Goal: Task Accomplishment & Management: Use online tool/utility

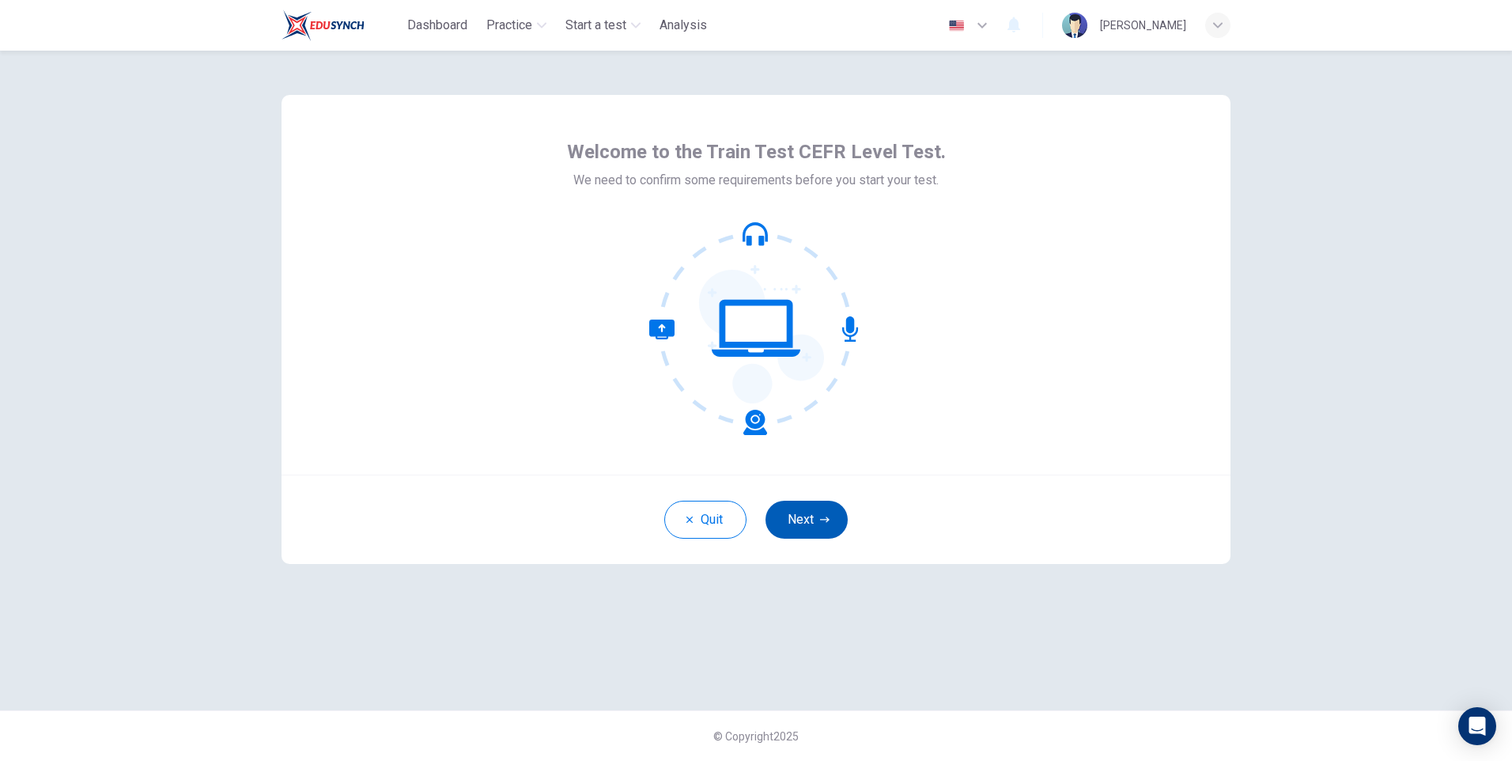
click at [806, 520] on button "Next" at bounding box center [806, 520] width 82 height 38
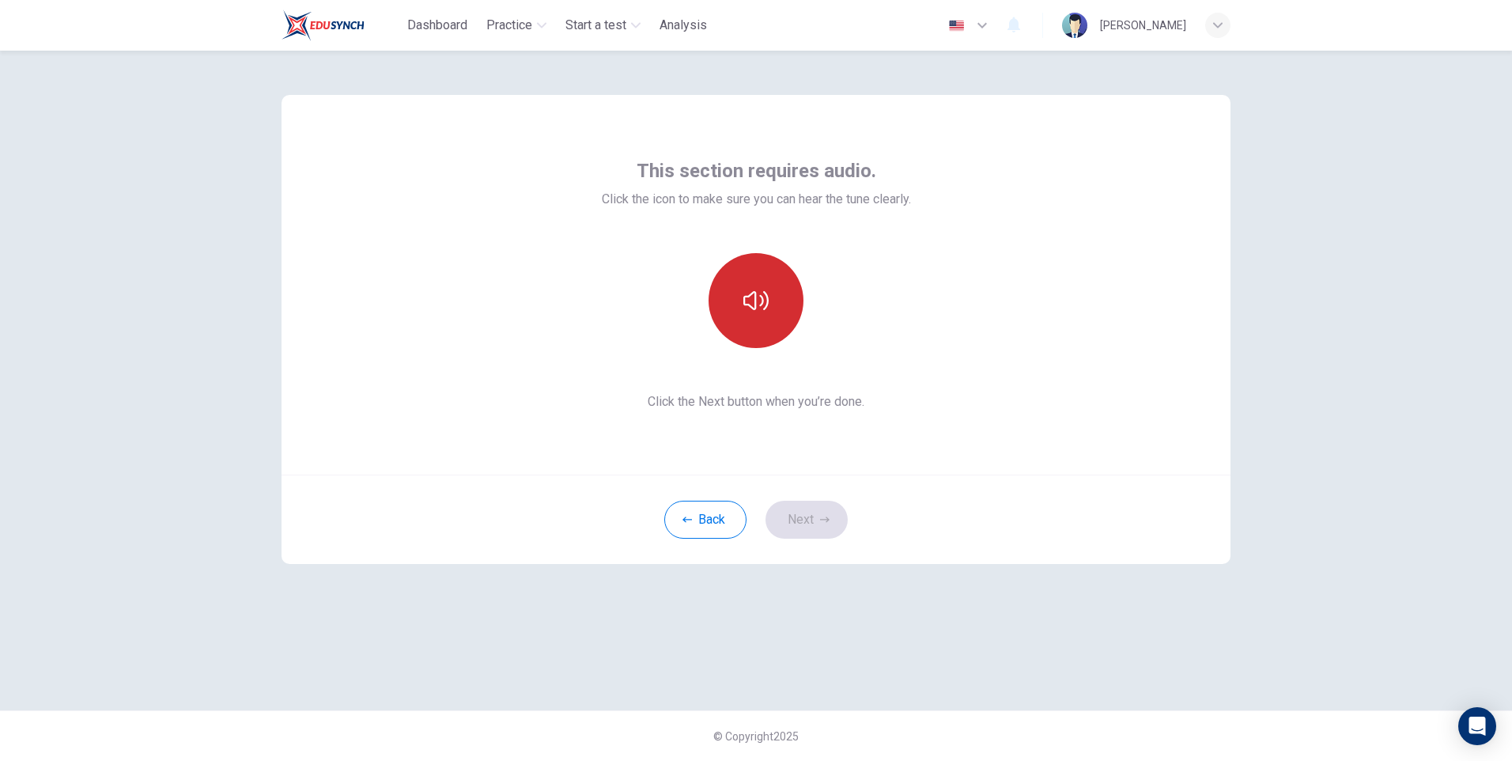
click at [745, 296] on icon "button" at bounding box center [755, 300] width 25 height 19
click at [751, 304] on icon "button" at bounding box center [755, 300] width 25 height 25
click at [795, 518] on button "Next" at bounding box center [806, 520] width 82 height 38
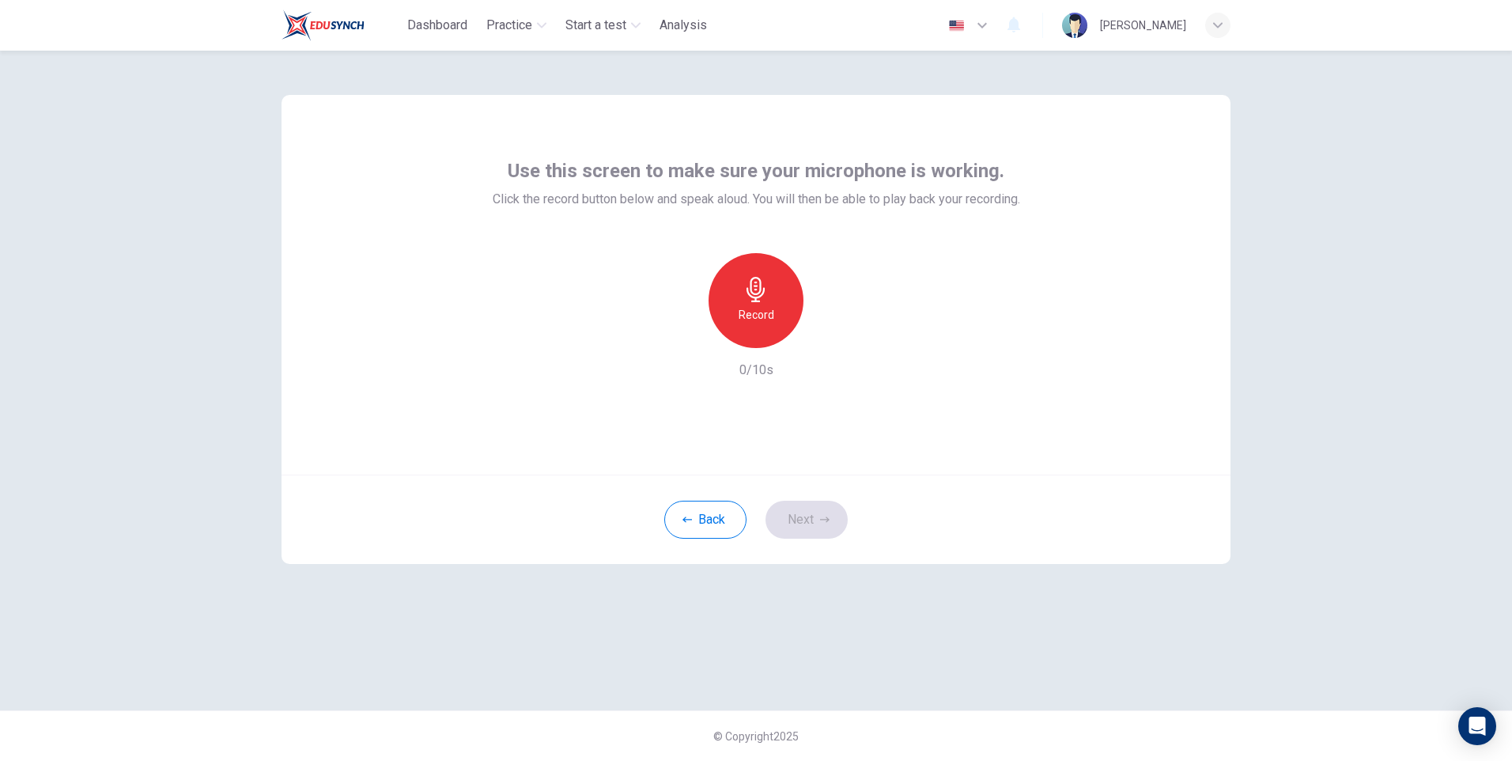
click at [749, 311] on h6 "Record" at bounding box center [757, 314] width 36 height 19
click at [761, 310] on h6 "Stop" at bounding box center [756, 314] width 24 height 19
click at [830, 331] on icon "button" at bounding box center [829, 335] width 16 height 16
click at [801, 512] on button "Next" at bounding box center [806, 520] width 82 height 38
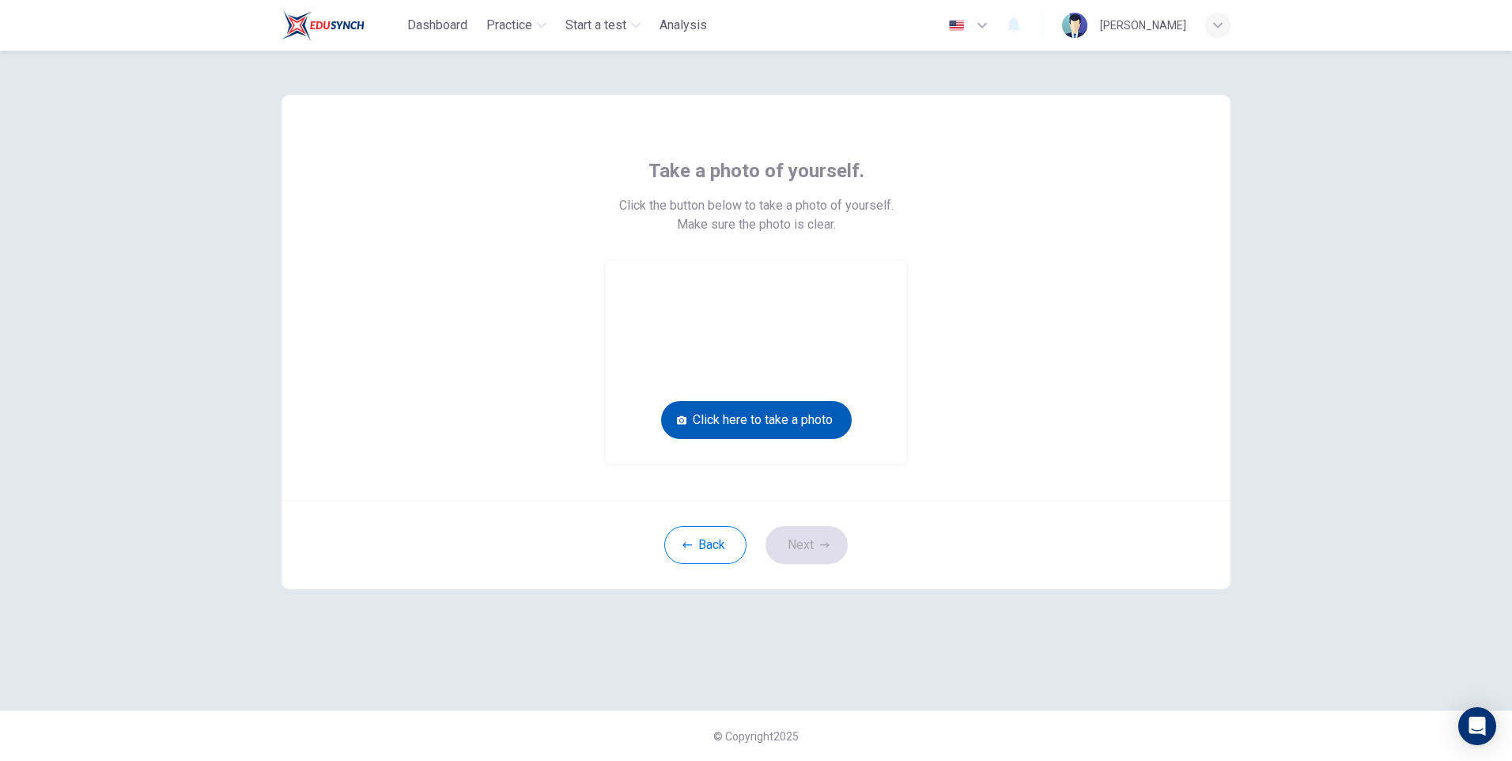
click at [761, 414] on button "Click here to take a photo" at bounding box center [756, 420] width 191 height 38
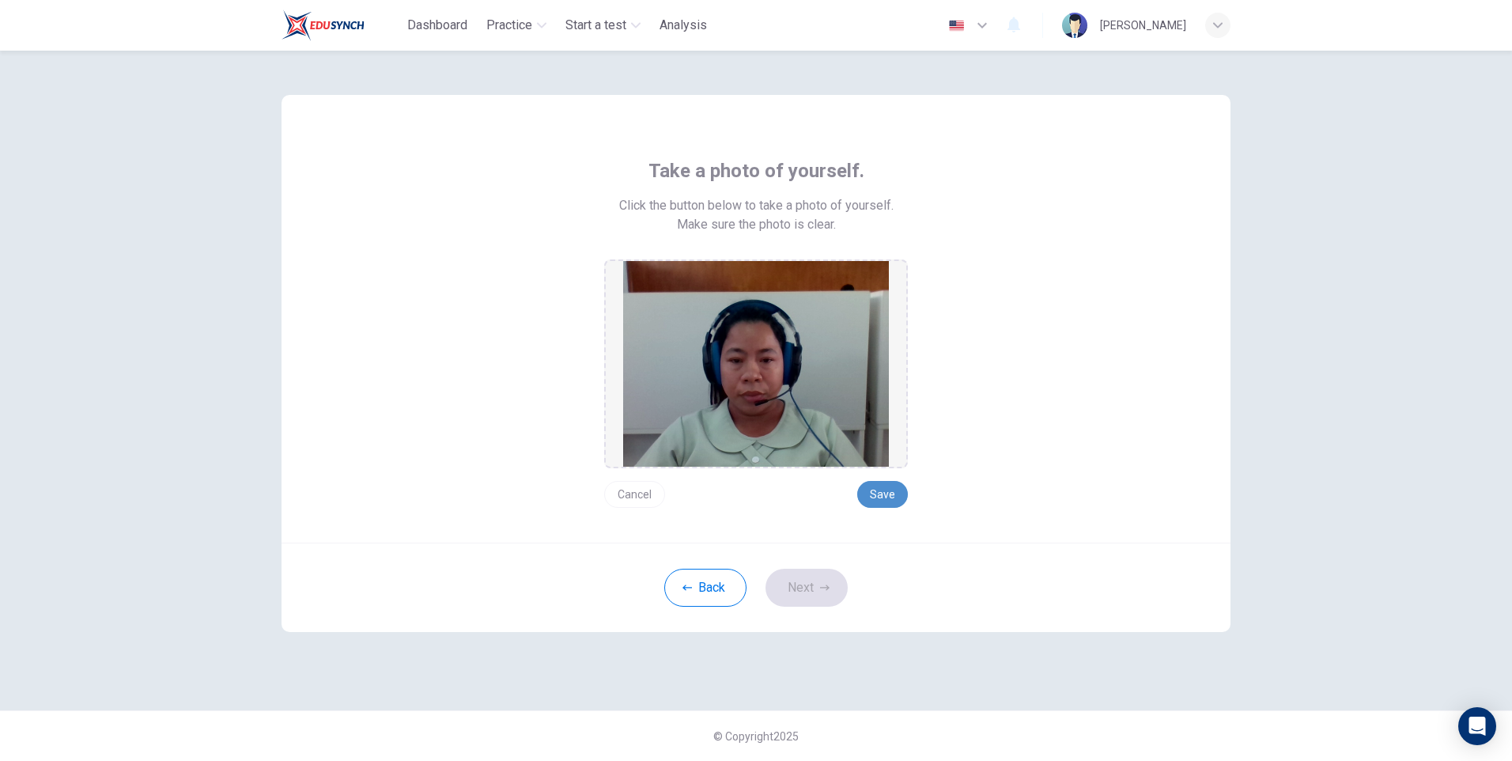
click at [875, 493] on button "Save" at bounding box center [882, 494] width 51 height 27
click at [792, 586] on button "Next" at bounding box center [806, 588] width 82 height 38
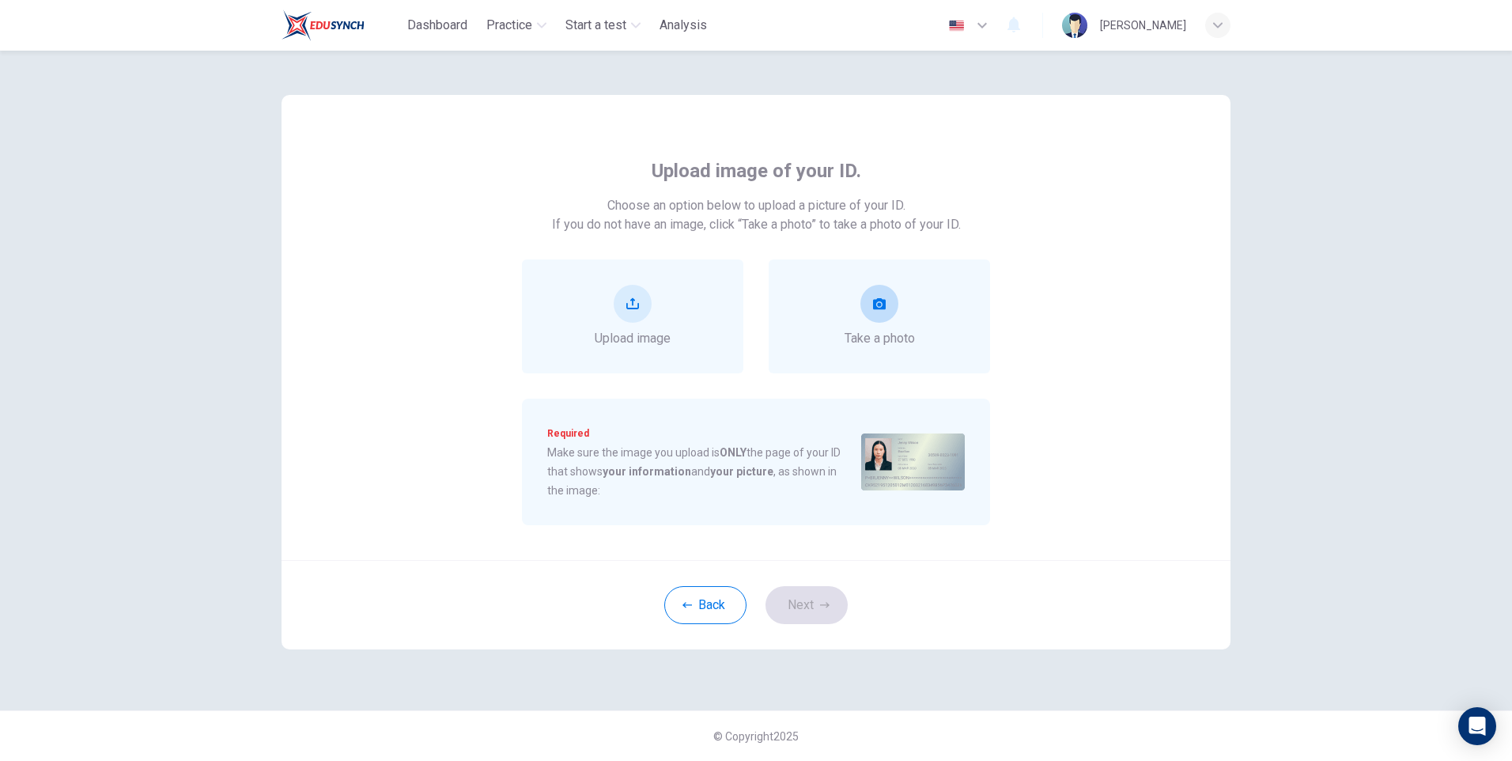
click at [885, 306] on icon "take photo" at bounding box center [879, 303] width 13 height 11
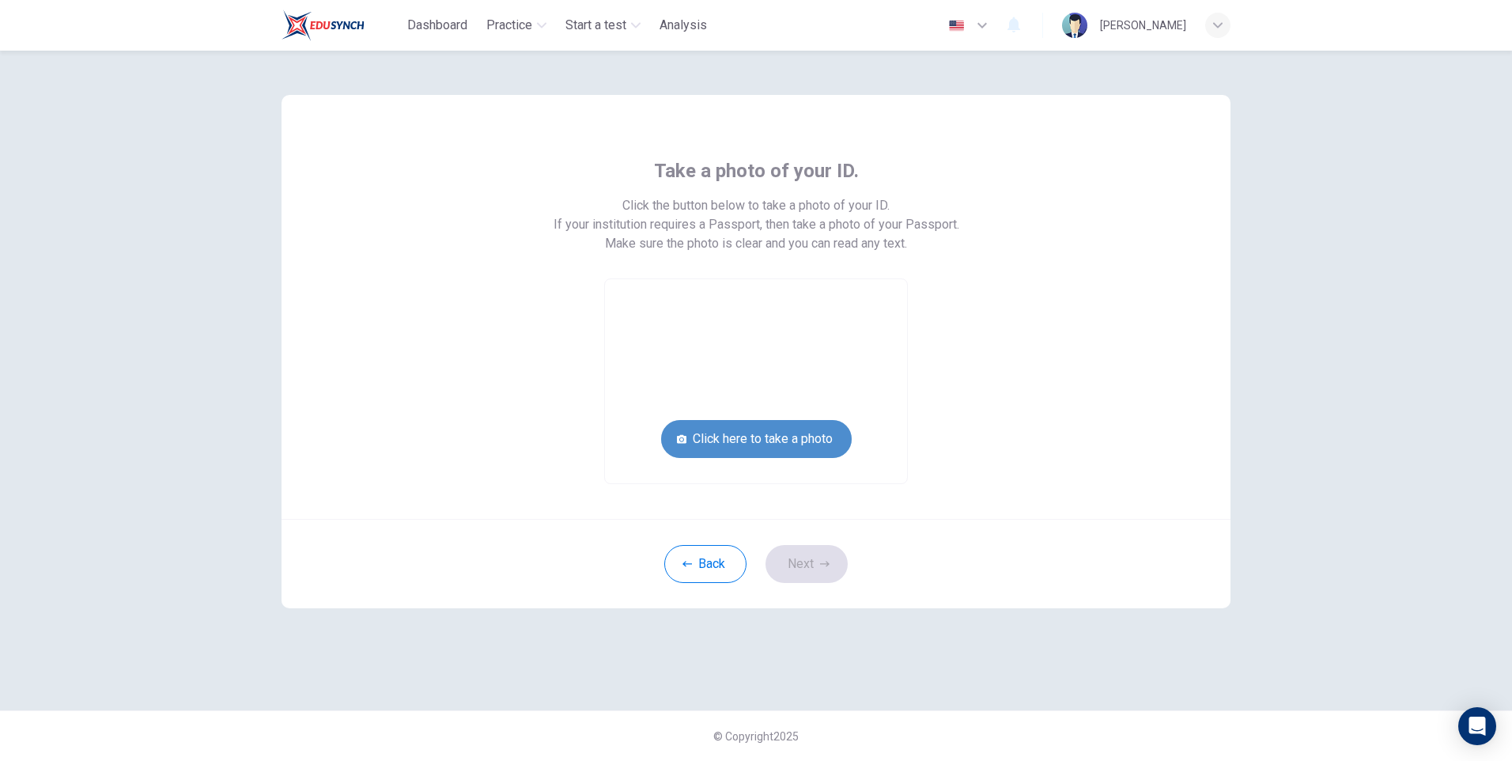
click at [814, 429] on button "Click here to take a photo" at bounding box center [756, 439] width 191 height 38
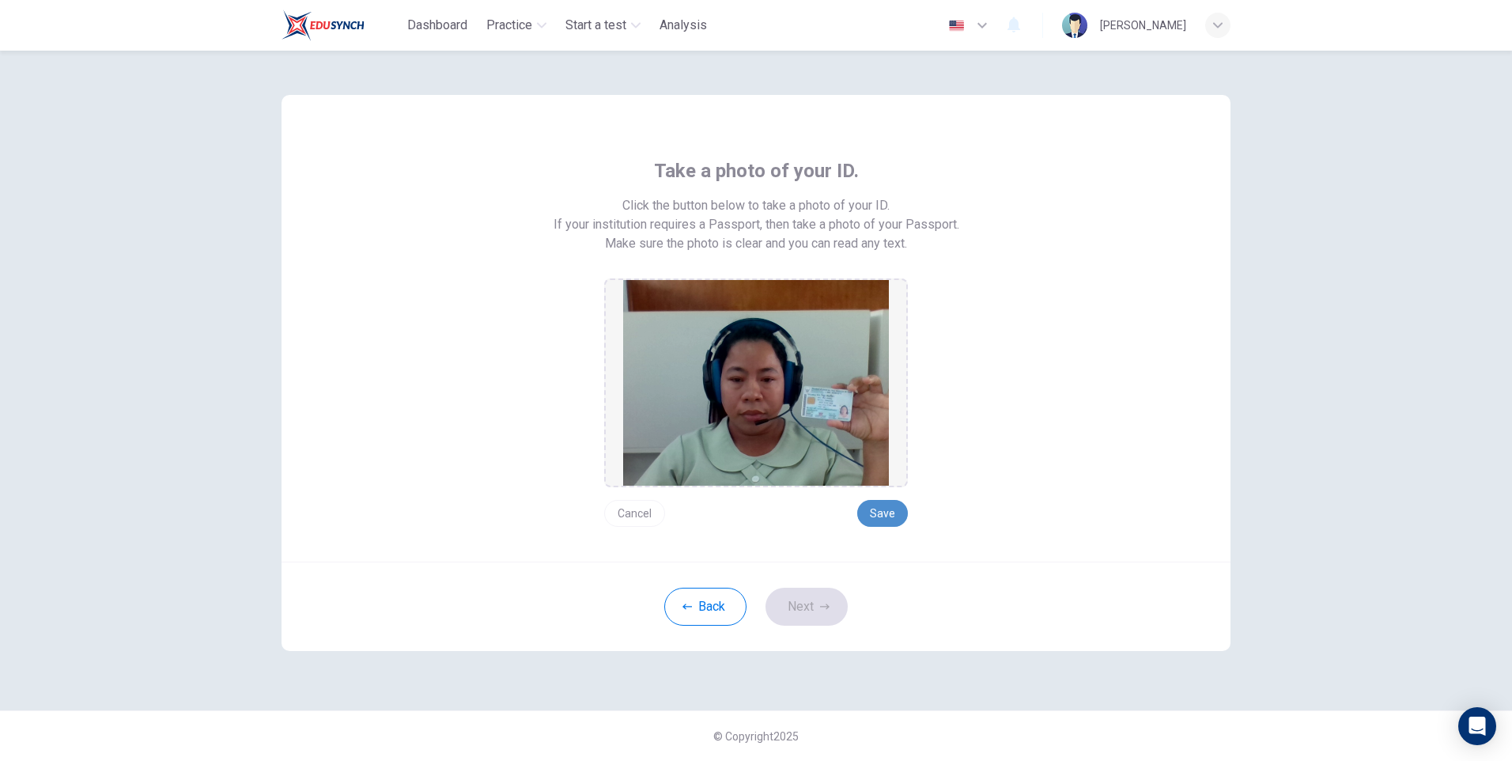
click at [885, 512] on button "Save" at bounding box center [882, 513] width 51 height 27
click at [794, 609] on button "Next" at bounding box center [806, 606] width 82 height 38
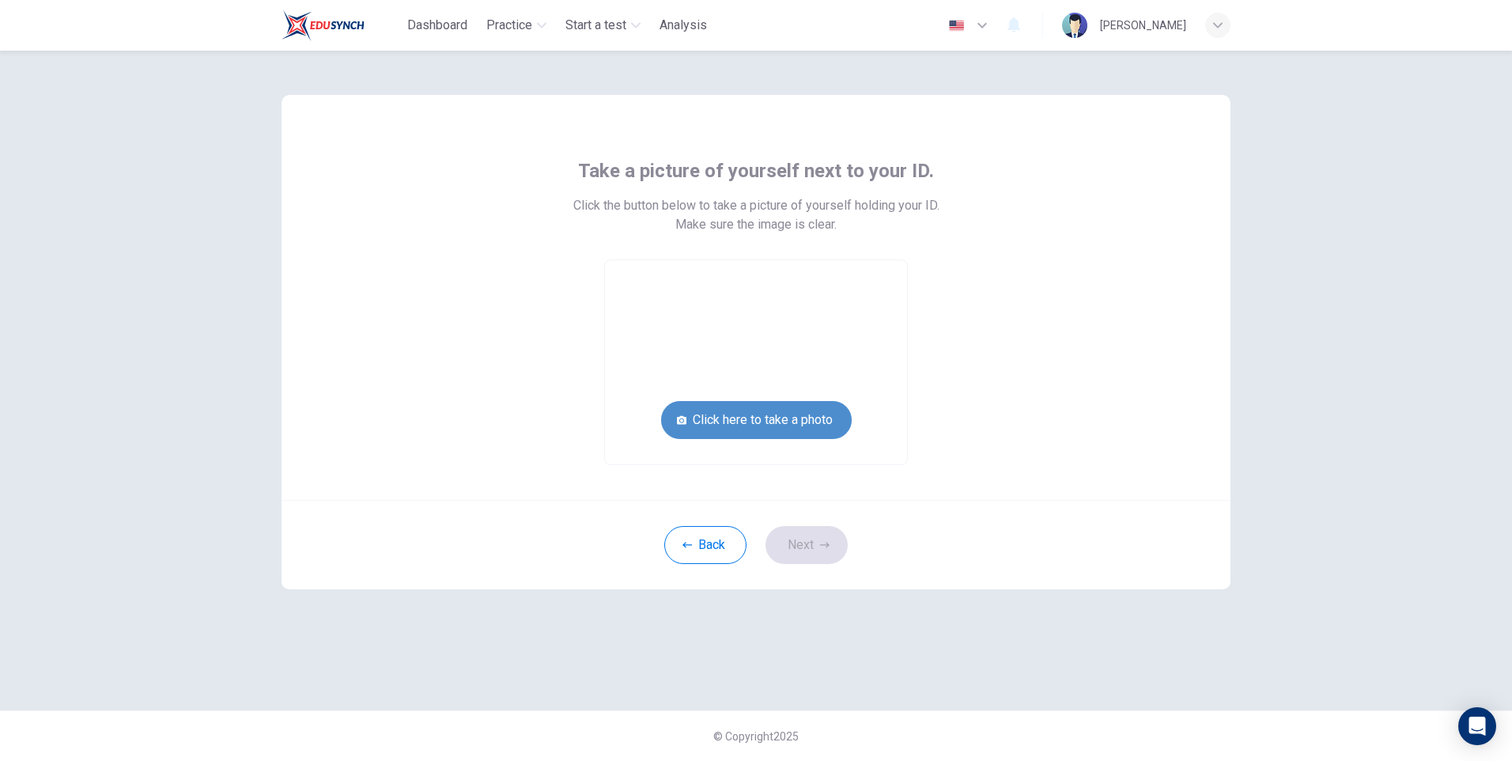
click at [790, 415] on button "Click here to take a photo" at bounding box center [756, 420] width 191 height 38
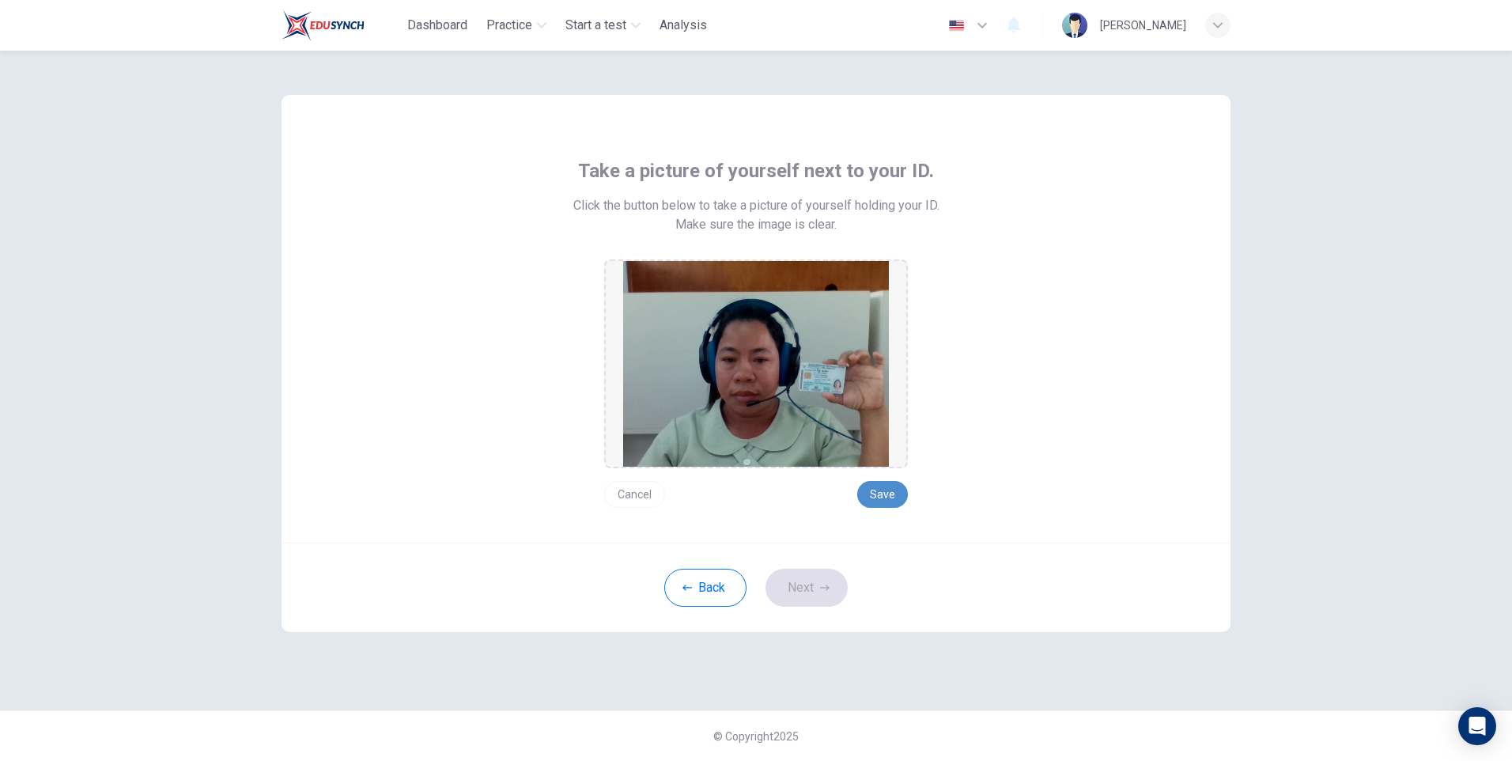
click at [880, 494] on button "Save" at bounding box center [882, 494] width 51 height 27
click at [809, 591] on button "Next" at bounding box center [806, 588] width 82 height 38
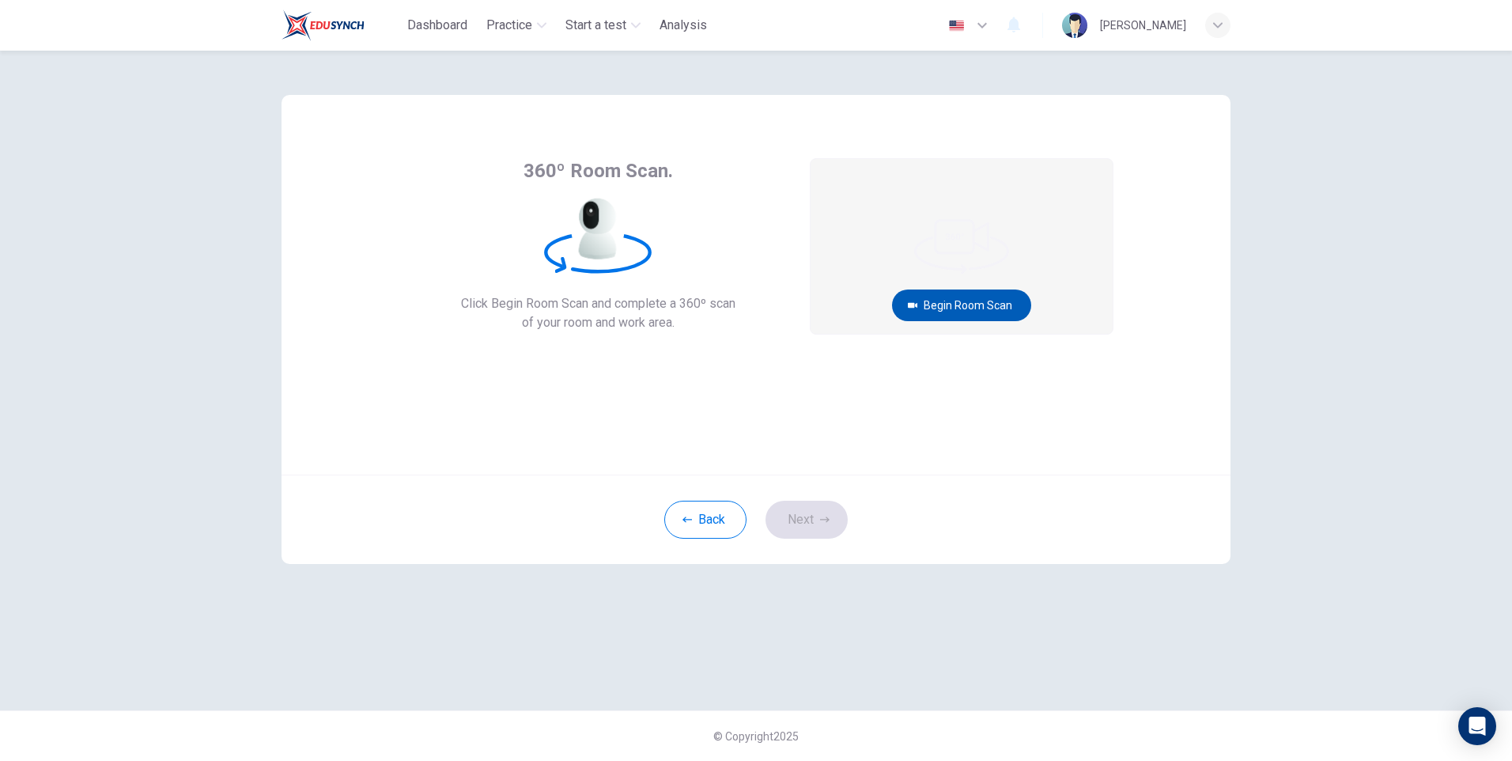
click at [947, 305] on button "Begin Room Scan" at bounding box center [961, 305] width 139 height 32
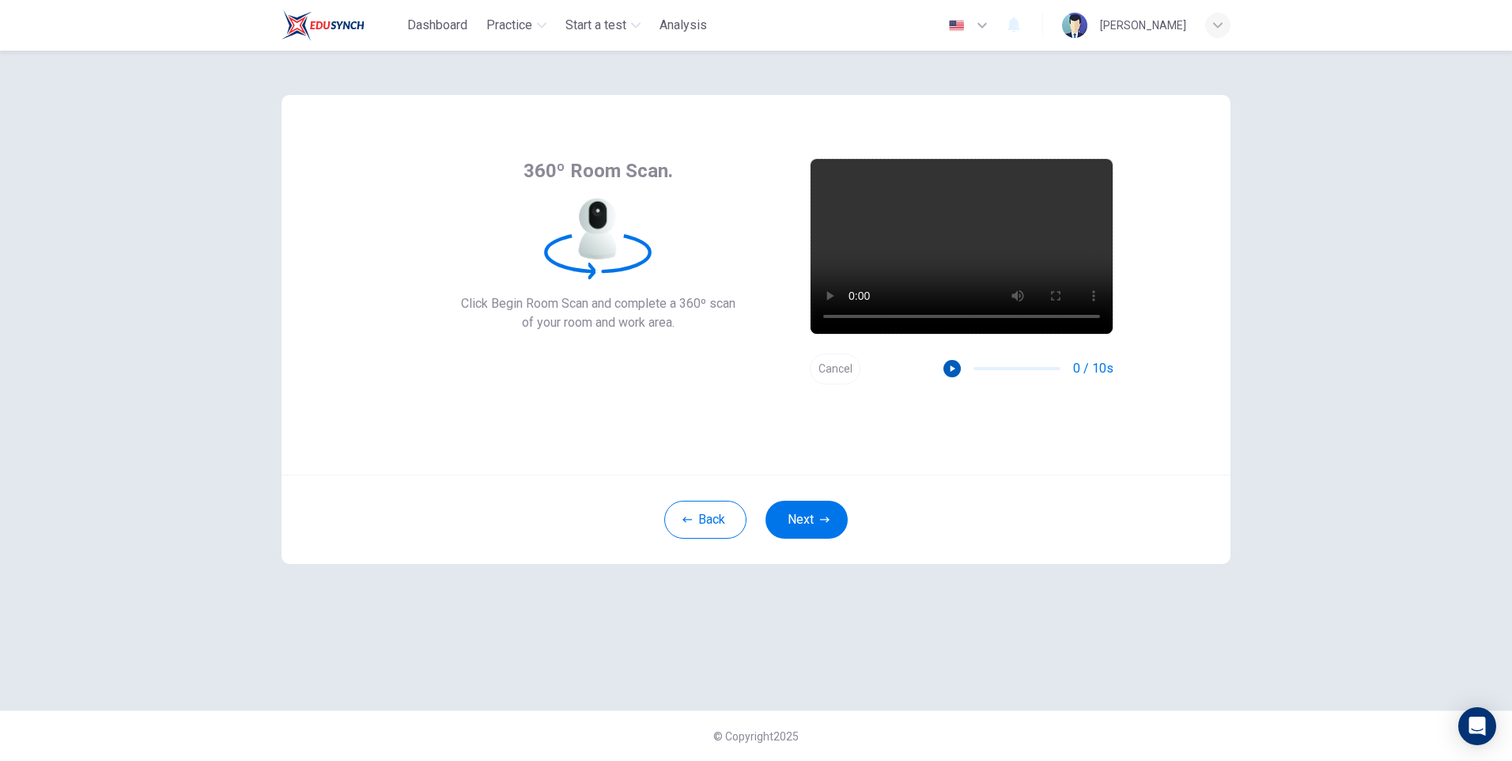
click at [958, 373] on icon "button" at bounding box center [951, 368] width 11 height 11
click at [807, 519] on button "Next" at bounding box center [806, 520] width 82 height 38
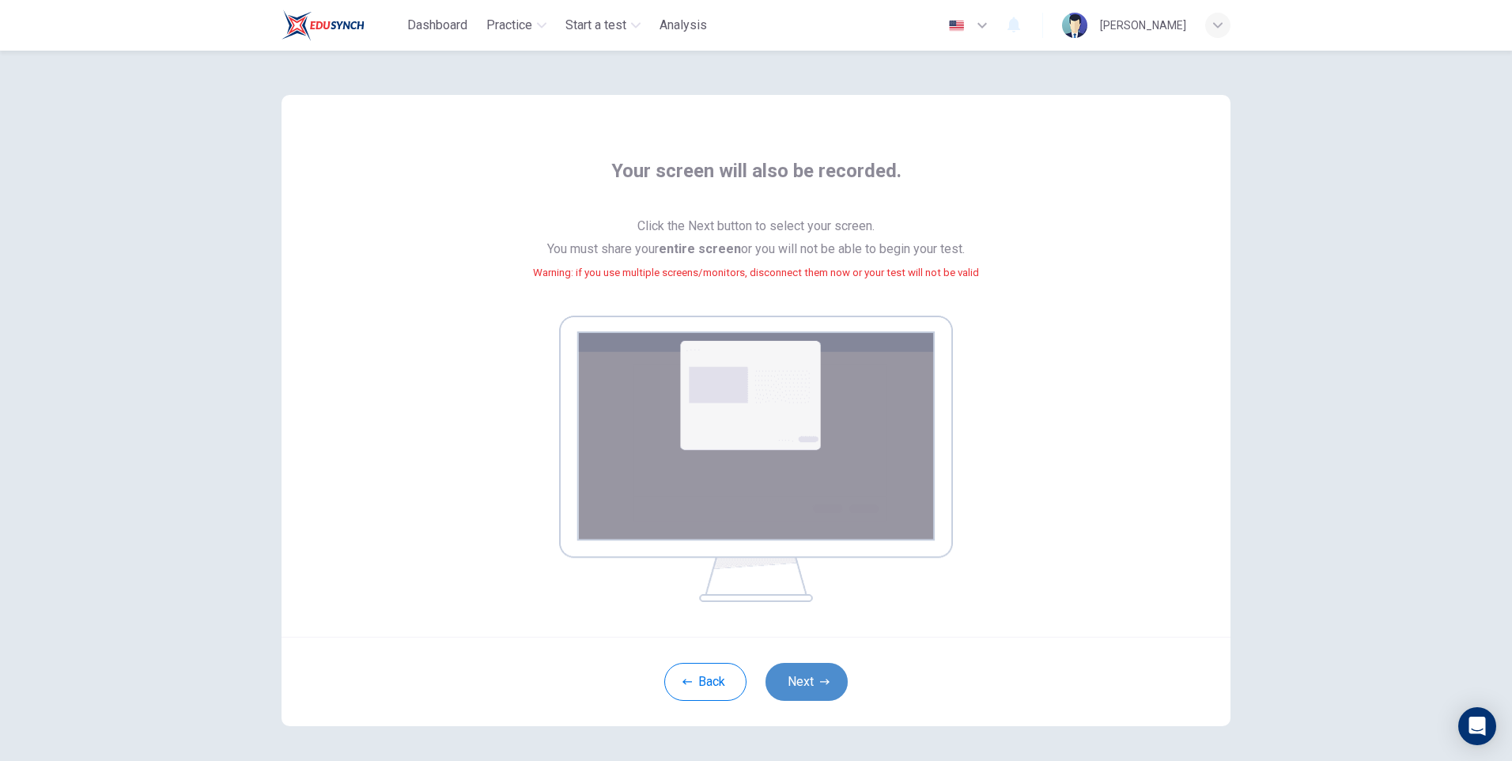
click at [801, 682] on button "Next" at bounding box center [806, 682] width 82 height 38
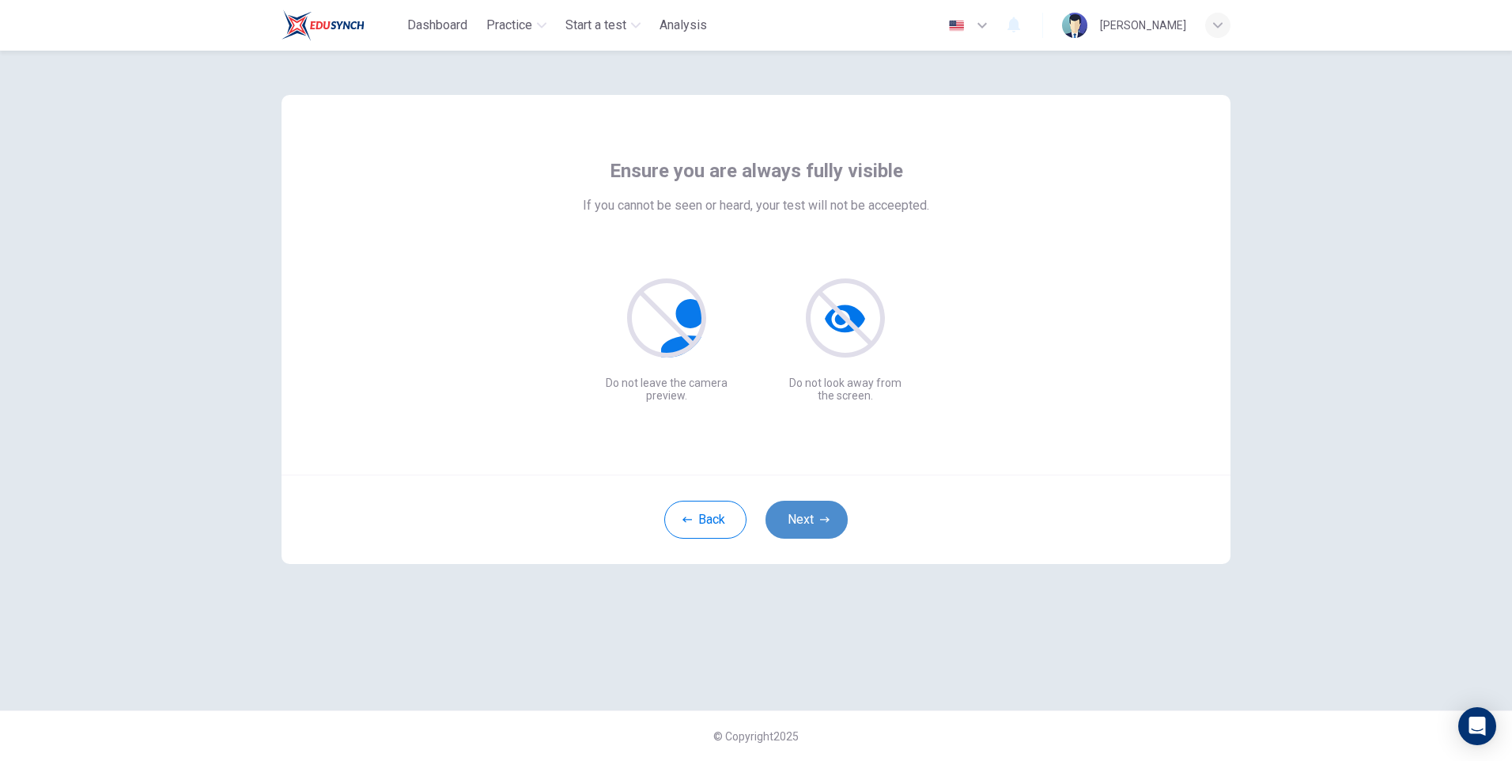
click at [799, 519] on button "Next" at bounding box center [806, 520] width 82 height 38
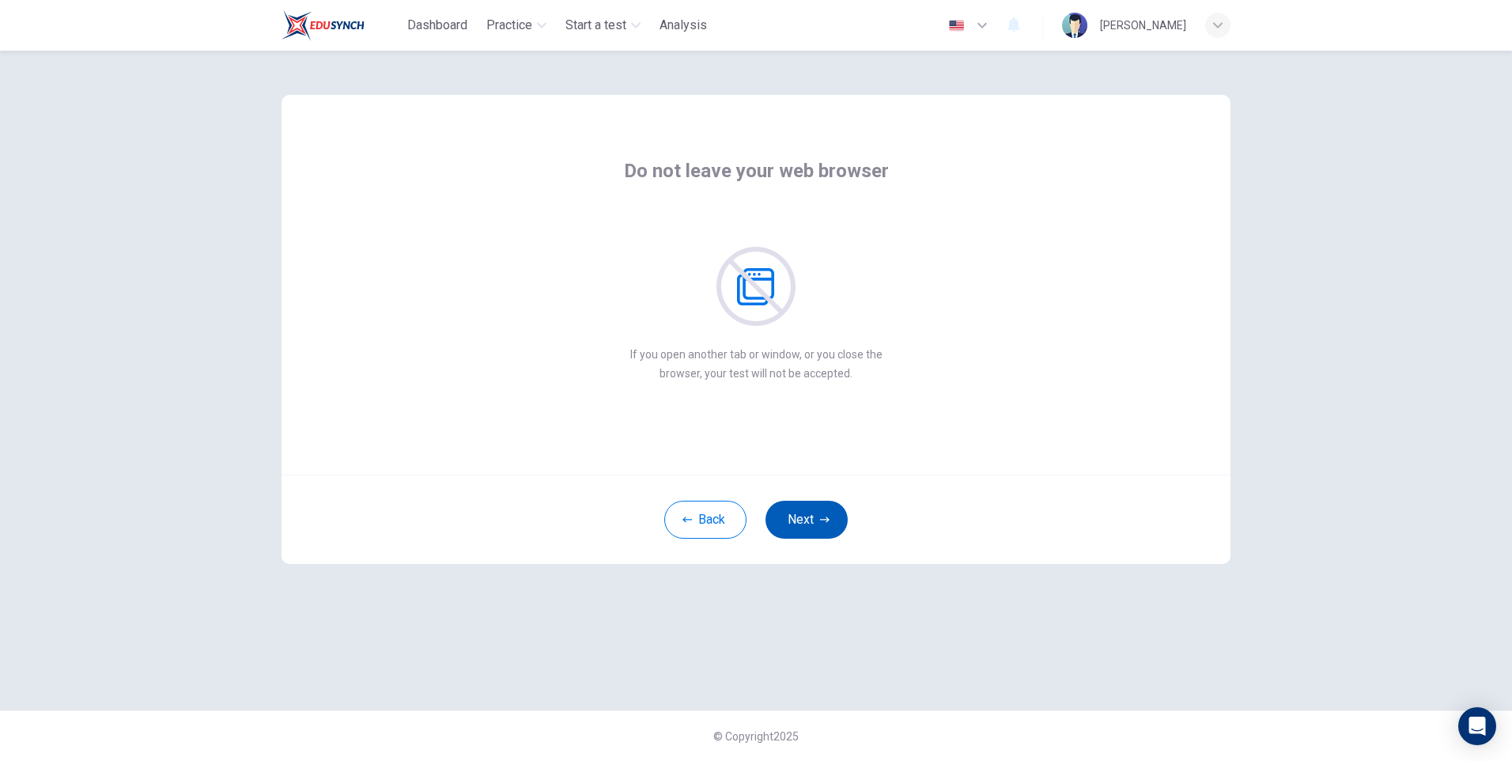
click at [795, 526] on button "Next" at bounding box center [806, 520] width 82 height 38
click at [800, 516] on button "Next" at bounding box center [806, 520] width 82 height 38
click at [813, 516] on button "Next" at bounding box center [806, 520] width 82 height 38
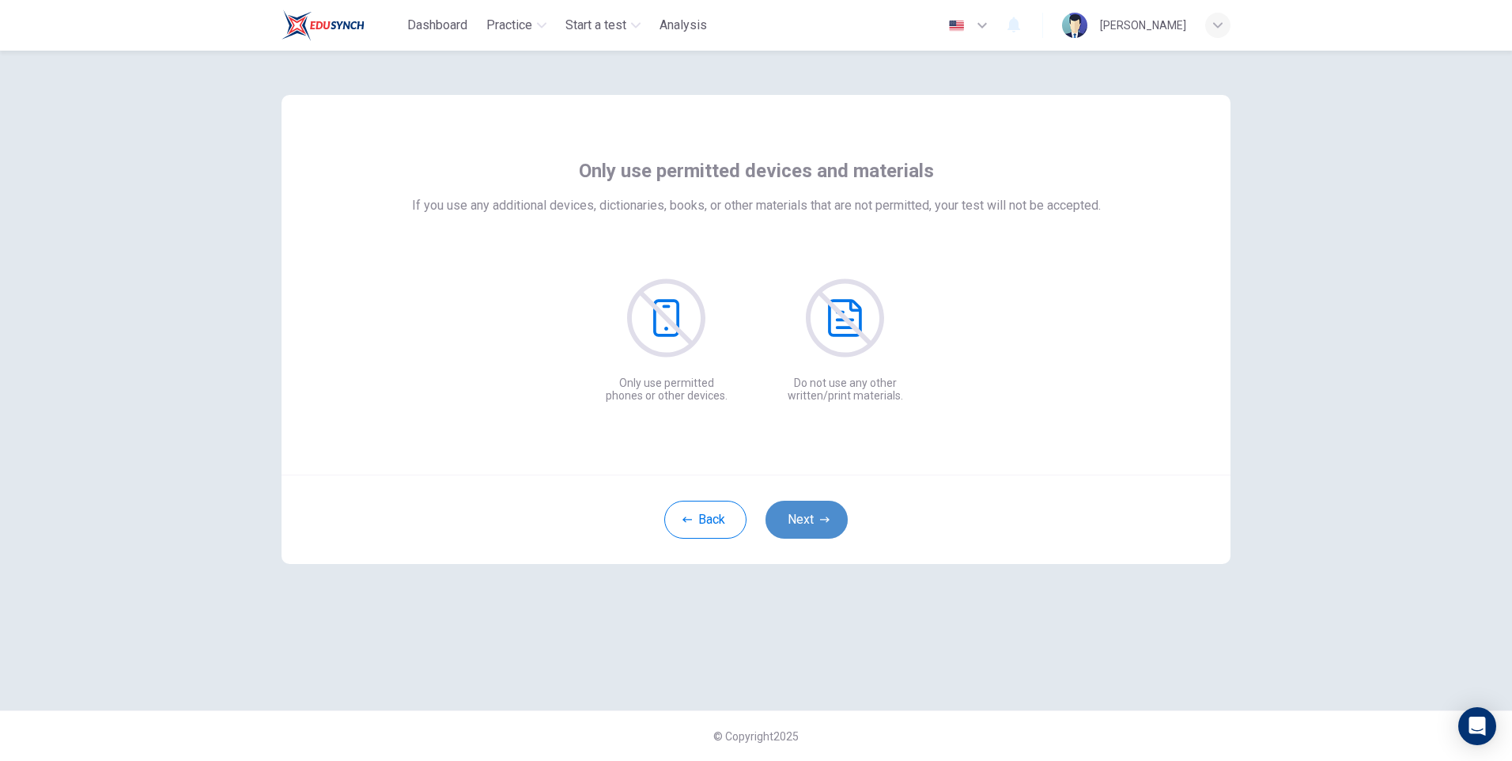
click at [803, 510] on button "Next" at bounding box center [806, 520] width 82 height 38
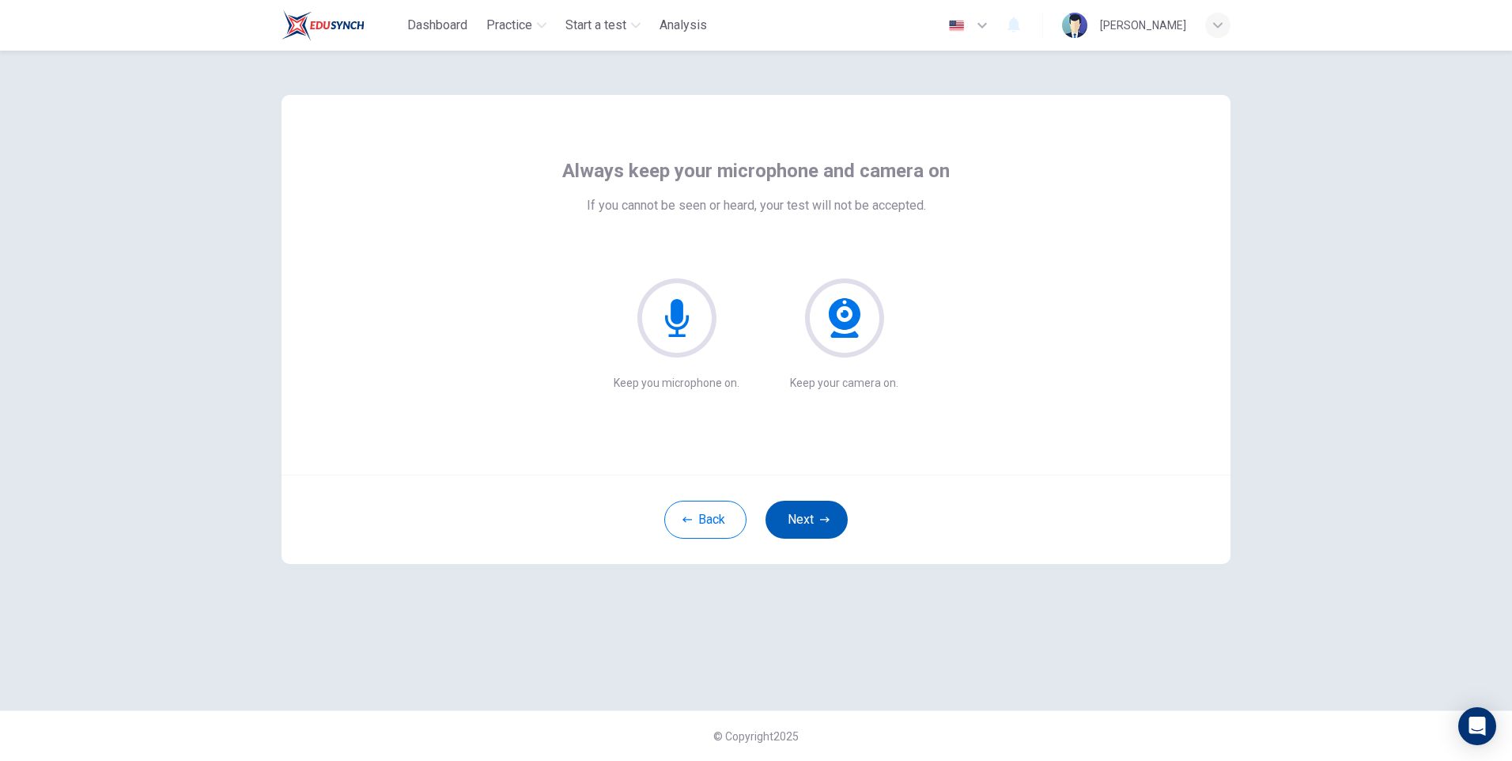
click at [808, 513] on button "Next" at bounding box center [806, 520] width 82 height 38
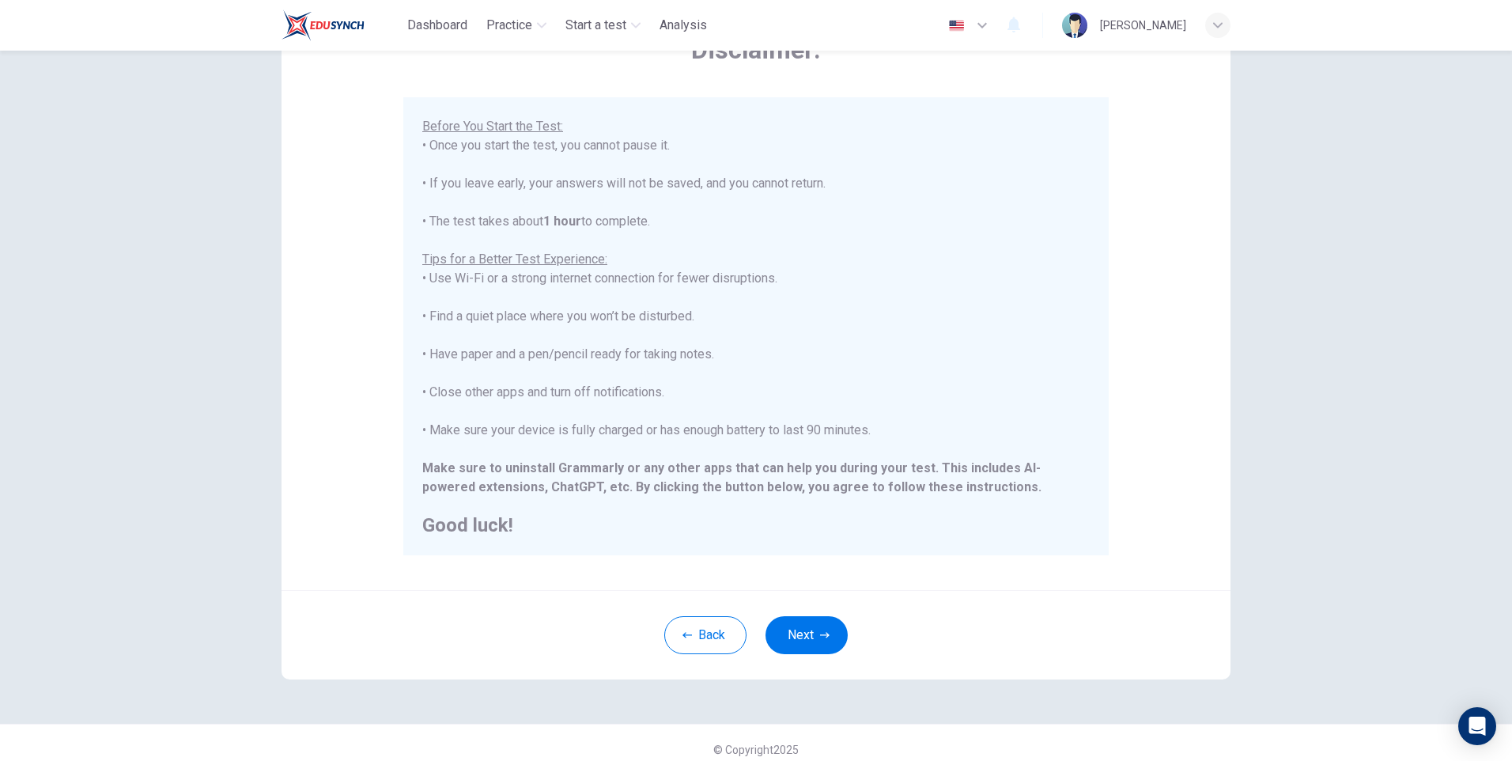
scroll to position [119, 0]
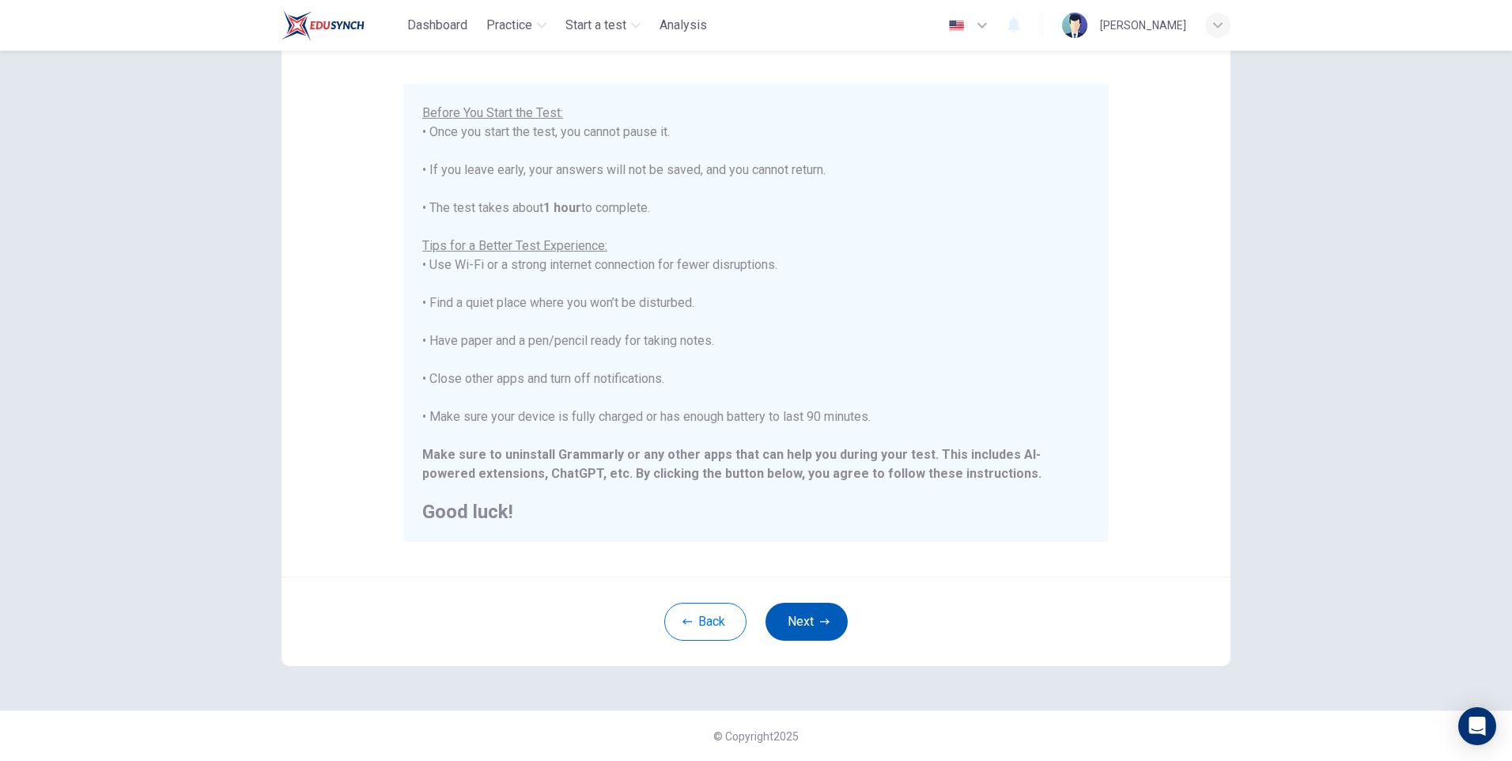
click at [807, 625] on button "Next" at bounding box center [806, 622] width 82 height 38
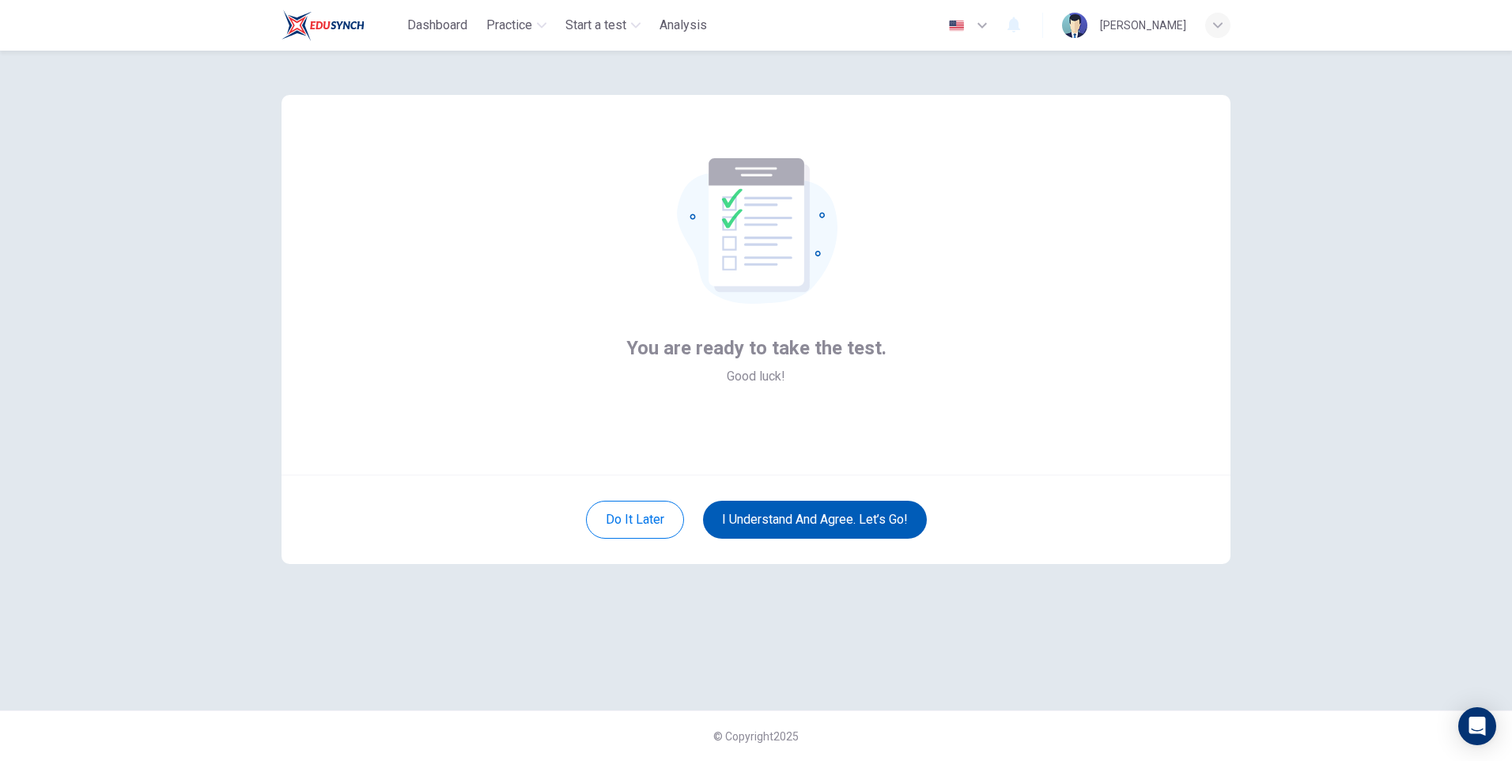
scroll to position [0, 0]
click at [792, 525] on button "I understand and agree. Let’s go!" at bounding box center [815, 520] width 224 height 38
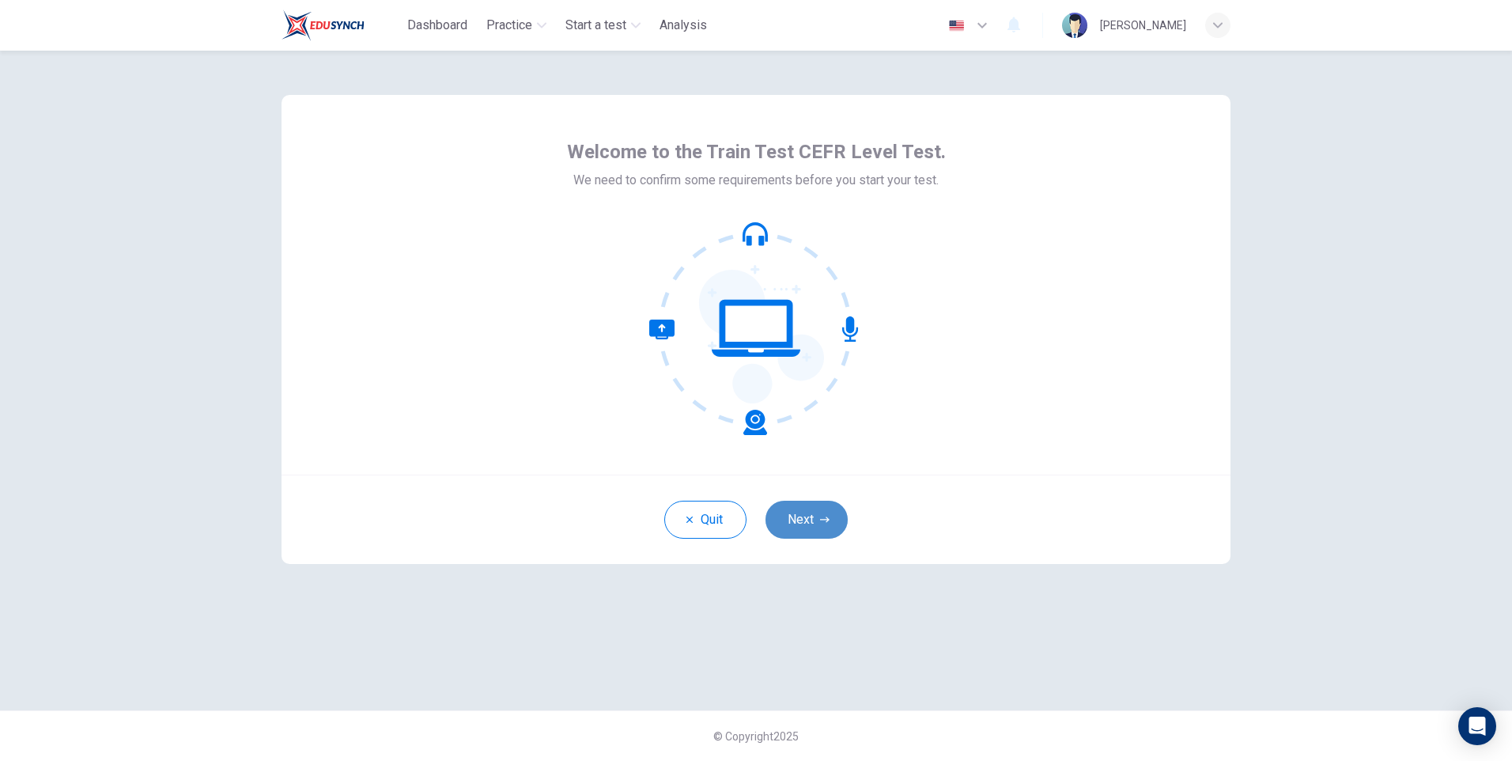
click at [810, 522] on button "Next" at bounding box center [806, 520] width 82 height 38
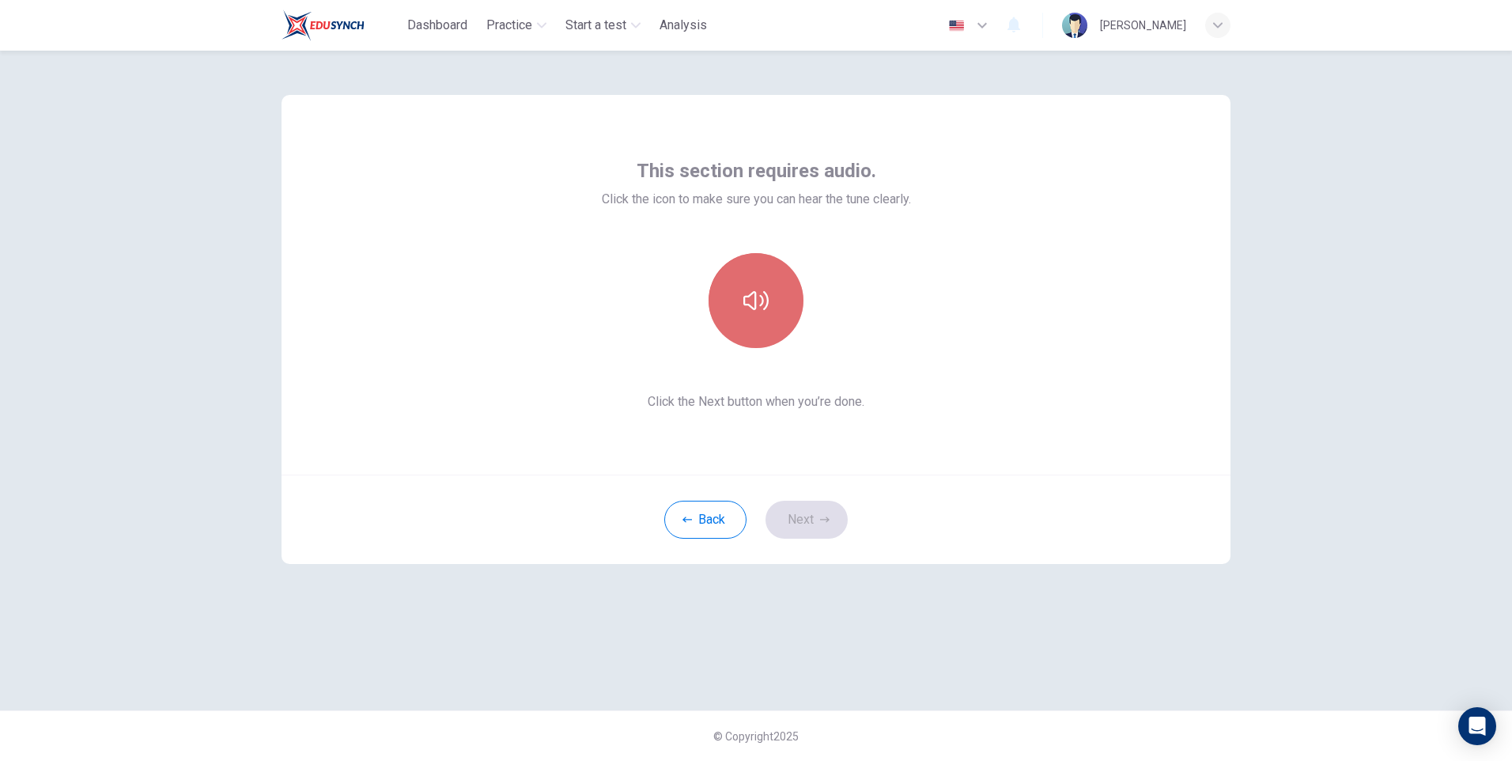
click at [762, 304] on icon "button" at bounding box center [755, 300] width 25 height 19
click at [759, 303] on icon "button" at bounding box center [755, 300] width 25 height 25
click at [744, 298] on icon "button" at bounding box center [755, 300] width 25 height 19
click at [754, 308] on icon "button" at bounding box center [755, 300] width 25 height 19
click at [804, 523] on button "Next" at bounding box center [806, 520] width 82 height 38
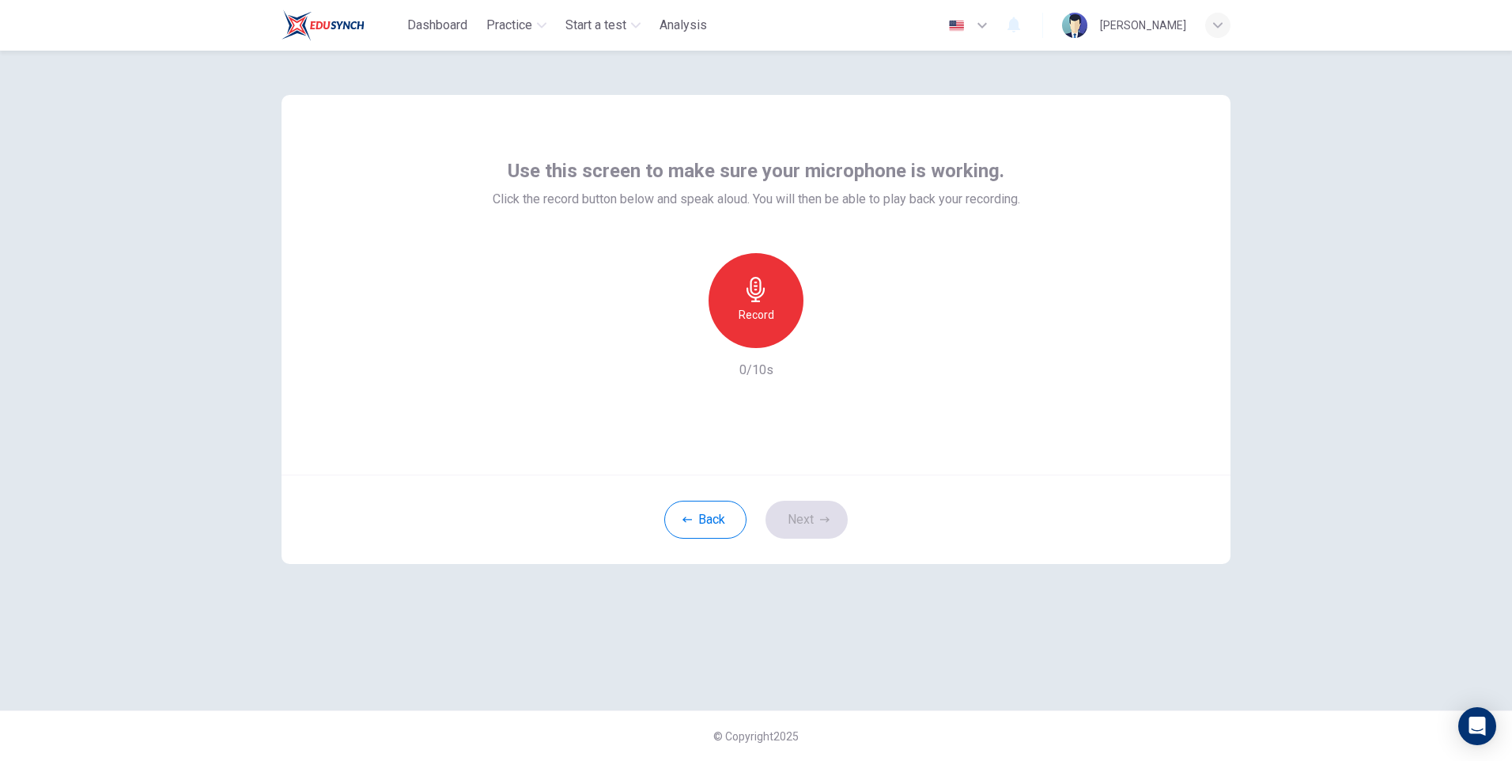
click at [769, 304] on div "Record" at bounding box center [755, 300] width 95 height 95
click at [747, 289] on icon "button" at bounding box center [755, 289] width 18 height 25
click at [825, 336] on icon "button" at bounding box center [829, 335] width 16 height 16
click at [822, 516] on icon "button" at bounding box center [824, 519] width 9 height 9
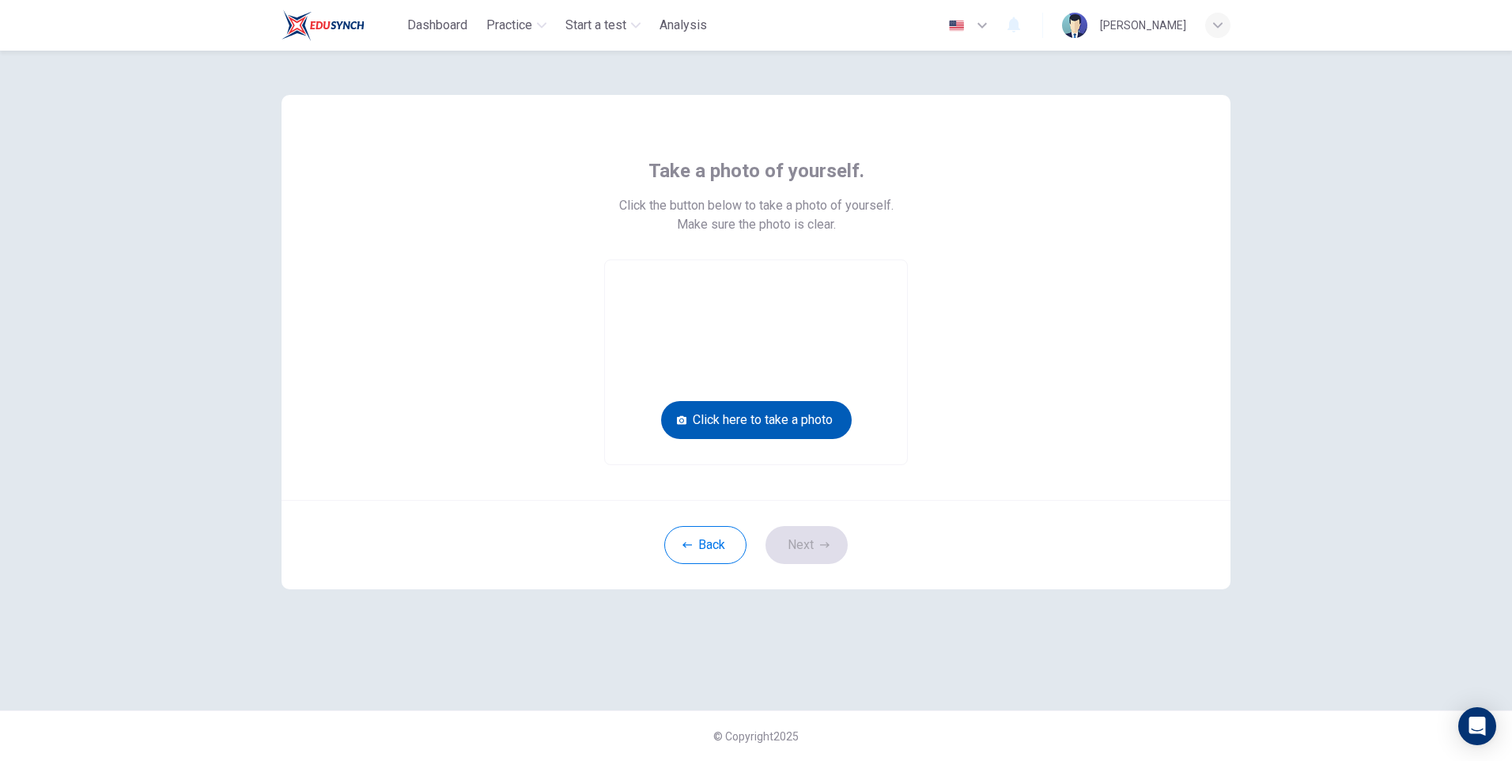
click at [761, 412] on button "Click here to take a photo" at bounding box center [756, 420] width 191 height 38
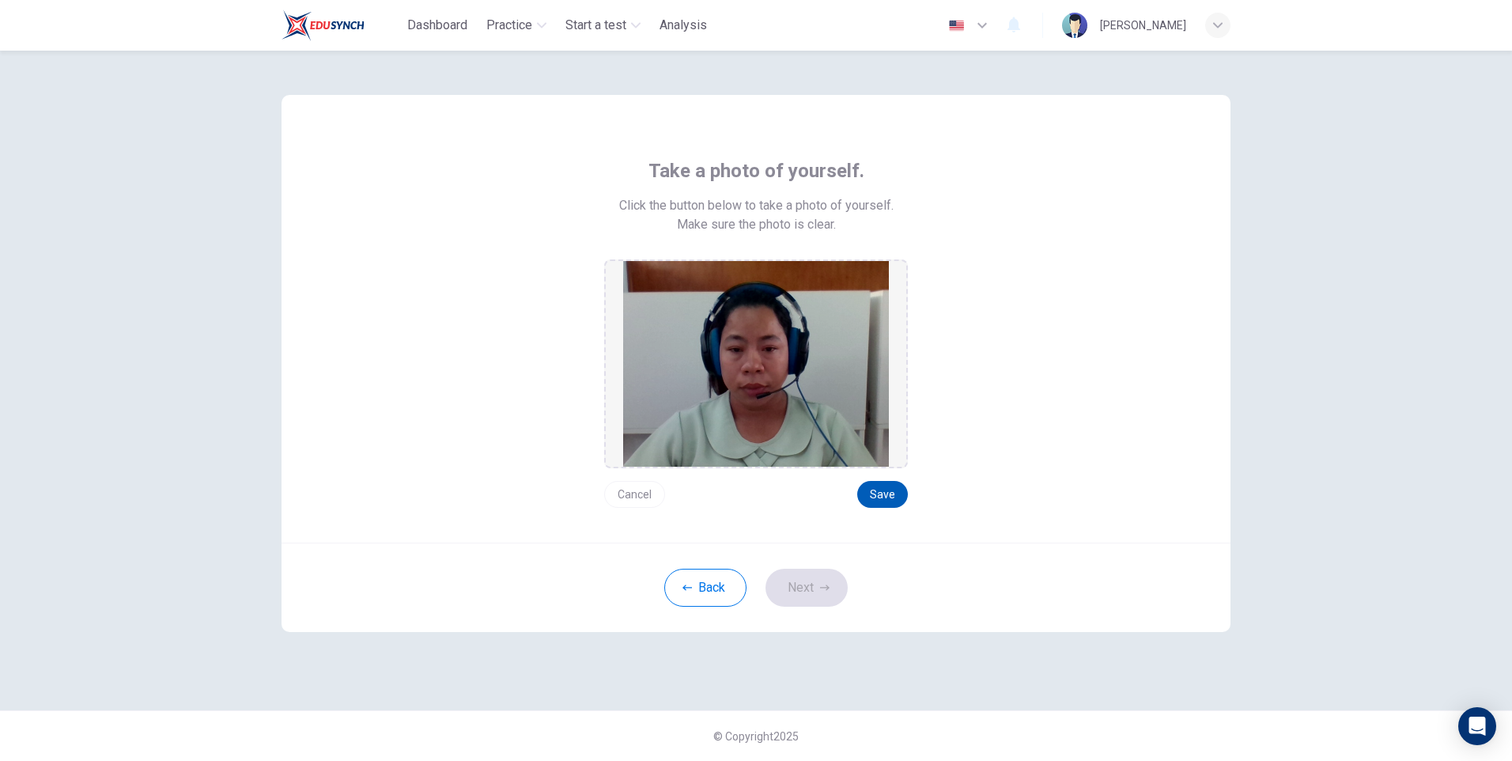
click at [888, 486] on button "Save" at bounding box center [882, 494] width 51 height 27
click at [805, 589] on button "Next" at bounding box center [806, 588] width 82 height 38
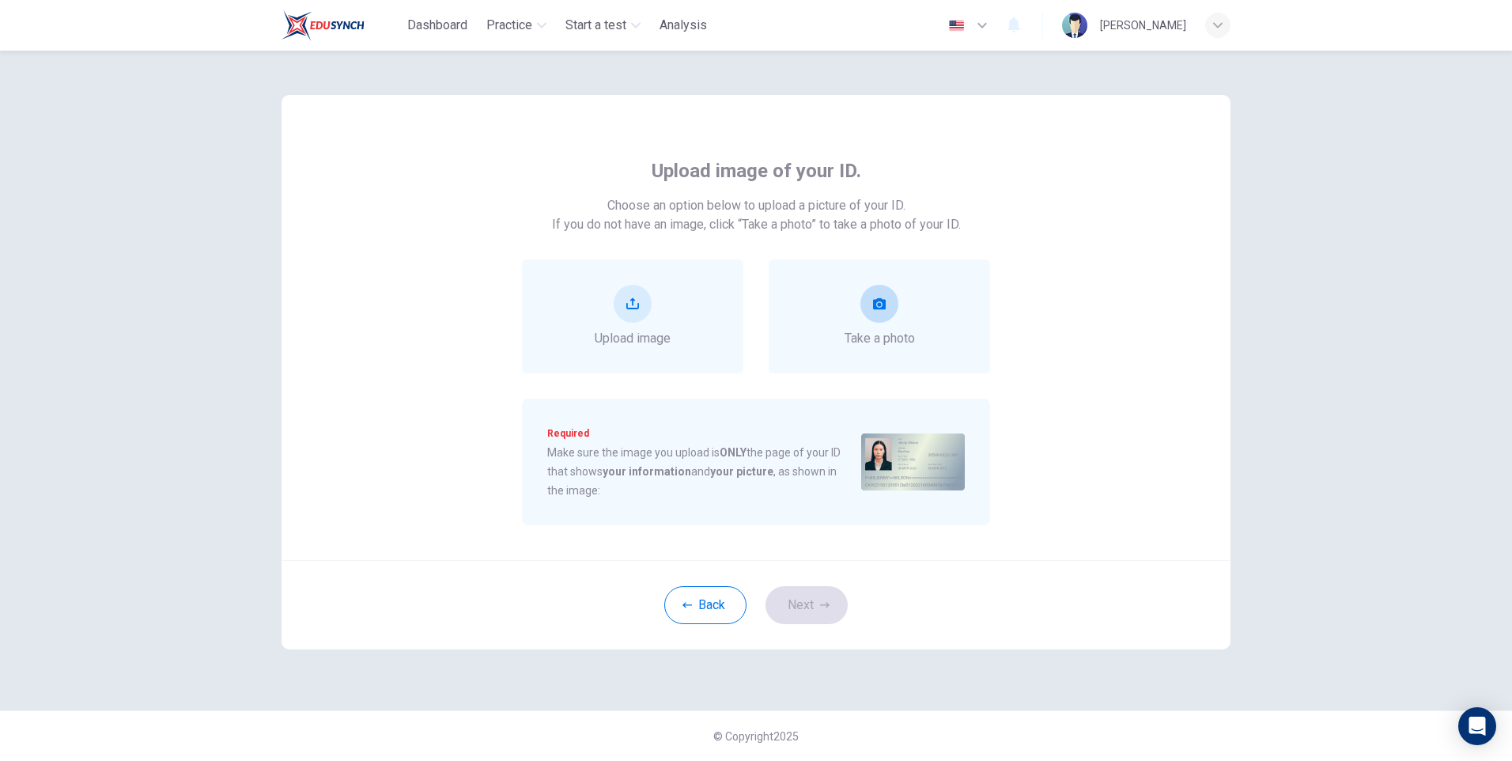
click at [866, 328] on div "Take a photo" at bounding box center [879, 316] width 70 height 63
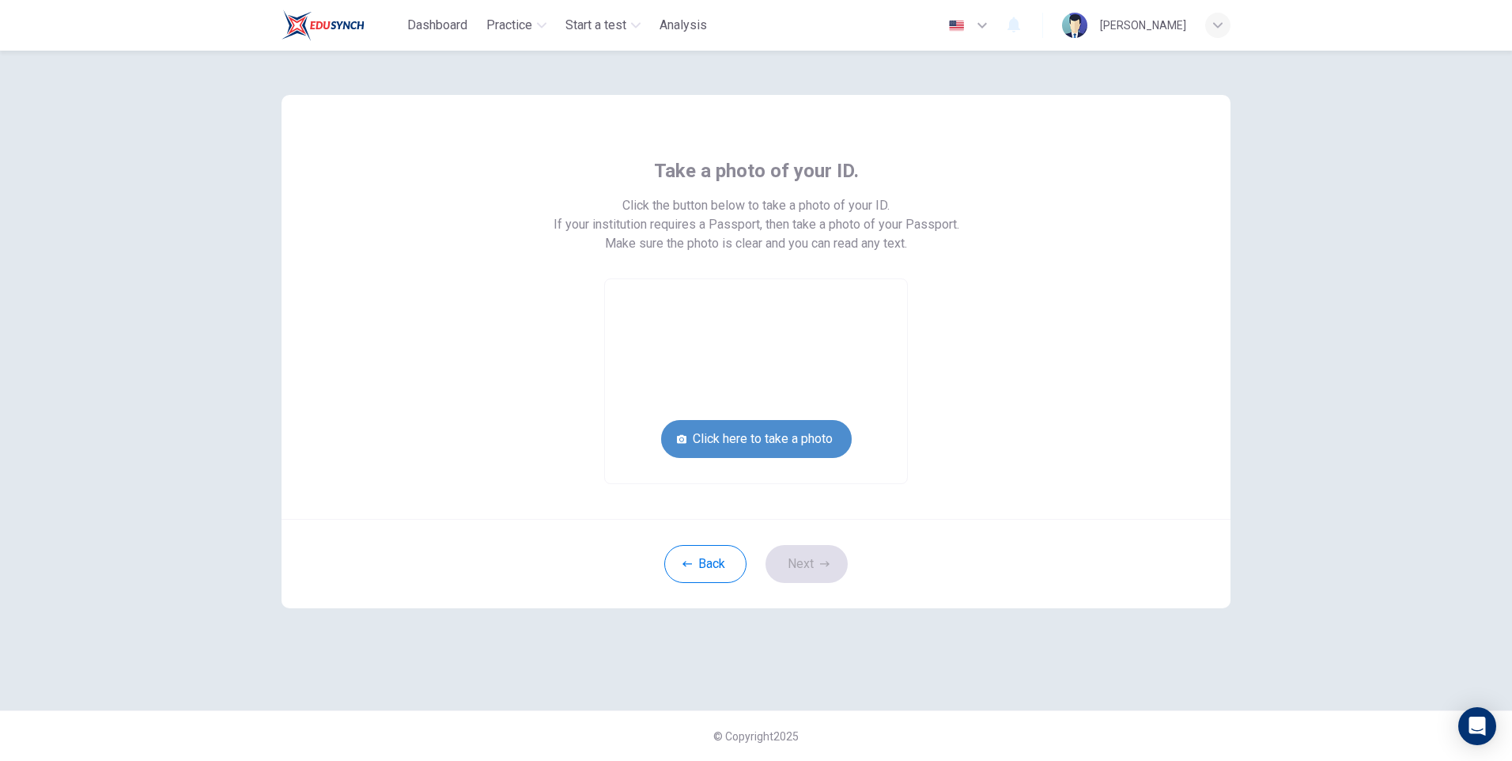
click at [784, 431] on button "Click here to take a photo" at bounding box center [756, 439] width 191 height 38
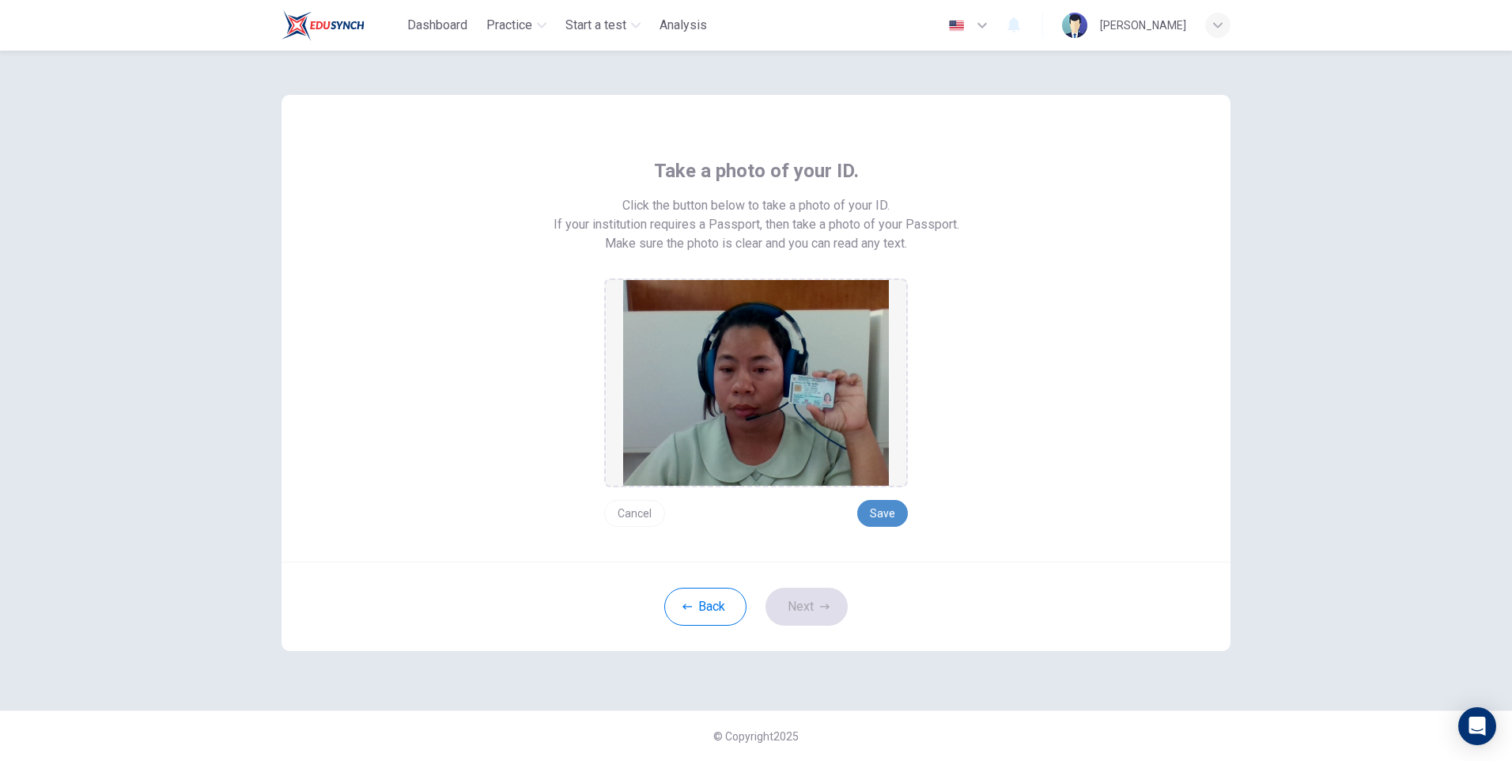
click at [884, 512] on button "Save" at bounding box center [882, 513] width 51 height 27
click at [799, 607] on button "Next" at bounding box center [806, 606] width 82 height 38
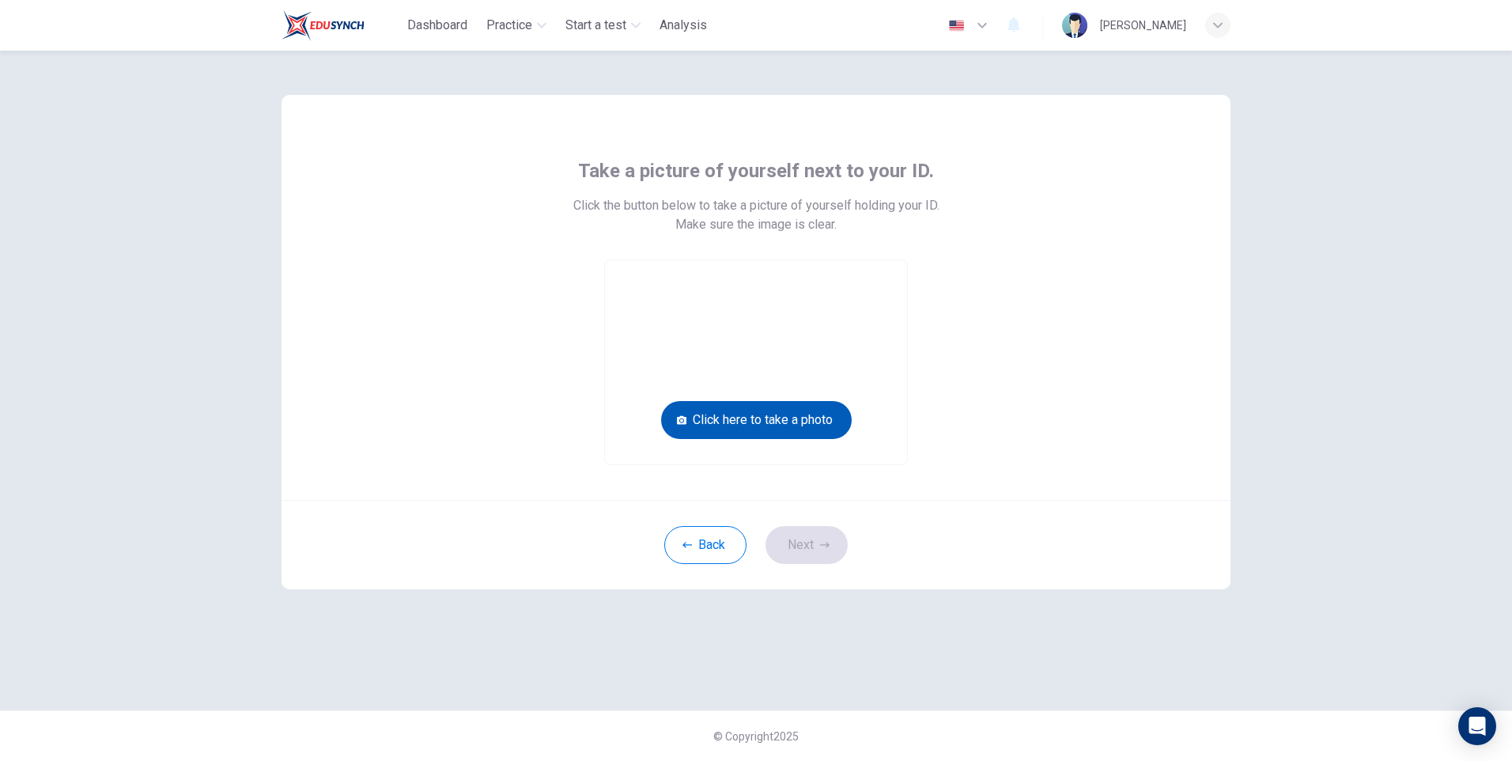
click at [790, 418] on button "Click here to take a photo" at bounding box center [756, 420] width 191 height 38
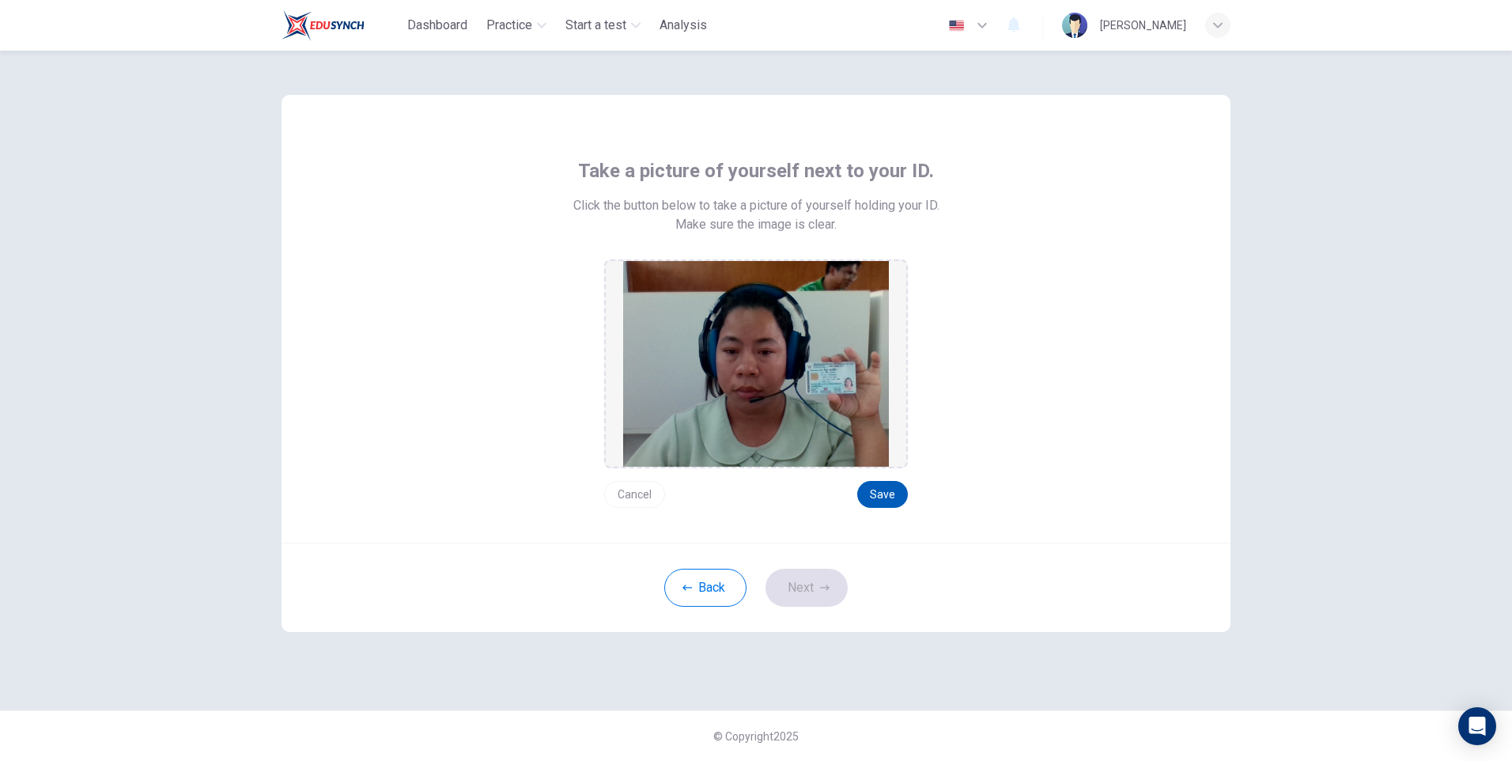
click at [885, 496] on button "Save" at bounding box center [882, 494] width 51 height 27
click at [806, 585] on button "Next" at bounding box center [806, 588] width 82 height 38
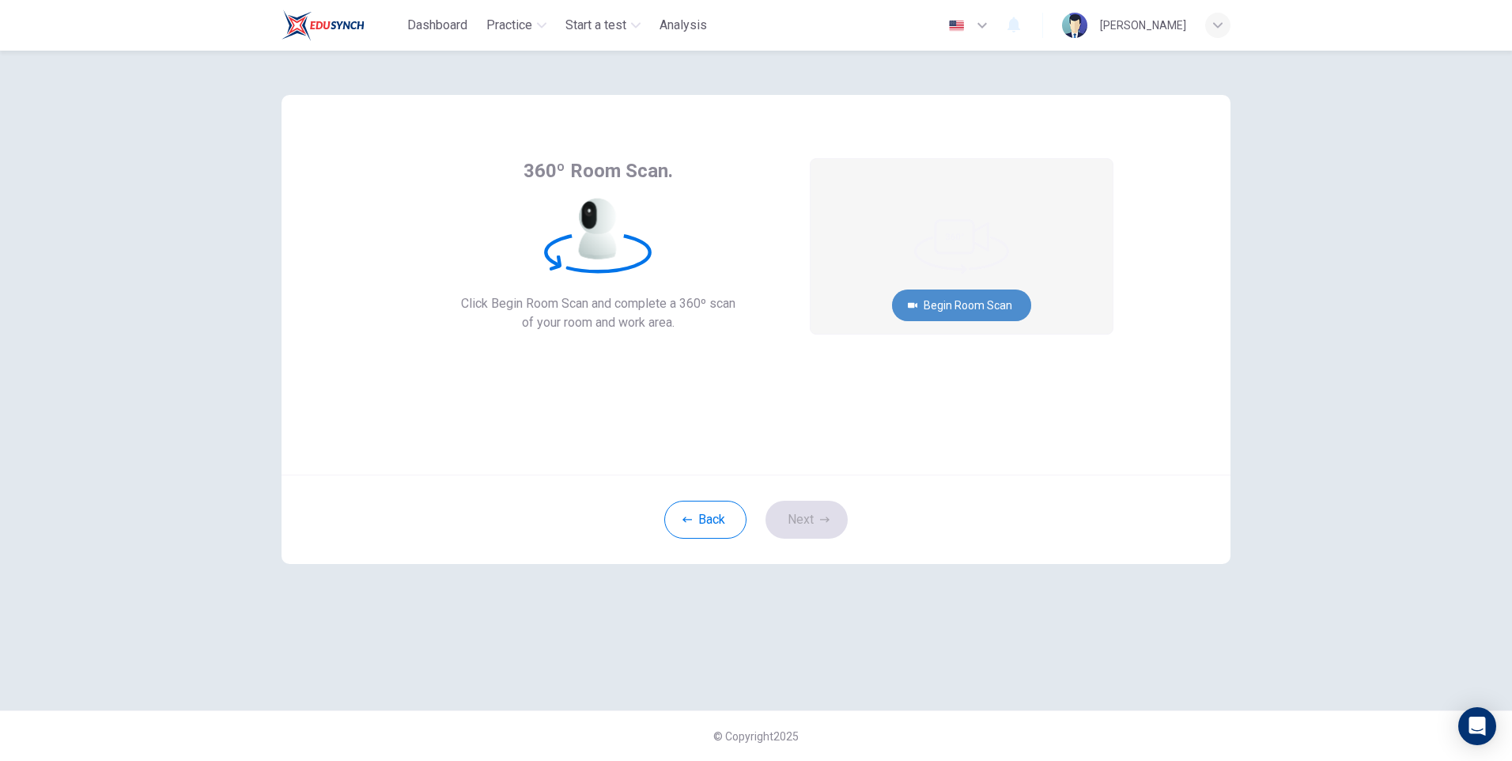
click at [947, 297] on button "Begin Room Scan" at bounding box center [961, 305] width 139 height 32
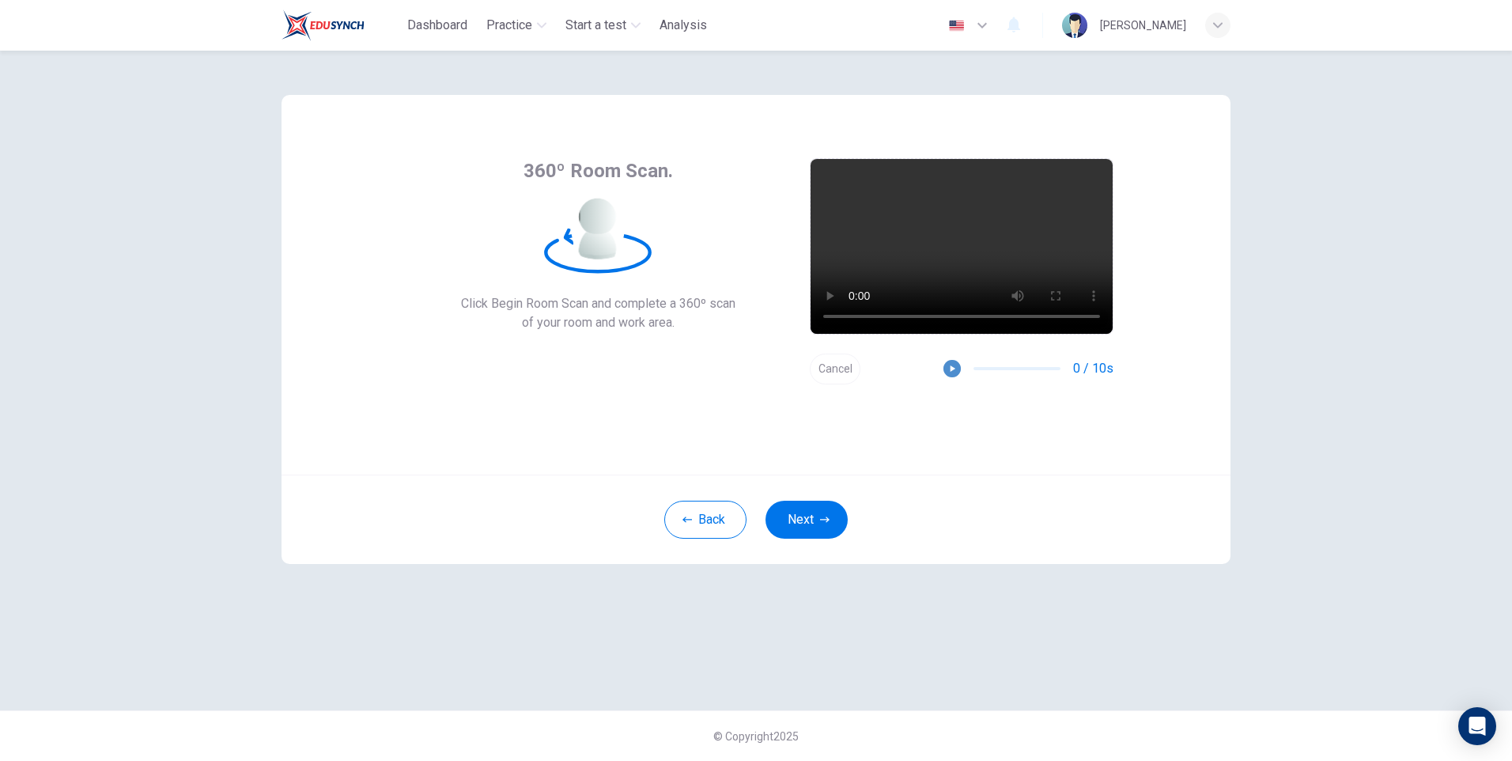
click at [949, 365] on icon "button" at bounding box center [951, 368] width 11 height 11
click at [805, 512] on button "Next" at bounding box center [806, 520] width 82 height 38
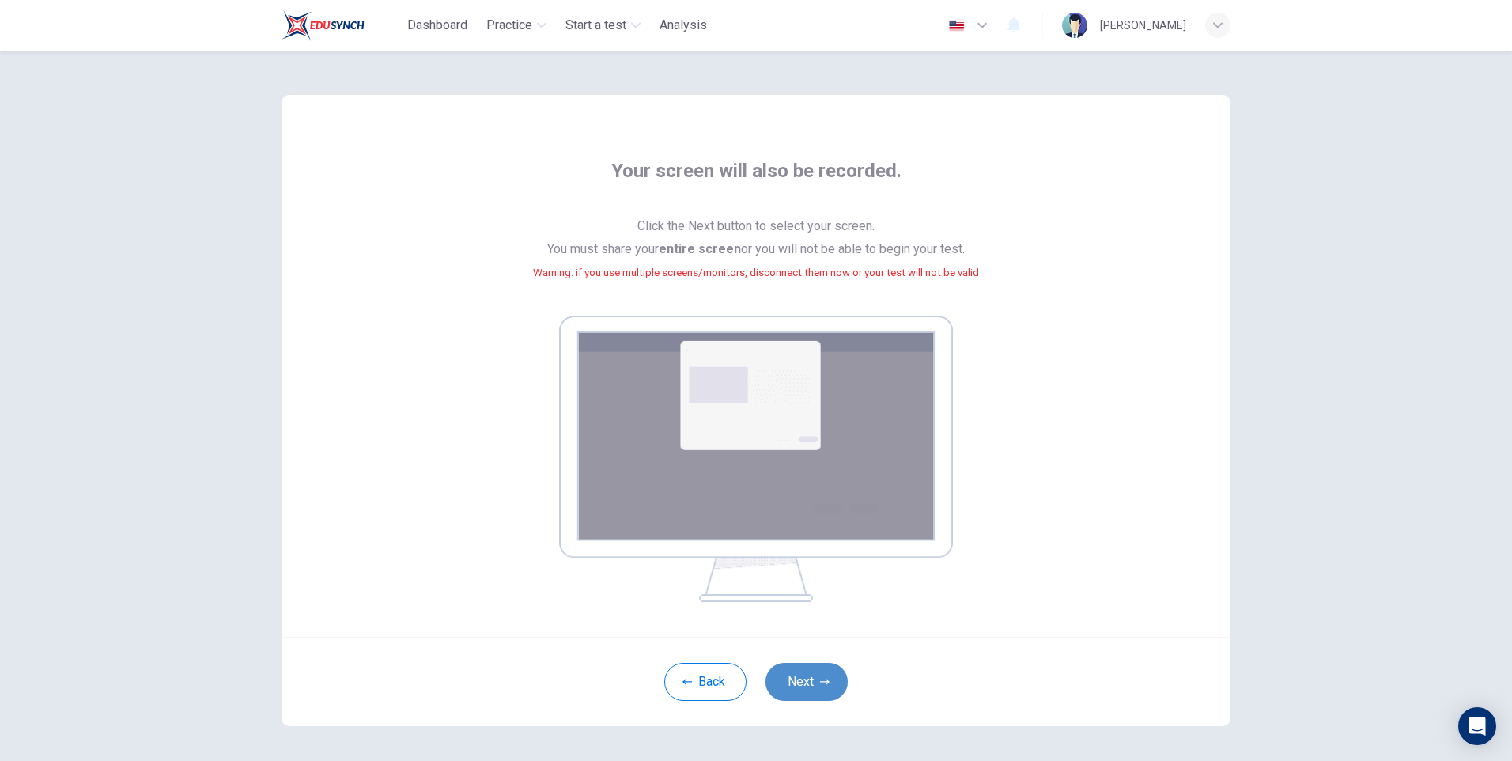
click at [802, 681] on button "Next" at bounding box center [806, 682] width 82 height 38
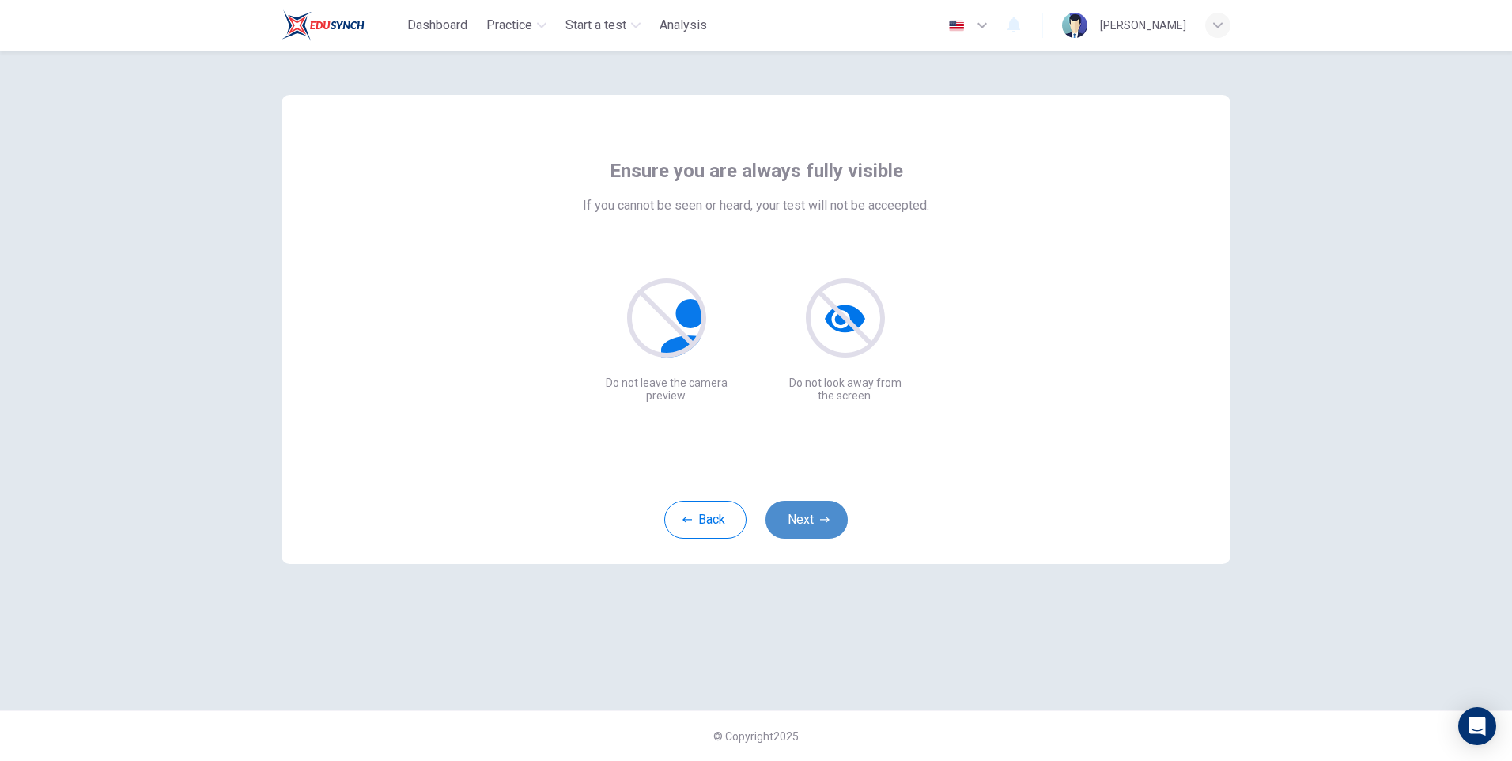
click at [812, 515] on button "Next" at bounding box center [806, 520] width 82 height 38
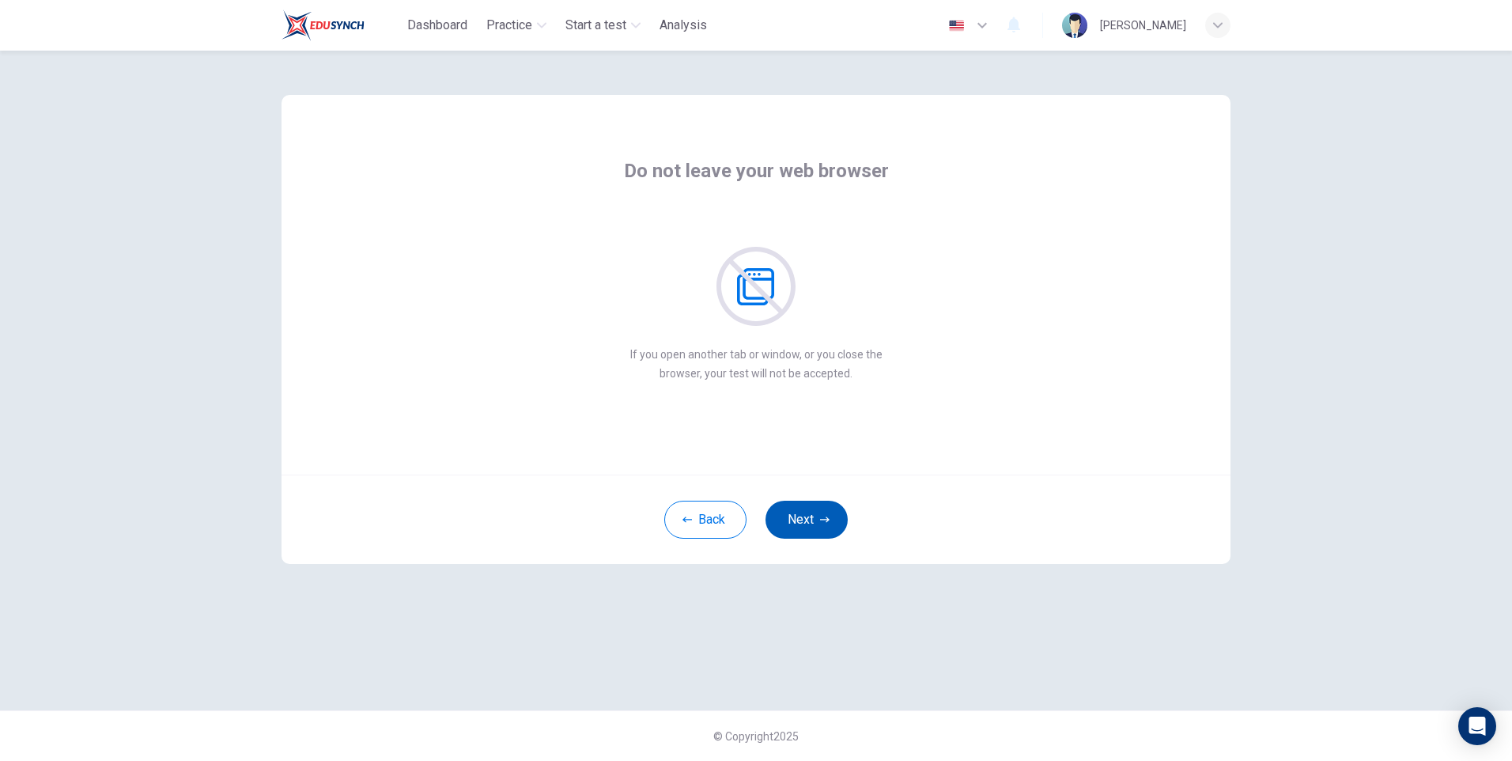
click at [803, 520] on button "Next" at bounding box center [806, 520] width 82 height 38
click at [798, 512] on button "Next" at bounding box center [806, 520] width 82 height 38
click at [791, 511] on button "Next" at bounding box center [806, 520] width 82 height 38
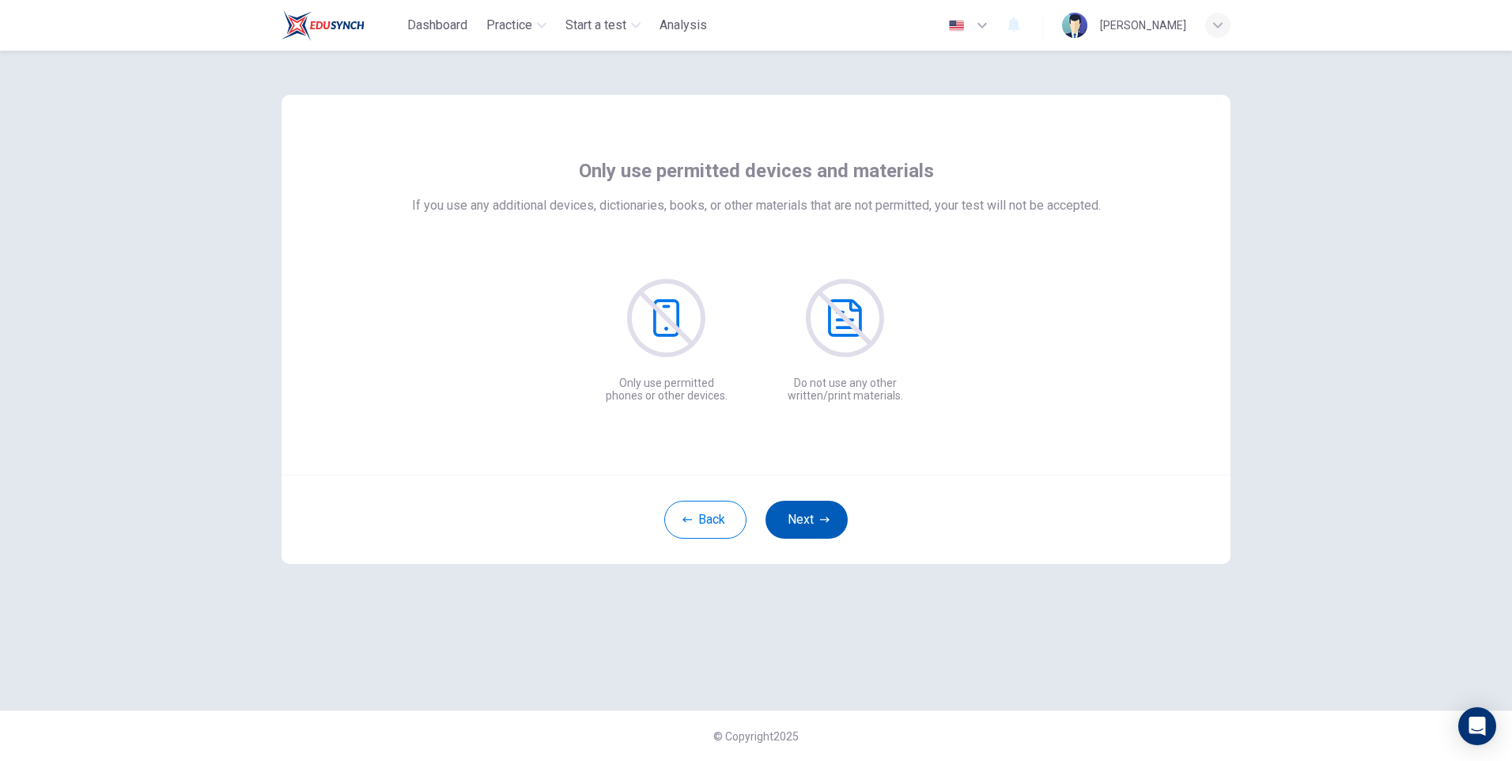
click at [814, 509] on button "Next" at bounding box center [806, 520] width 82 height 38
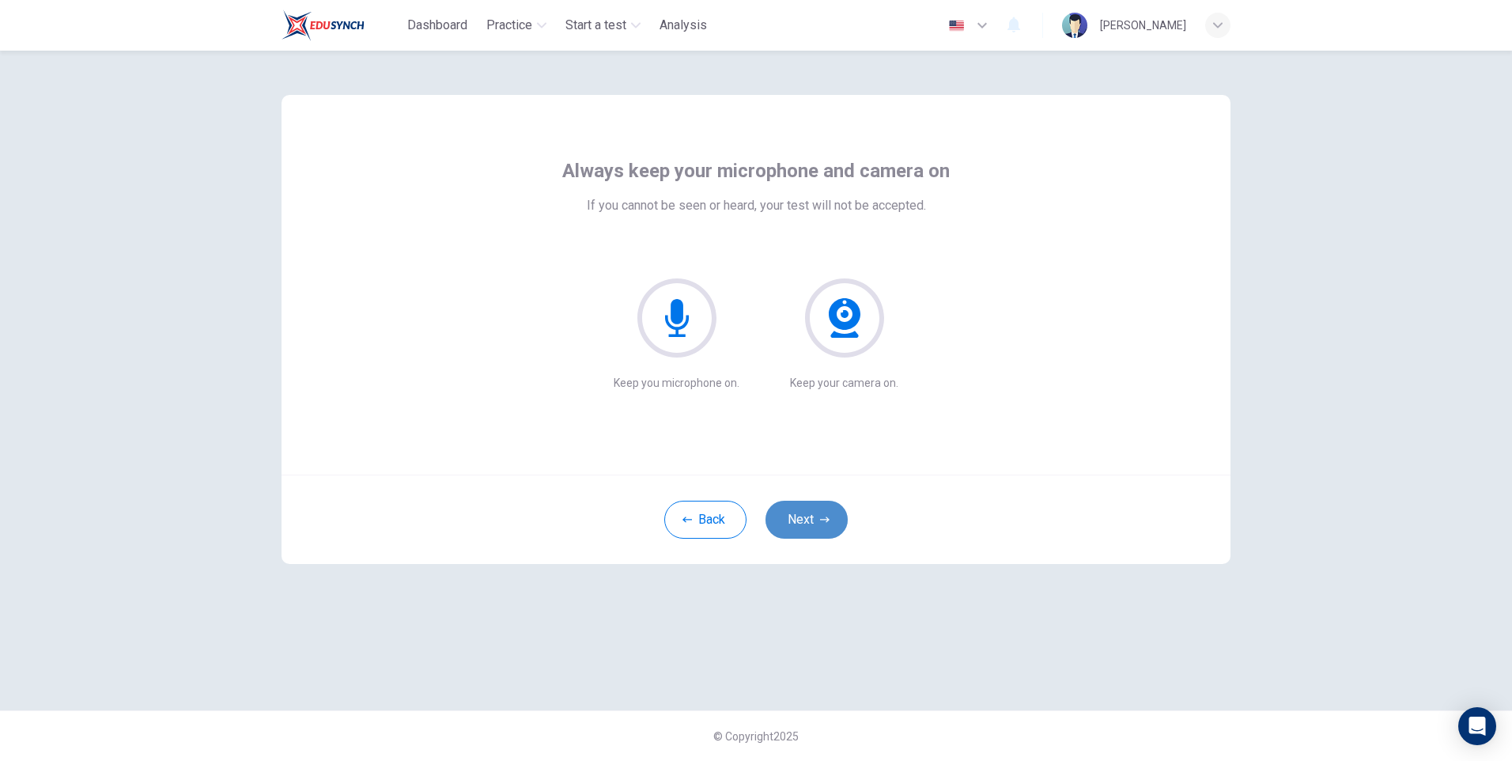
click at [791, 512] on button "Next" at bounding box center [806, 520] width 82 height 38
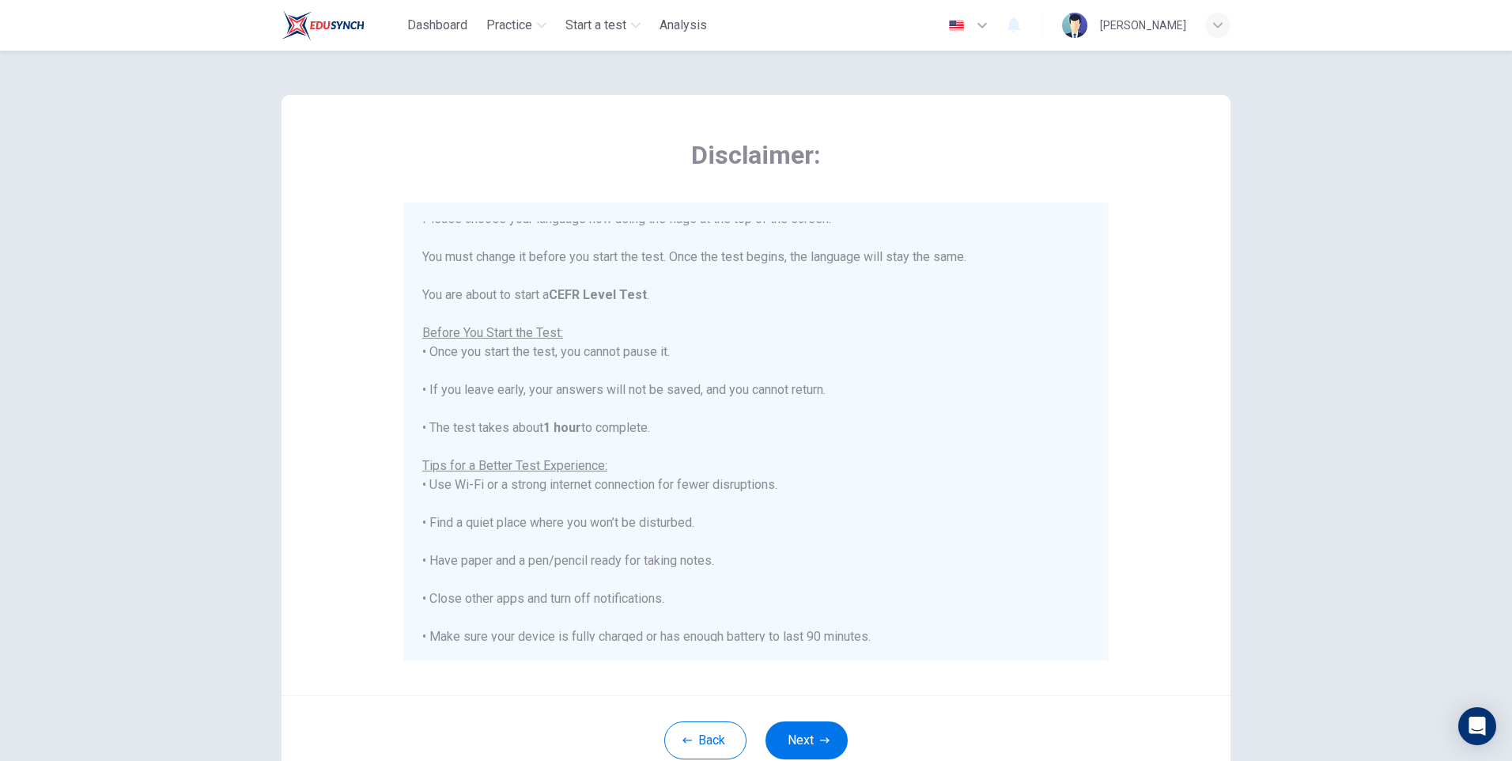
scroll to position [151, 0]
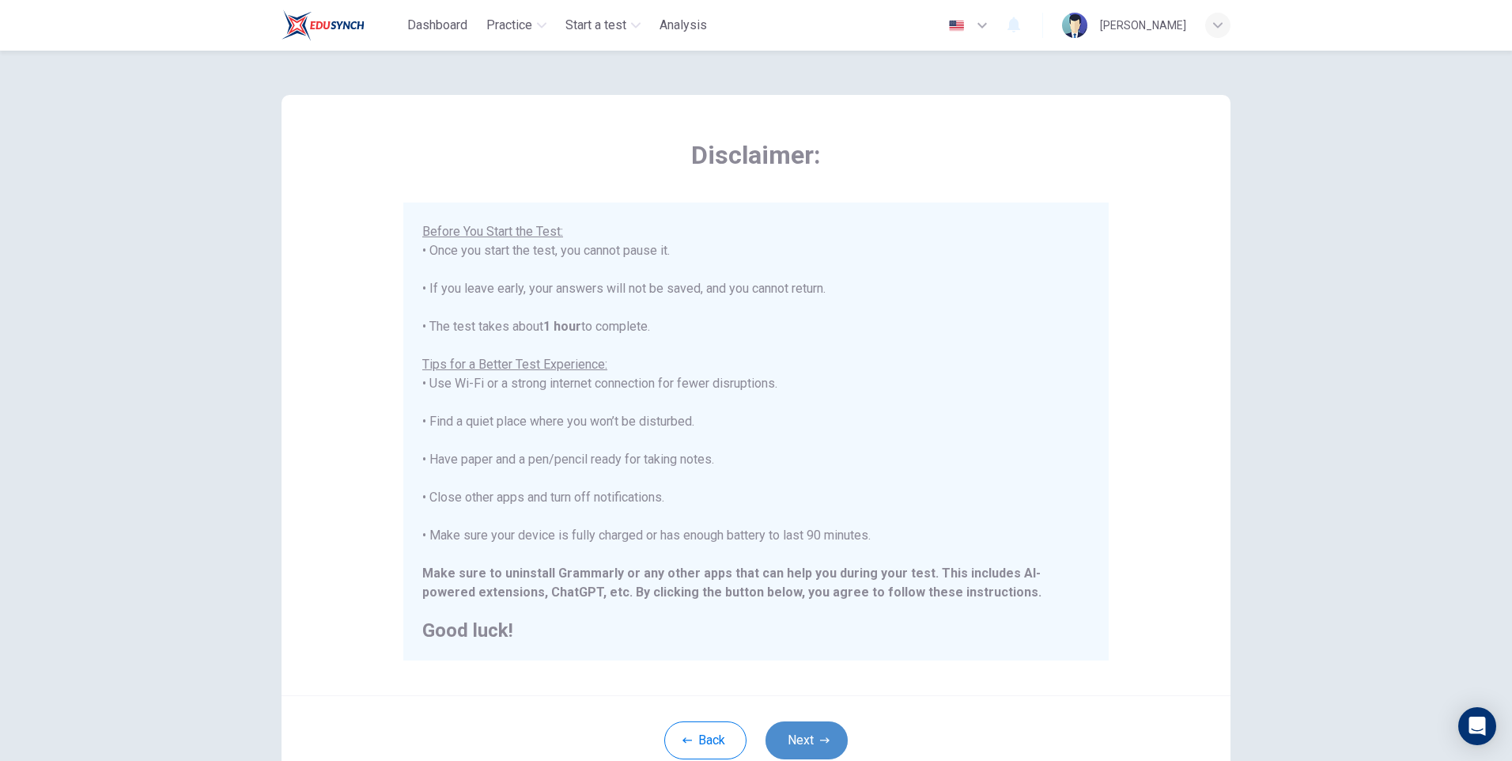
click at [796, 746] on button "Next" at bounding box center [806, 740] width 82 height 38
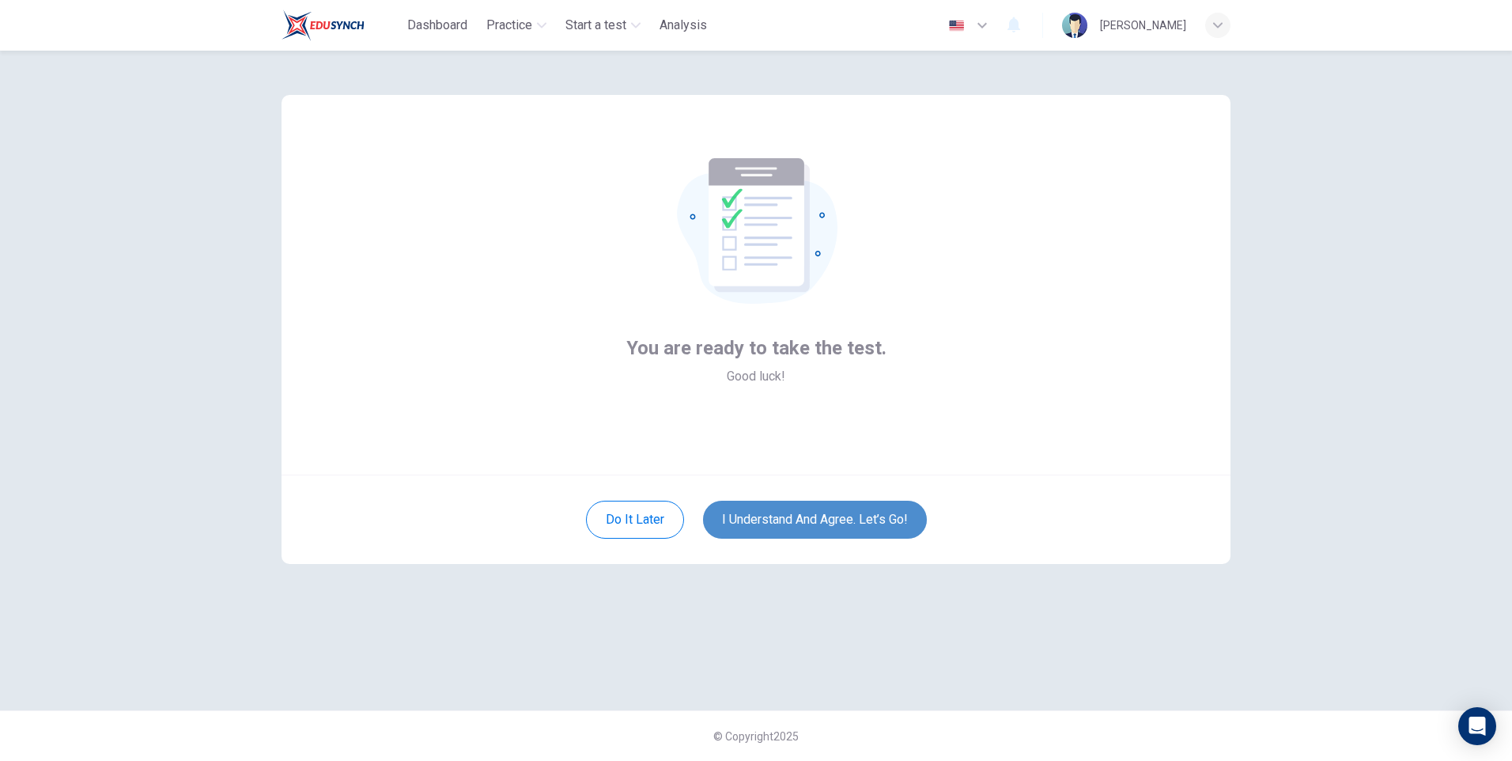
click at [875, 519] on button "I understand and agree. Let’s go!" at bounding box center [815, 520] width 224 height 38
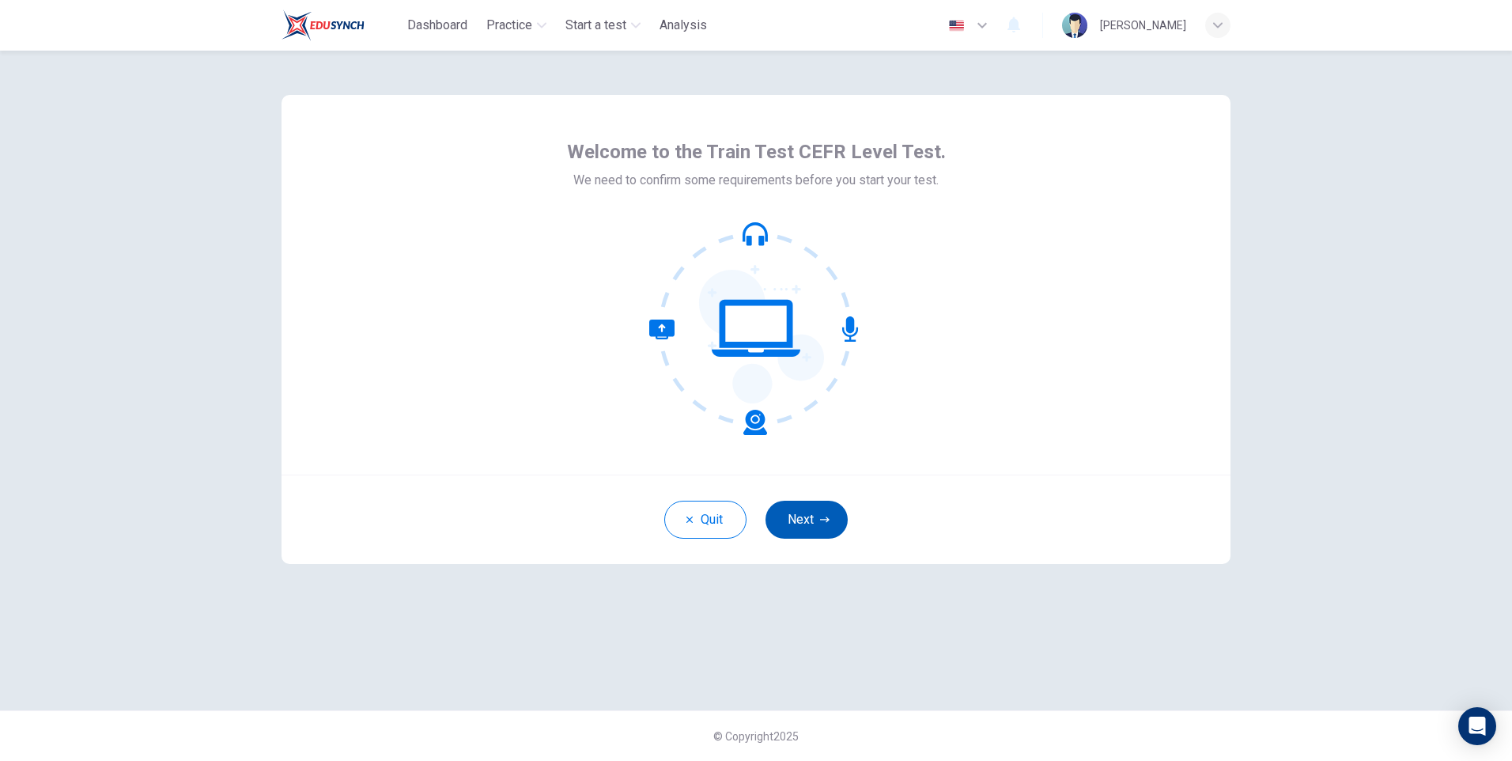
click at [804, 520] on button "Next" at bounding box center [806, 520] width 82 height 38
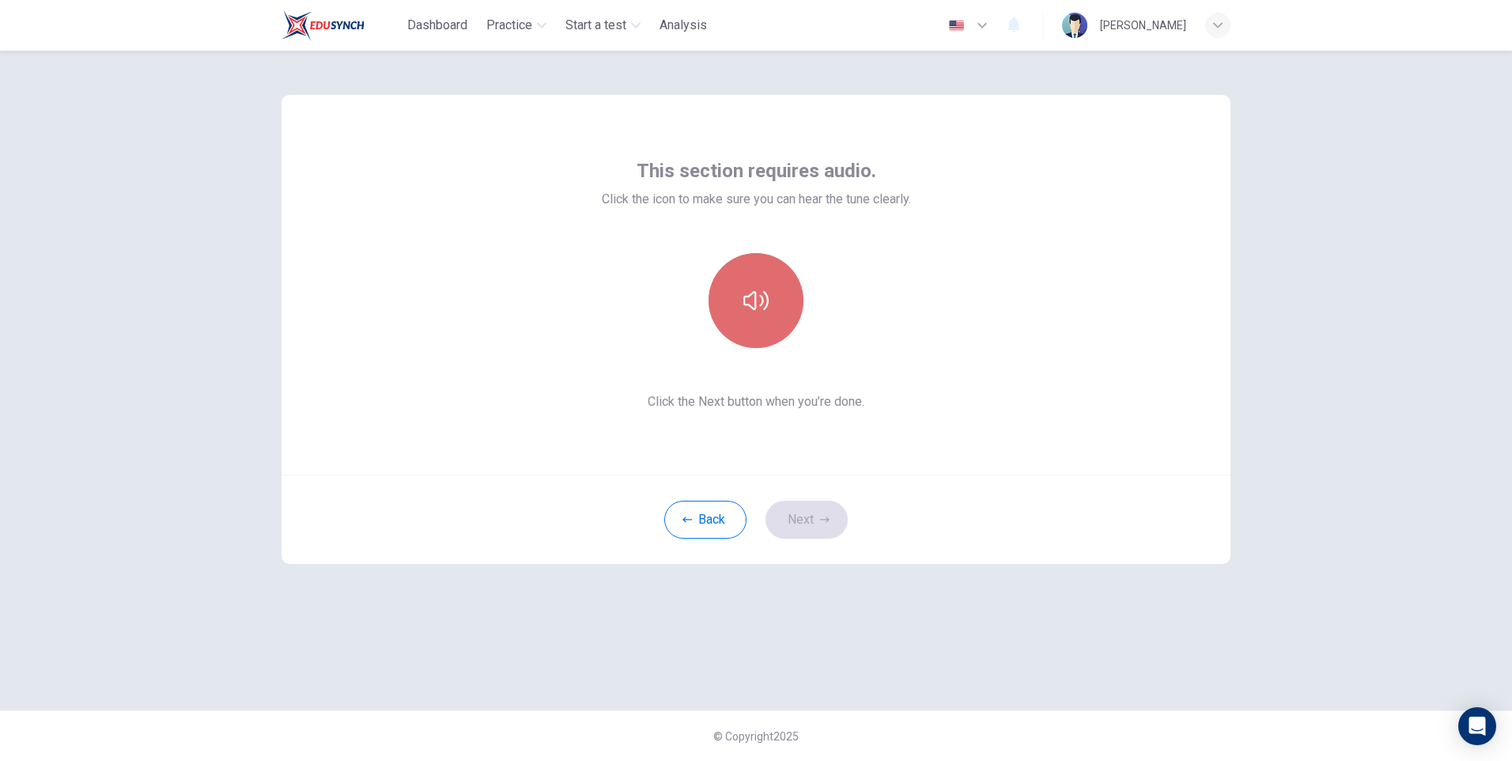
click at [742, 316] on button "button" at bounding box center [755, 300] width 95 height 95
click at [750, 321] on button "button" at bounding box center [755, 300] width 95 height 95
click at [802, 525] on button "Next" at bounding box center [806, 520] width 82 height 38
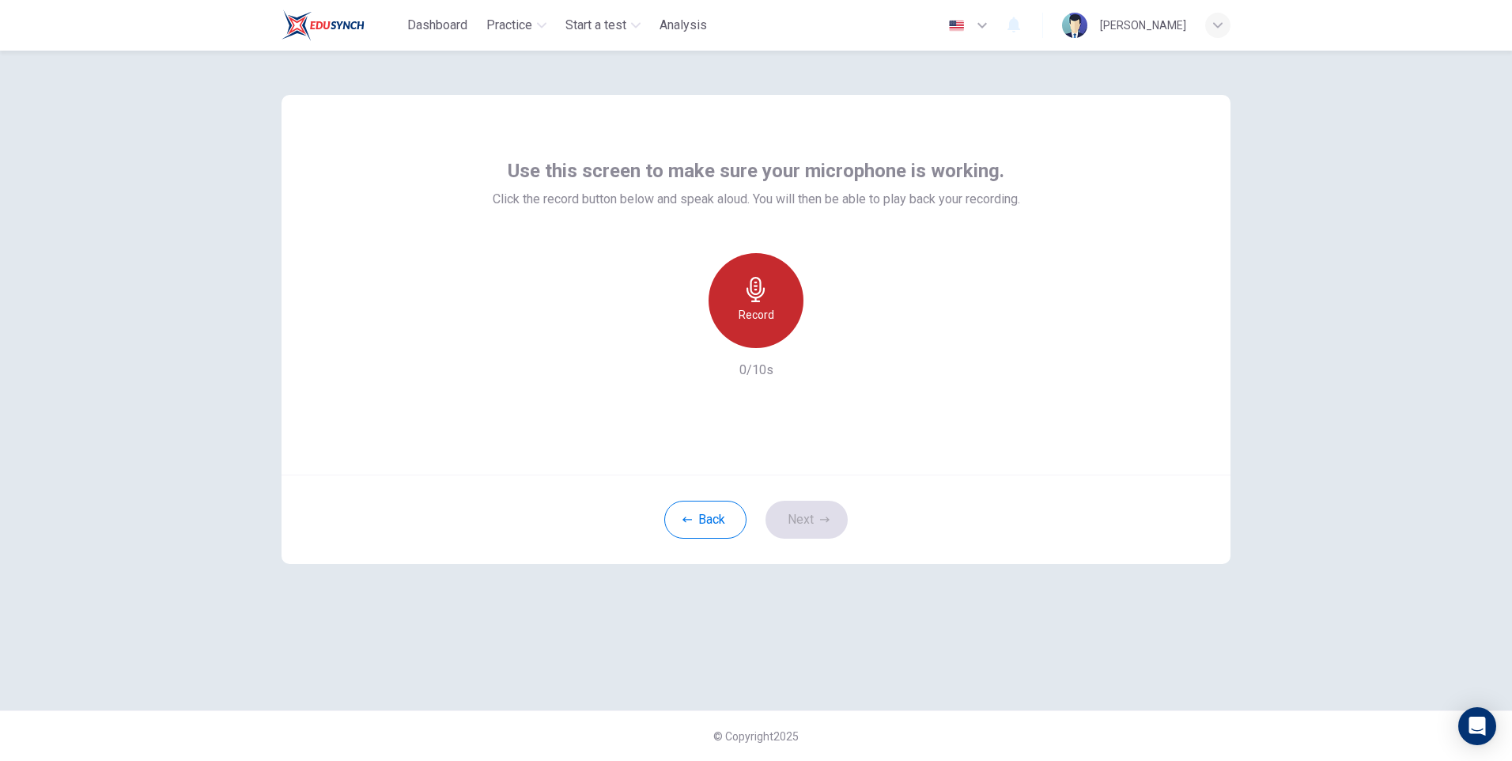
click at [755, 302] on div "Record" at bounding box center [755, 300] width 95 height 95
click at [746, 305] on h6 "Stop" at bounding box center [756, 314] width 24 height 19
click at [825, 338] on icon "button" at bounding box center [829, 335] width 16 height 16
click at [802, 524] on button "Next" at bounding box center [806, 520] width 82 height 38
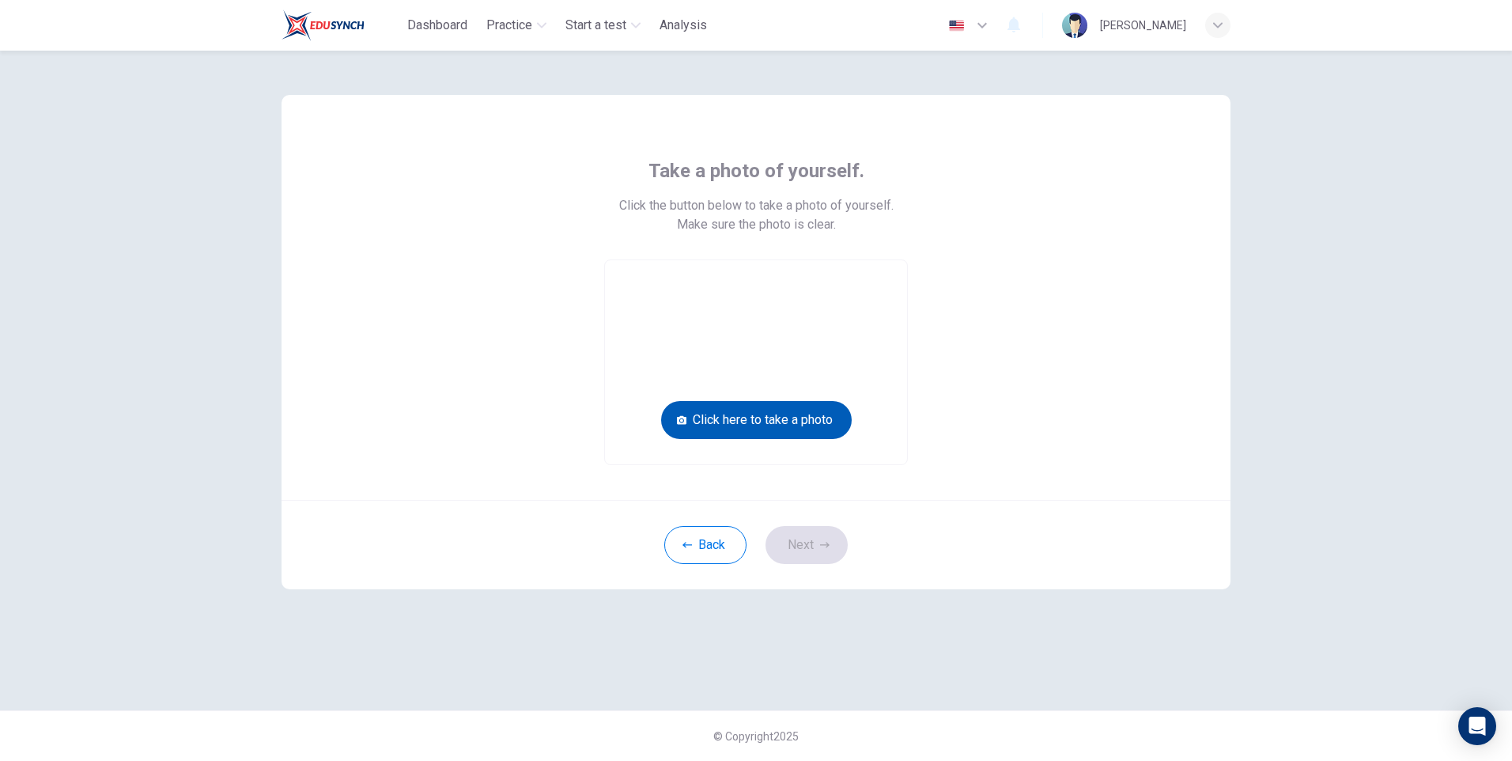
click at [788, 420] on button "Click here to take a photo" at bounding box center [756, 420] width 191 height 38
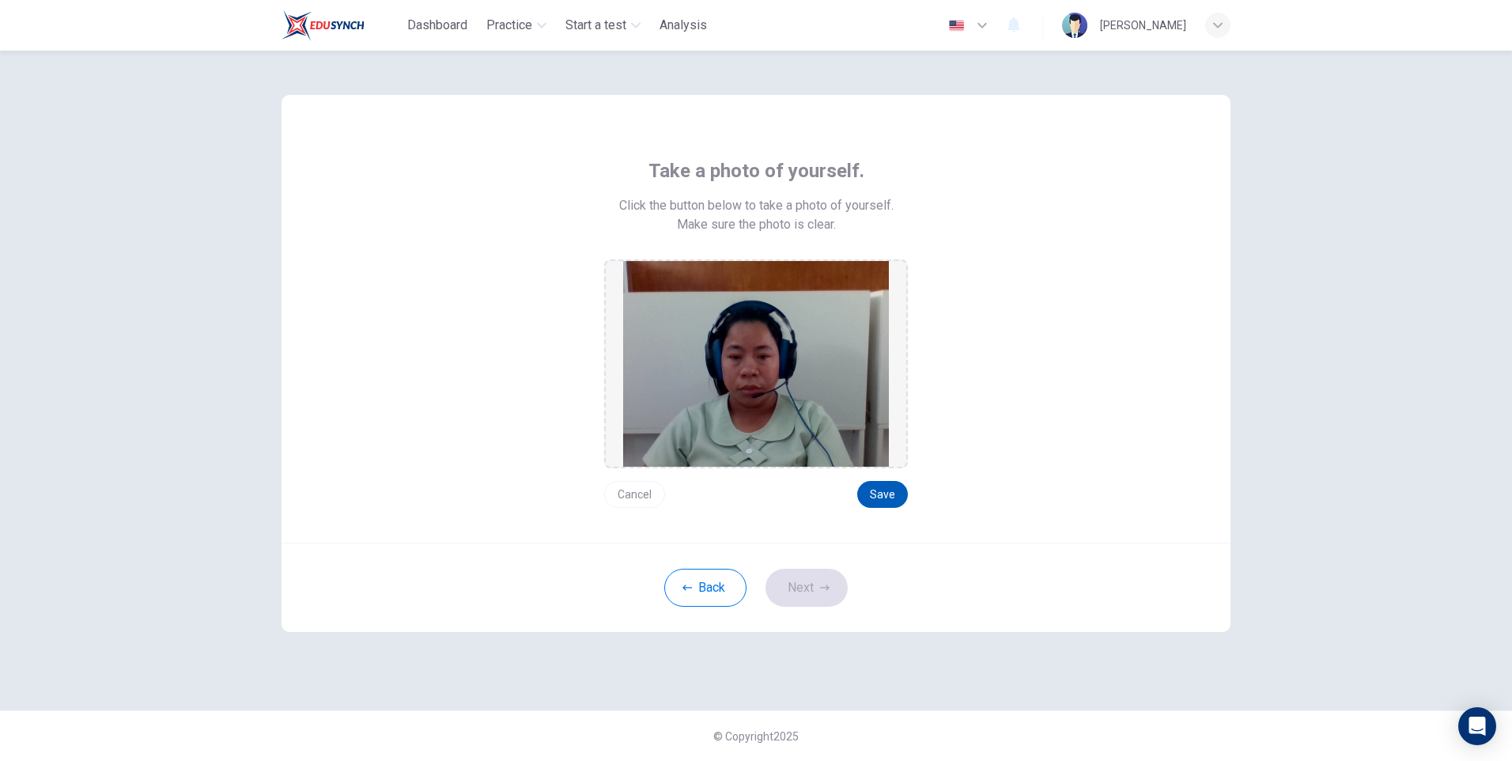
click at [885, 493] on button "Save" at bounding box center [882, 494] width 51 height 27
click at [795, 591] on button "Next" at bounding box center [806, 588] width 82 height 38
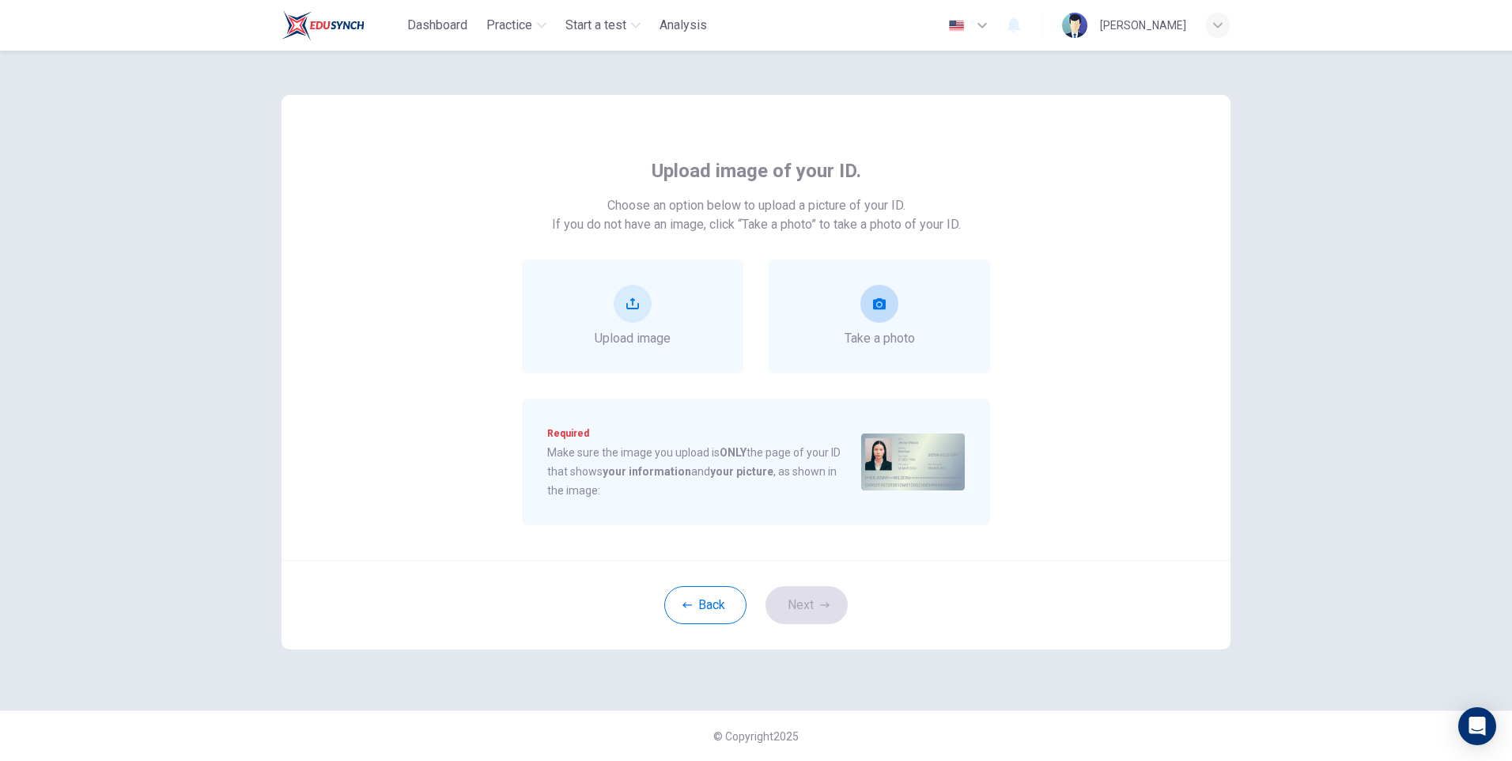
click at [886, 331] on span "Take a photo" at bounding box center [879, 338] width 70 height 19
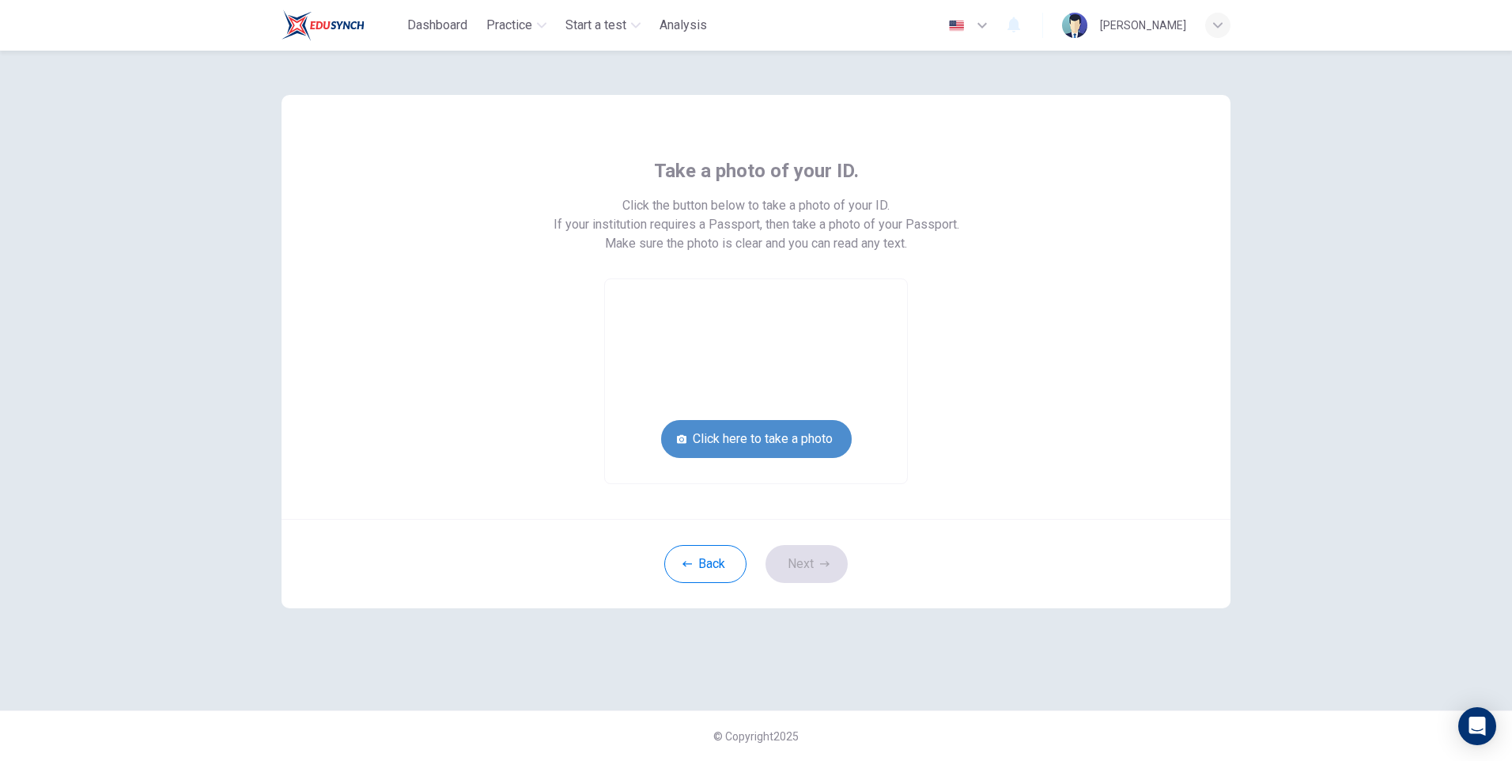
click at [754, 437] on button "Click here to take a photo" at bounding box center [756, 439] width 191 height 38
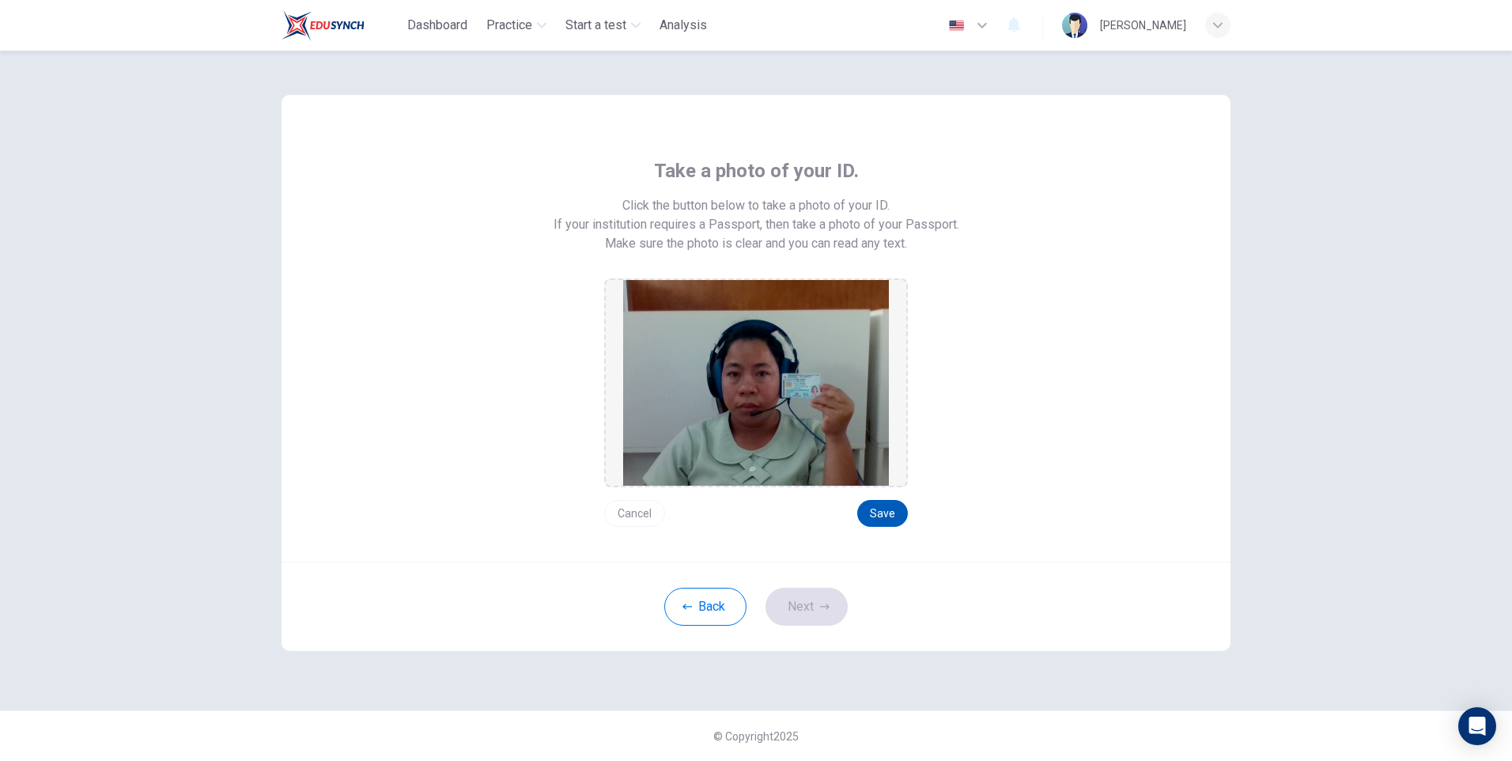
click at [875, 511] on button "Save" at bounding box center [882, 513] width 51 height 27
click at [802, 610] on button "Next" at bounding box center [806, 606] width 82 height 38
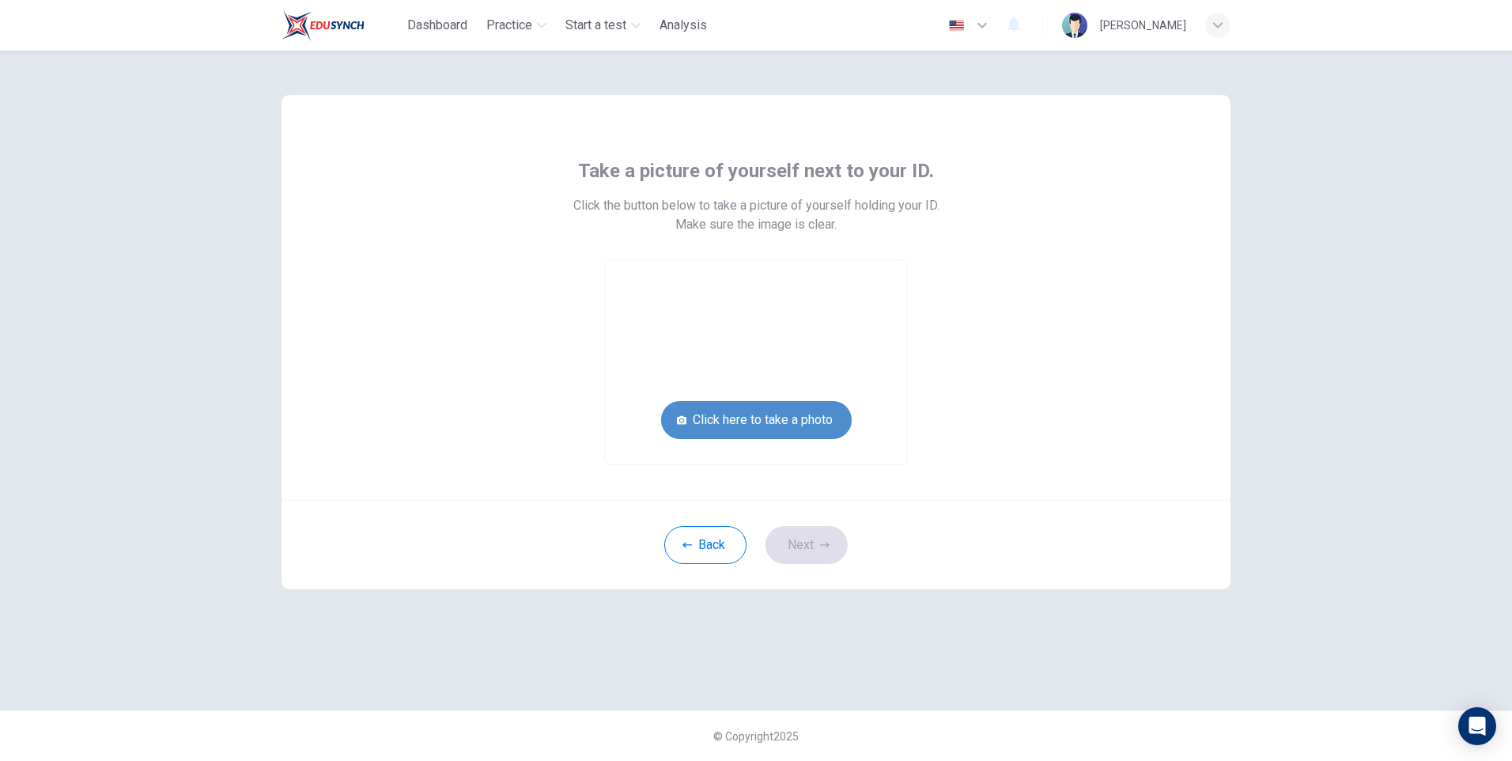
click at [801, 416] on button "Click here to take a photo" at bounding box center [756, 420] width 191 height 38
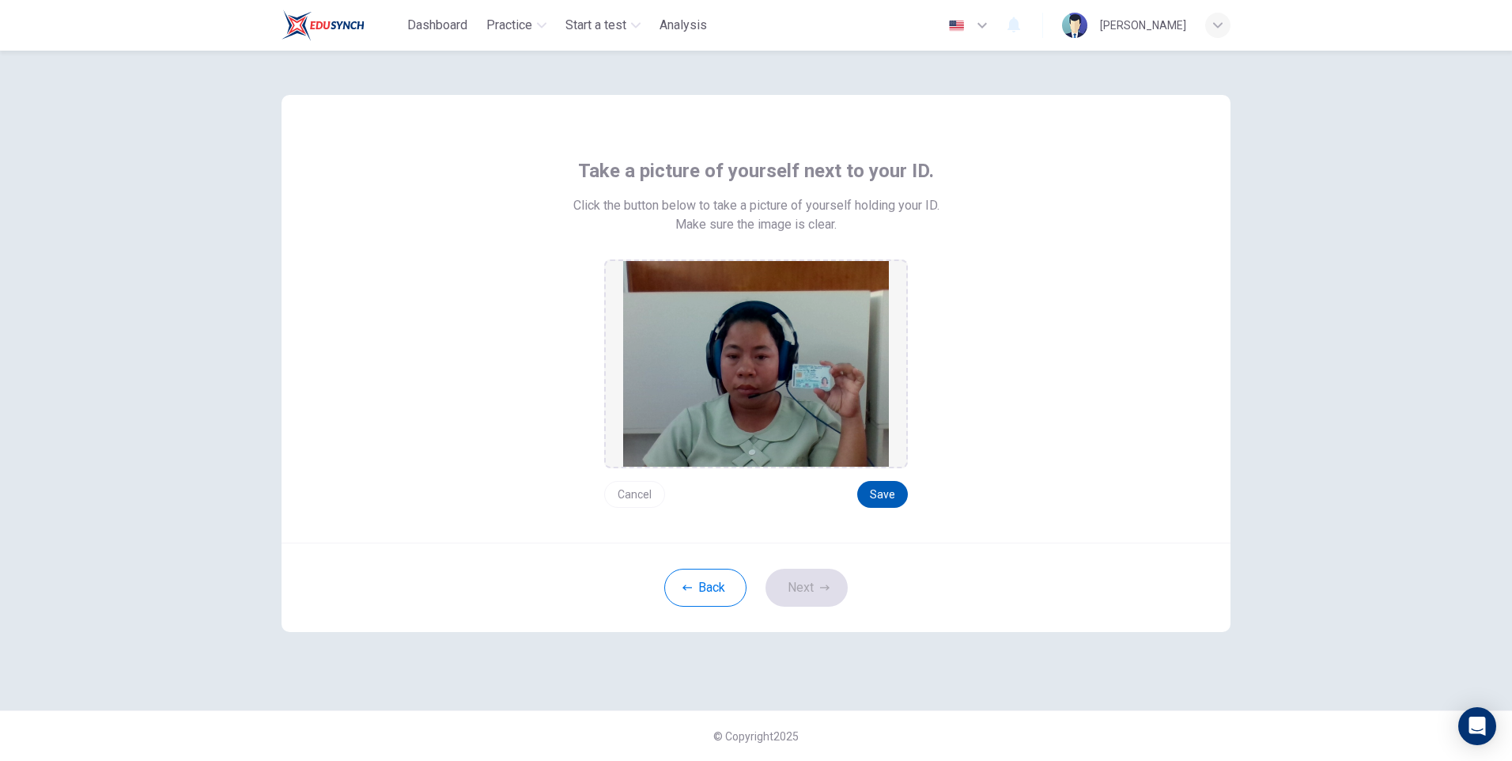
click at [881, 489] on button "Save" at bounding box center [882, 494] width 51 height 27
click at [798, 581] on button "Next" at bounding box center [806, 588] width 82 height 38
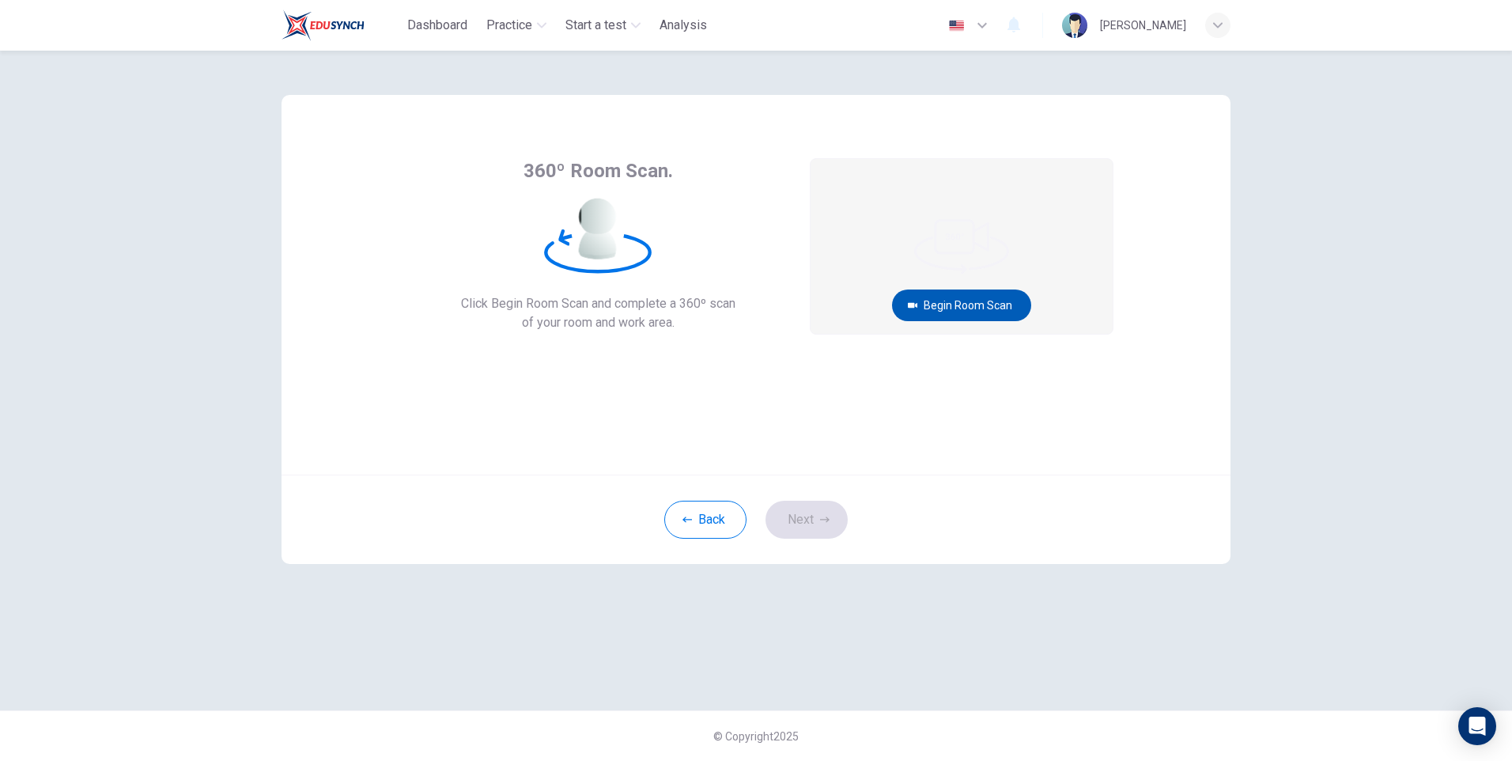
click at [932, 304] on button "Begin Room Scan" at bounding box center [961, 305] width 139 height 32
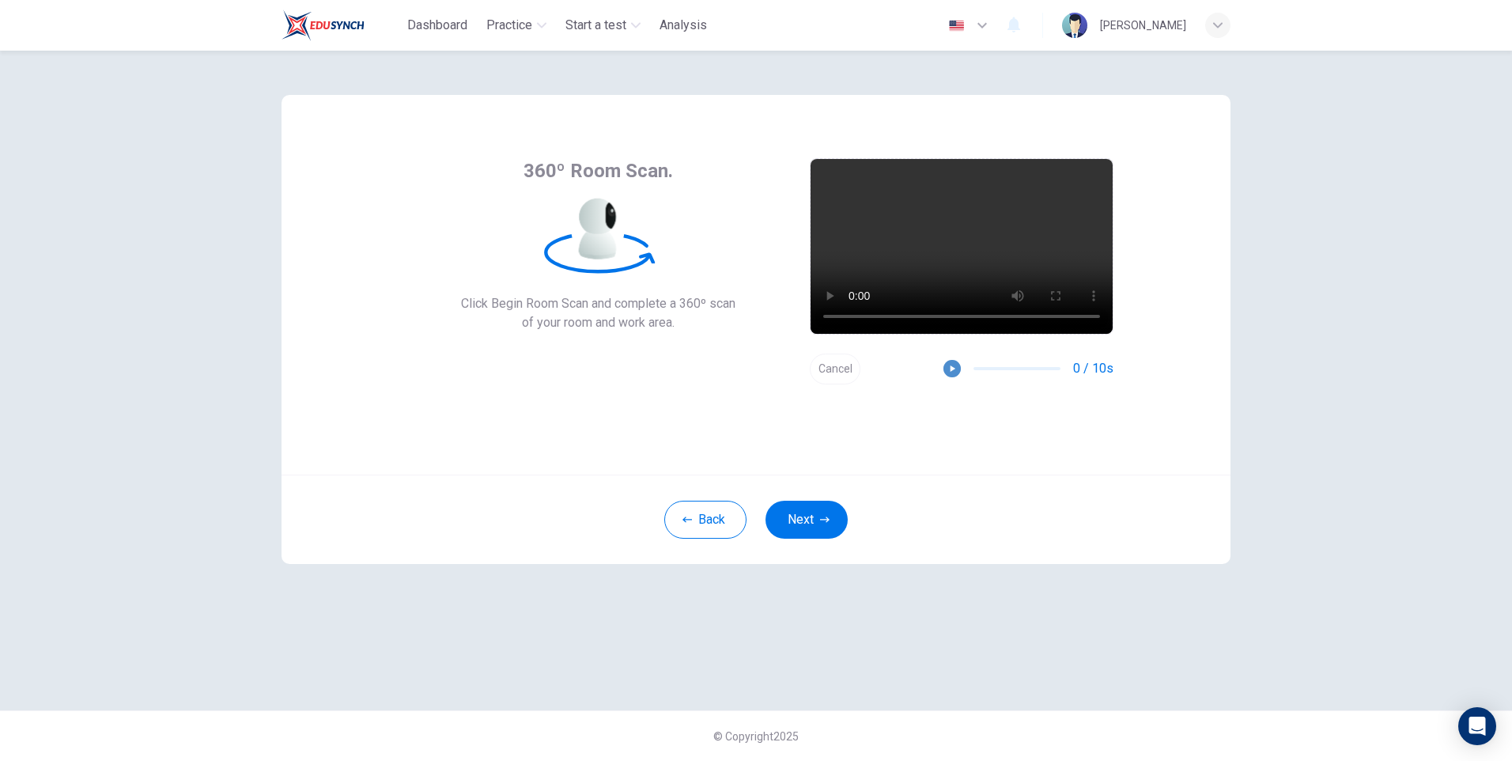
click at [958, 368] on icon "button" at bounding box center [951, 368] width 11 height 11
click at [953, 365] on icon "button" at bounding box center [951, 368] width 11 height 11
click at [814, 519] on button "Next" at bounding box center [806, 520] width 82 height 38
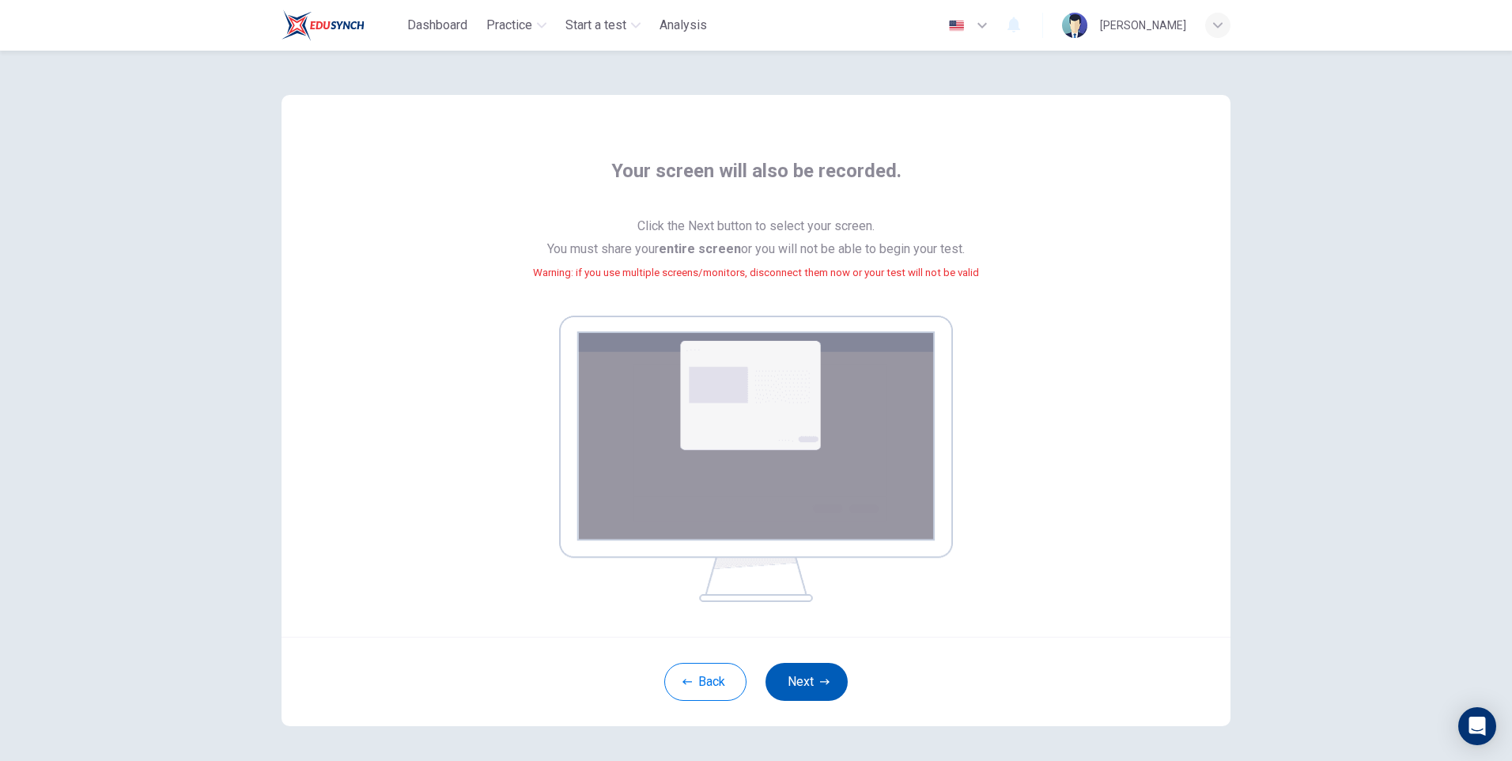
click at [796, 678] on button "Next" at bounding box center [806, 682] width 82 height 38
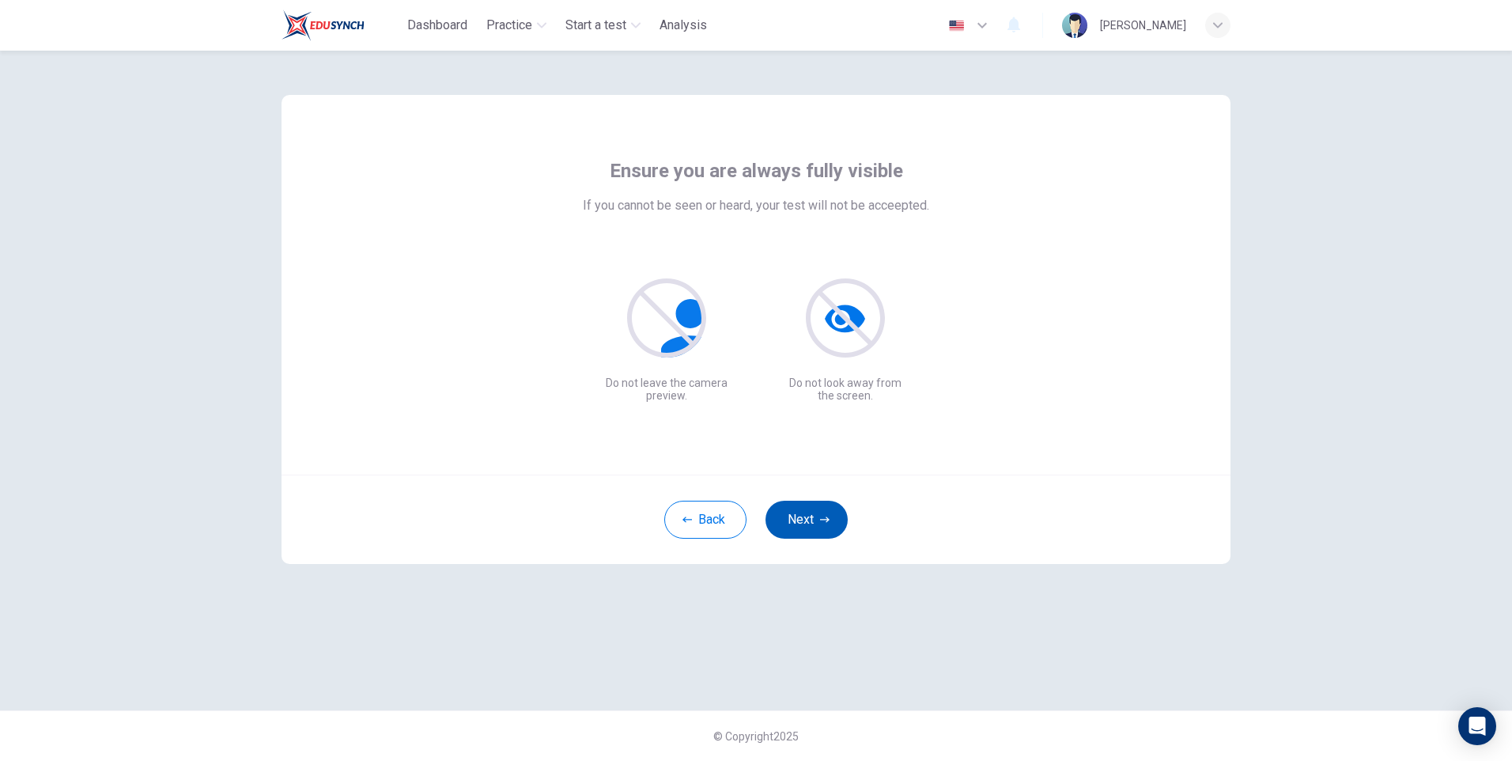
click at [794, 516] on button "Next" at bounding box center [806, 520] width 82 height 38
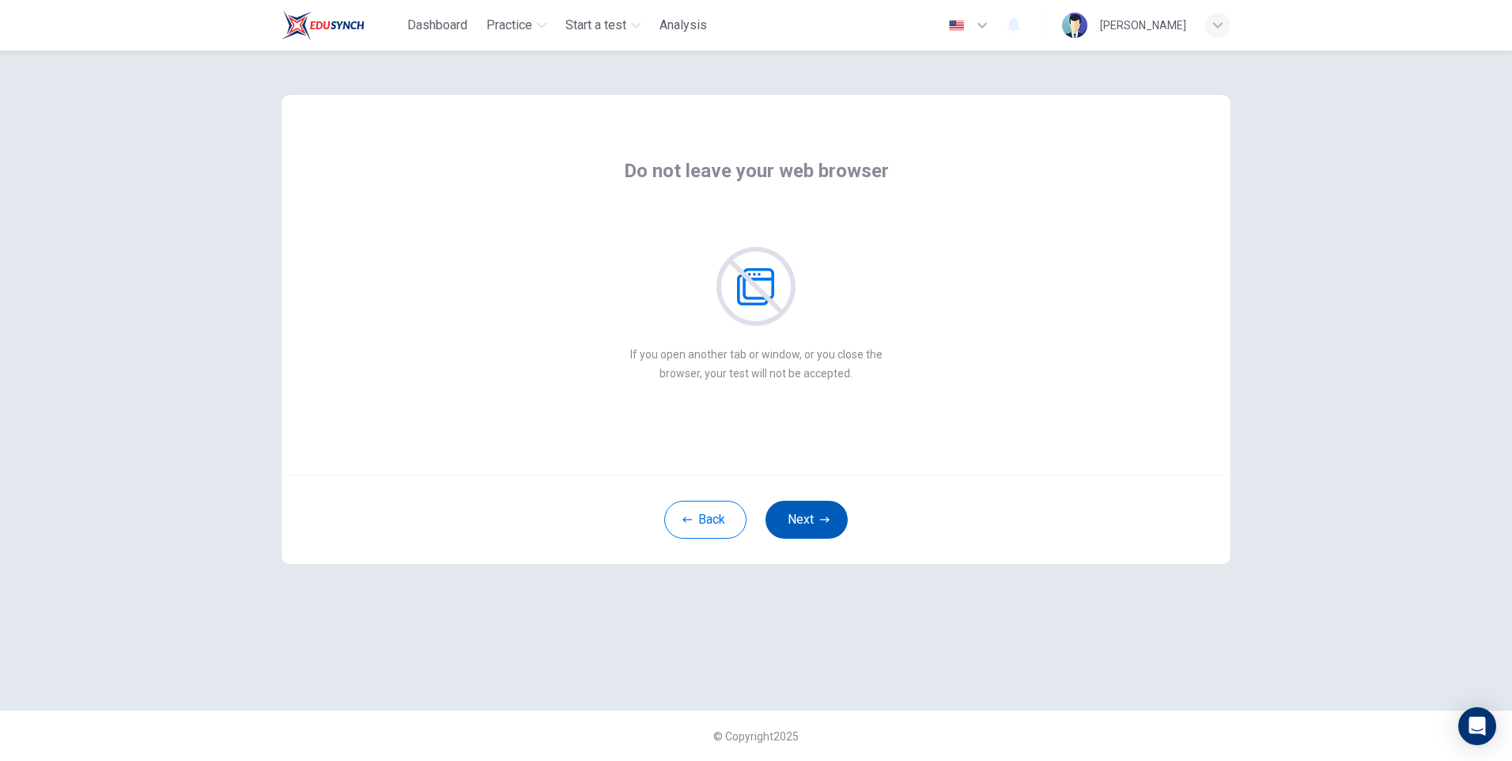
click at [800, 516] on button "Next" at bounding box center [806, 520] width 82 height 38
click at [799, 516] on button "Next" at bounding box center [806, 520] width 82 height 38
click at [808, 515] on button "Next" at bounding box center [806, 520] width 82 height 38
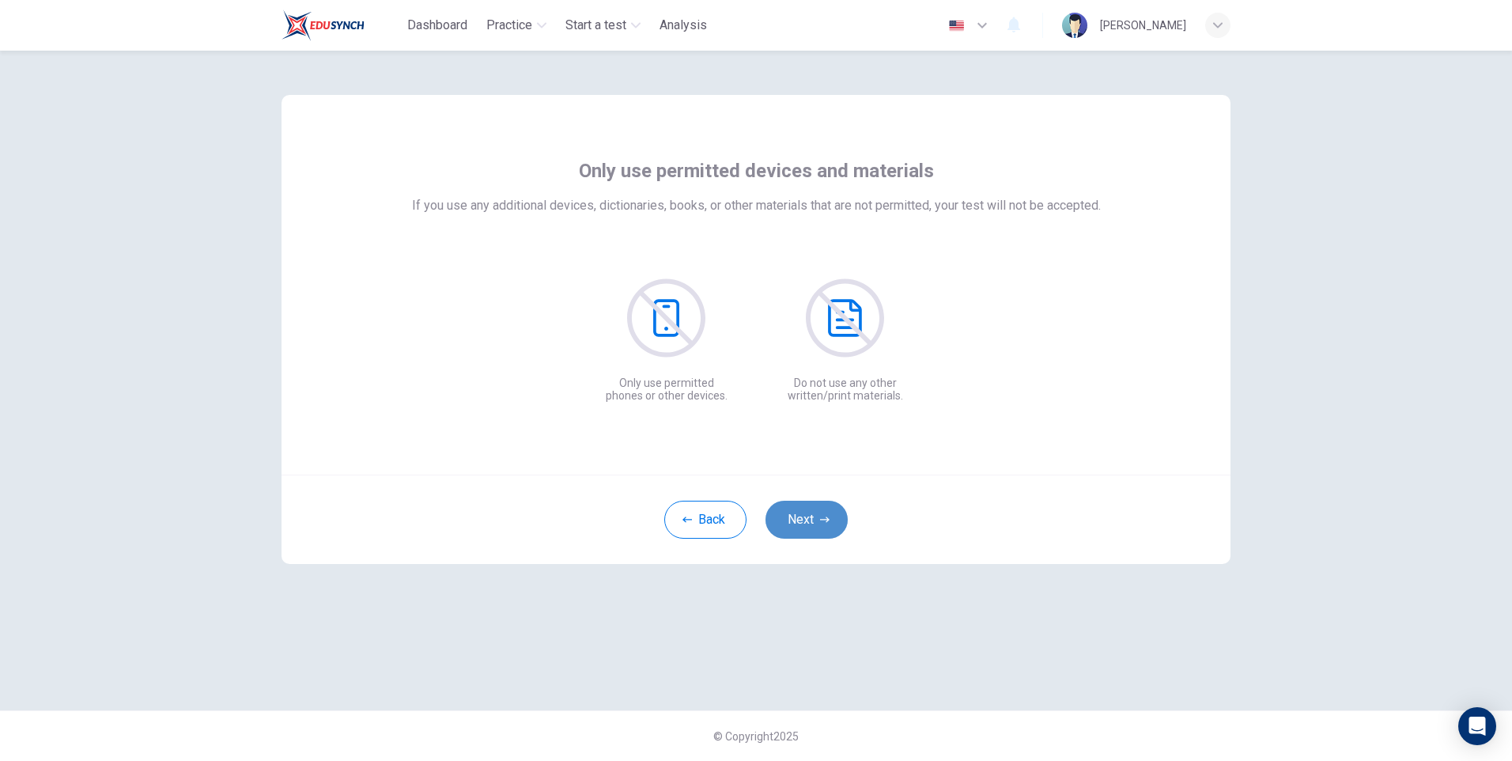
click at [798, 523] on button "Next" at bounding box center [806, 520] width 82 height 38
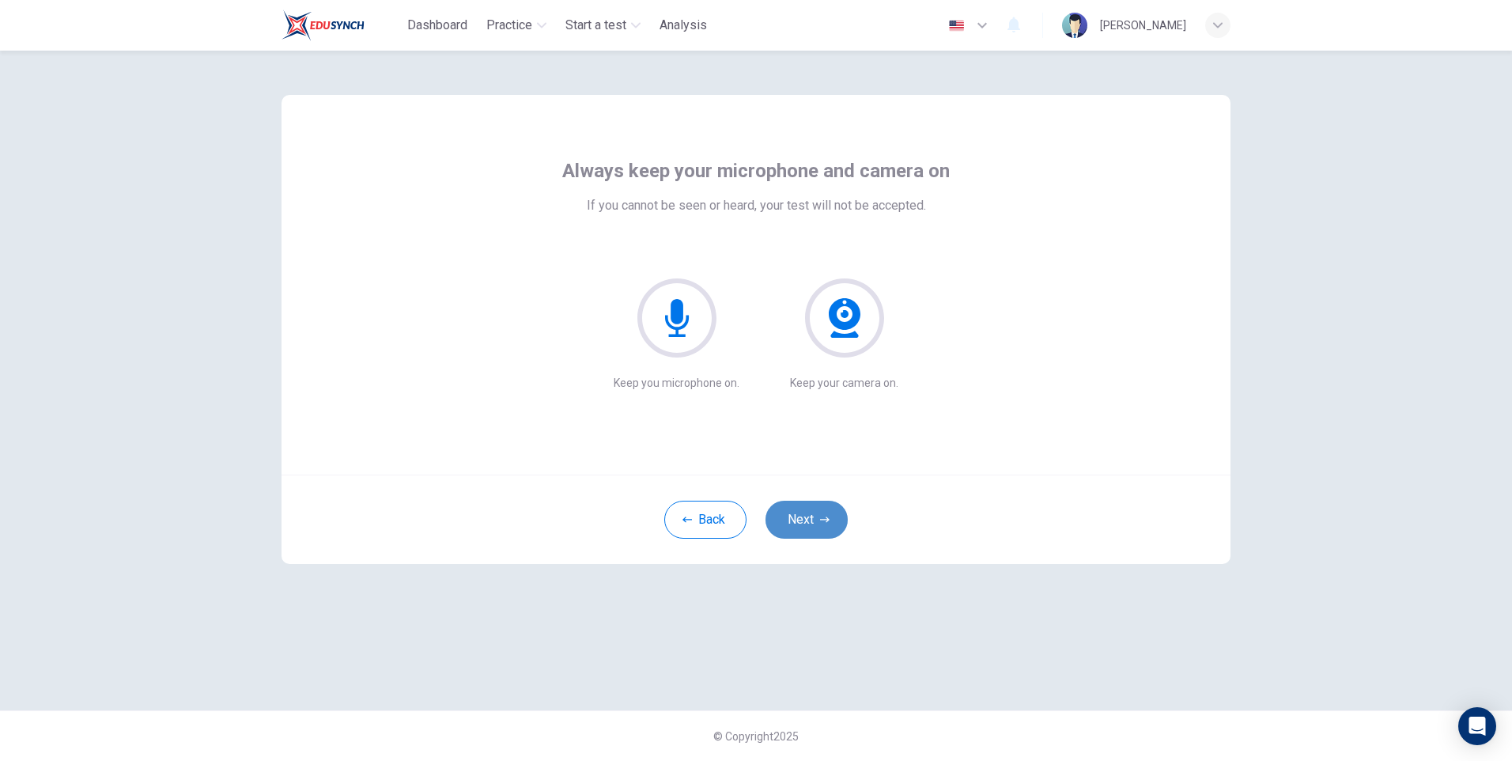
click at [807, 516] on button "Next" at bounding box center [806, 520] width 82 height 38
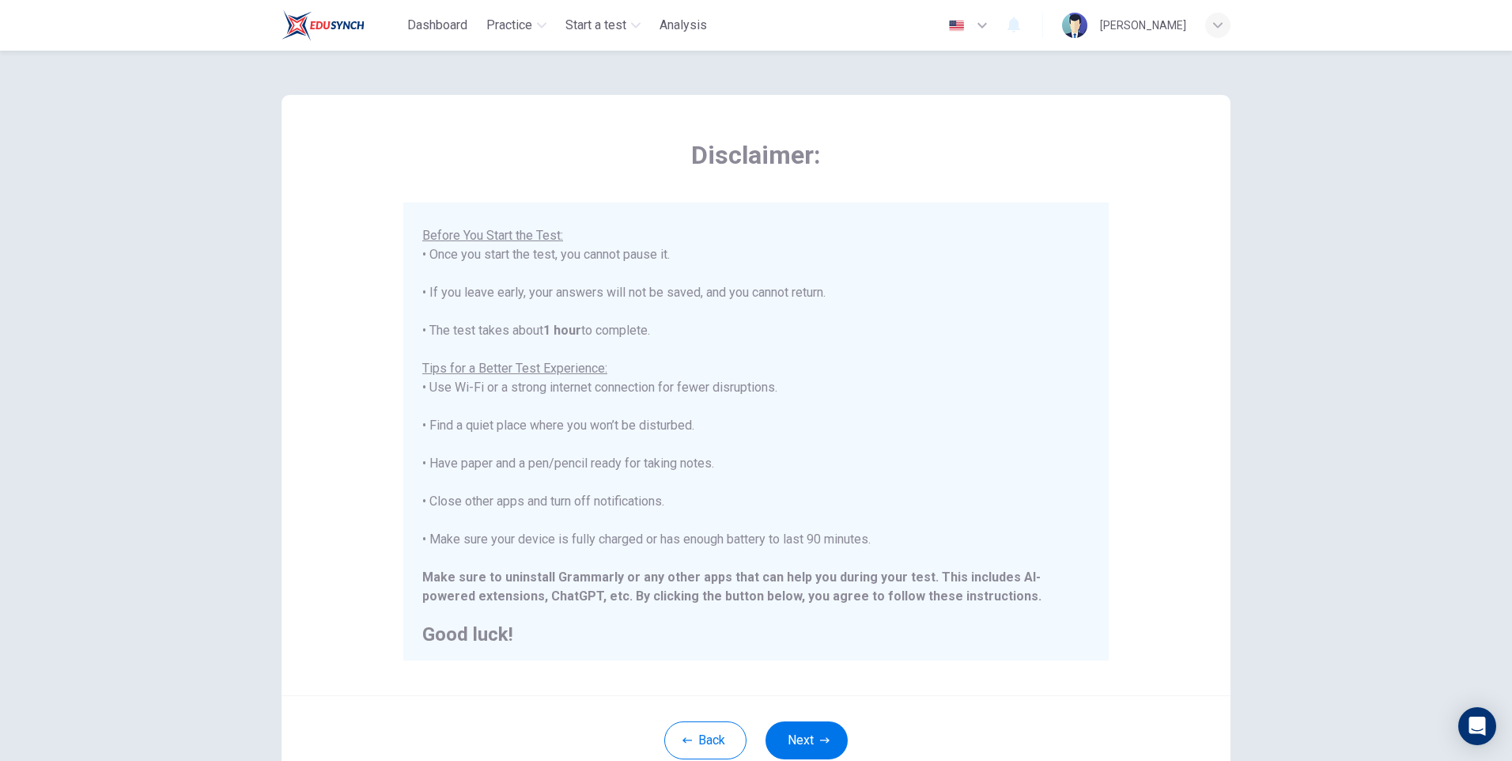
scroll to position [151, 0]
click at [791, 743] on button "Next" at bounding box center [806, 740] width 82 height 38
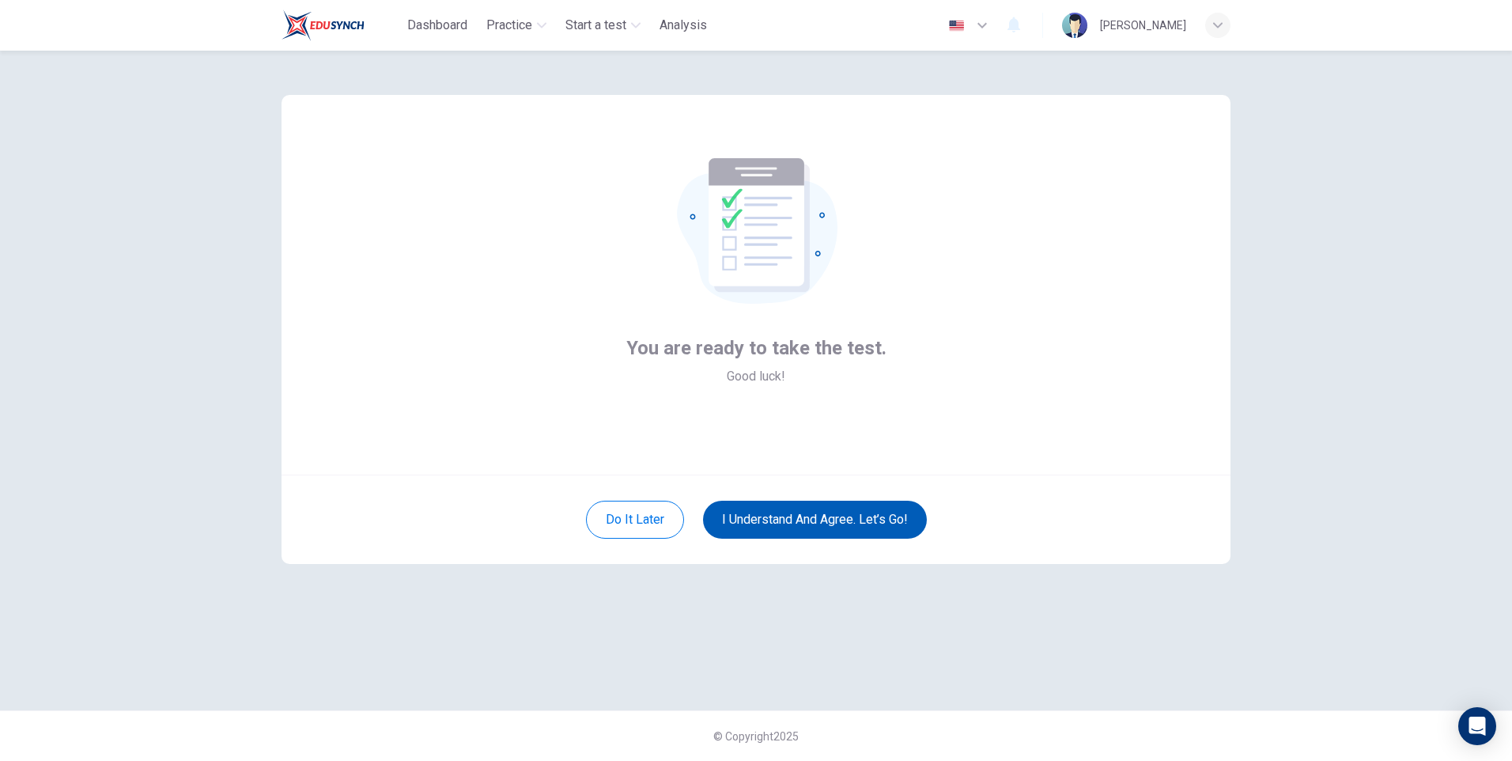
click at [838, 515] on button "I understand and agree. Let’s go!" at bounding box center [815, 520] width 224 height 38
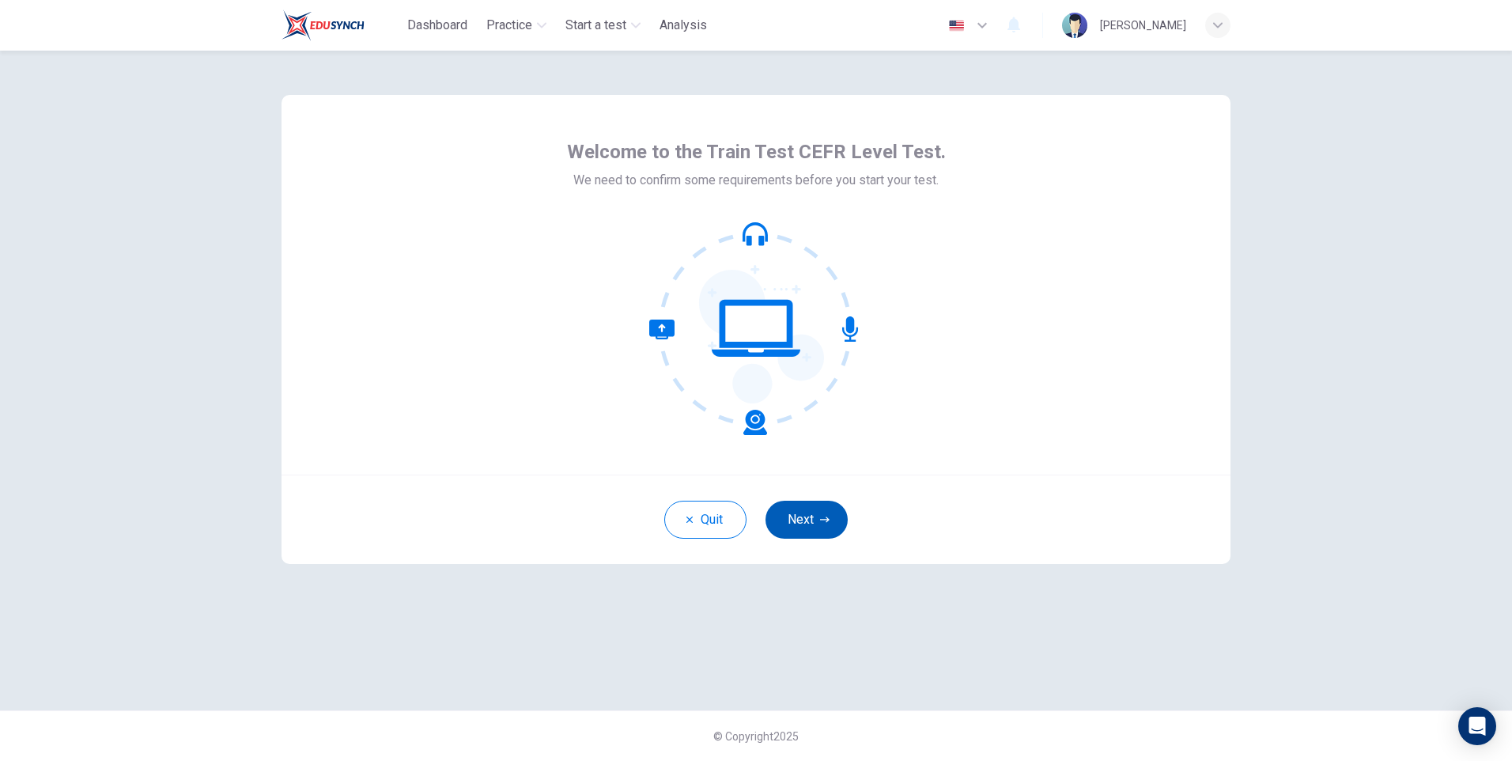
click at [812, 520] on button "Next" at bounding box center [806, 520] width 82 height 38
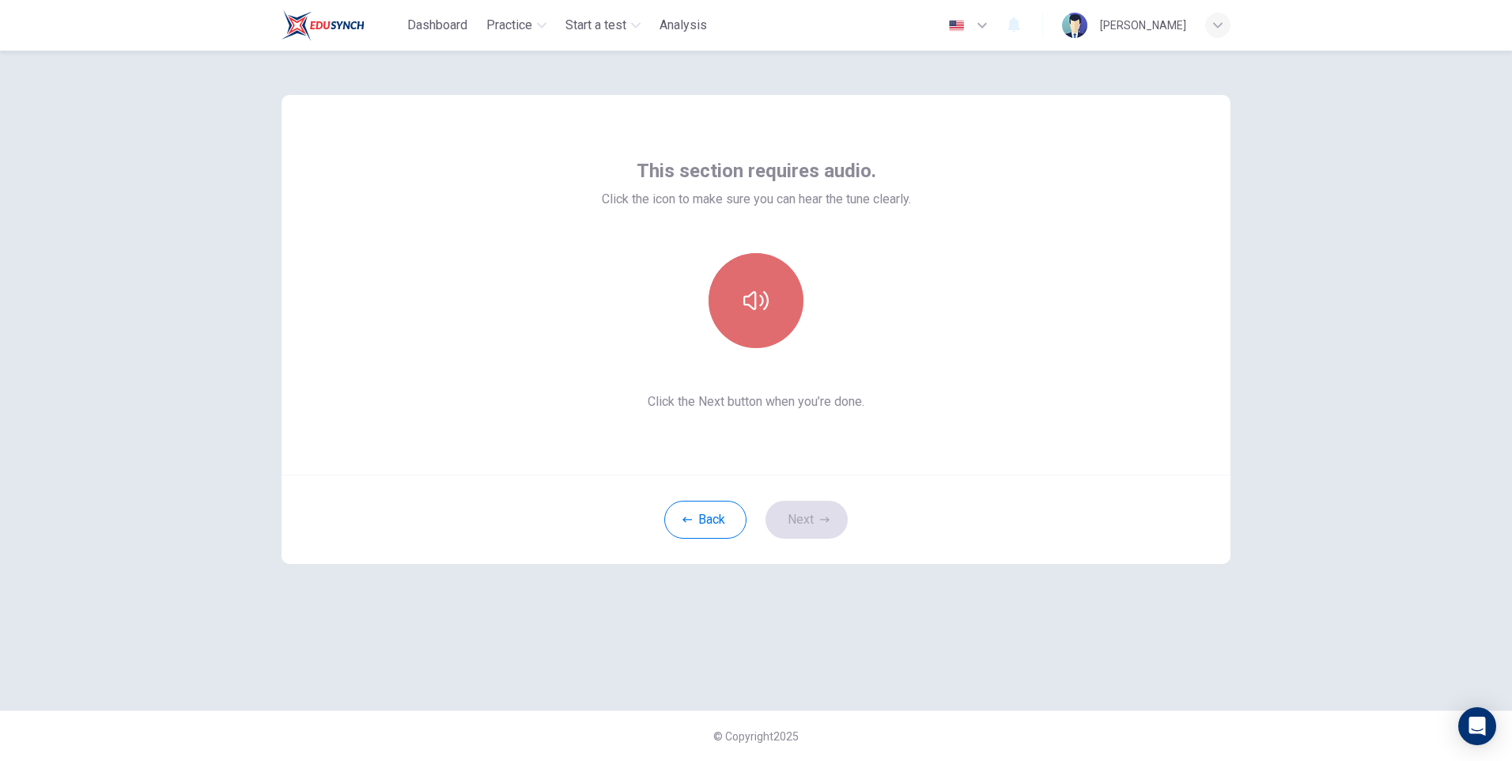
click at [780, 303] on button "button" at bounding box center [755, 300] width 95 height 95
click at [769, 289] on button "button" at bounding box center [755, 300] width 95 height 95
click at [809, 518] on button "Next" at bounding box center [806, 520] width 82 height 38
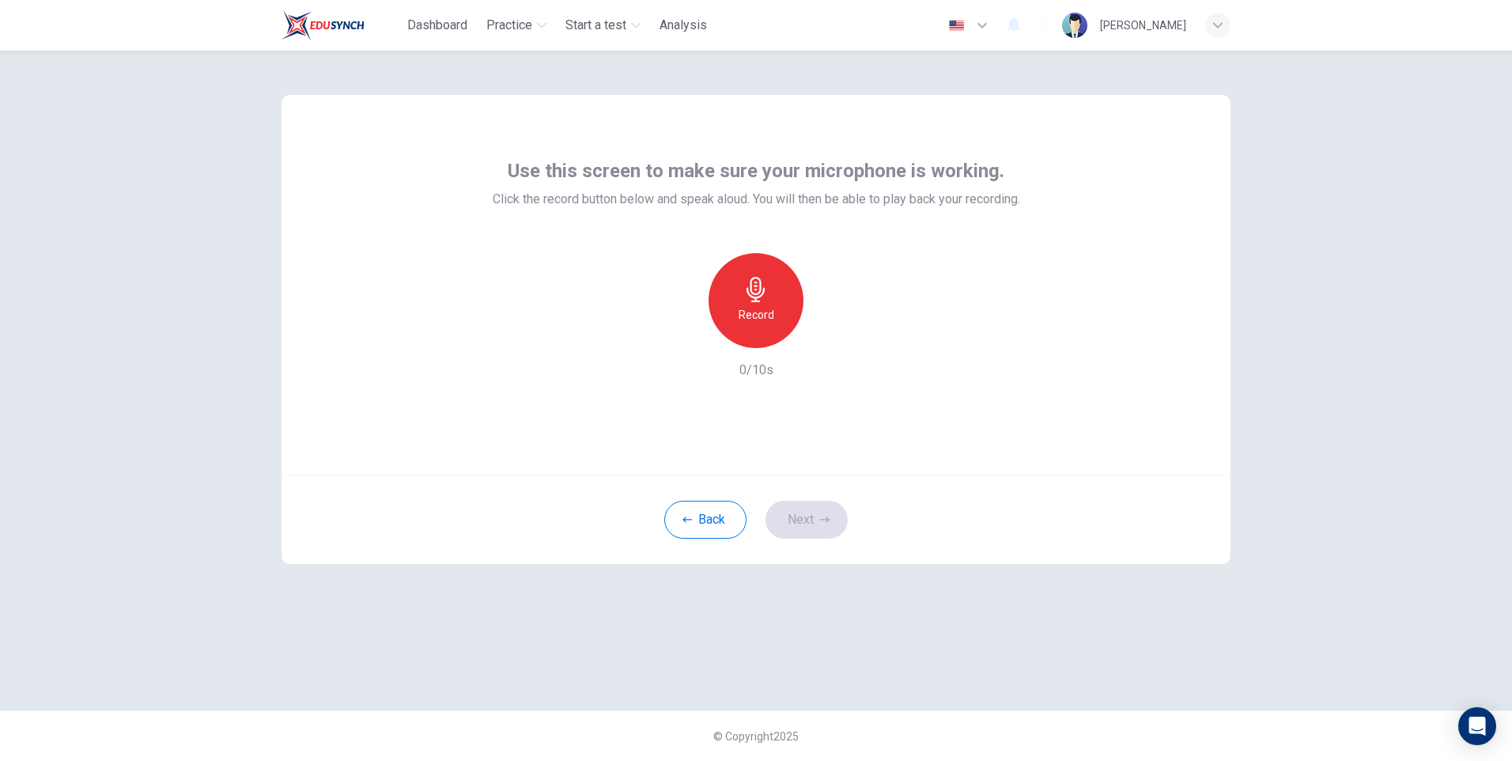
click at [766, 315] on h6 "Record" at bounding box center [757, 314] width 36 height 19
click at [771, 319] on div "Stop" at bounding box center [755, 300] width 95 height 95
click at [826, 334] on icon "button" at bounding box center [829, 335] width 7 height 9
click at [803, 516] on button "Next" at bounding box center [806, 520] width 82 height 38
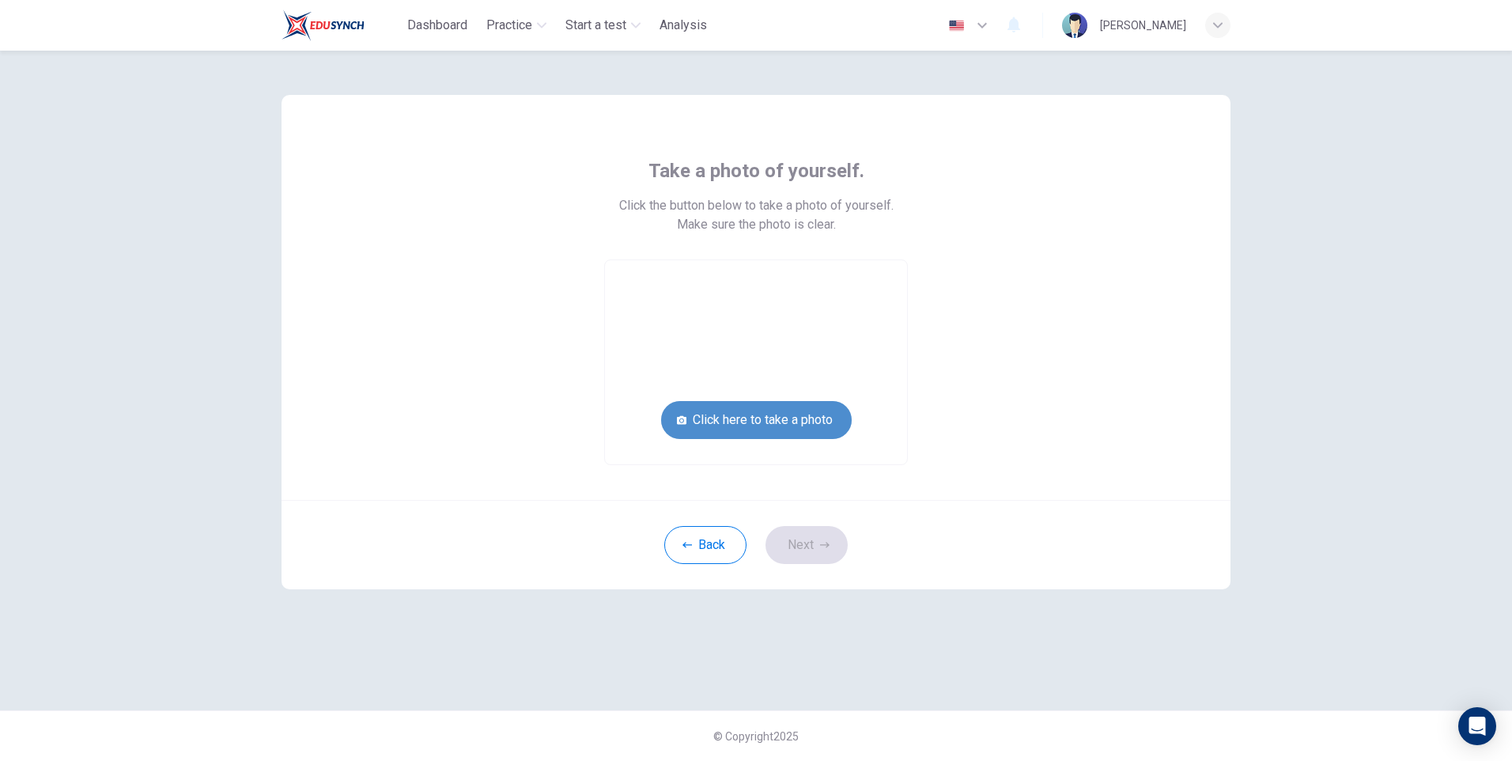
click at [808, 417] on button "Click here to take a photo" at bounding box center [756, 420] width 191 height 38
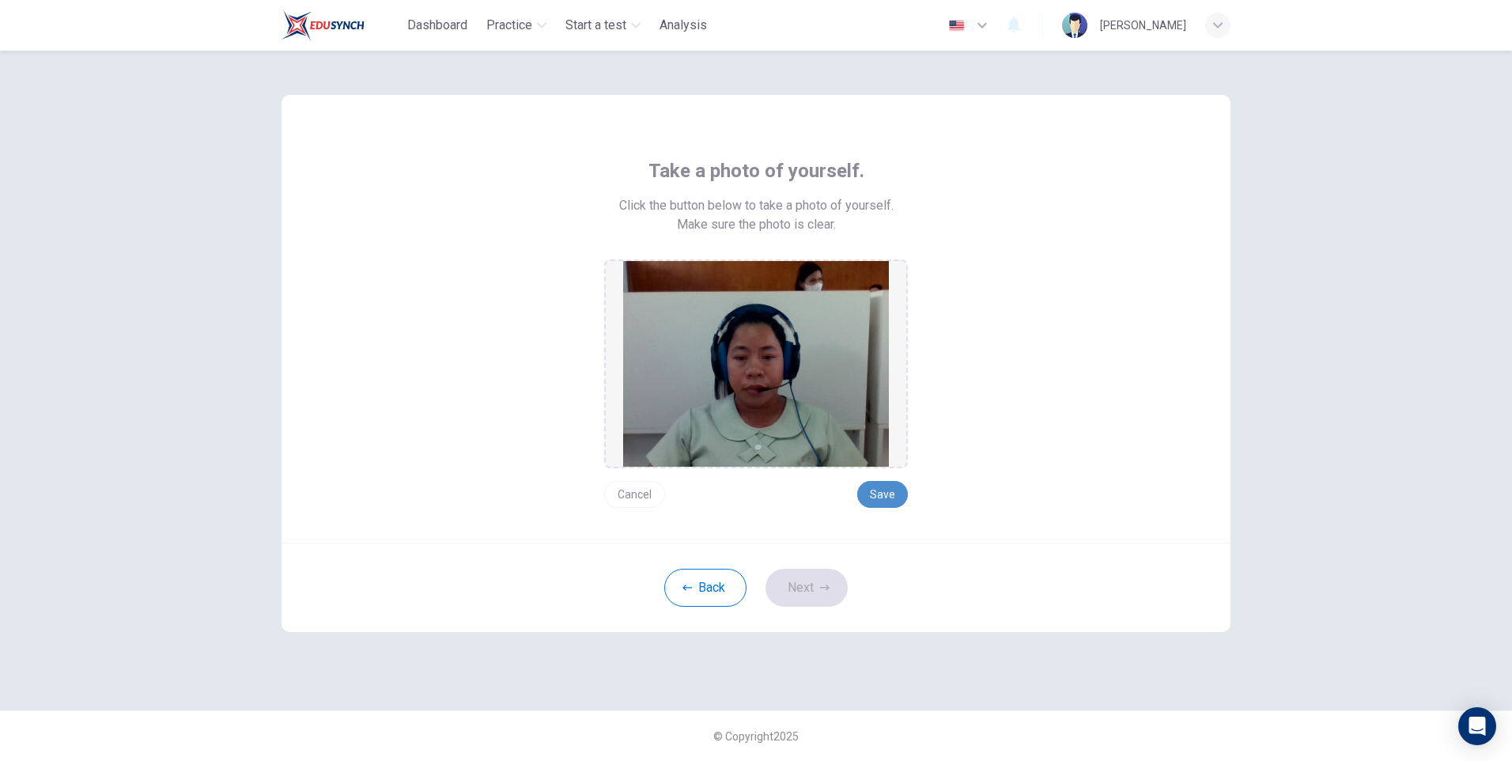
click at [889, 487] on button "Save" at bounding box center [882, 494] width 51 height 27
click at [807, 581] on button "Next" at bounding box center [806, 588] width 82 height 38
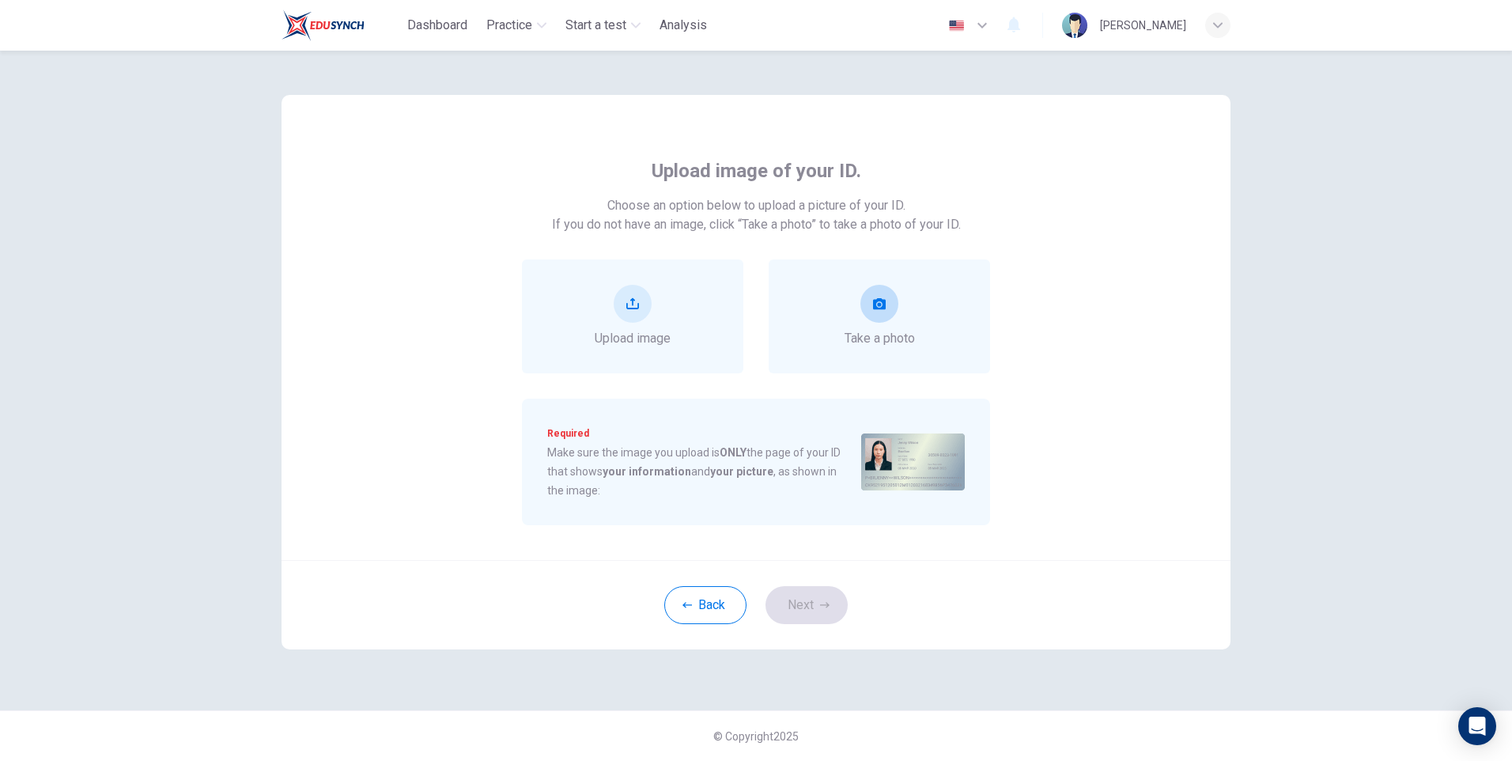
click at [901, 336] on span "Take a photo" at bounding box center [879, 338] width 70 height 19
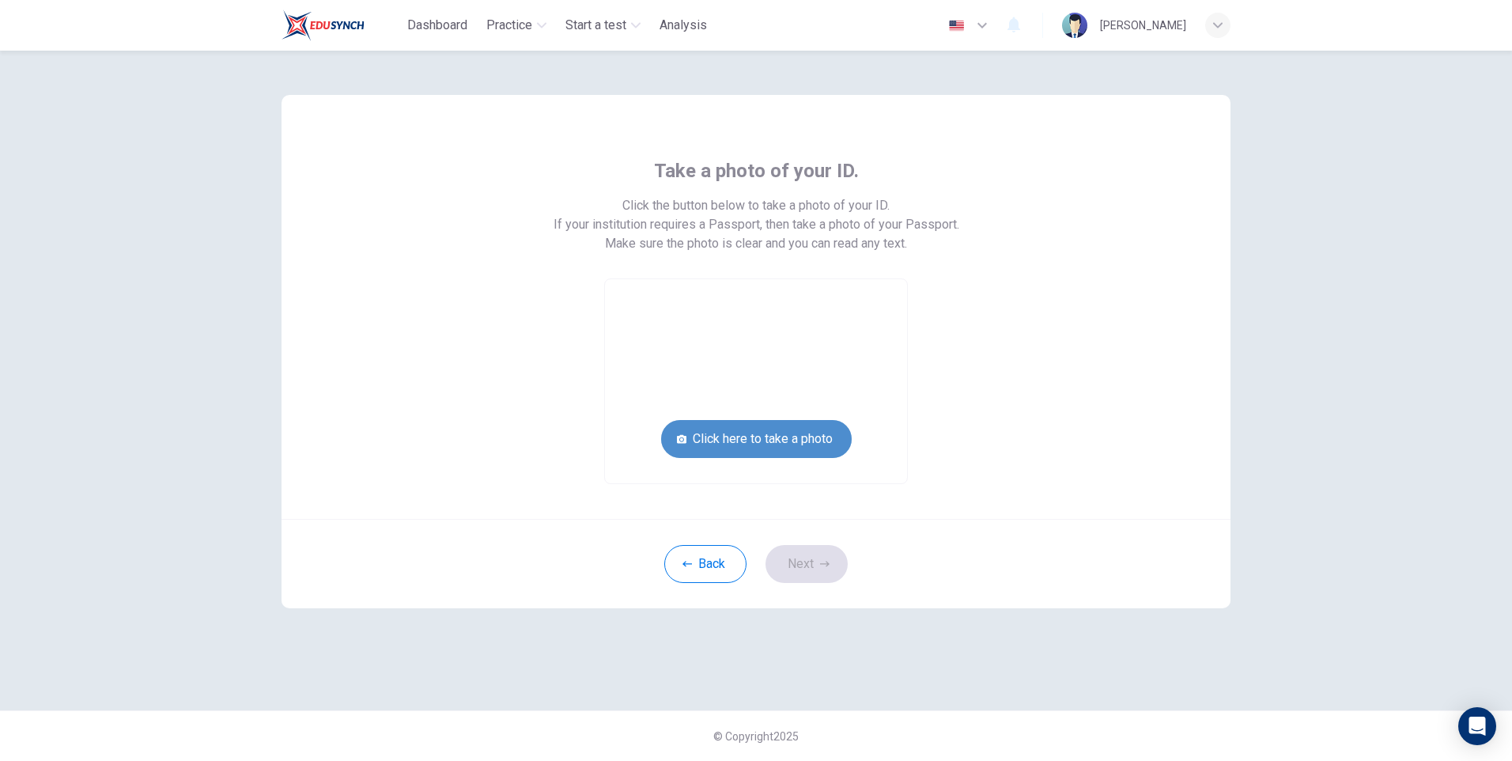
click at [807, 433] on button "Click here to take a photo" at bounding box center [756, 439] width 191 height 38
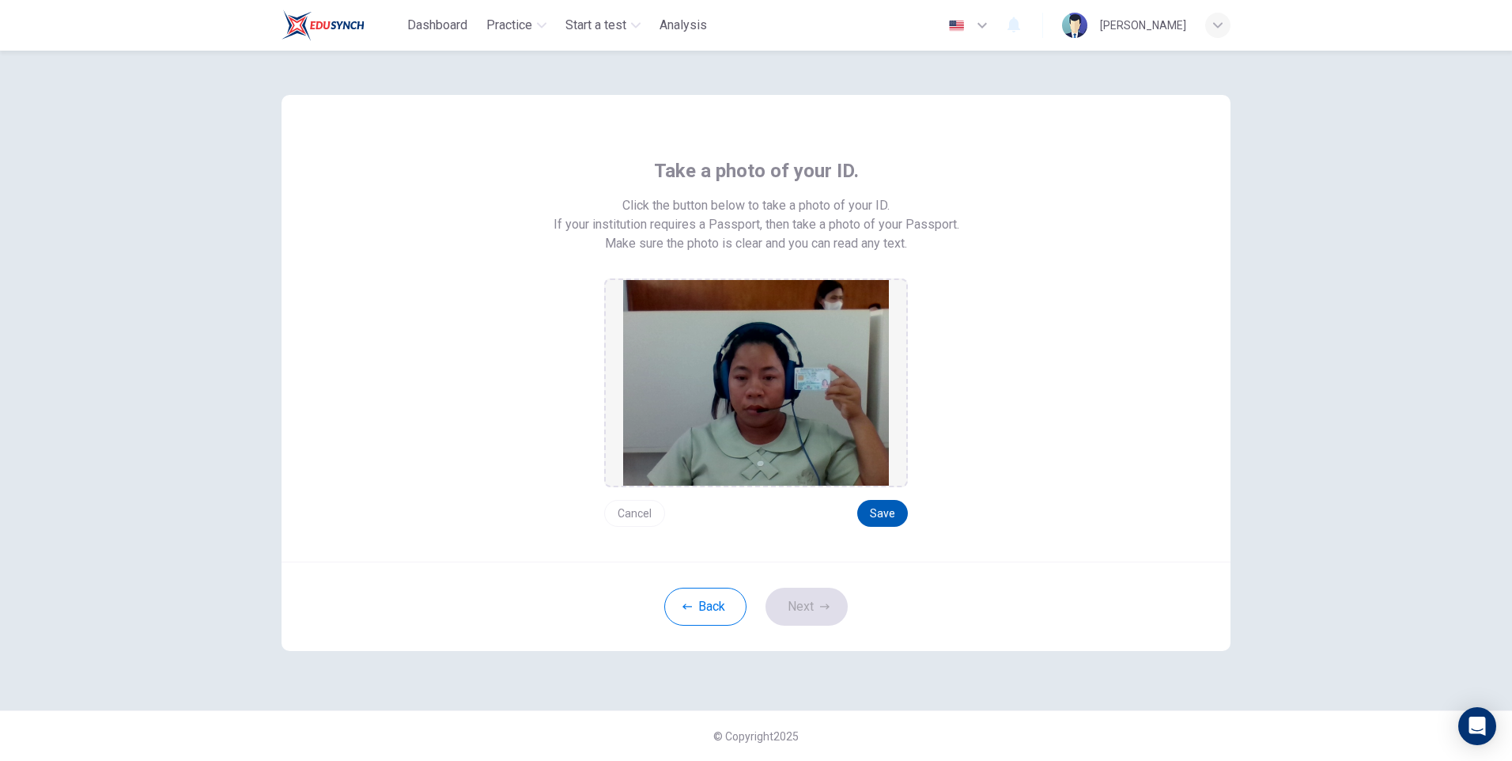
click at [871, 507] on button "Save" at bounding box center [882, 513] width 51 height 27
click at [798, 610] on button "Next" at bounding box center [806, 606] width 82 height 38
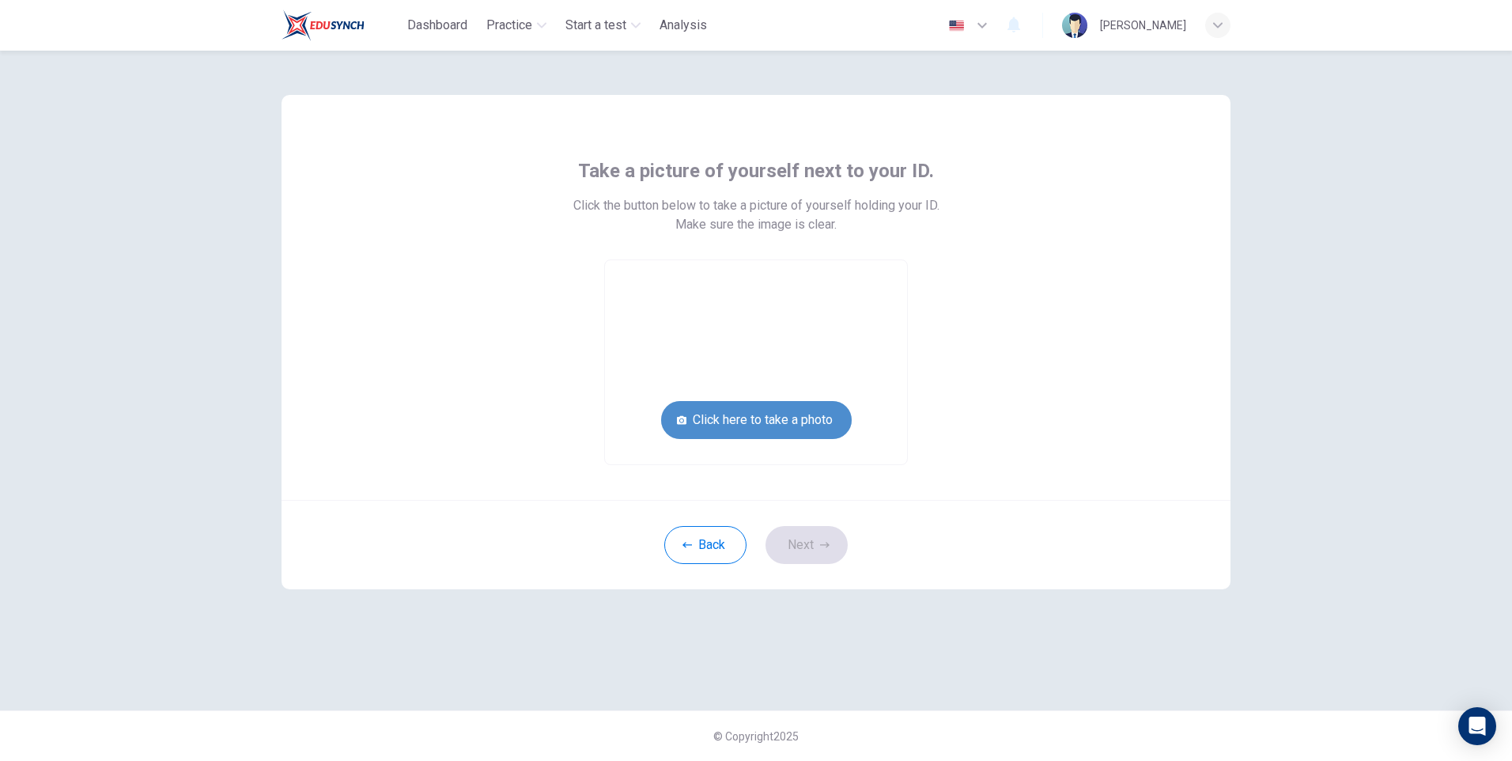
click at [793, 424] on button "Click here to take a photo" at bounding box center [756, 420] width 191 height 38
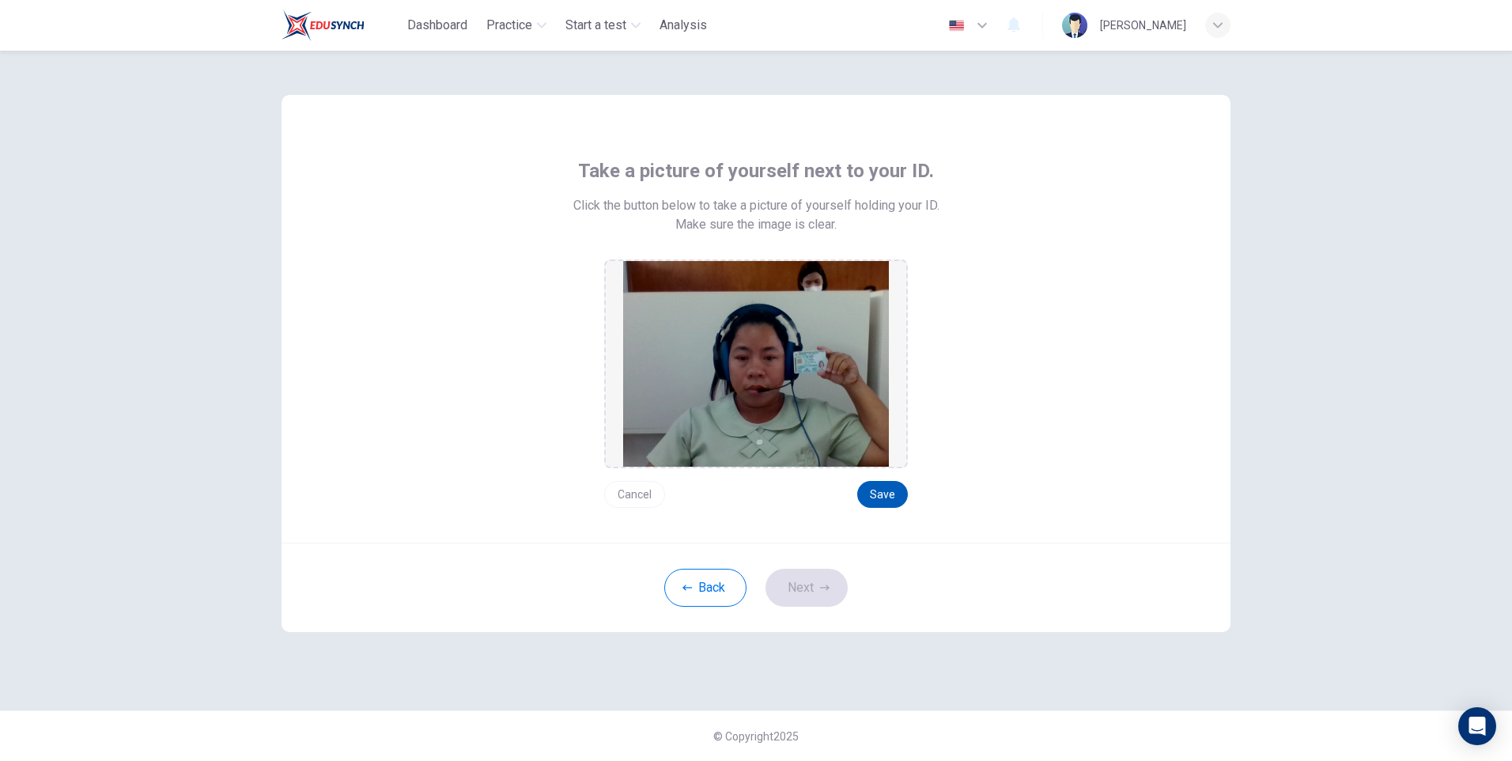
click at [889, 489] on button "Save" at bounding box center [882, 494] width 51 height 27
click at [799, 590] on button "Next" at bounding box center [806, 588] width 82 height 38
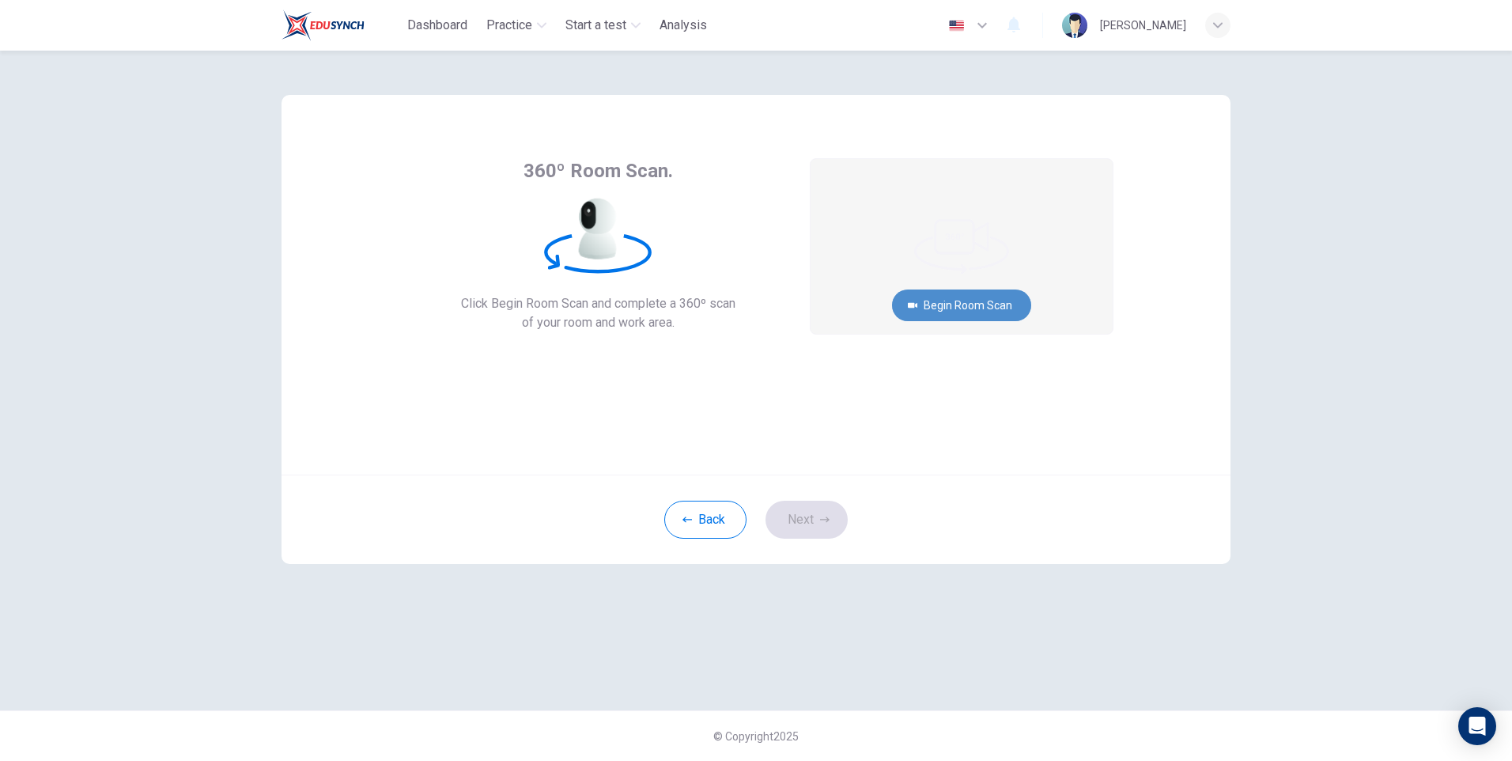
click at [969, 300] on button "Begin Room Scan" at bounding box center [961, 305] width 139 height 32
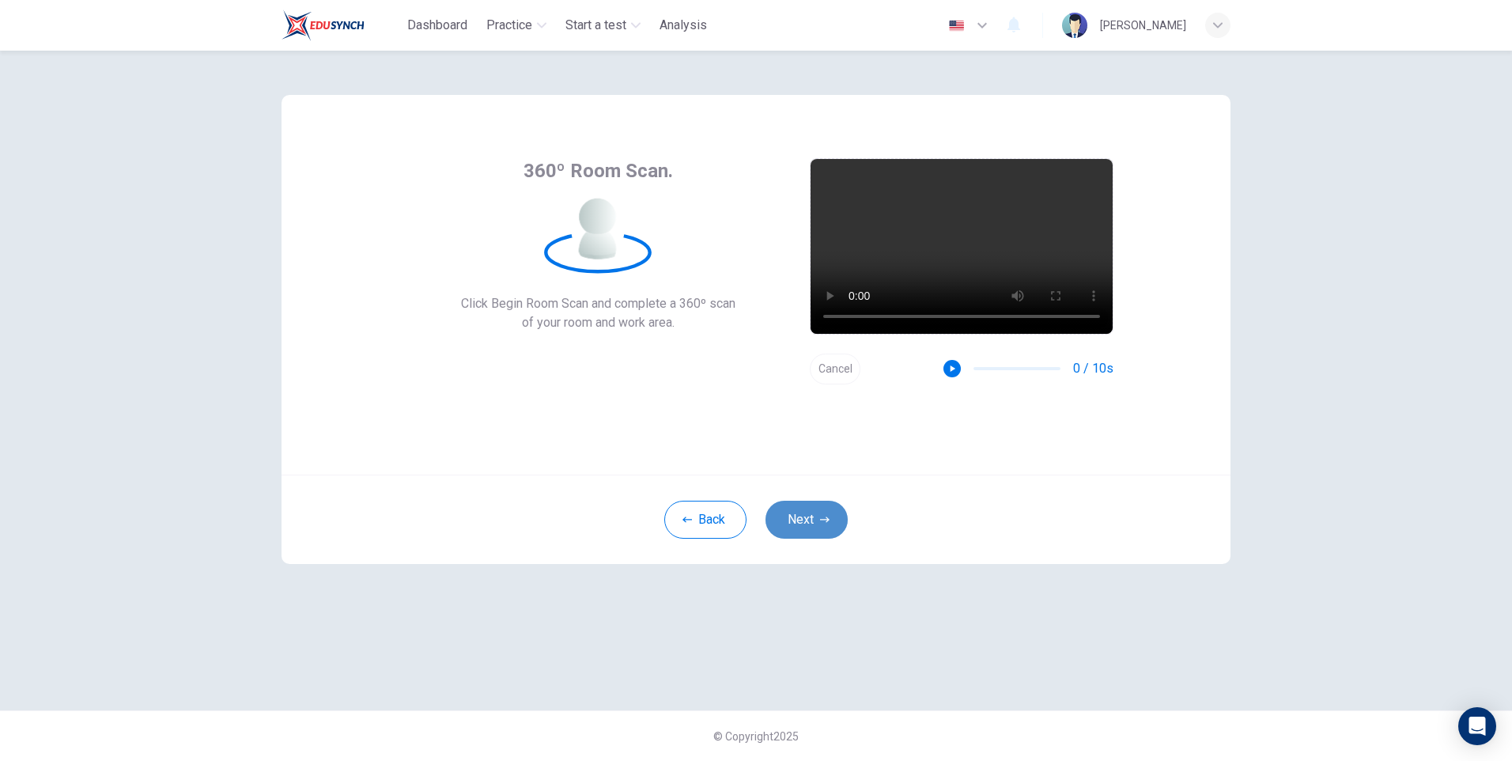
click at [795, 521] on button "Next" at bounding box center [806, 520] width 82 height 38
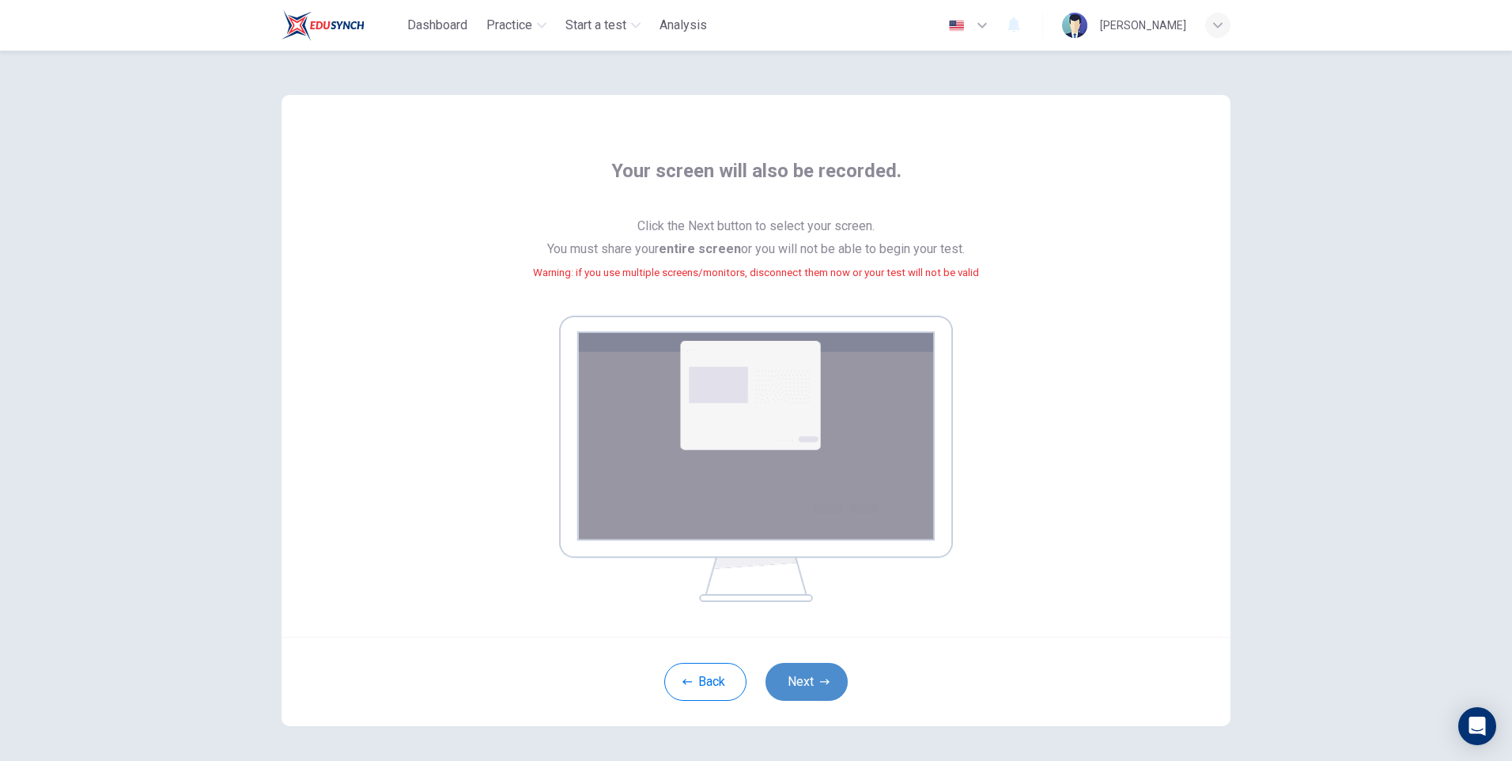
click at [807, 674] on button "Next" at bounding box center [806, 682] width 82 height 38
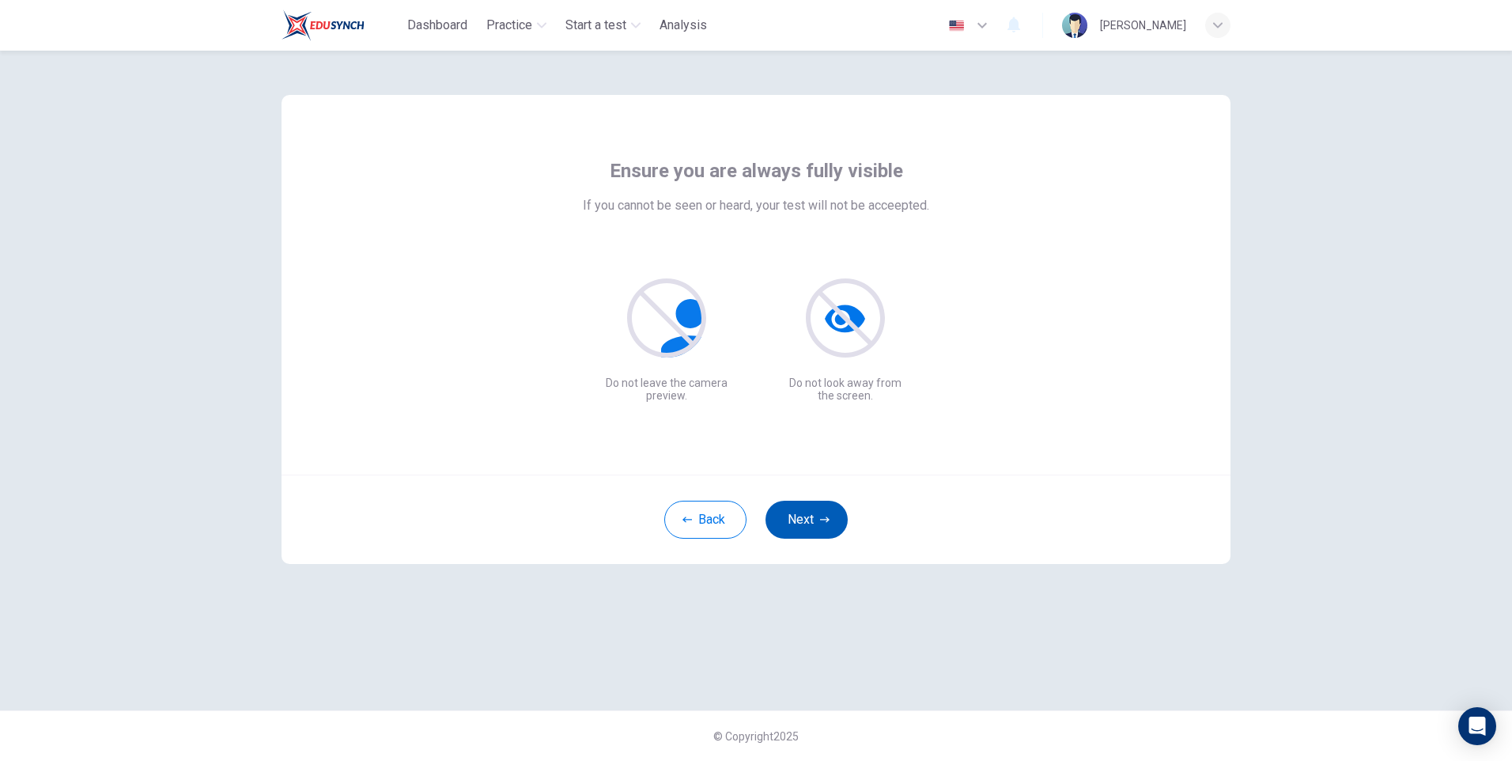
click at [803, 525] on button "Next" at bounding box center [806, 520] width 82 height 38
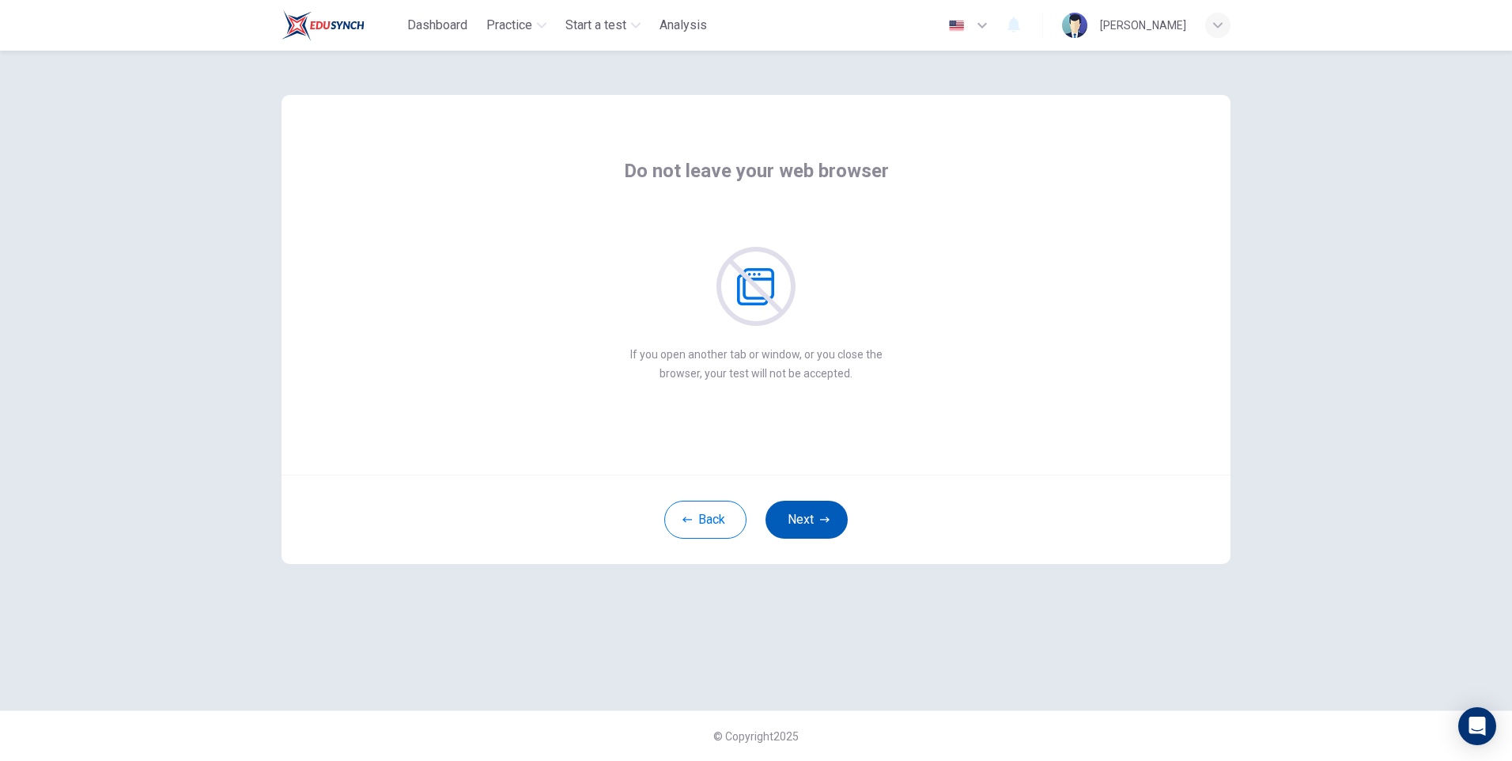
click at [802, 523] on button "Next" at bounding box center [806, 520] width 82 height 38
click at [799, 519] on button "Next" at bounding box center [806, 520] width 82 height 38
click at [796, 520] on button "Next" at bounding box center [806, 520] width 82 height 38
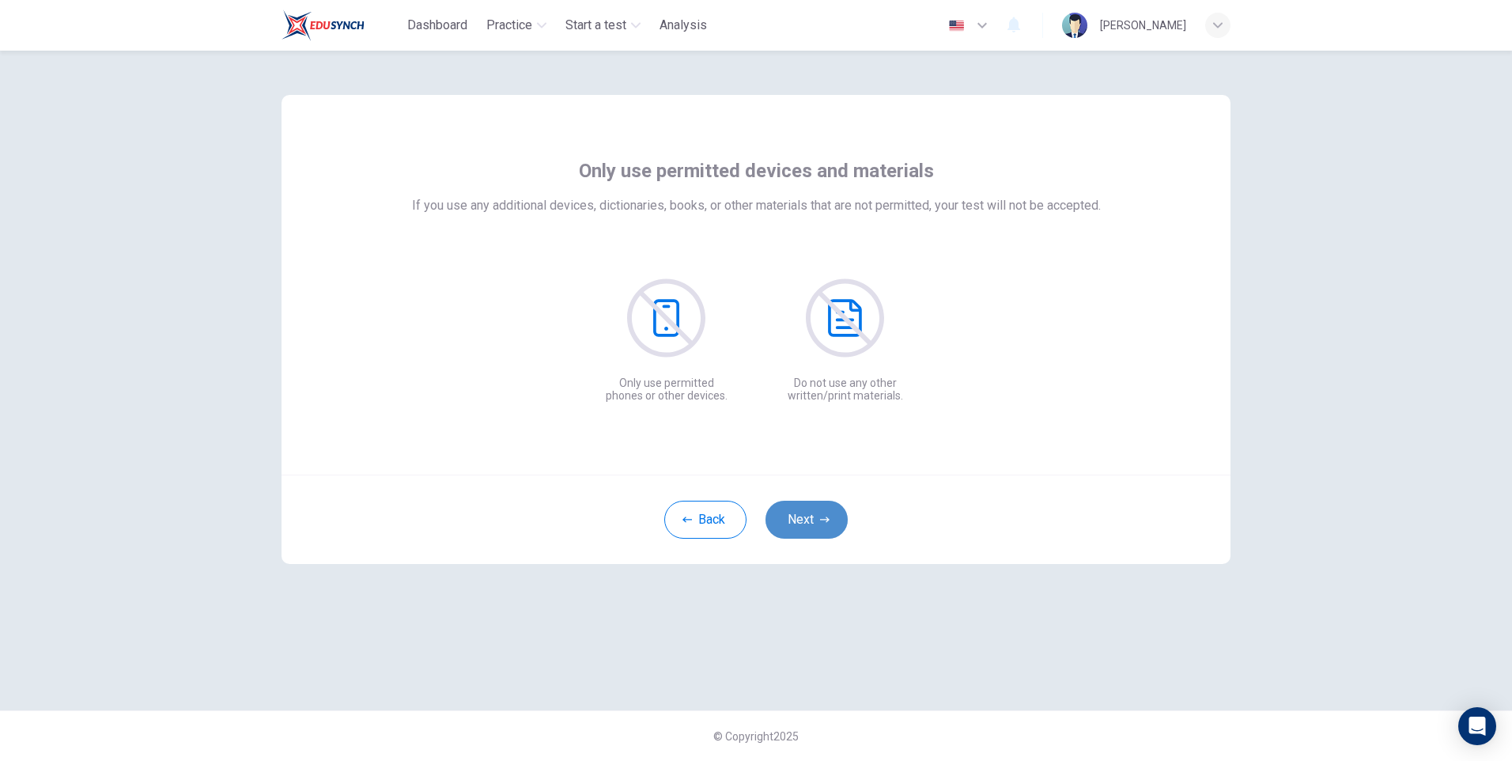
click at [796, 520] on button "Next" at bounding box center [806, 520] width 82 height 38
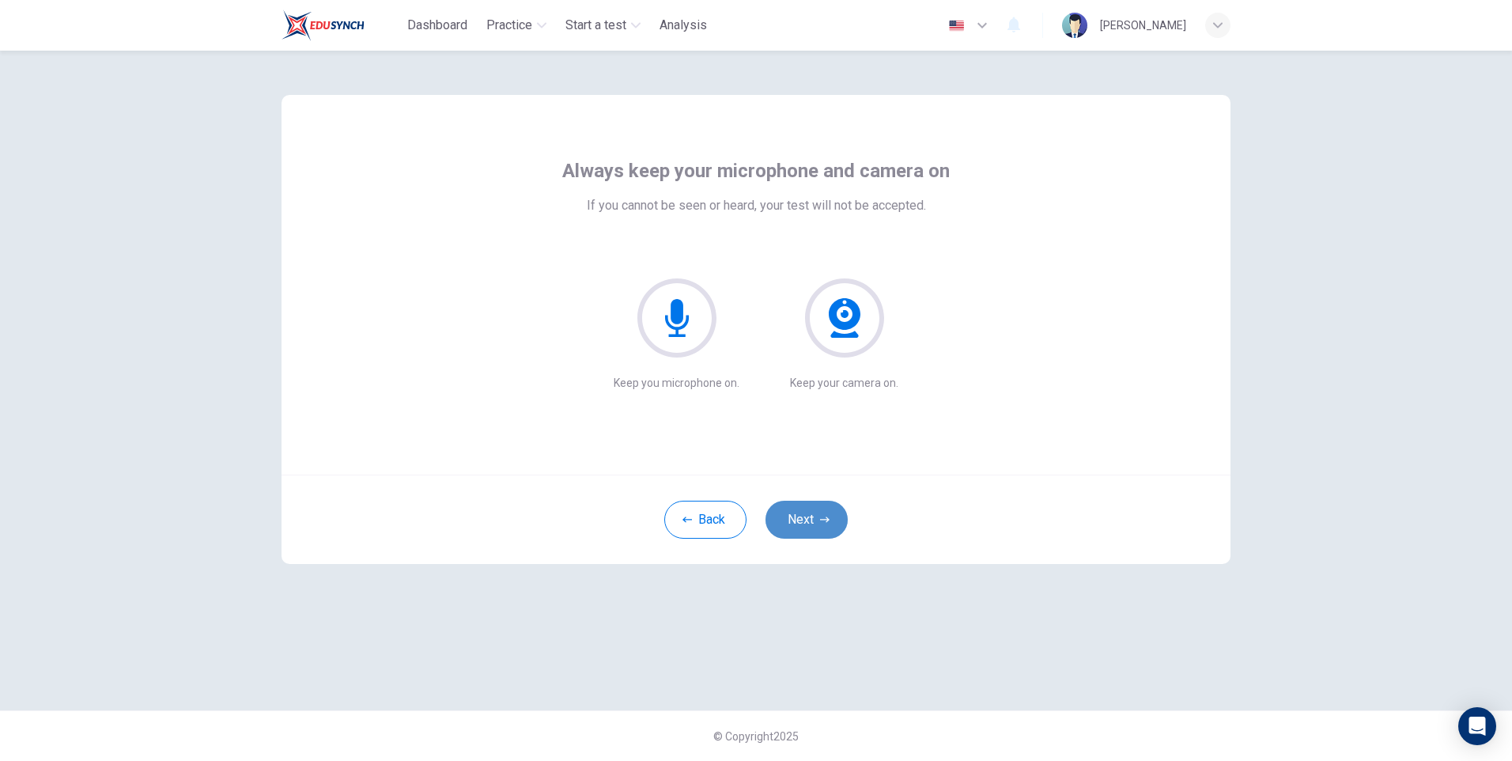
click at [796, 520] on button "Next" at bounding box center [806, 520] width 82 height 38
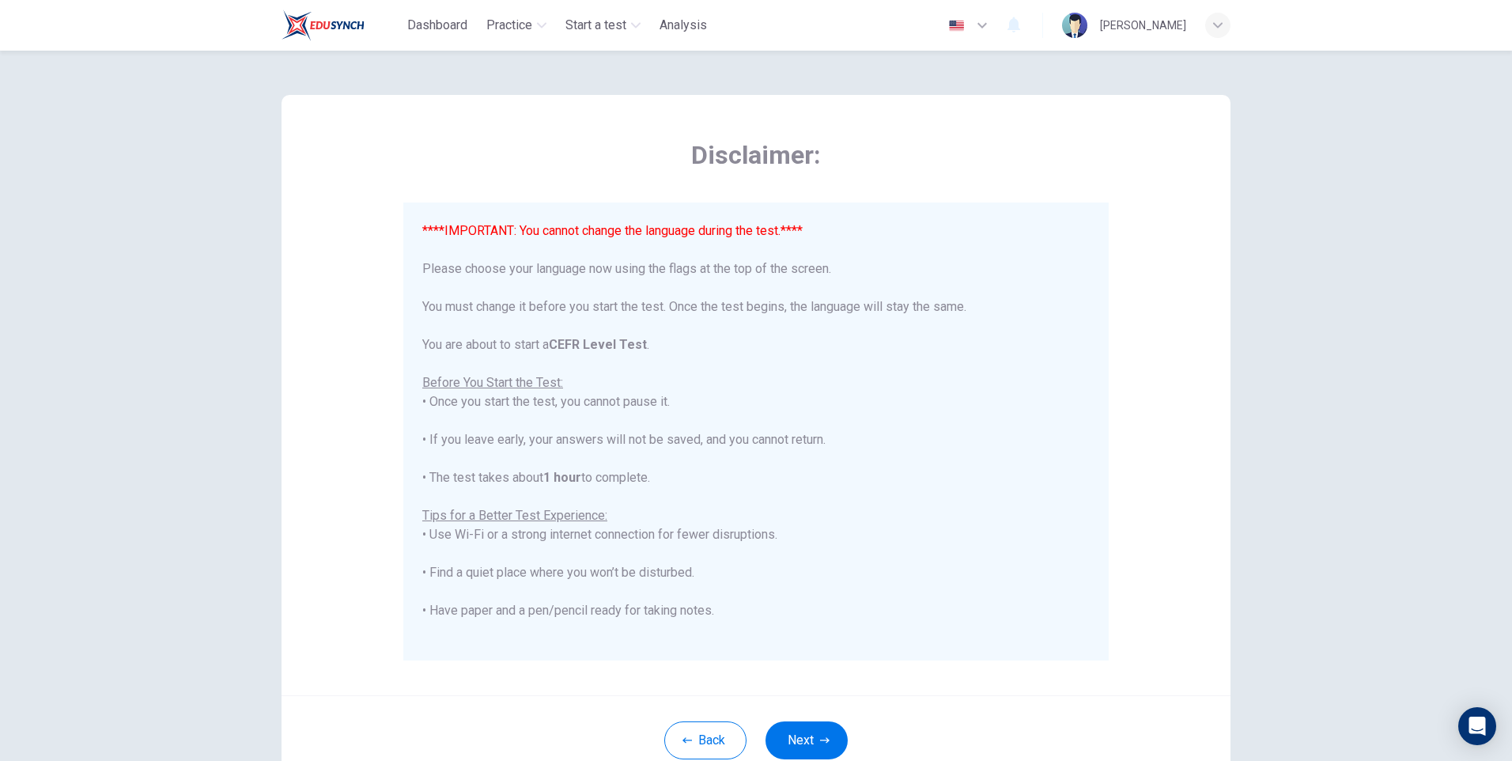
scroll to position [151, 0]
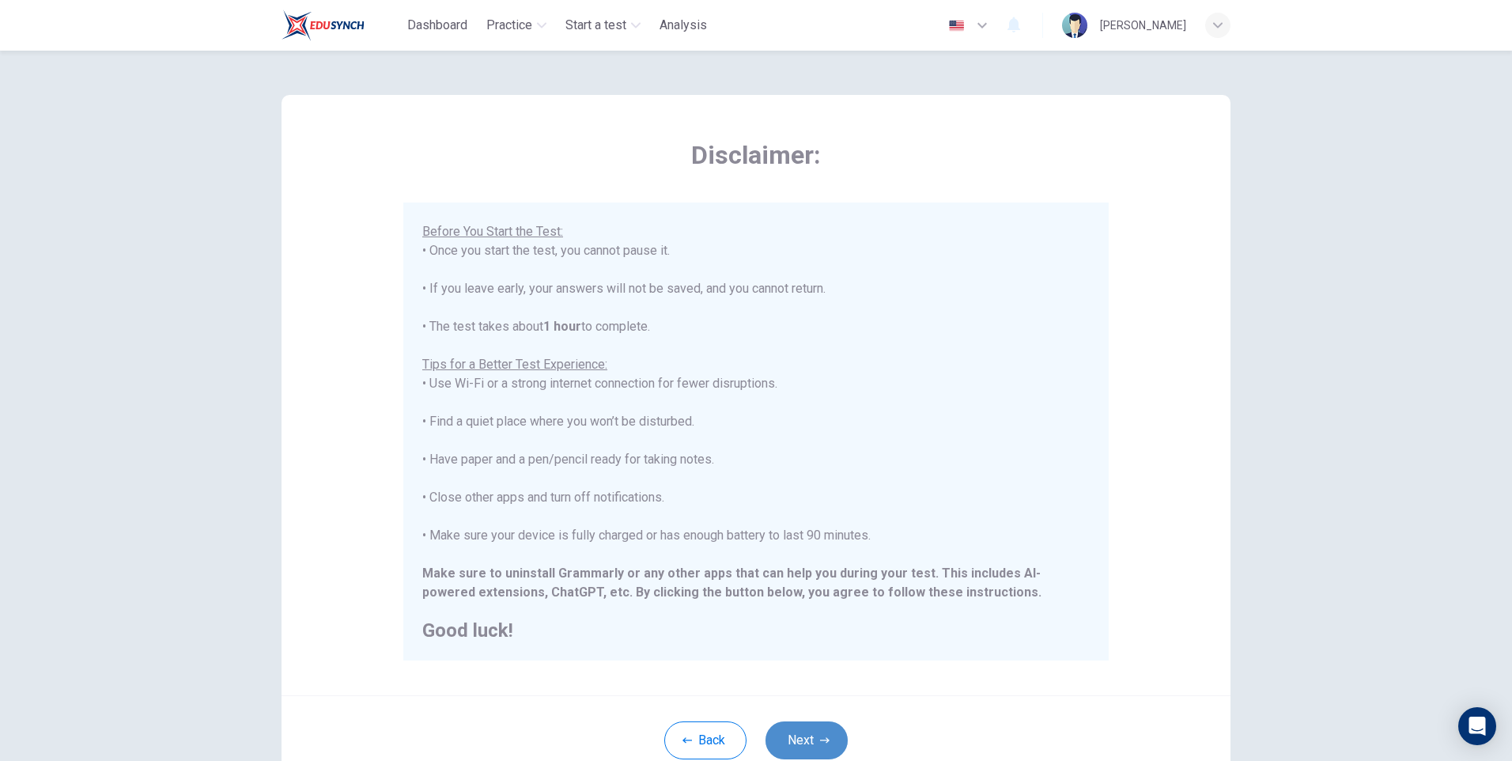
click at [797, 740] on button "Next" at bounding box center [806, 740] width 82 height 38
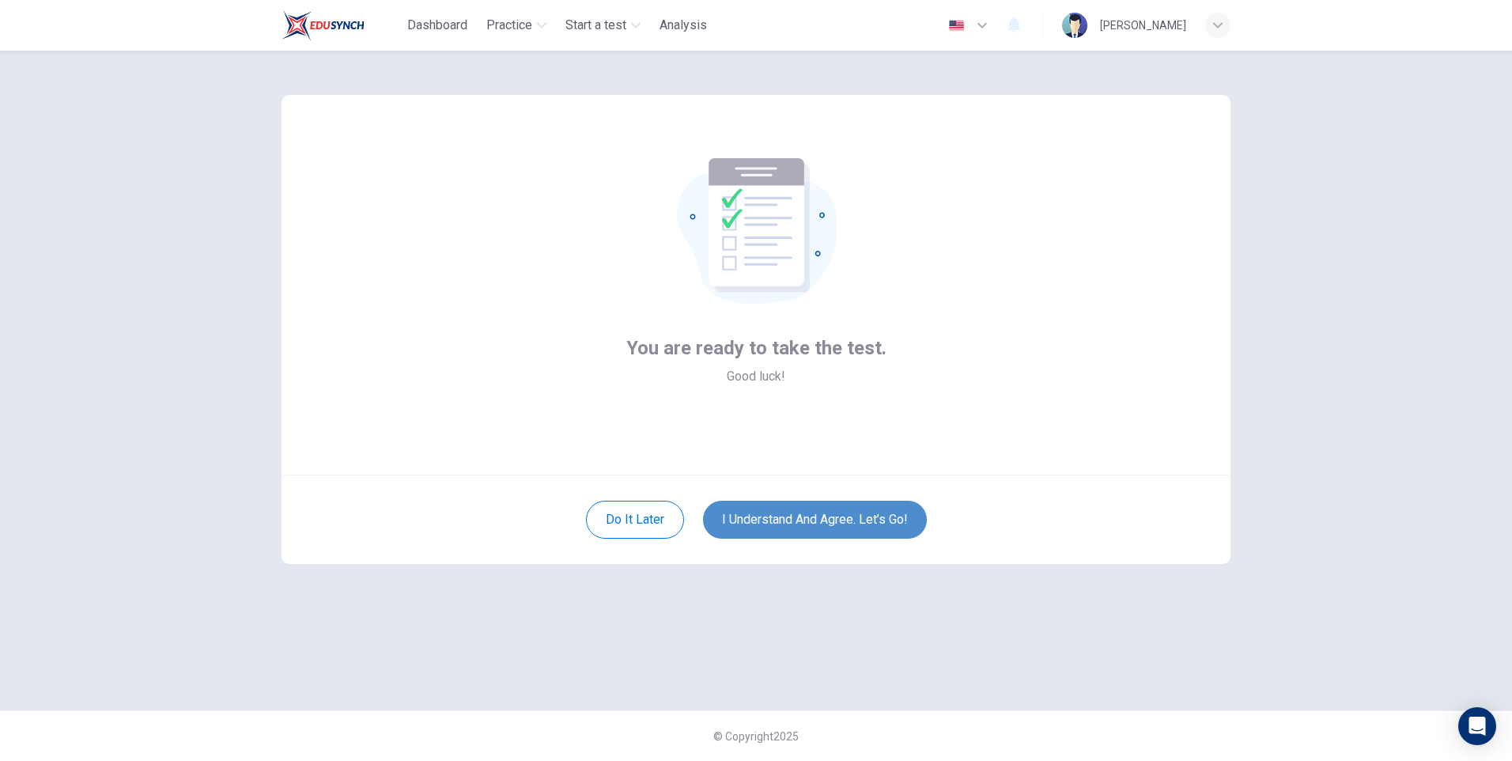
click at [784, 521] on button "I understand and agree. Let’s go!" at bounding box center [815, 520] width 224 height 38
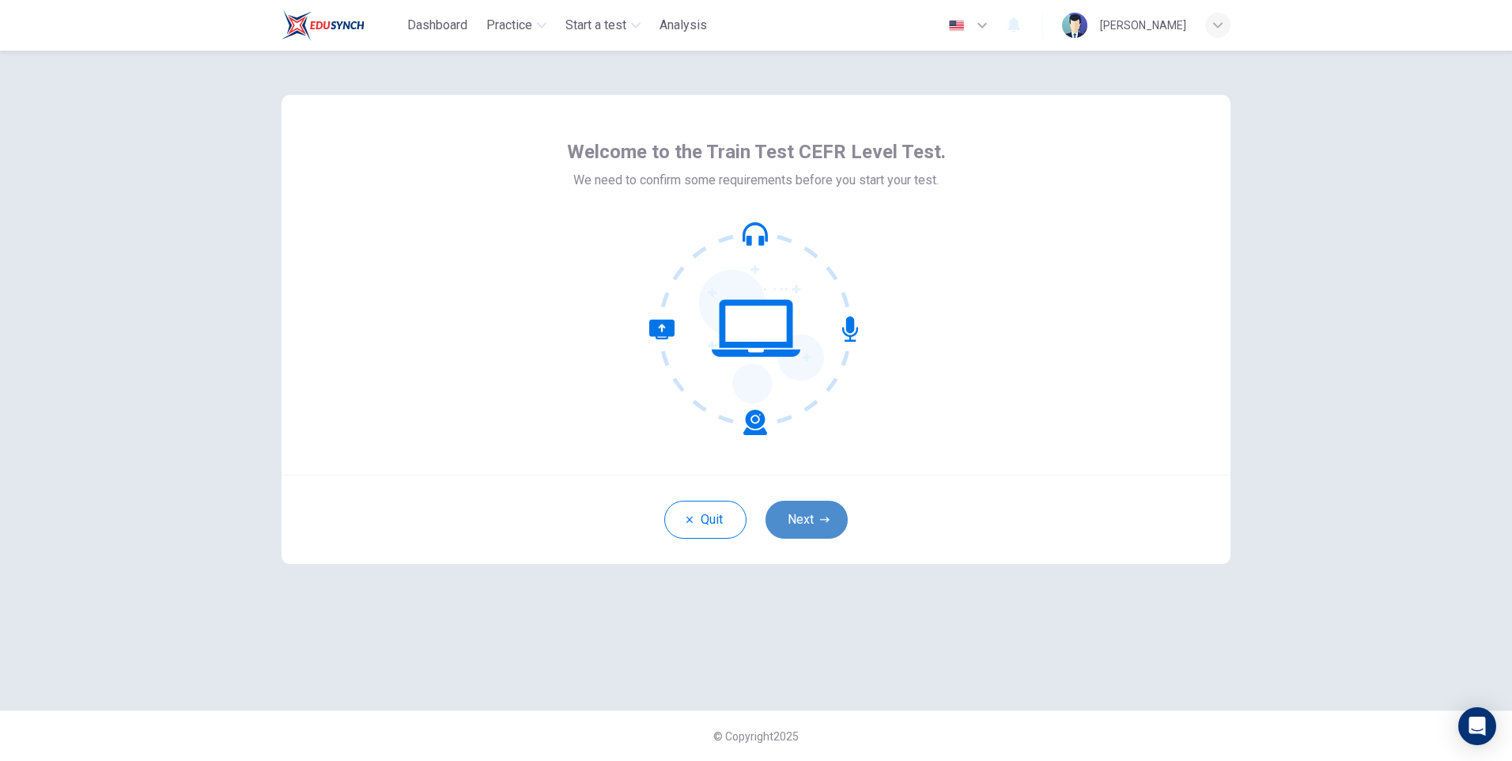
click at [808, 518] on button "Next" at bounding box center [806, 520] width 82 height 38
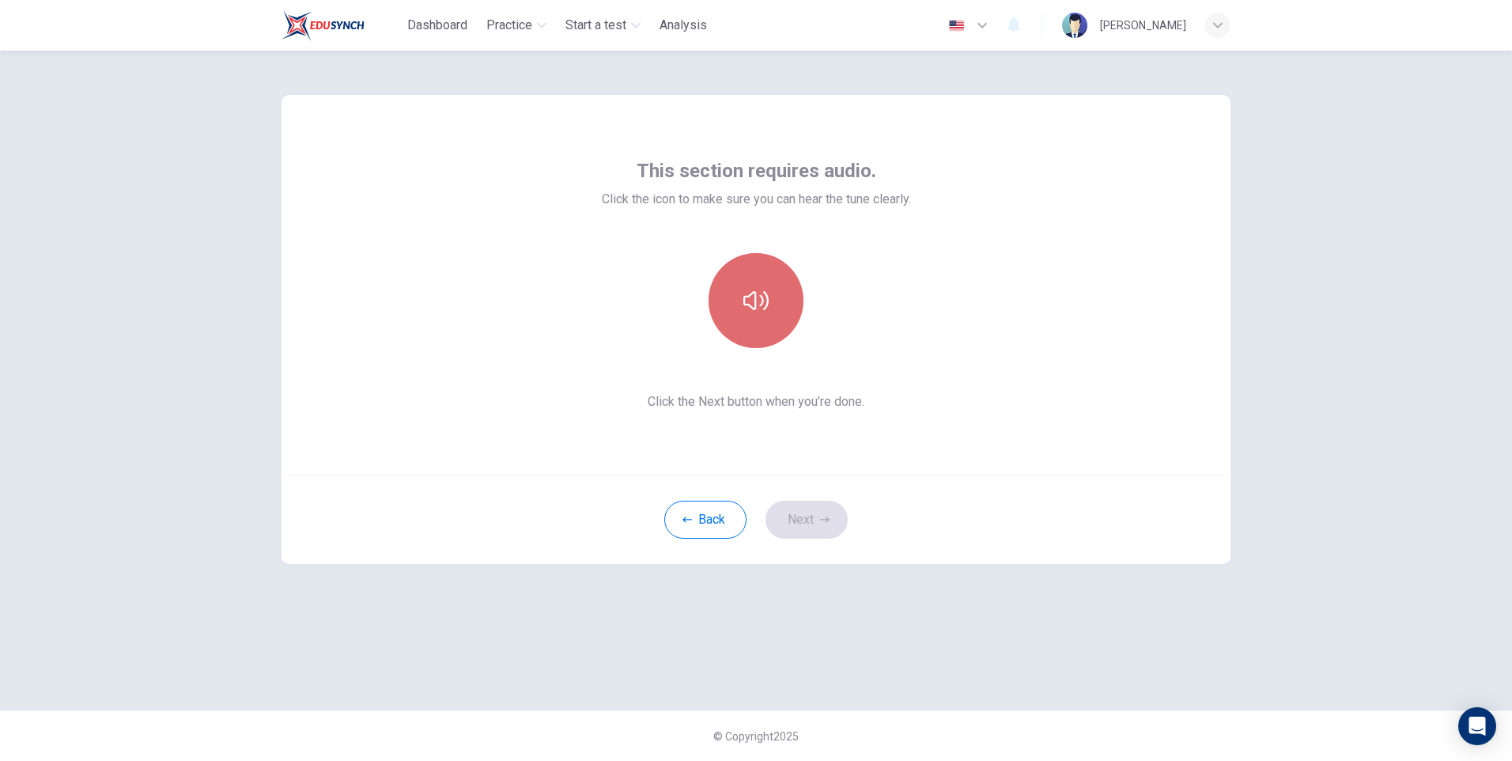
click at [758, 271] on button "button" at bounding box center [755, 300] width 95 height 95
click at [758, 285] on button "button" at bounding box center [755, 300] width 95 height 95
click at [798, 518] on button "Next" at bounding box center [806, 520] width 82 height 38
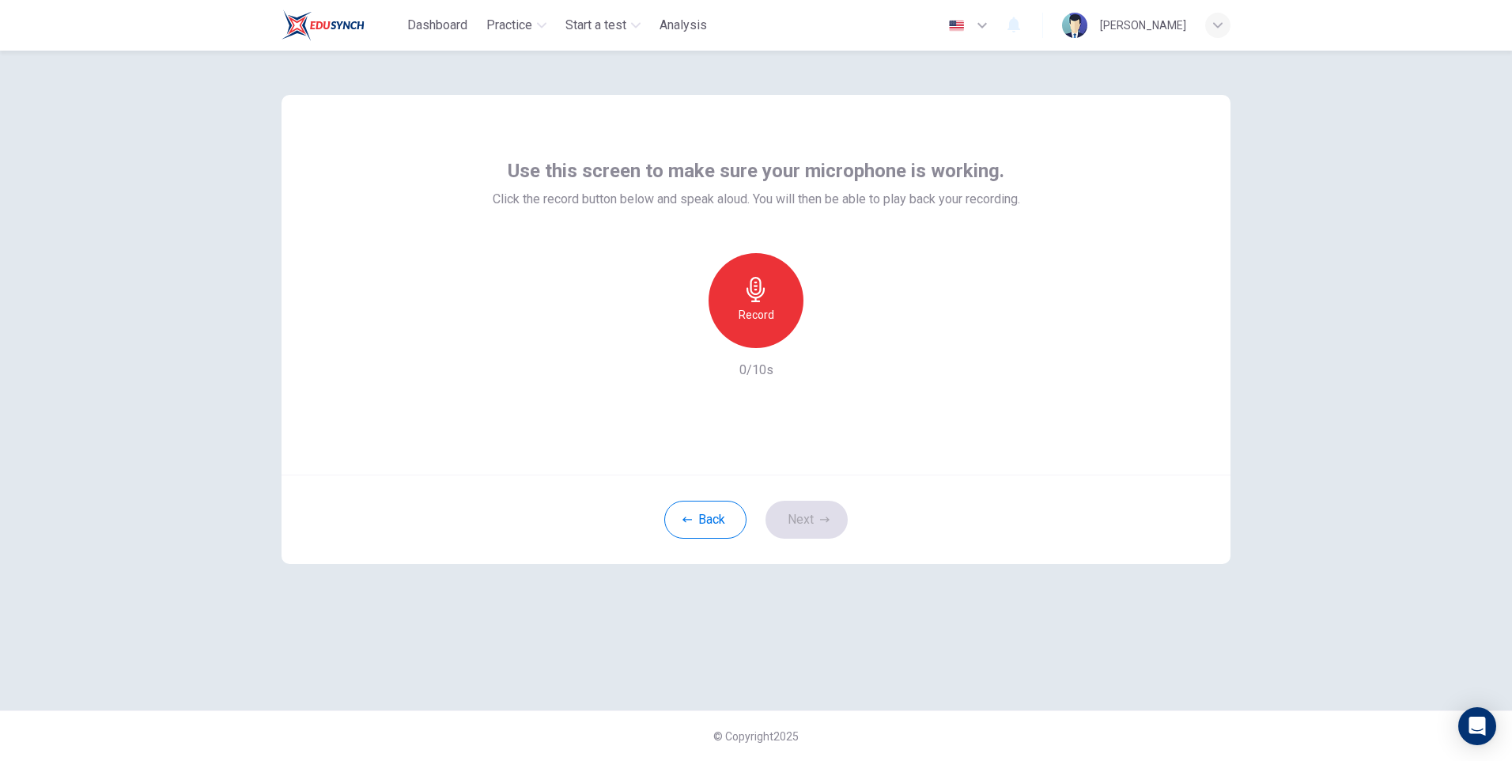
click at [761, 307] on h6 "Record" at bounding box center [757, 314] width 36 height 19
click at [757, 288] on icon "button" at bounding box center [755, 289] width 25 height 25
click at [831, 334] on icon "button" at bounding box center [829, 335] width 16 height 16
click at [833, 331] on icon "button" at bounding box center [829, 335] width 16 height 16
click at [827, 338] on icon "button" at bounding box center [828, 336] width 11 height 12
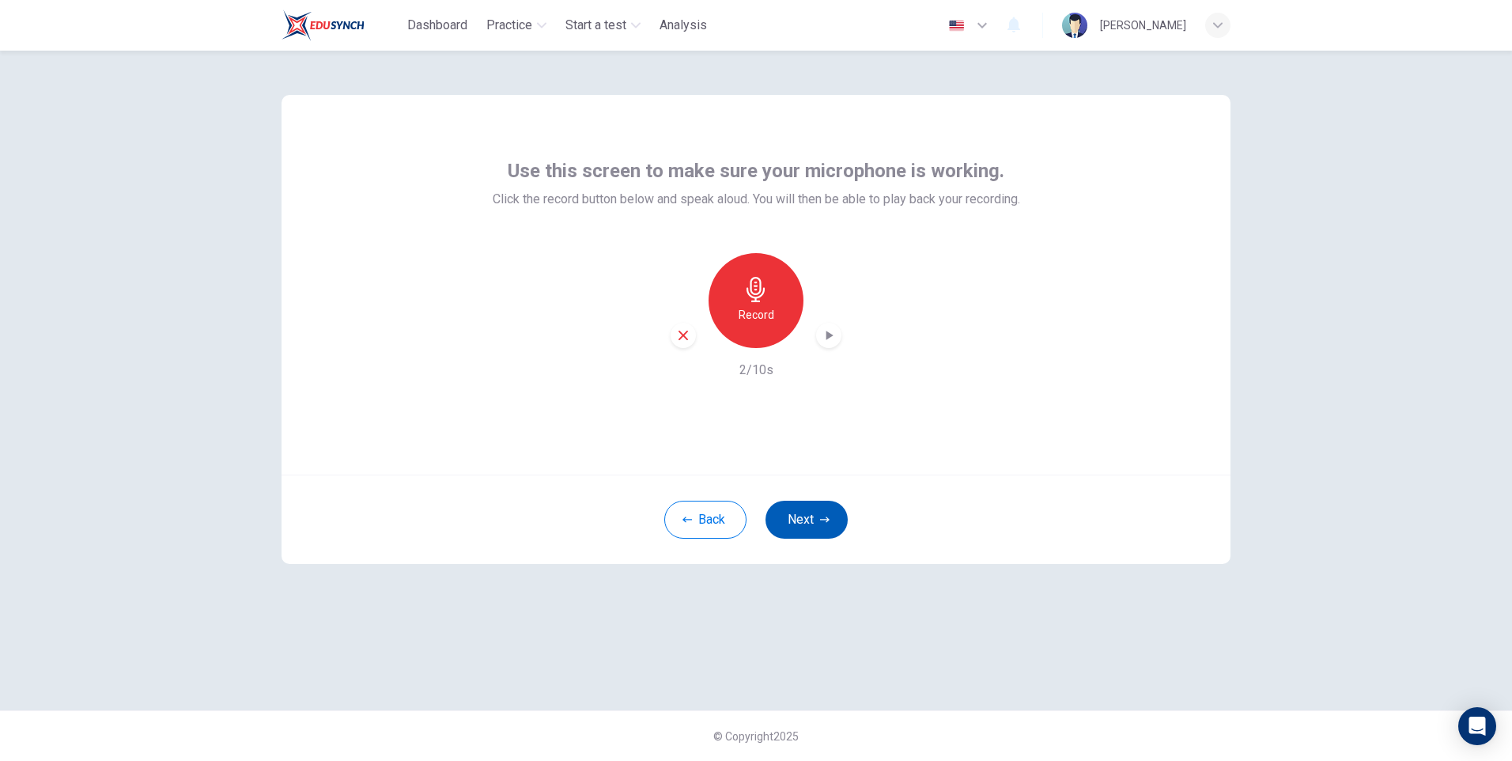
click at [799, 522] on button "Next" at bounding box center [806, 520] width 82 height 38
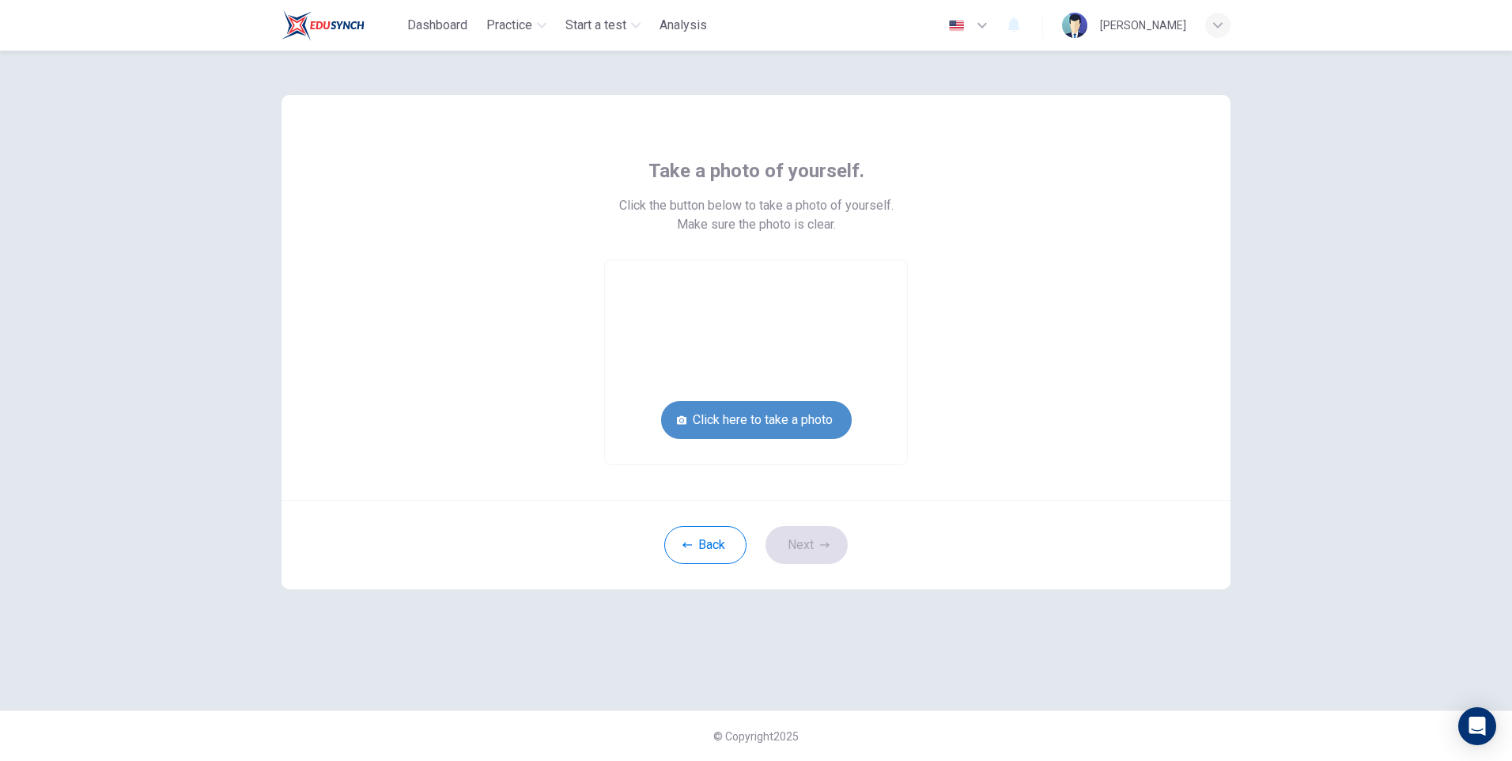
click at [776, 420] on button "Click here to take a photo" at bounding box center [756, 420] width 191 height 38
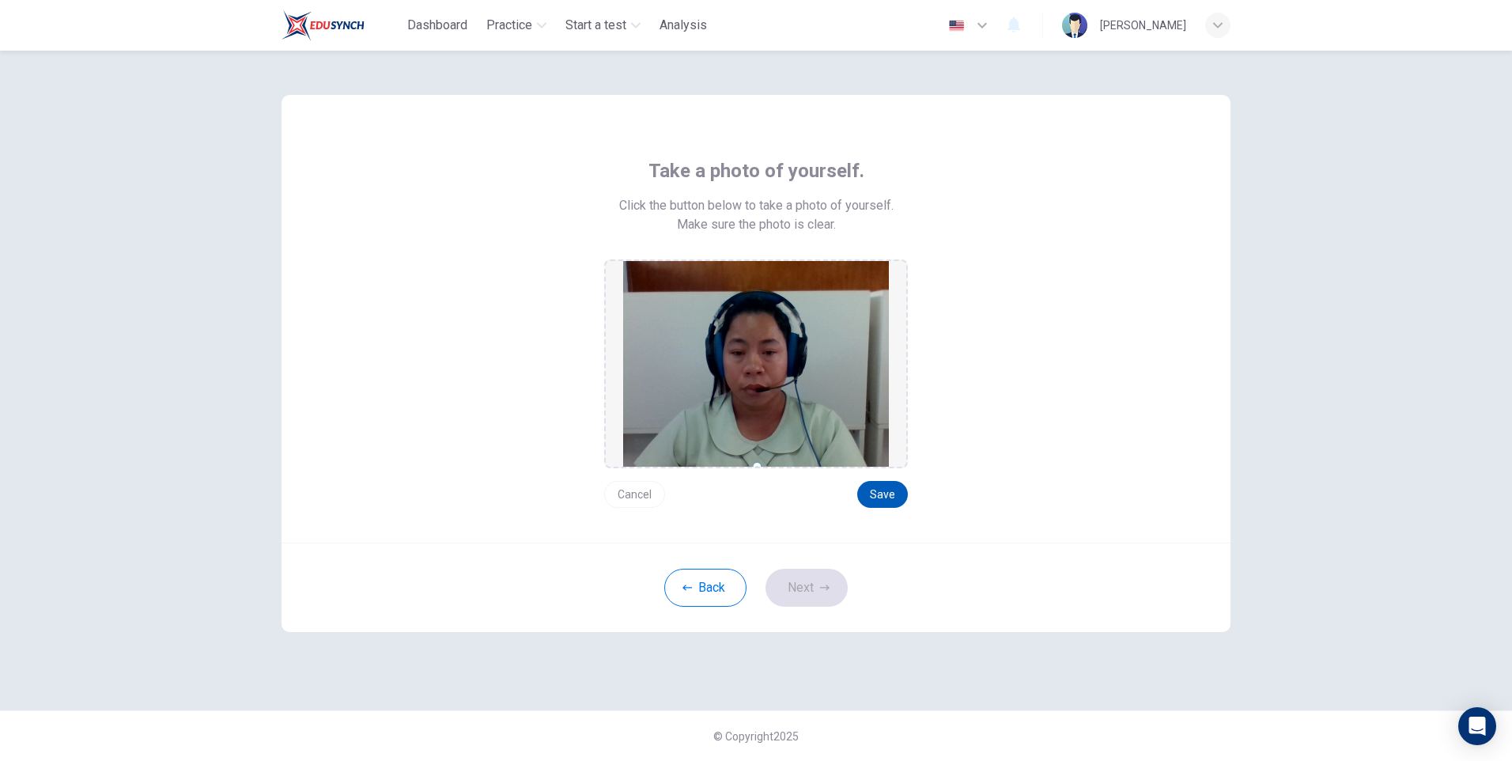
click at [893, 490] on button "Save" at bounding box center [882, 494] width 51 height 27
click at [814, 597] on button "Next" at bounding box center [806, 588] width 82 height 38
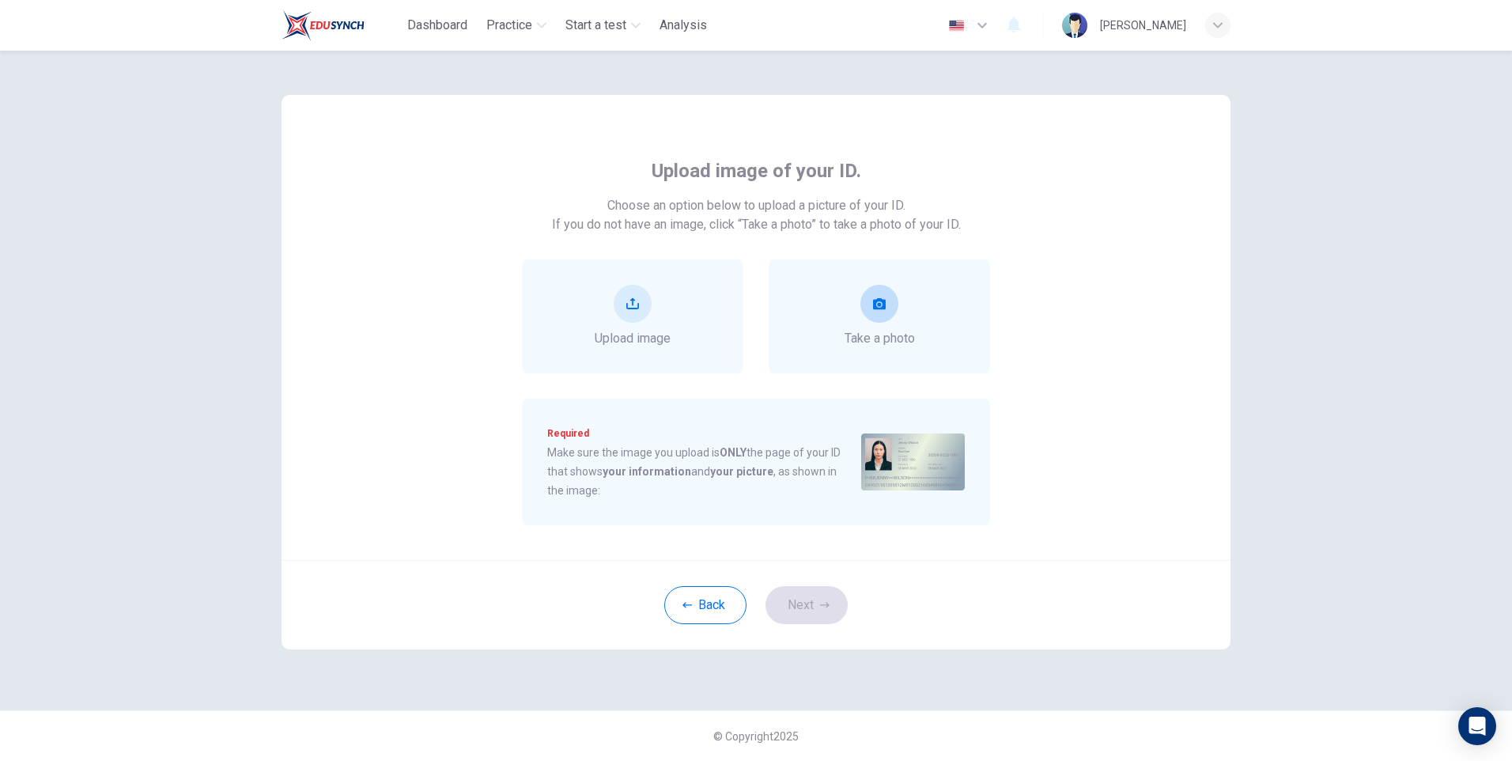
click at [884, 334] on span "Take a photo" at bounding box center [879, 338] width 70 height 19
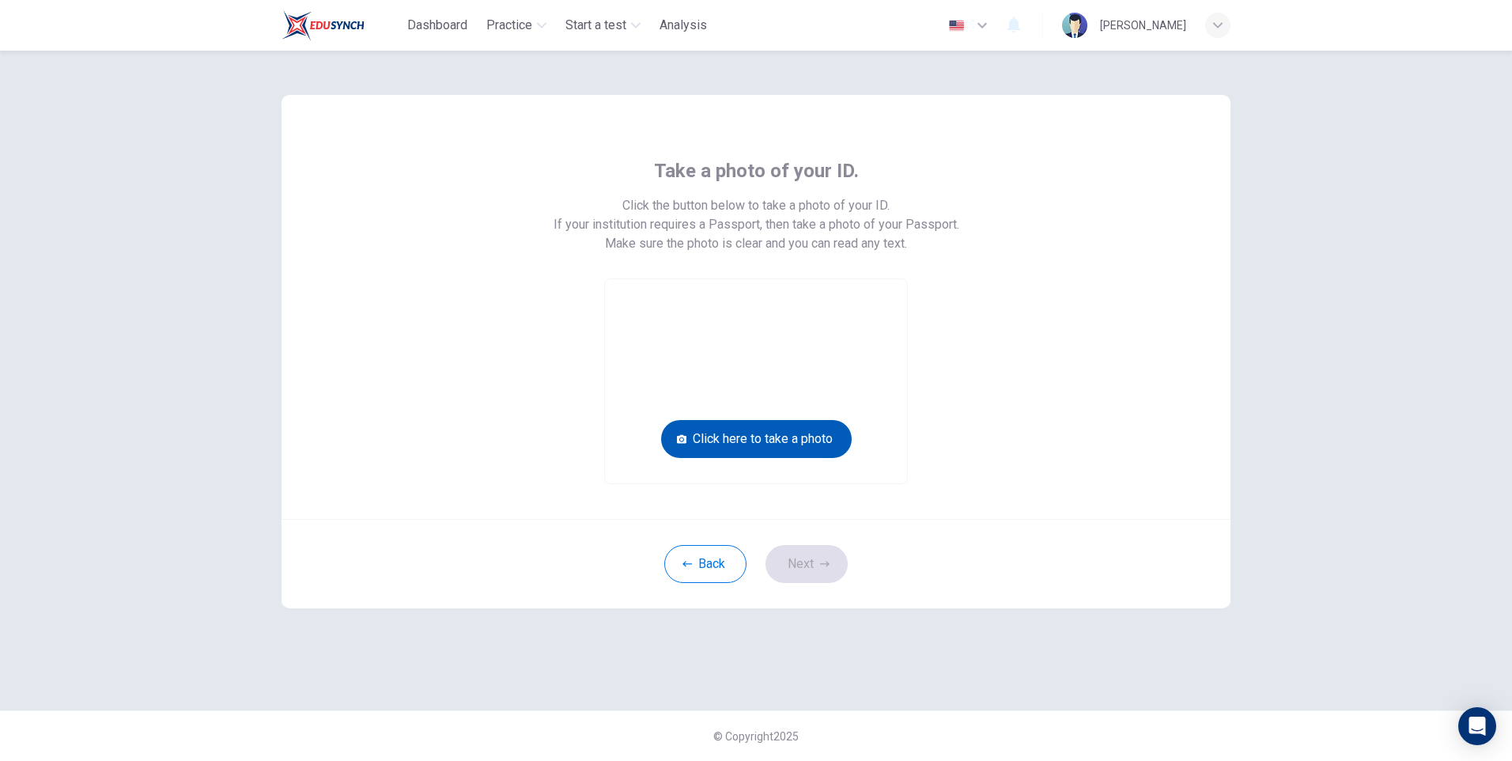
click at [787, 443] on button "Click here to take a photo" at bounding box center [756, 439] width 191 height 38
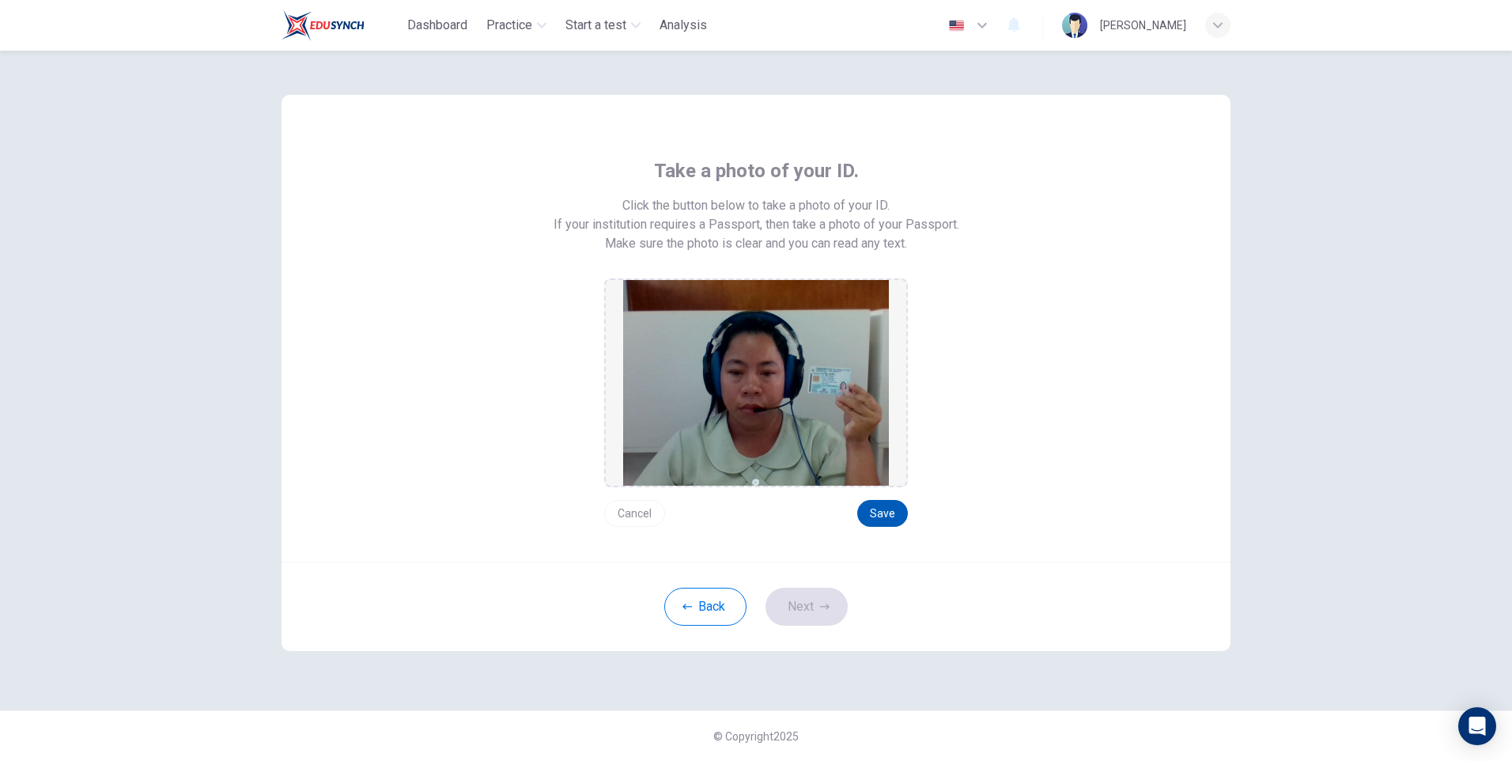
click at [880, 508] on button "Save" at bounding box center [882, 513] width 51 height 27
click at [803, 603] on button "Next" at bounding box center [806, 606] width 82 height 38
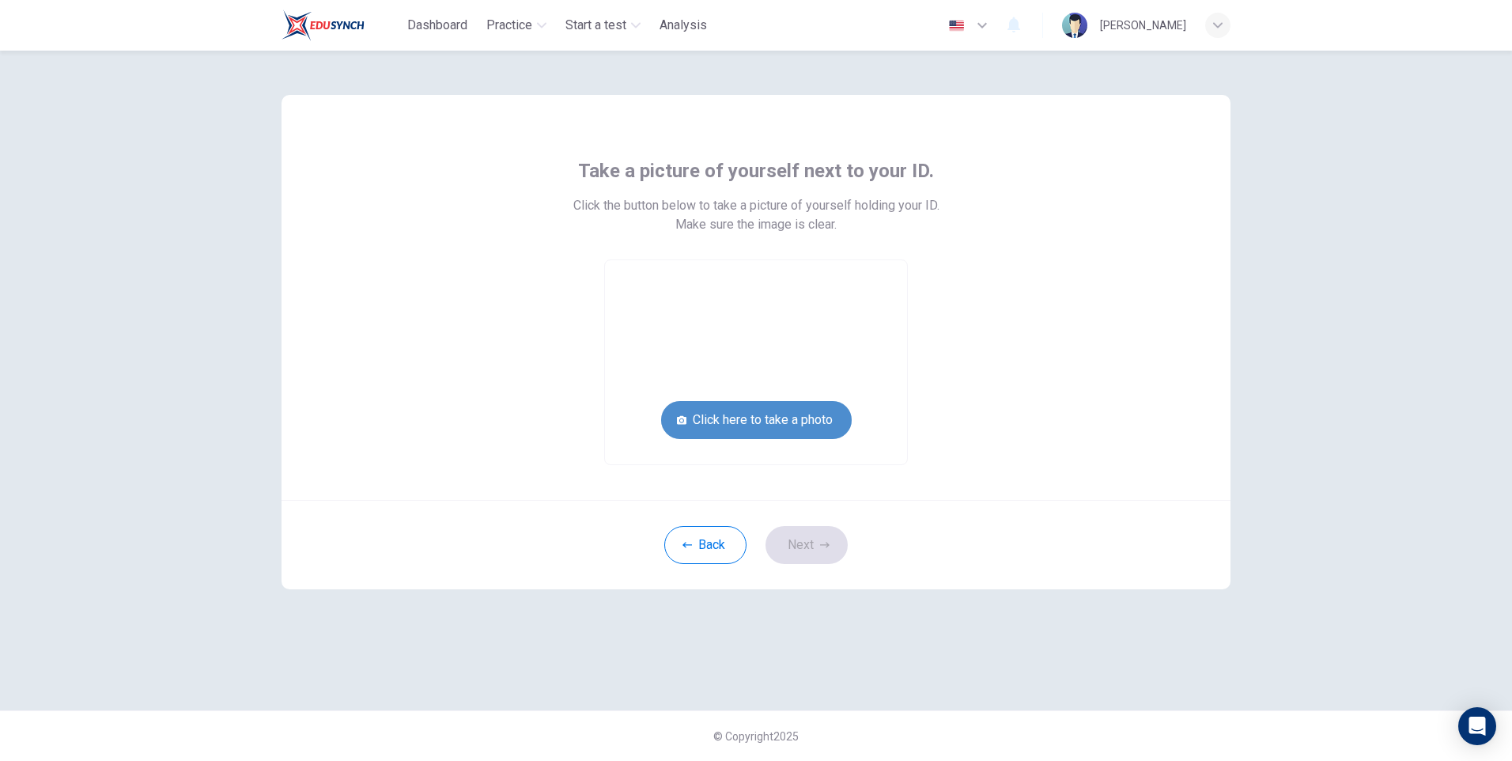
click at [778, 410] on button "Click here to take a photo" at bounding box center [756, 420] width 191 height 38
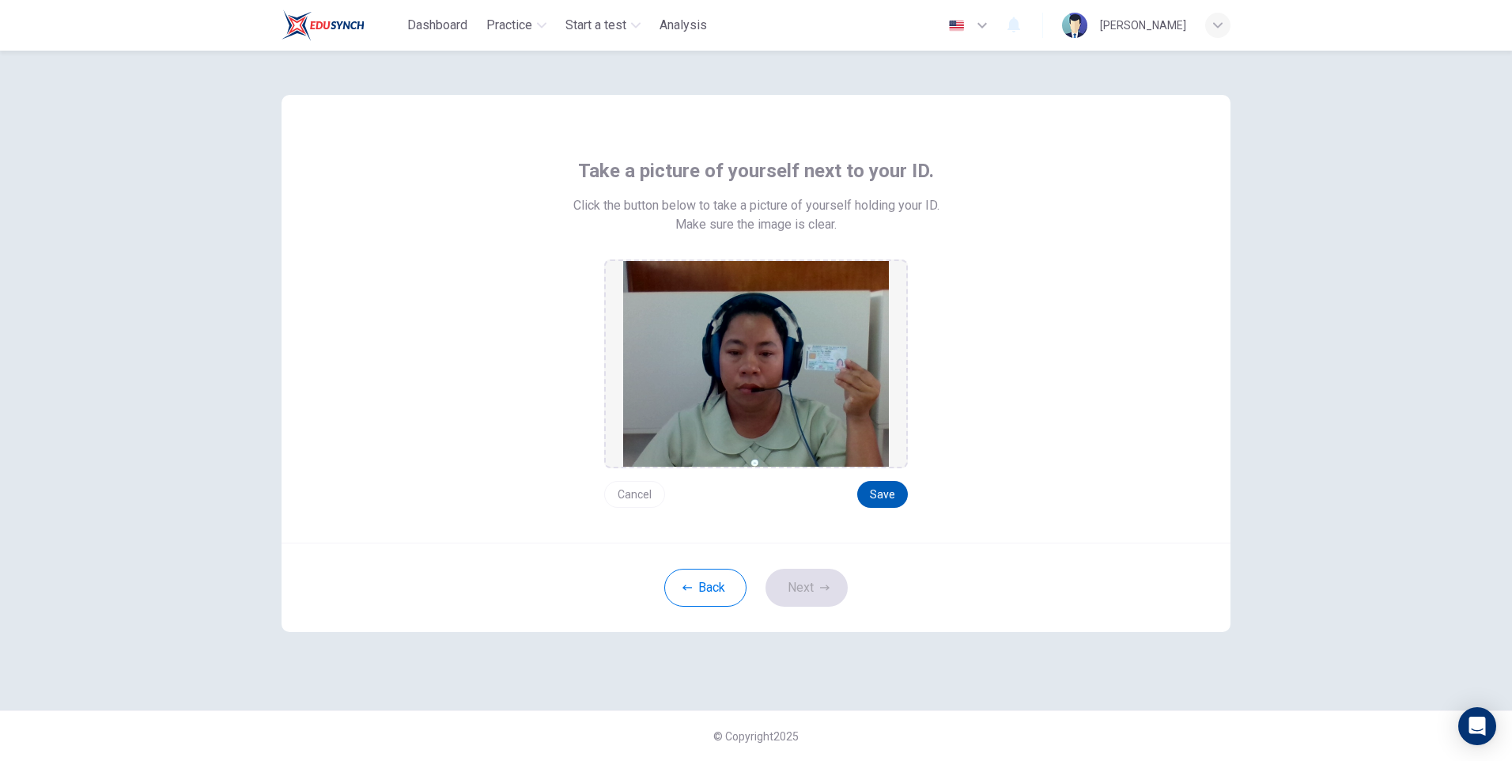
click at [882, 488] on button "Save" at bounding box center [882, 494] width 51 height 27
click at [807, 588] on button "Next" at bounding box center [806, 588] width 82 height 38
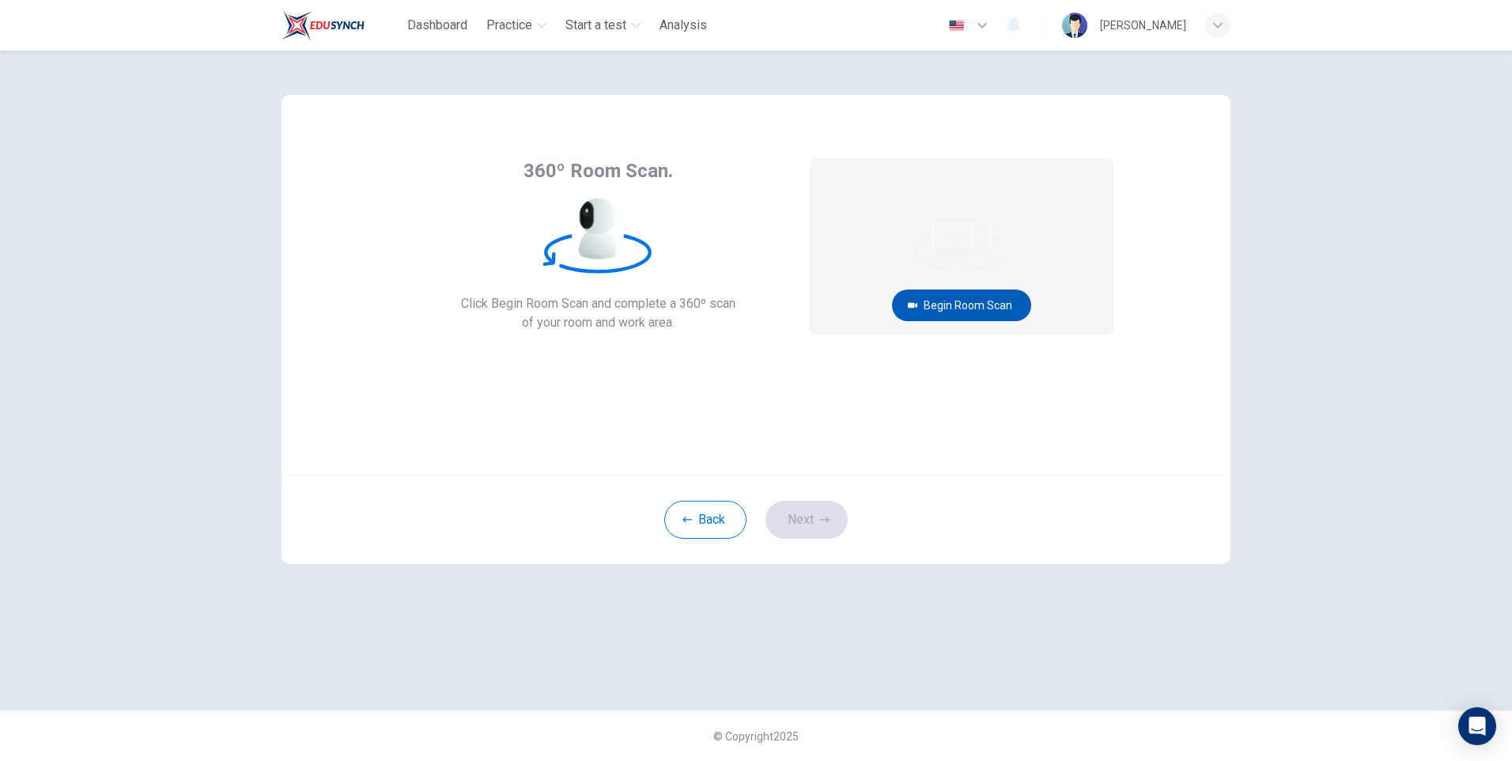
click at [954, 305] on button "Begin Room Scan" at bounding box center [961, 305] width 139 height 32
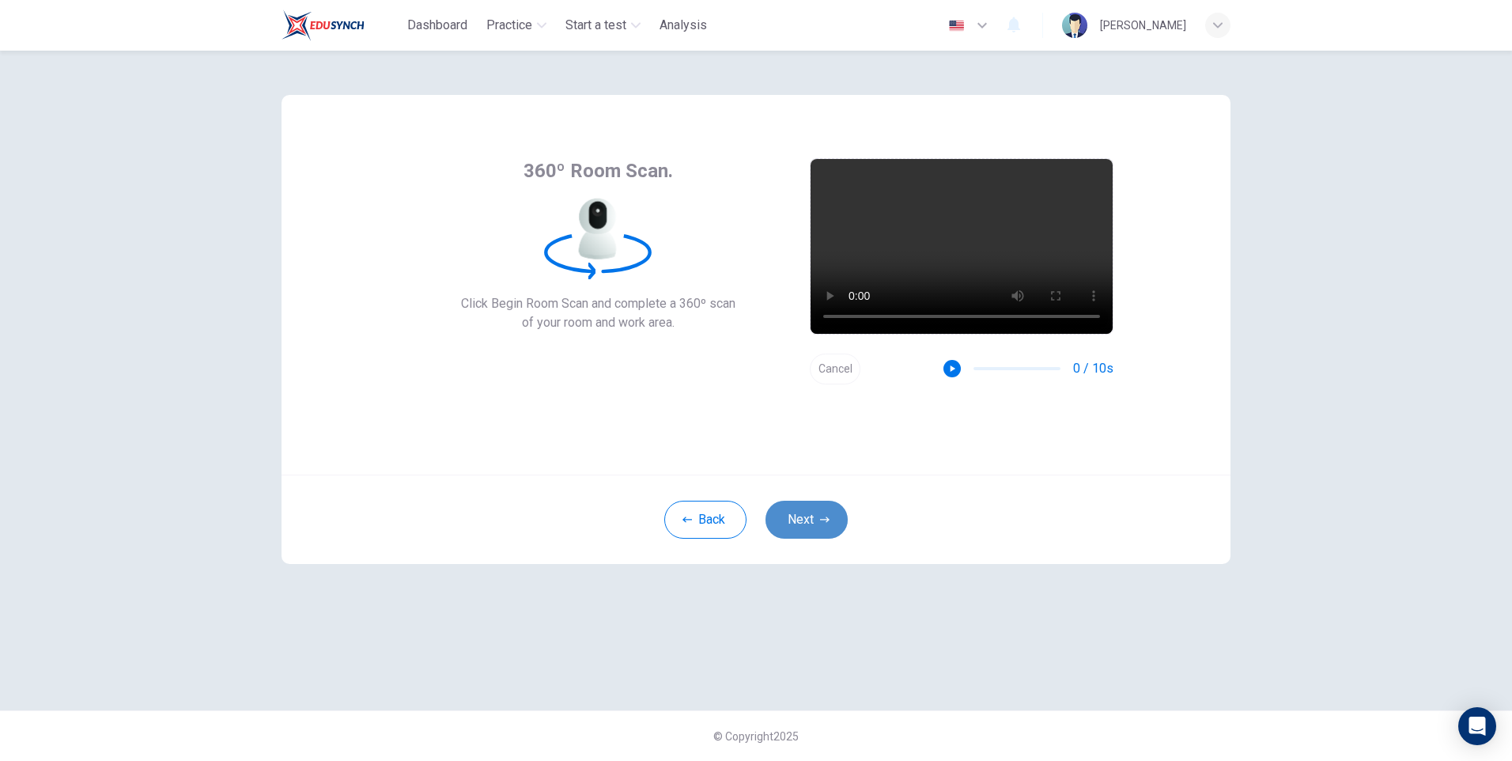
click at [803, 516] on button "Next" at bounding box center [806, 520] width 82 height 38
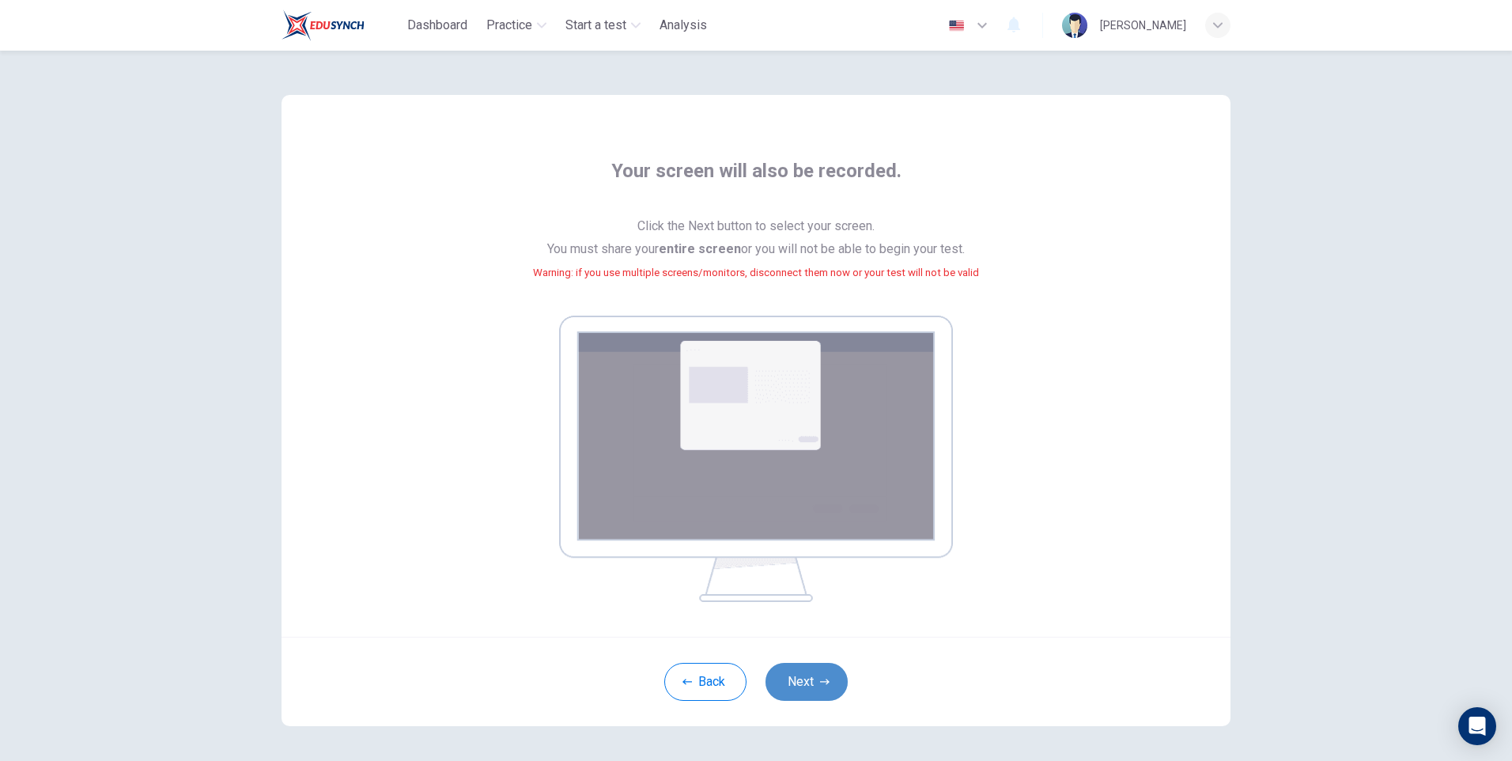
click at [807, 687] on button "Next" at bounding box center [806, 682] width 82 height 38
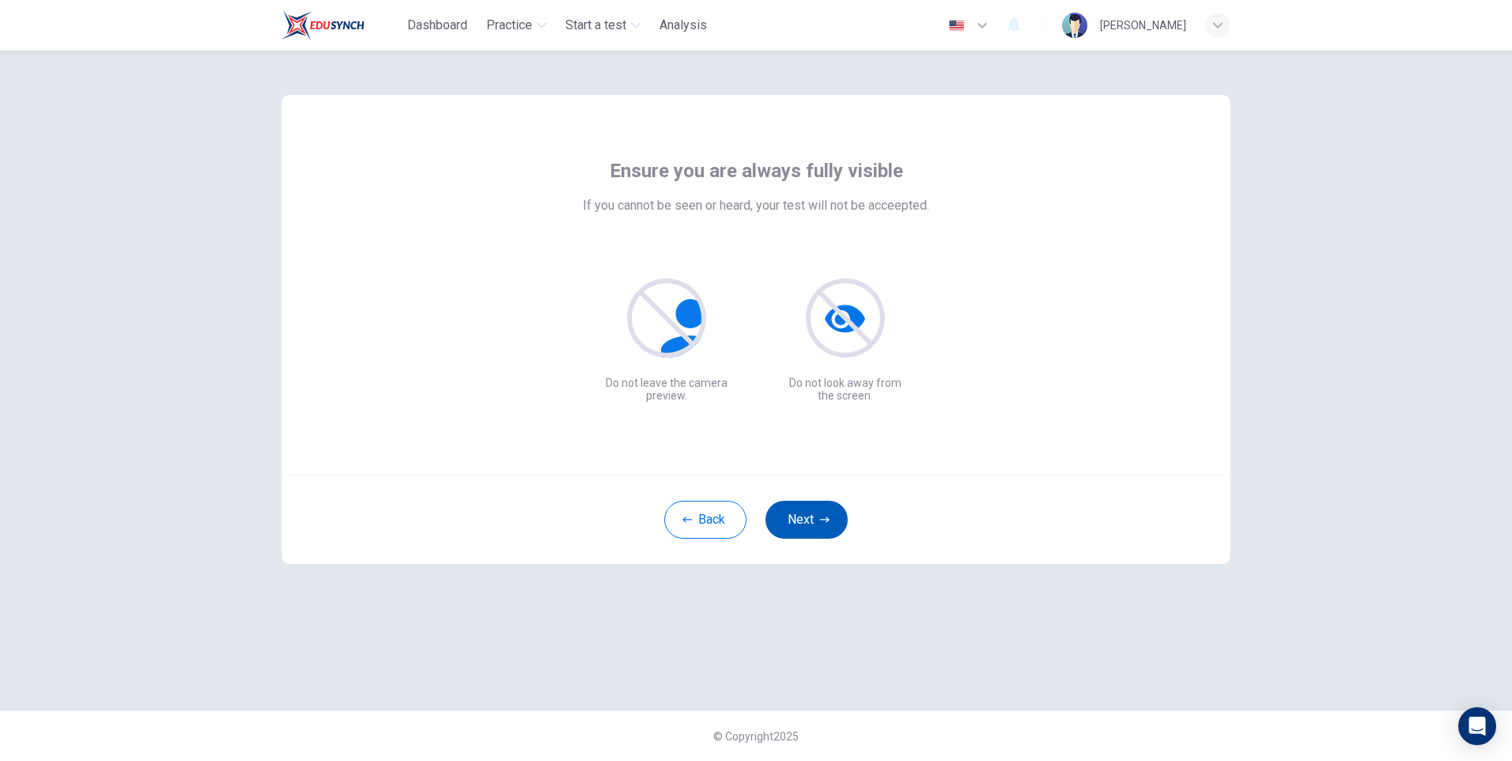
click at [817, 524] on button "Next" at bounding box center [806, 520] width 82 height 38
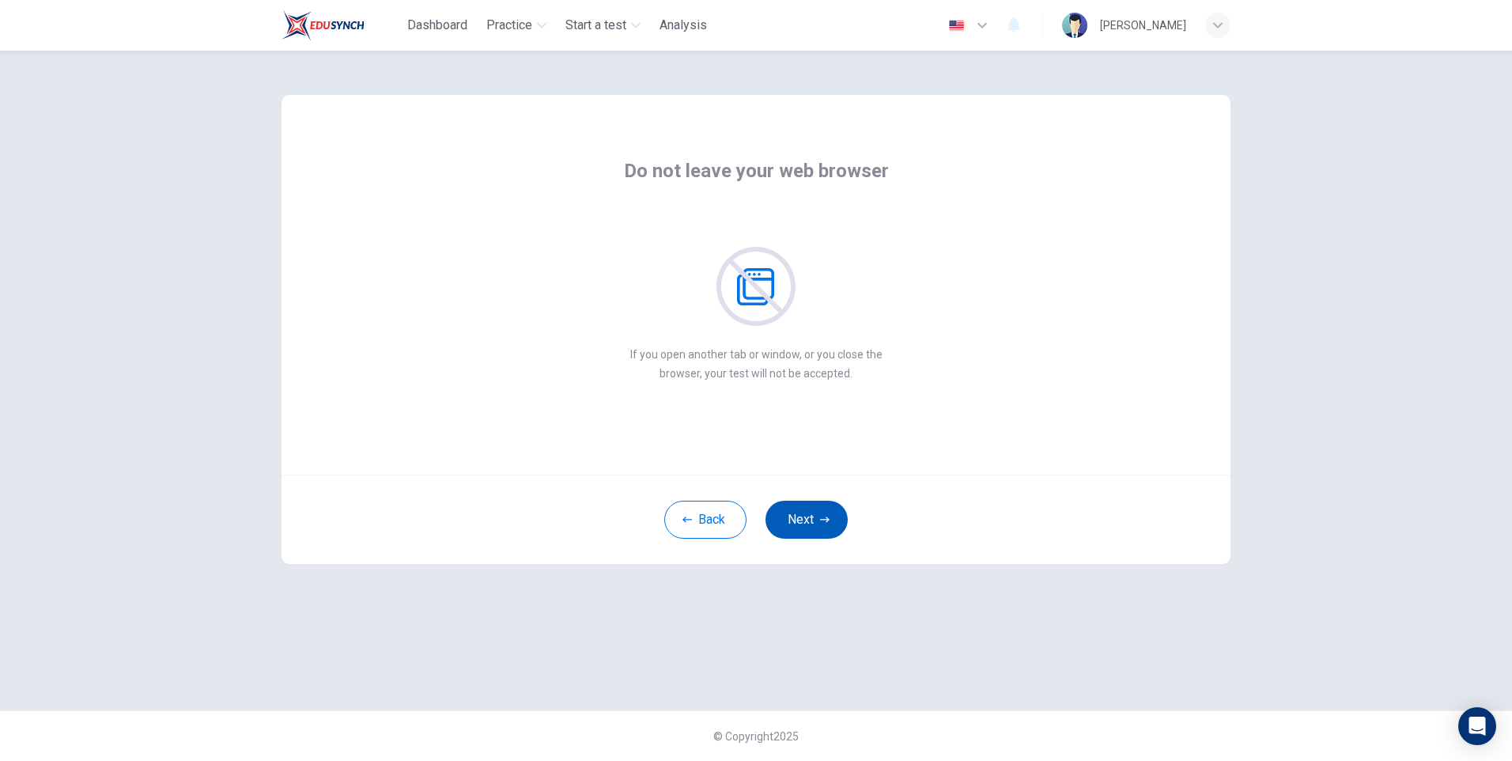
click at [810, 523] on button "Next" at bounding box center [806, 520] width 82 height 38
click at [803, 521] on button "Next" at bounding box center [806, 520] width 82 height 38
click at [809, 520] on button "Next" at bounding box center [806, 520] width 82 height 38
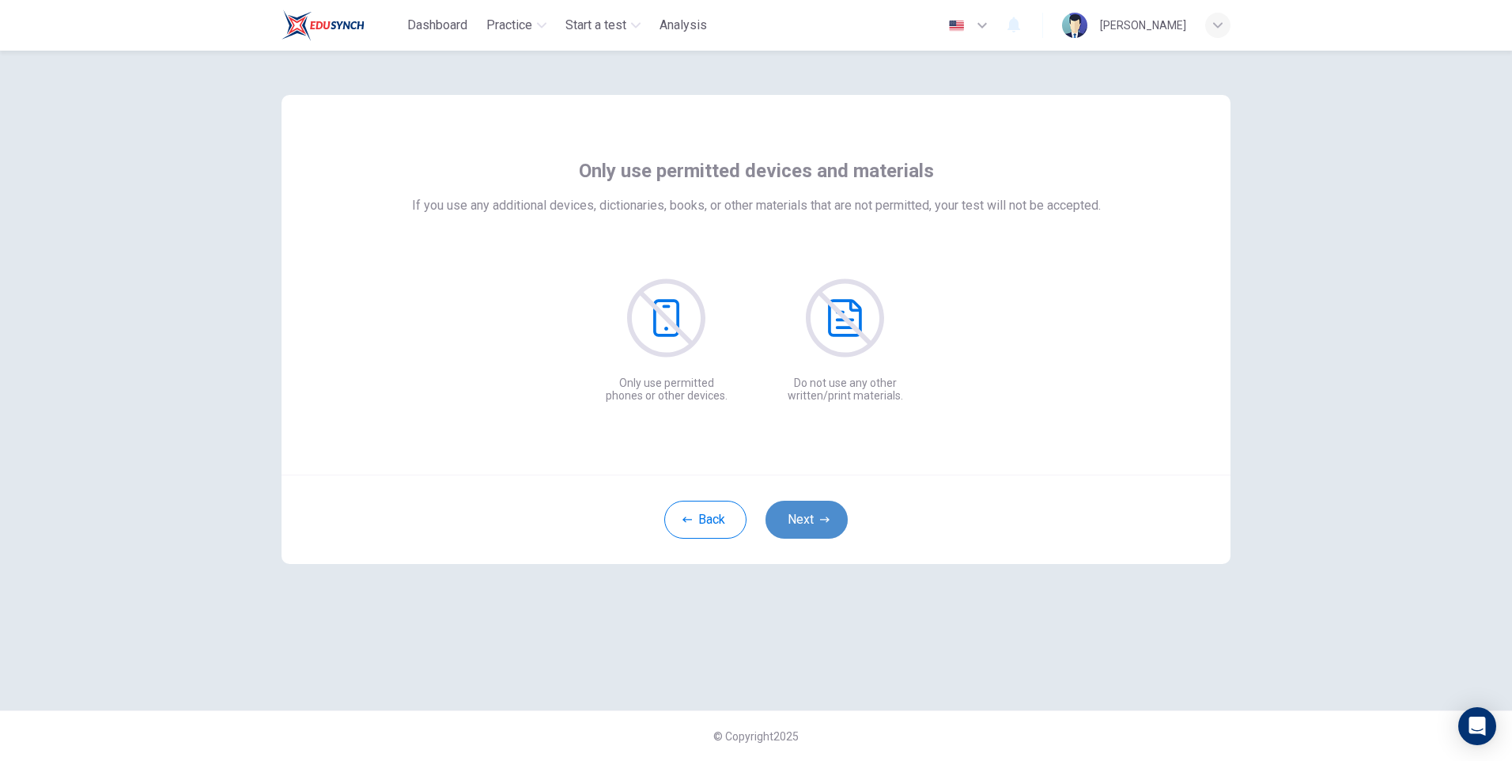
click at [795, 508] on button "Next" at bounding box center [806, 520] width 82 height 38
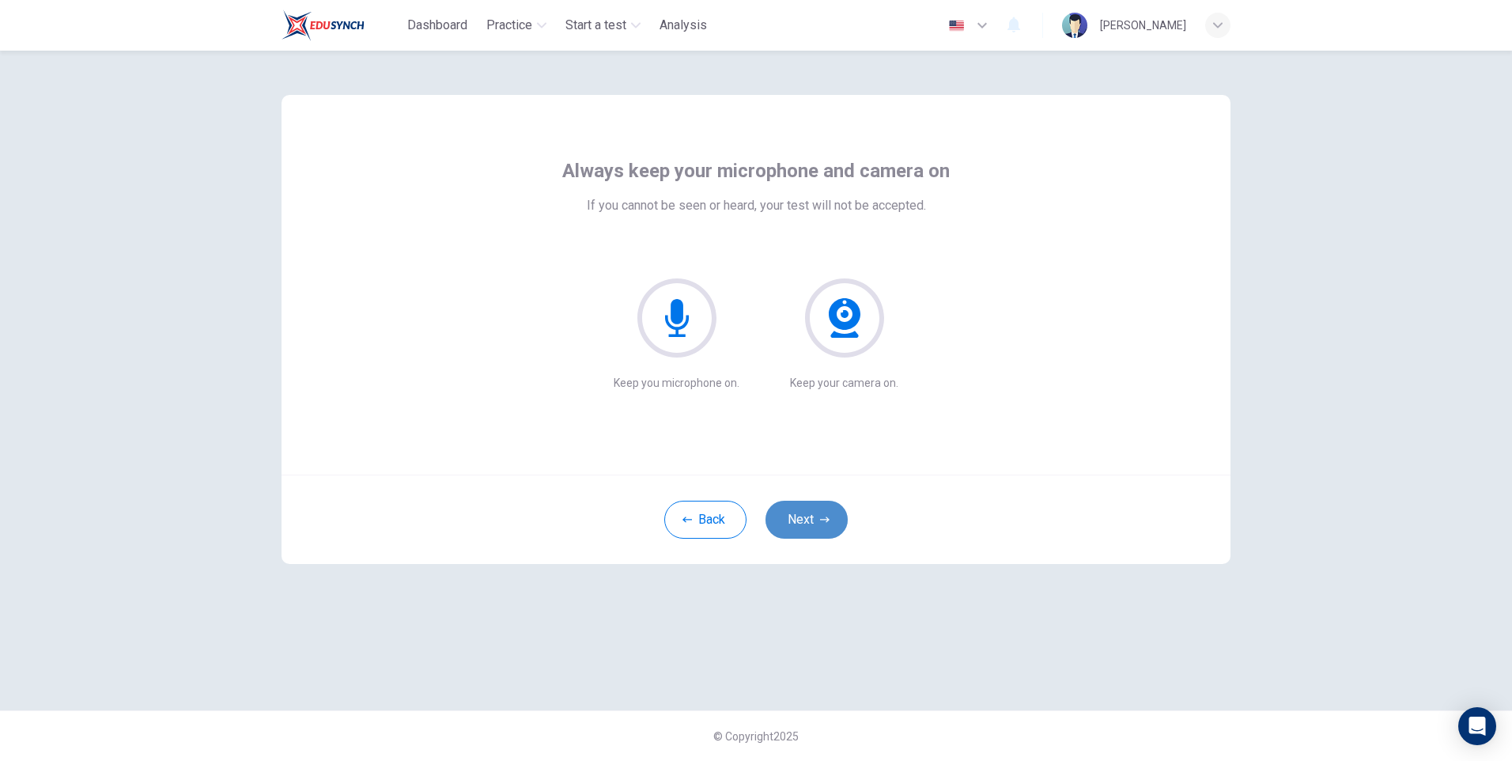
click at [799, 515] on button "Next" at bounding box center [806, 520] width 82 height 38
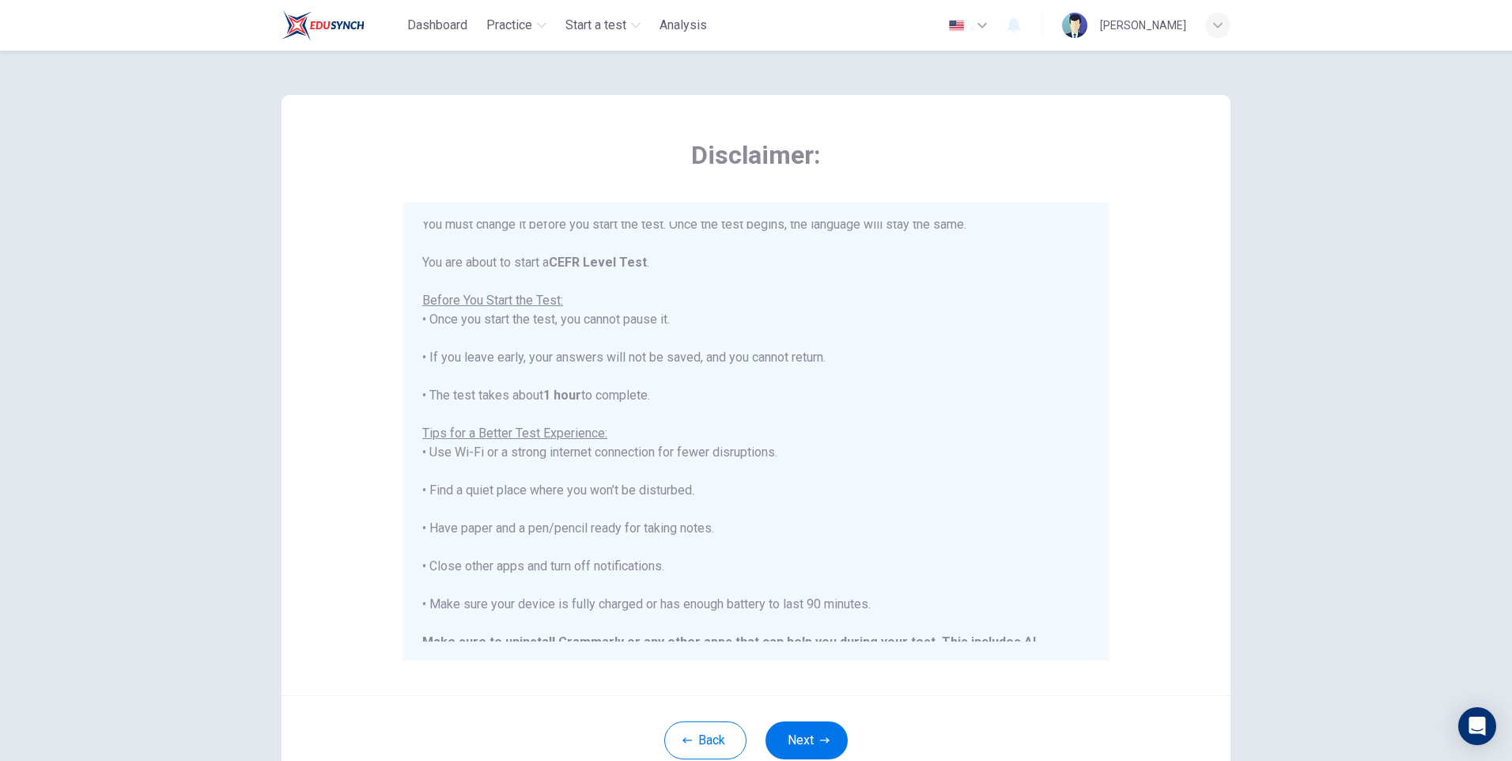
scroll to position [151, 0]
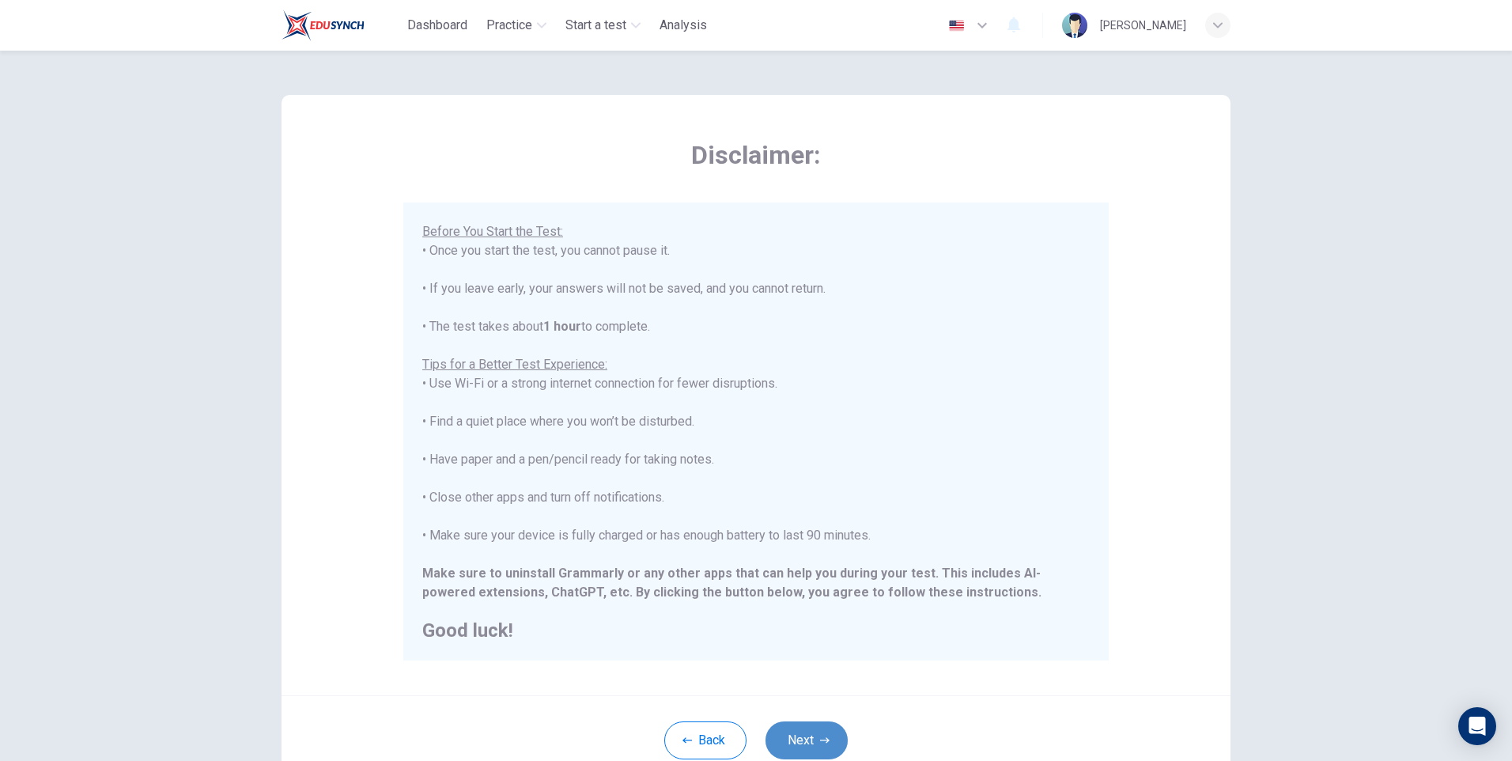
click at [795, 744] on button "Next" at bounding box center [806, 740] width 82 height 38
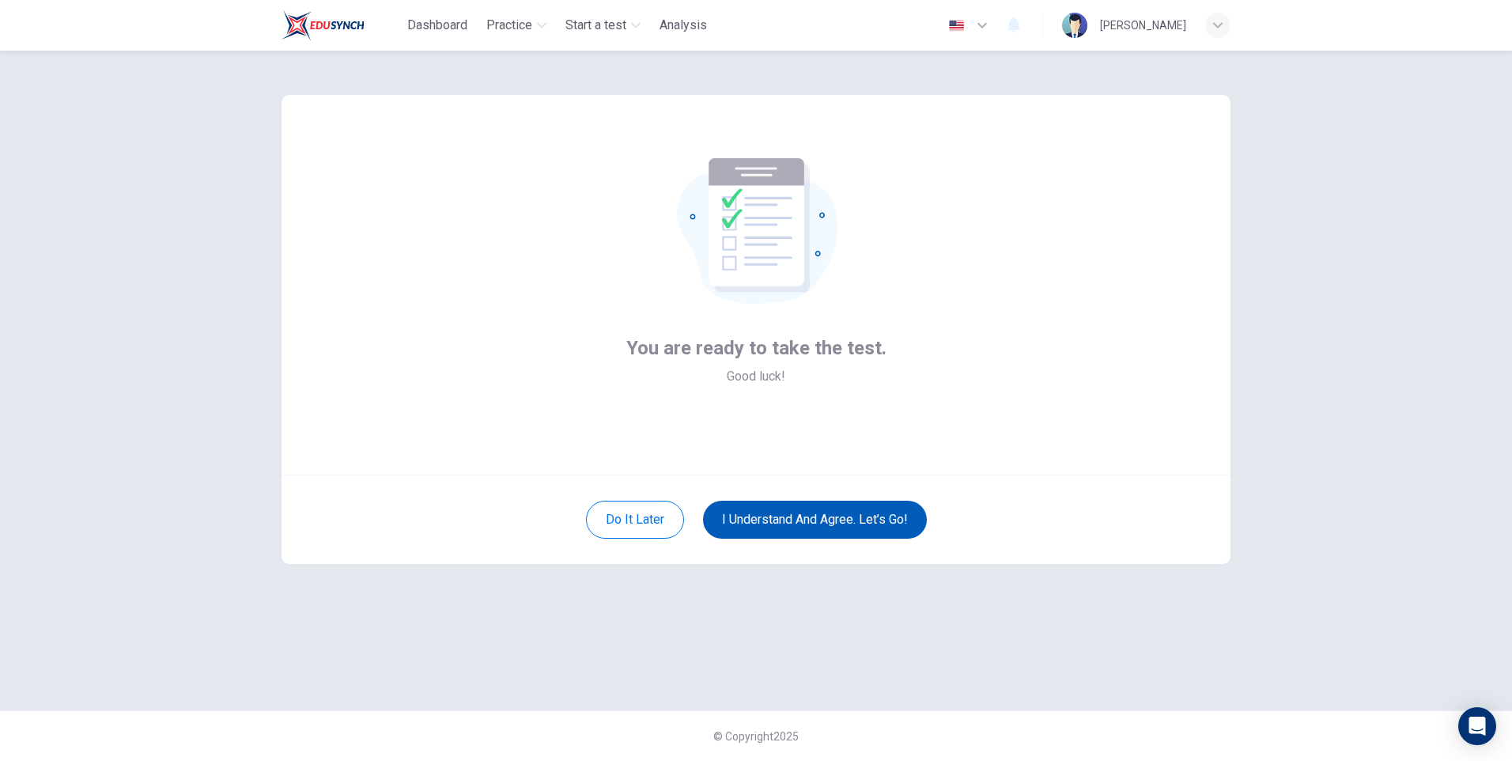
click at [782, 511] on button "I understand and agree. Let’s go!" at bounding box center [815, 520] width 224 height 38
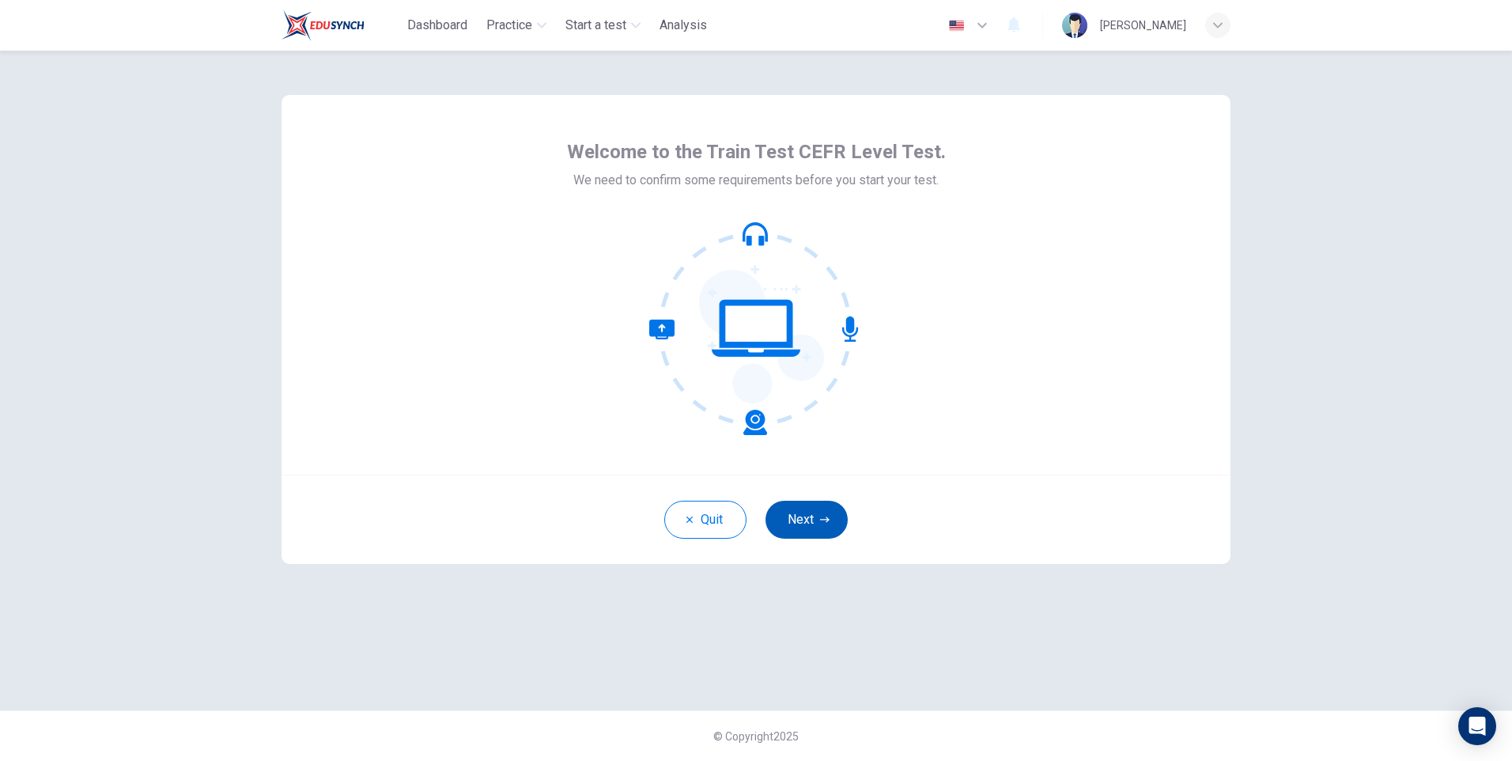
click at [796, 512] on button "Next" at bounding box center [806, 520] width 82 height 38
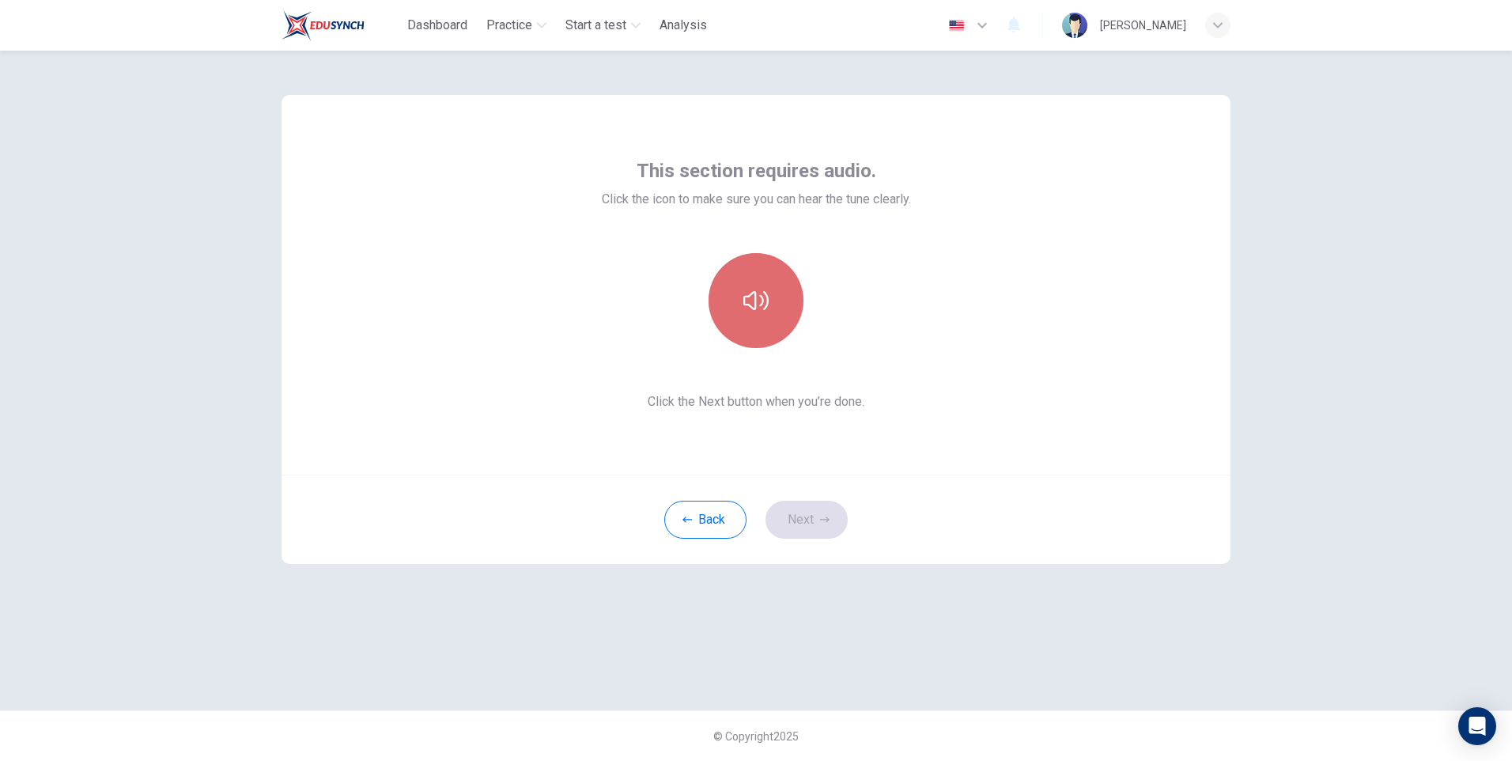
click at [769, 317] on button "button" at bounding box center [755, 300] width 95 height 95
click at [772, 317] on button "button" at bounding box center [755, 300] width 95 height 95
click at [797, 517] on button "Next" at bounding box center [806, 520] width 82 height 38
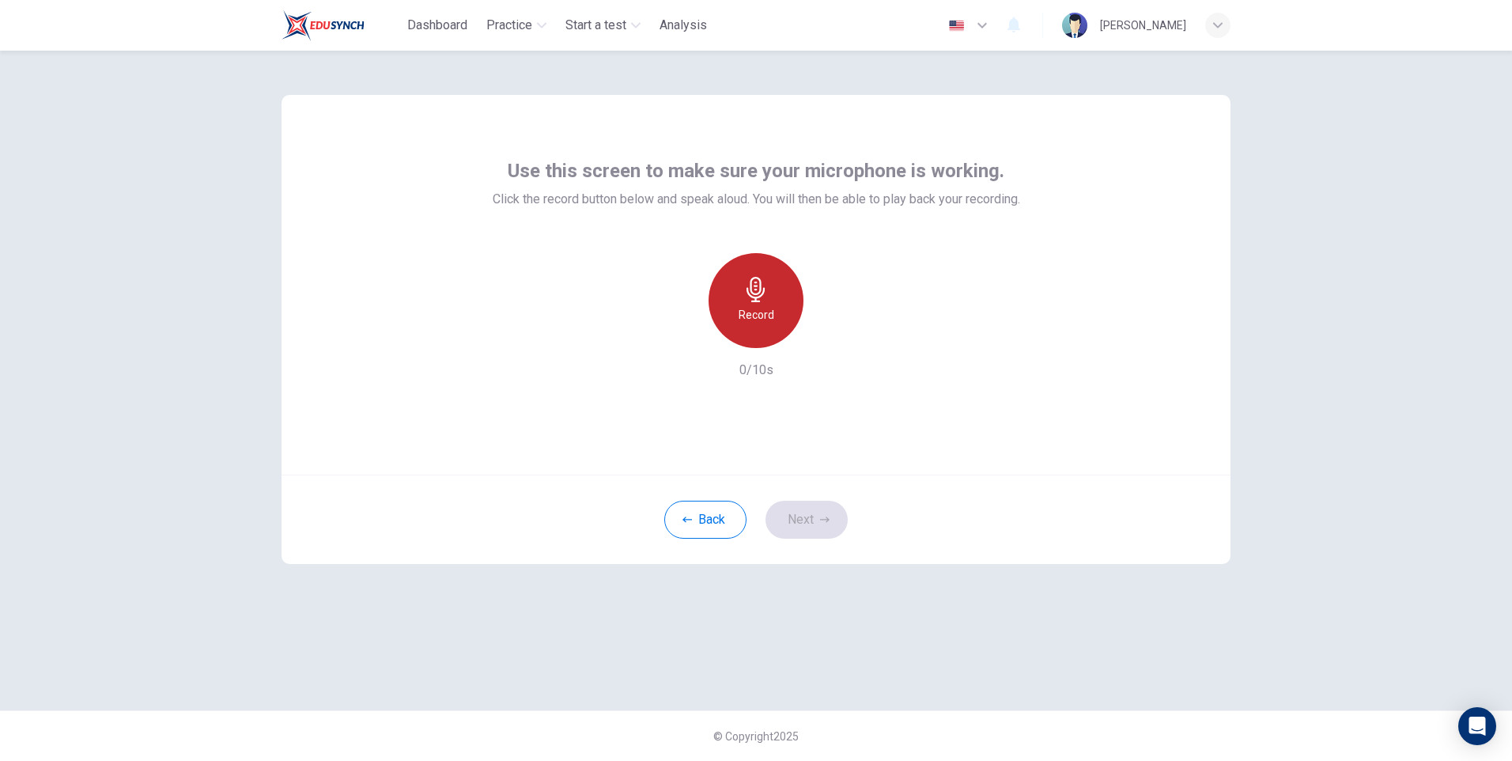
click at [771, 324] on div "Record" at bounding box center [755, 300] width 95 height 95
click at [769, 317] on div "Stop" at bounding box center [755, 300] width 95 height 95
click at [829, 334] on icon "button" at bounding box center [829, 335] width 7 height 9
click at [808, 520] on button "Next" at bounding box center [806, 520] width 82 height 38
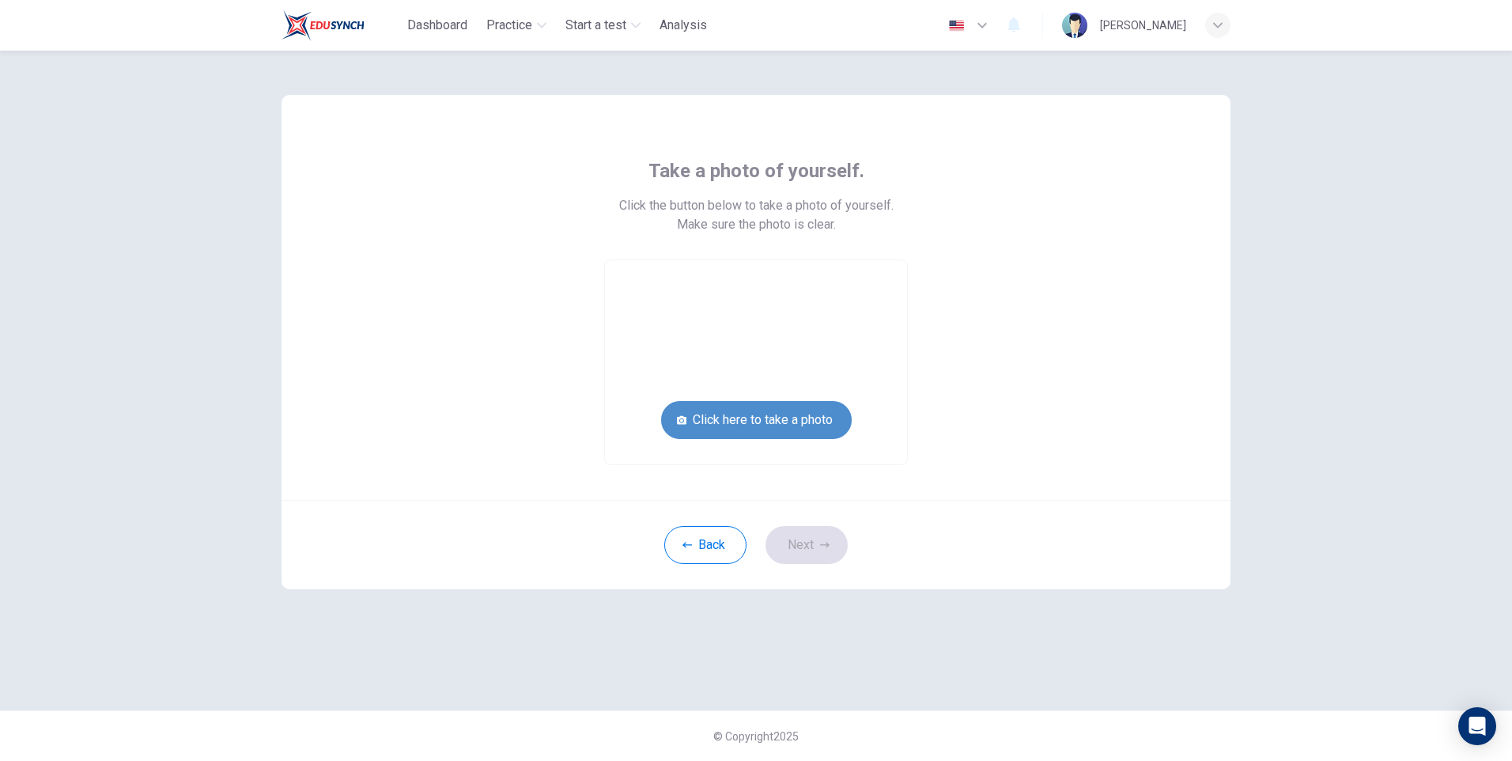
click at [769, 412] on button "Click here to take a photo" at bounding box center [756, 420] width 191 height 38
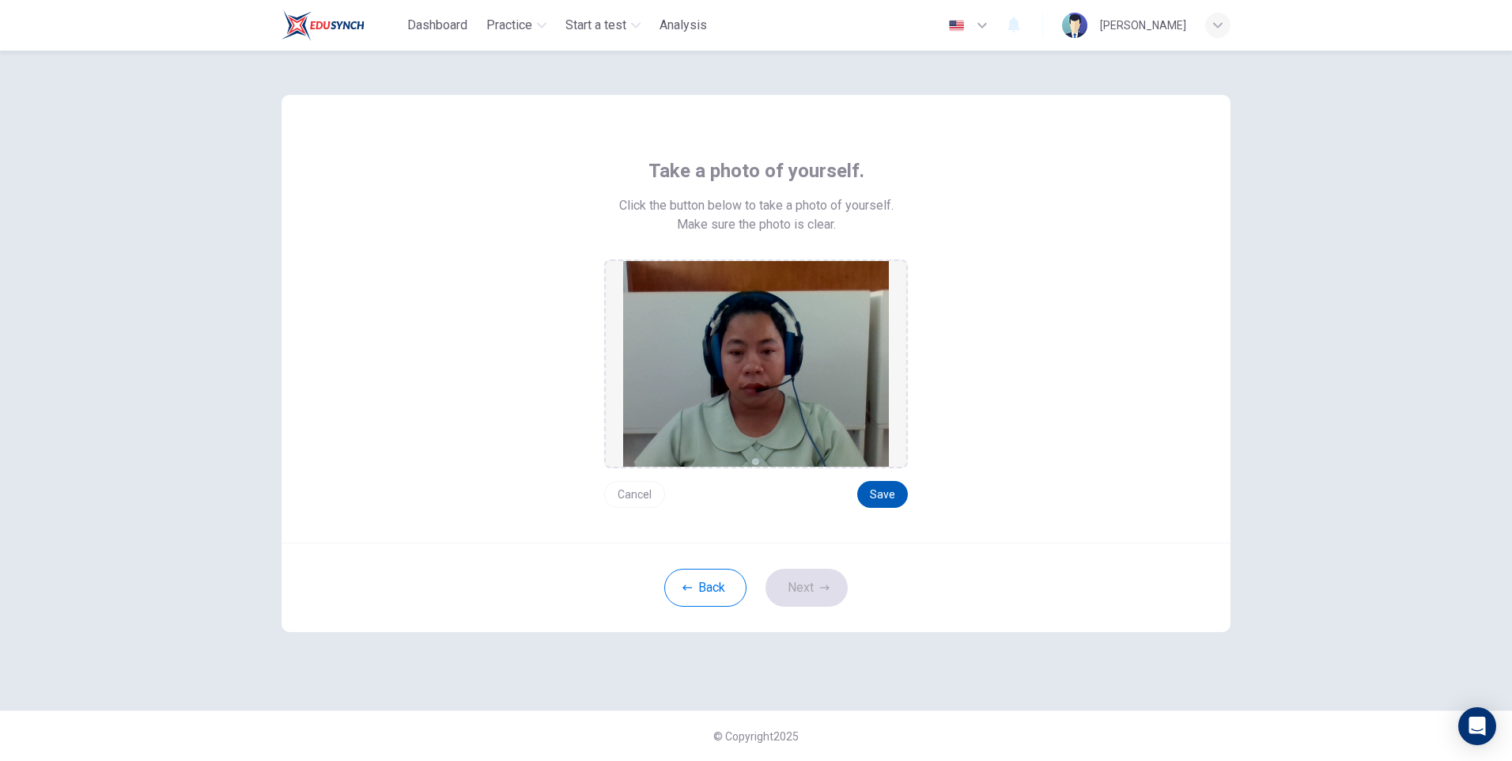
click at [886, 487] on button "Save" at bounding box center [882, 494] width 51 height 27
click at [797, 585] on button "Next" at bounding box center [806, 588] width 82 height 38
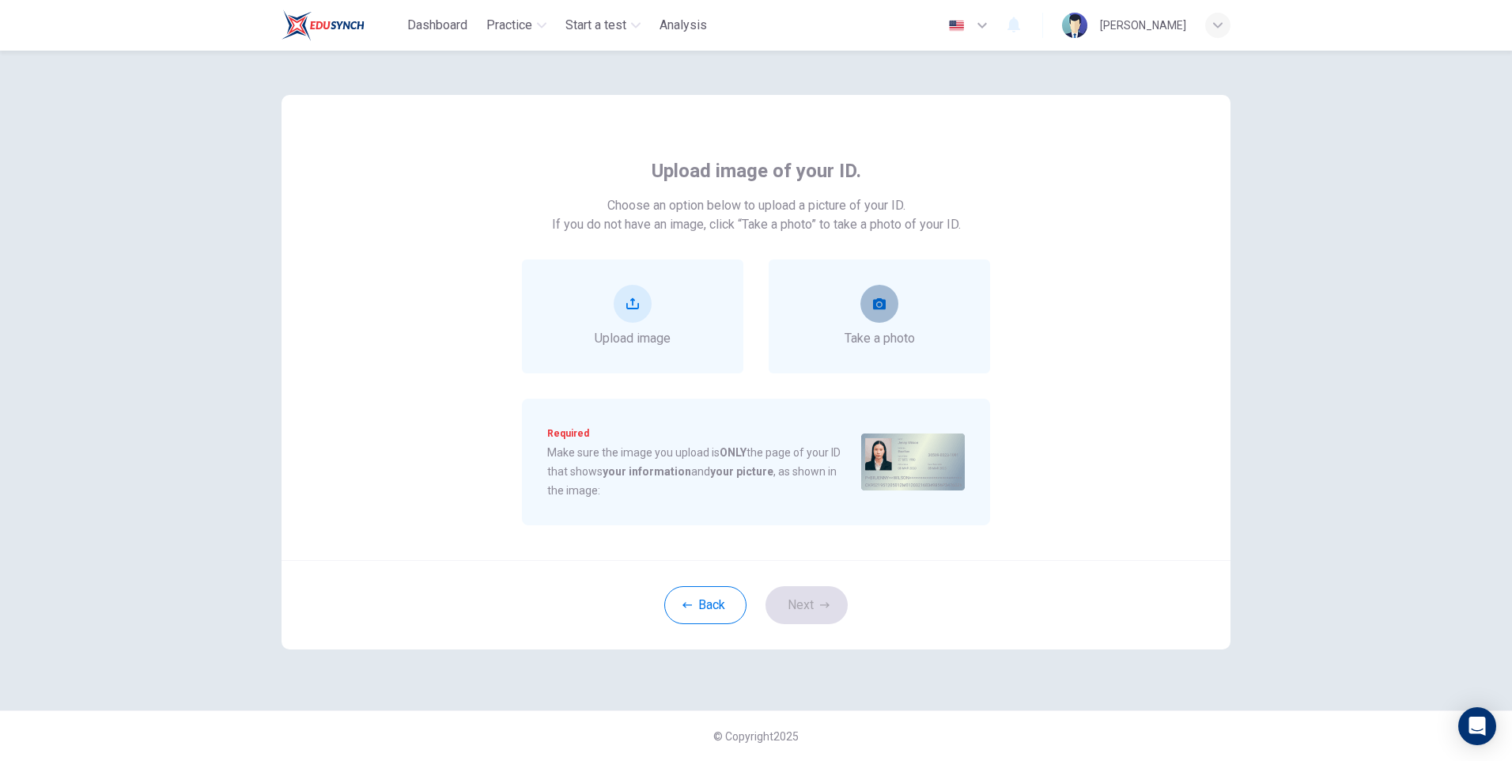
click at [873, 316] on button "take photo" at bounding box center [879, 304] width 38 height 38
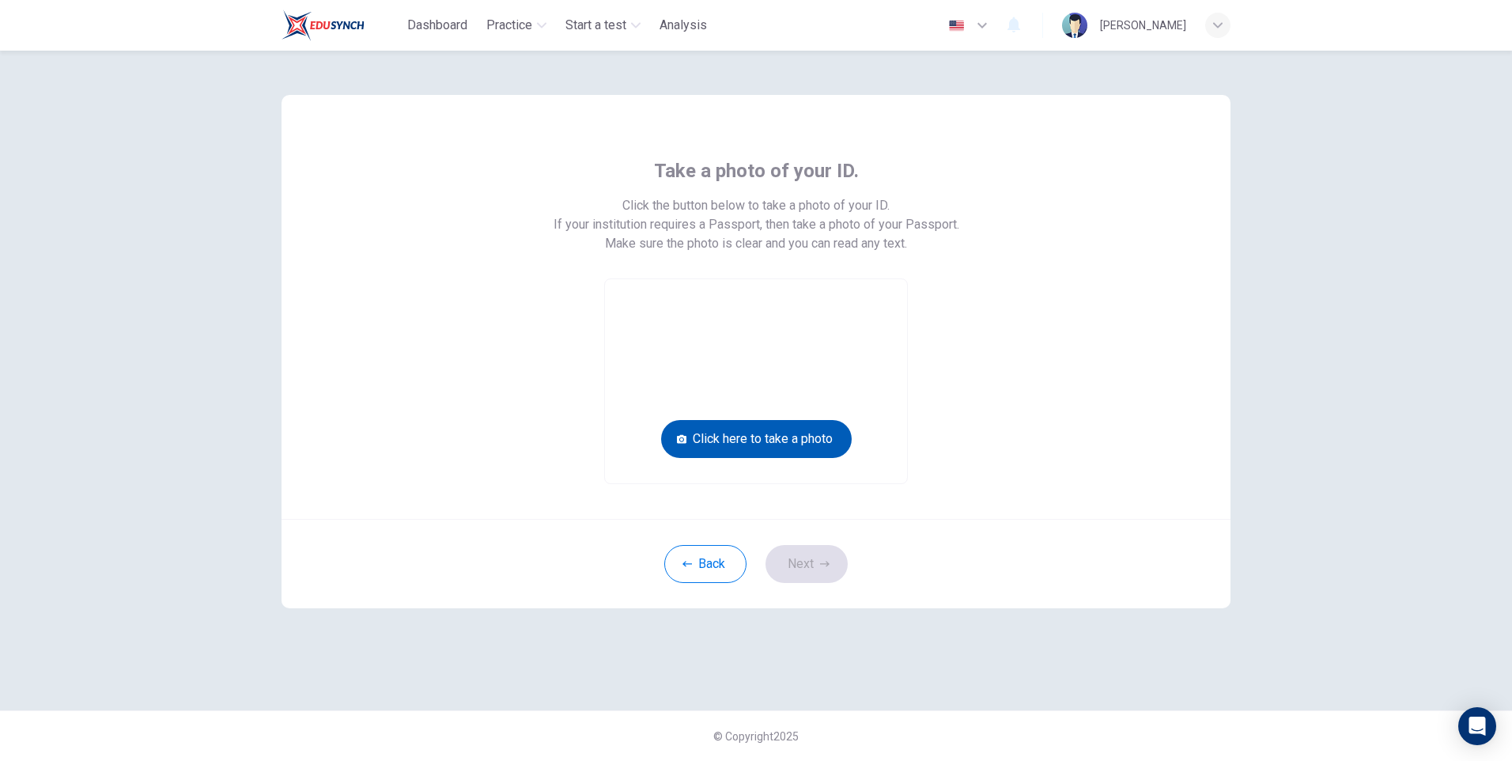
click at [810, 440] on button "Click here to take a photo" at bounding box center [756, 439] width 191 height 38
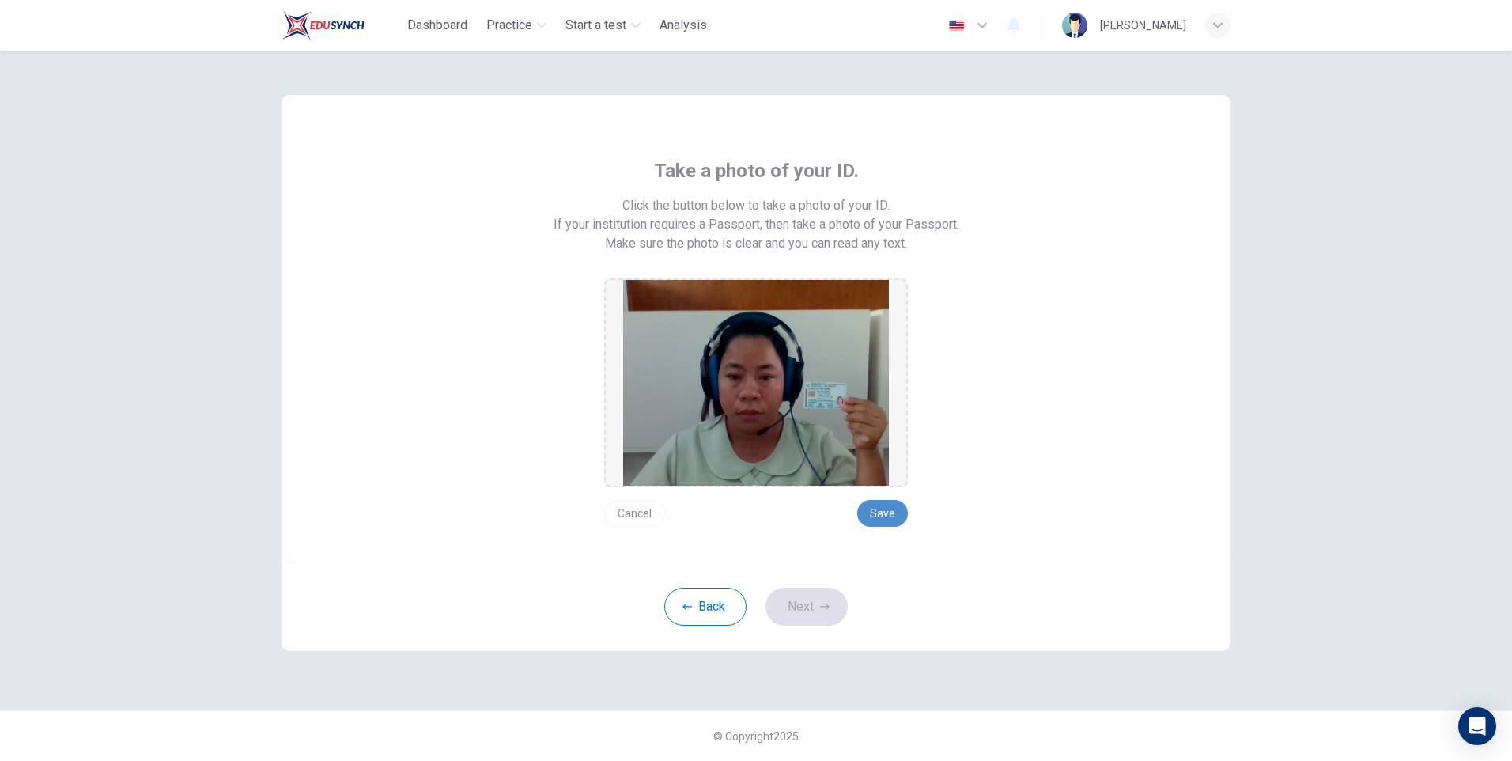
click at [878, 508] on button "Save" at bounding box center [882, 513] width 51 height 27
click at [803, 610] on button "Next" at bounding box center [806, 606] width 82 height 38
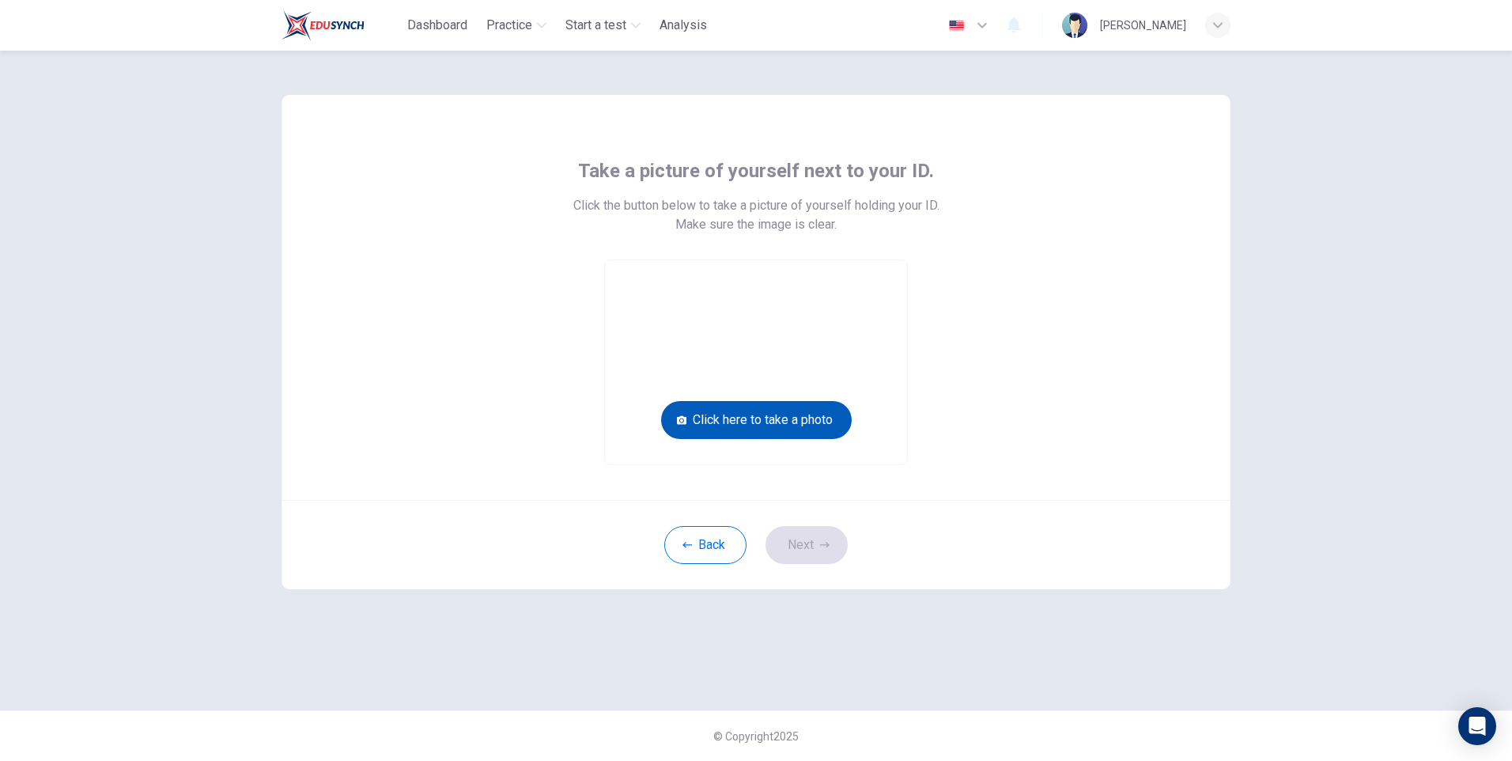
click at [818, 414] on button "Click here to take a photo" at bounding box center [756, 420] width 191 height 38
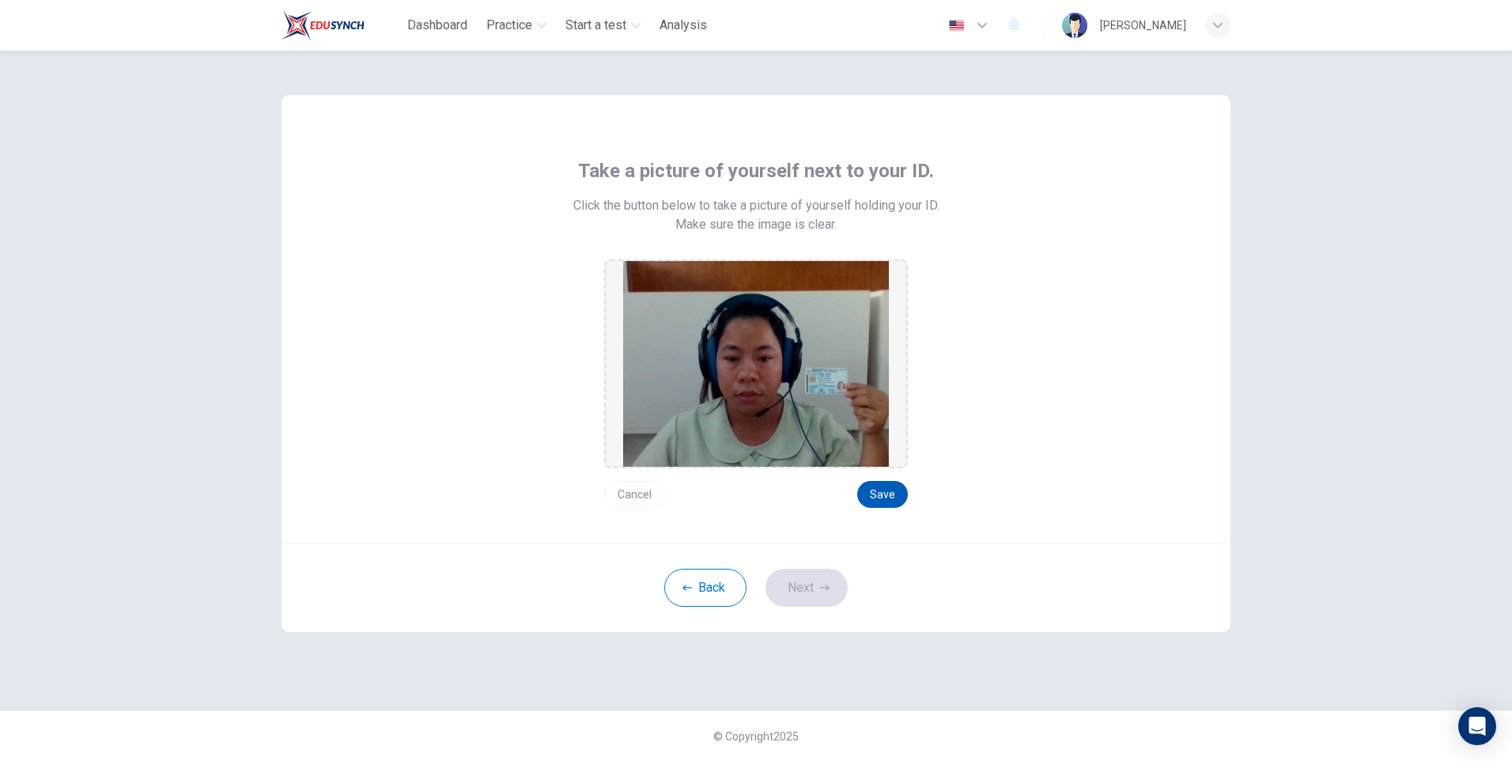
click at [889, 482] on button "Save" at bounding box center [882, 494] width 51 height 27
click at [810, 579] on button "Next" at bounding box center [806, 588] width 82 height 38
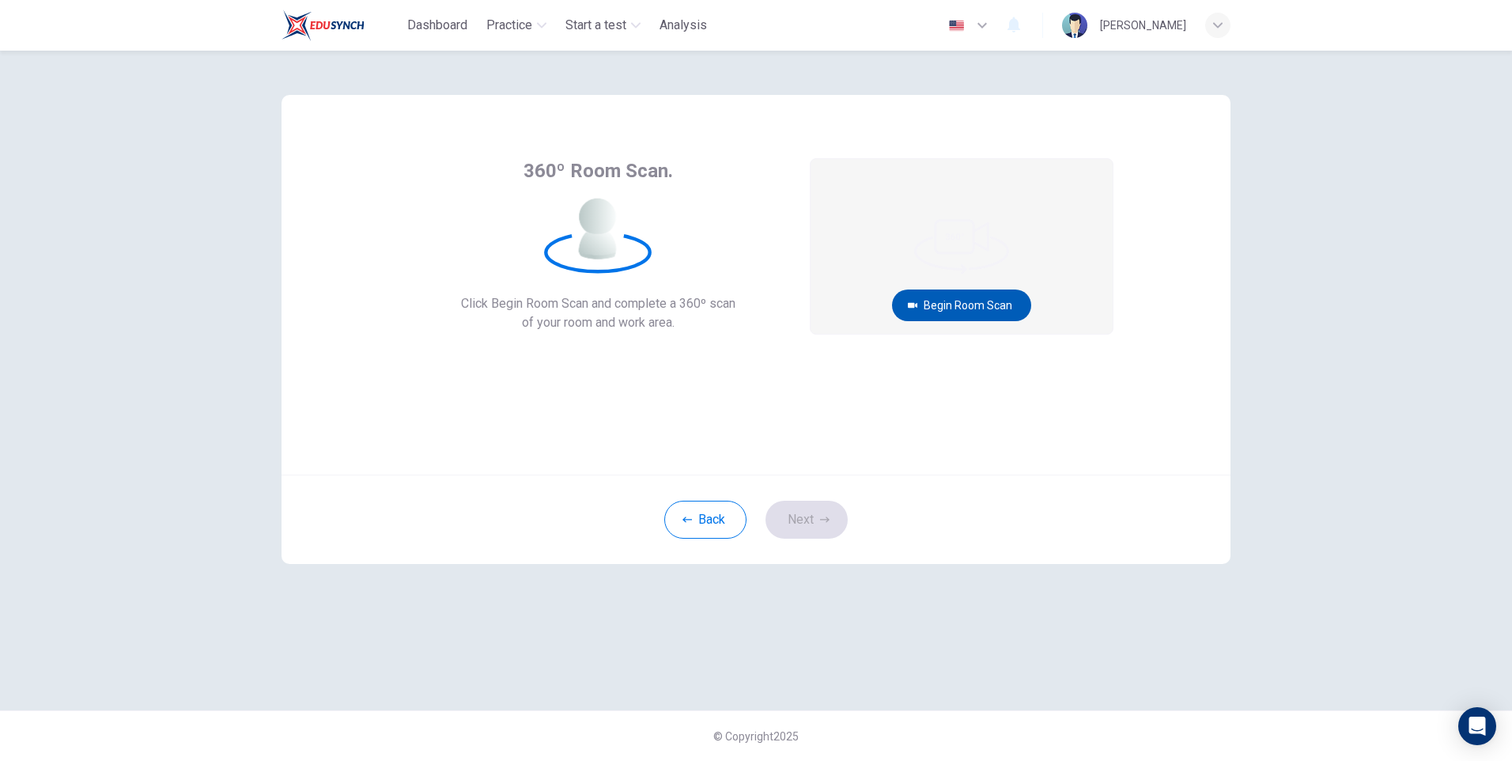
click at [948, 295] on button "Begin Room Scan" at bounding box center [961, 305] width 139 height 32
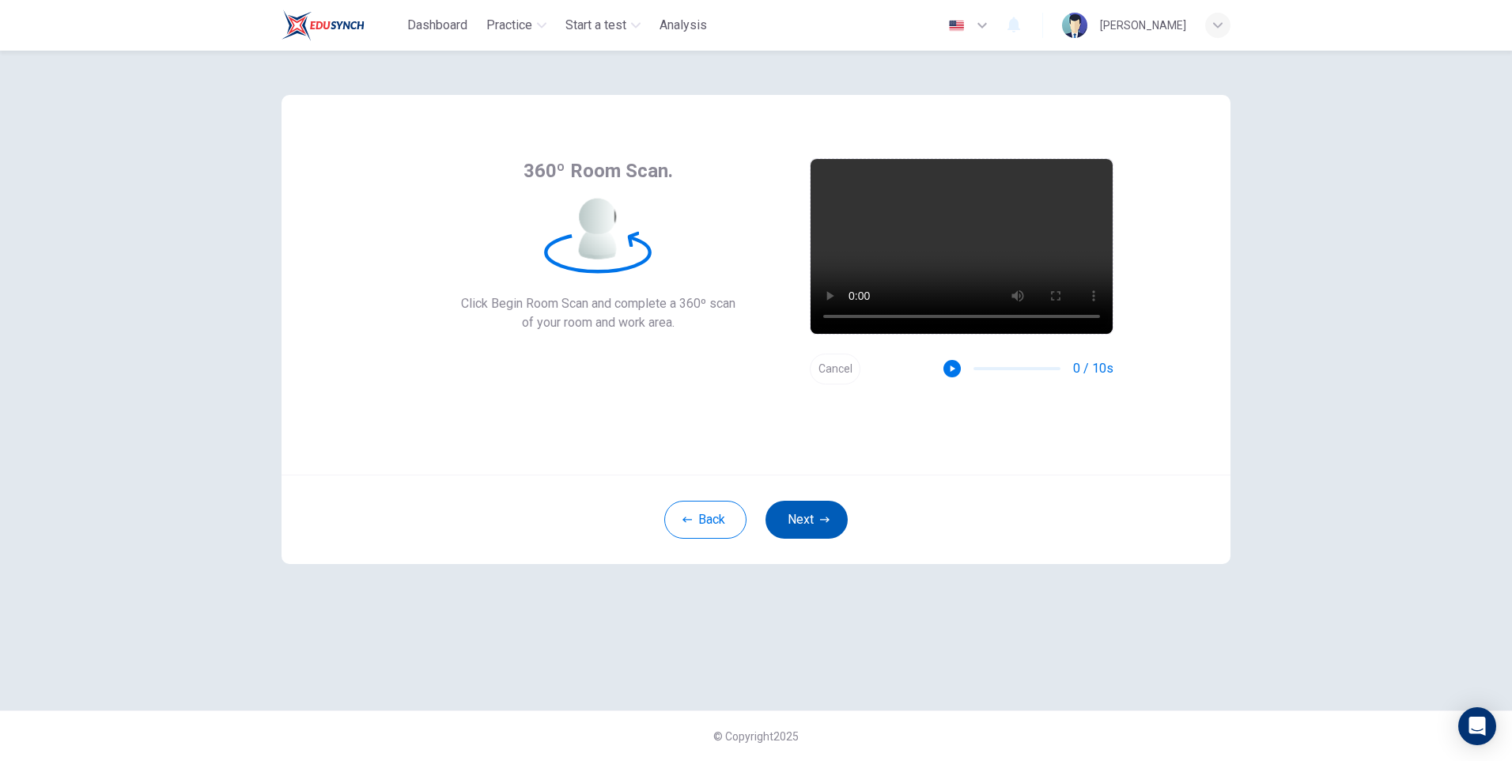
click at [816, 522] on button "Next" at bounding box center [806, 520] width 82 height 38
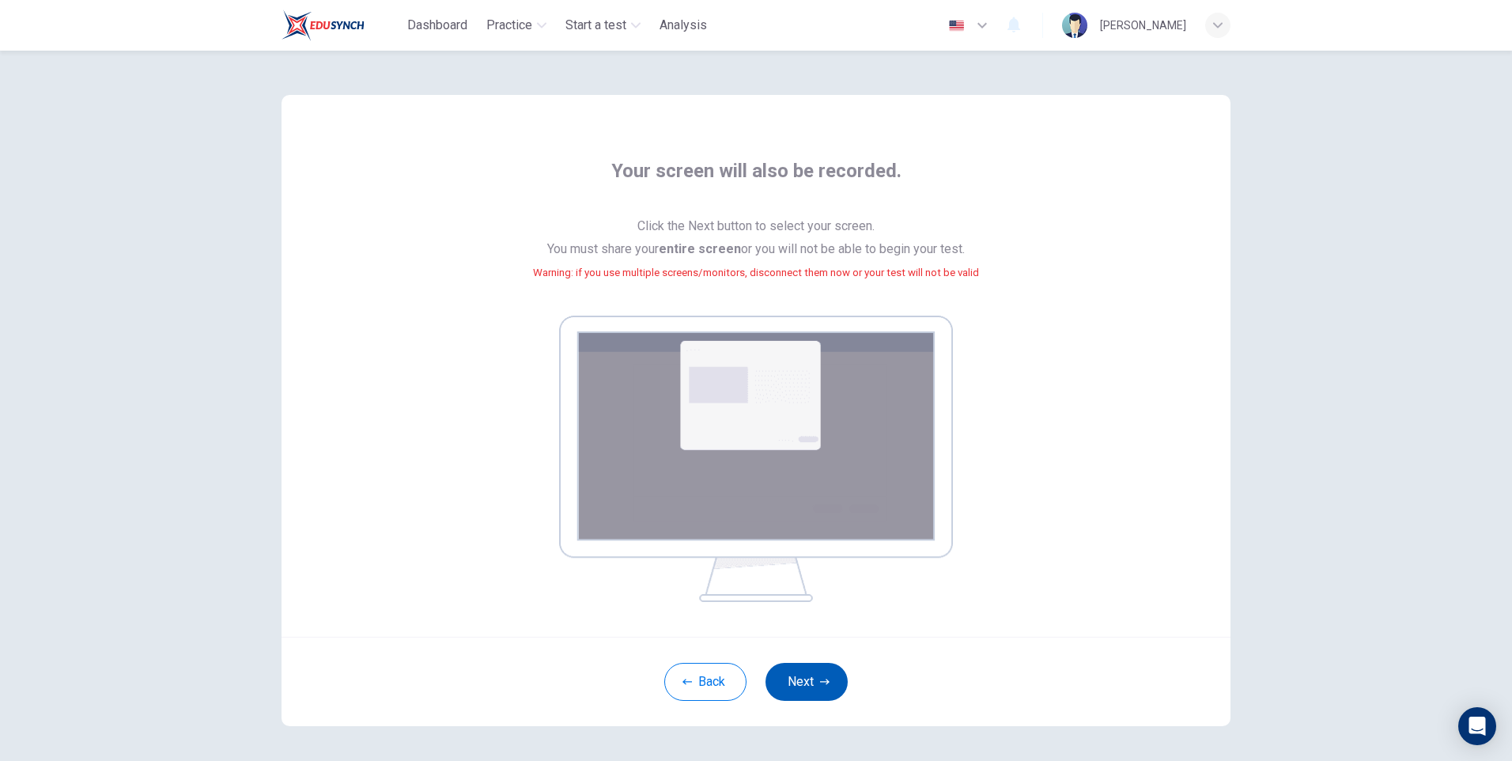
click at [823, 678] on icon "button" at bounding box center [824, 681] width 9 height 9
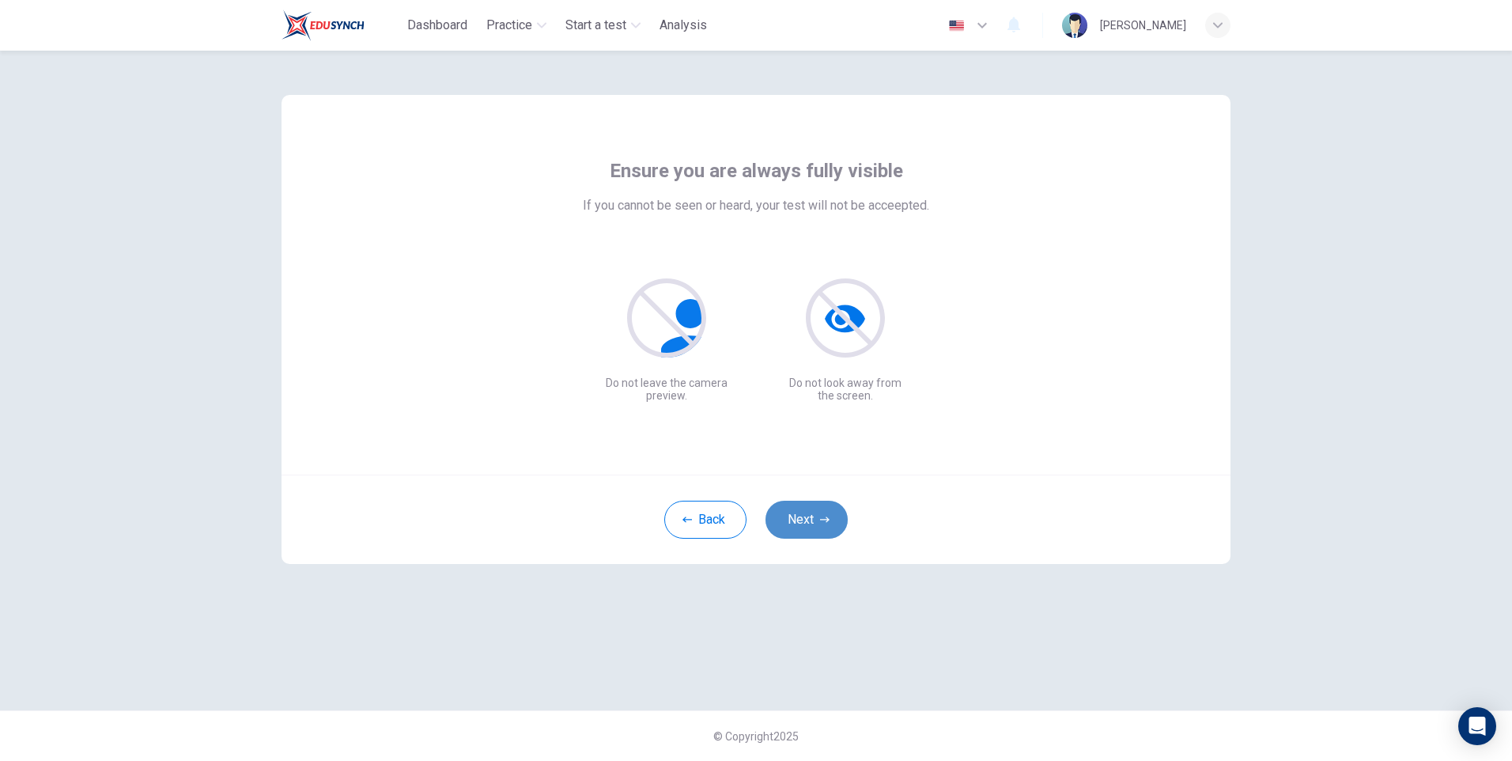
click at [799, 509] on button "Next" at bounding box center [806, 520] width 82 height 38
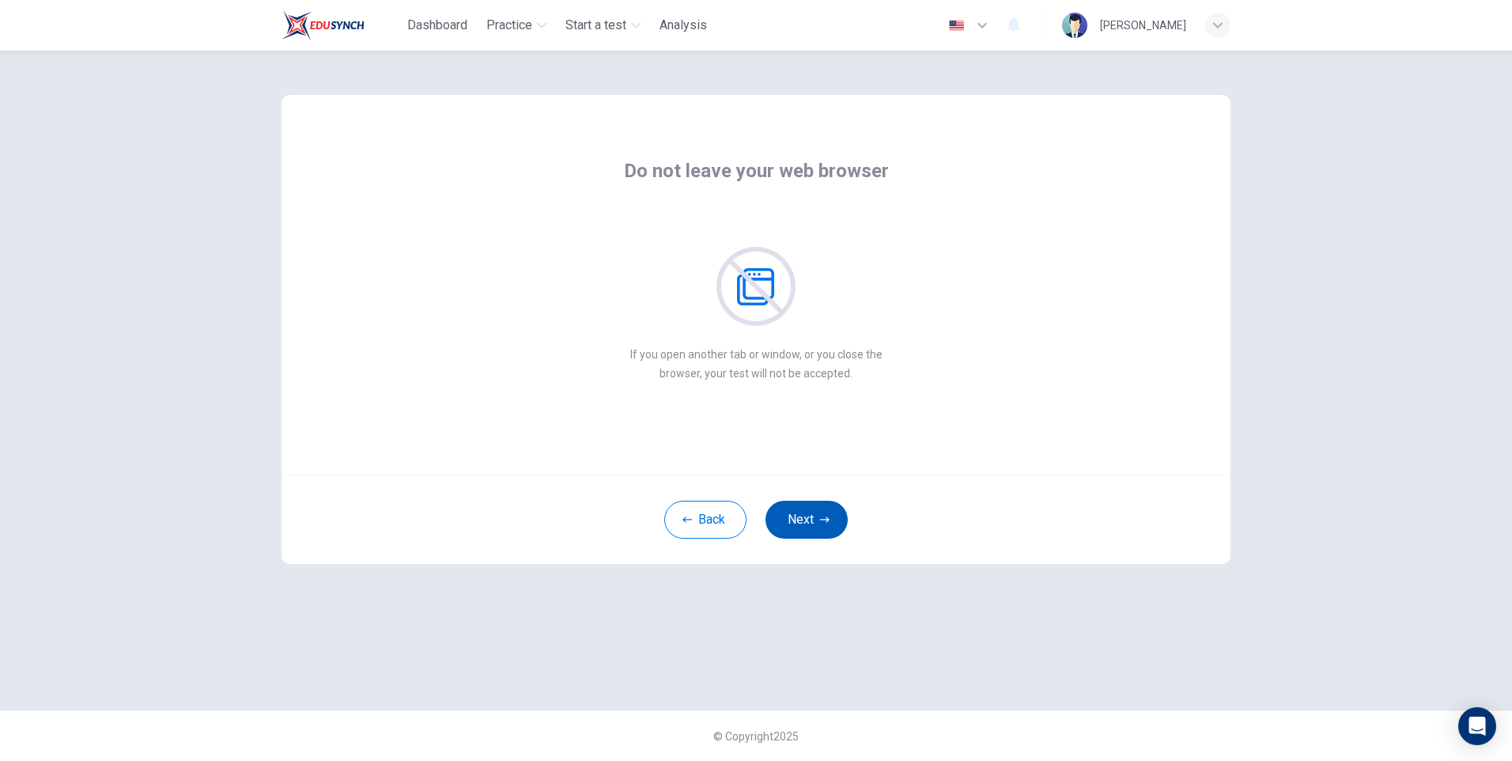
click at [811, 521] on button "Next" at bounding box center [806, 520] width 82 height 38
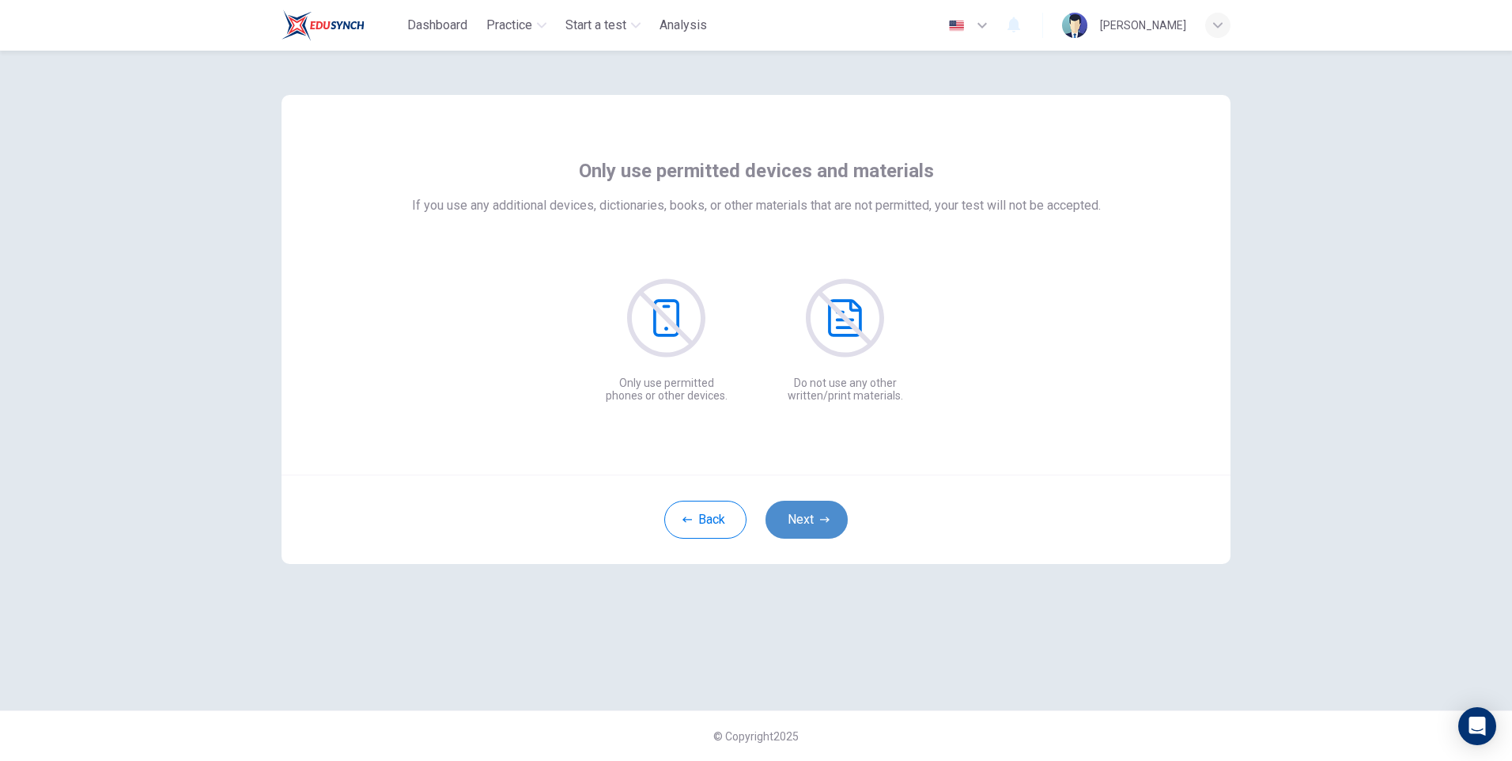
click at [799, 512] on button "Next" at bounding box center [806, 520] width 82 height 38
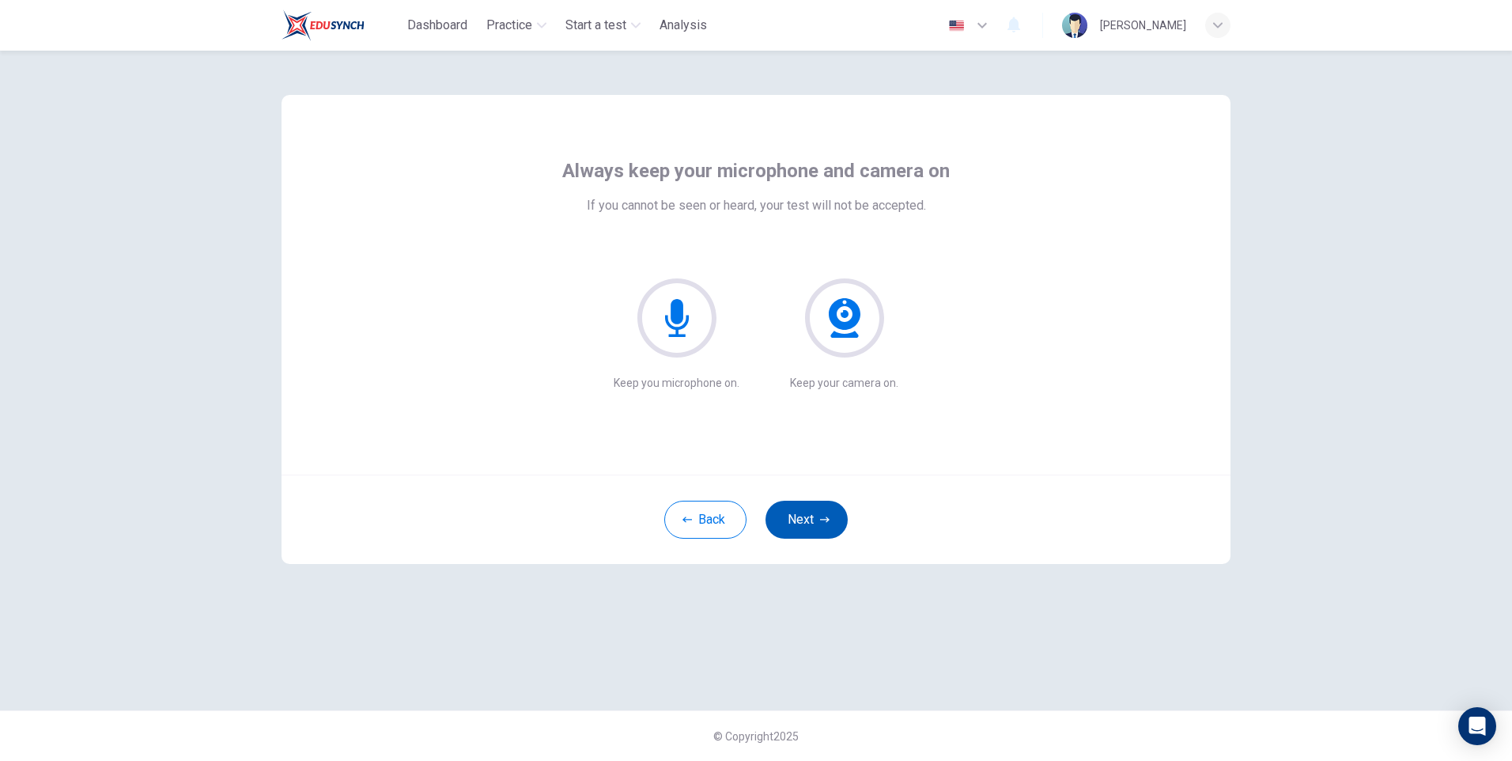
click at [803, 512] on button "Next" at bounding box center [806, 520] width 82 height 38
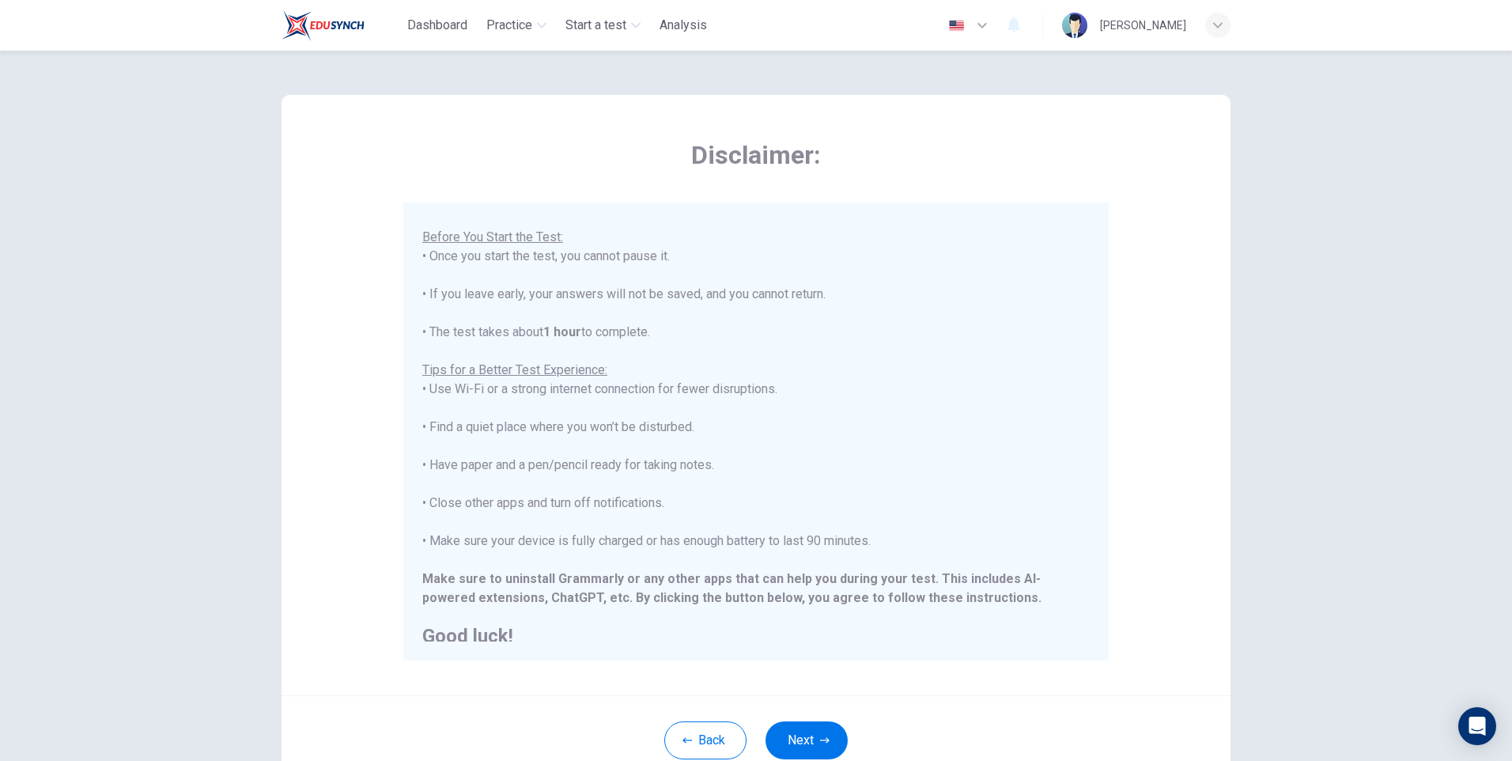
scroll to position [151, 0]
click at [797, 741] on button "Next" at bounding box center [806, 740] width 82 height 38
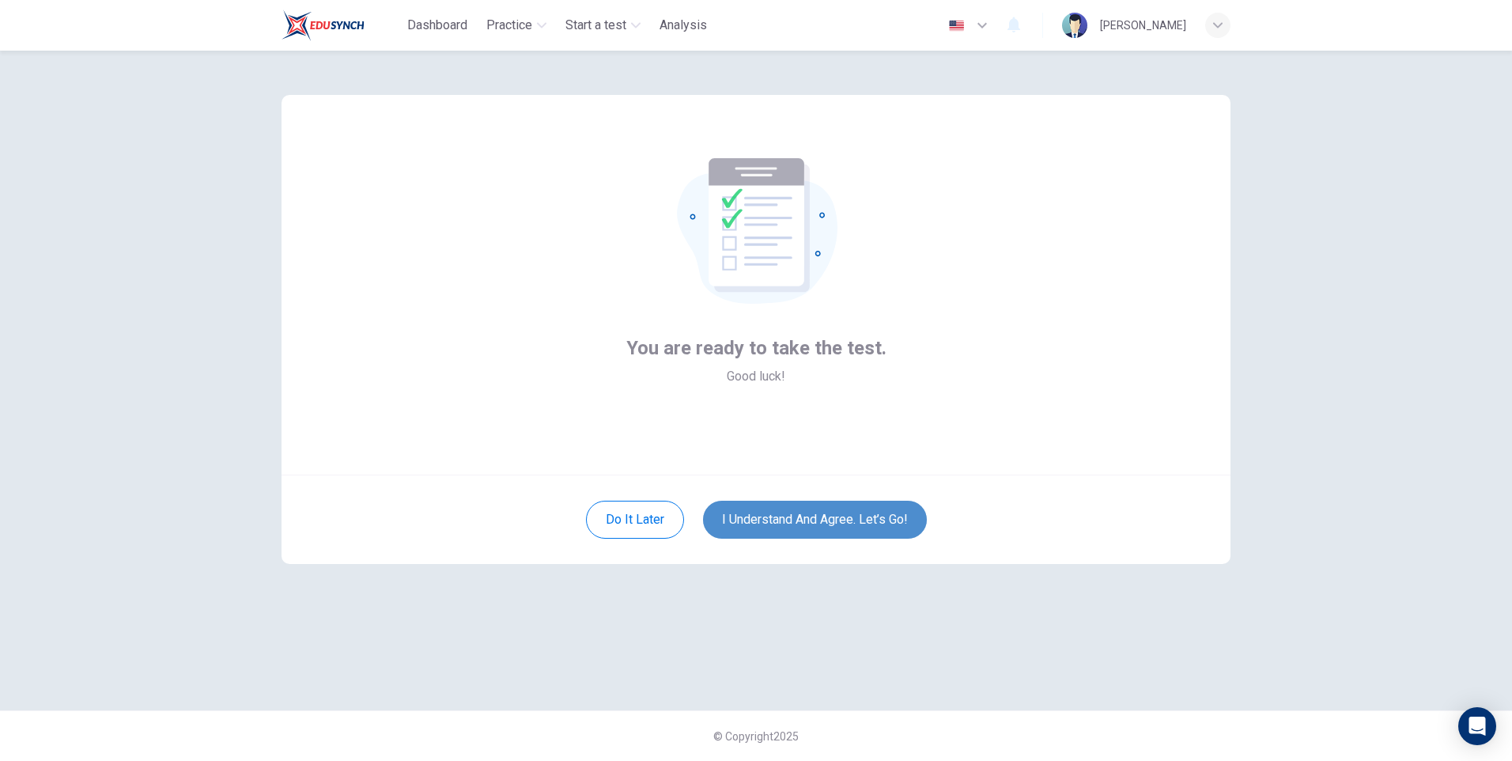
click at [822, 523] on button "I understand and agree. Let’s go!" at bounding box center [815, 520] width 224 height 38
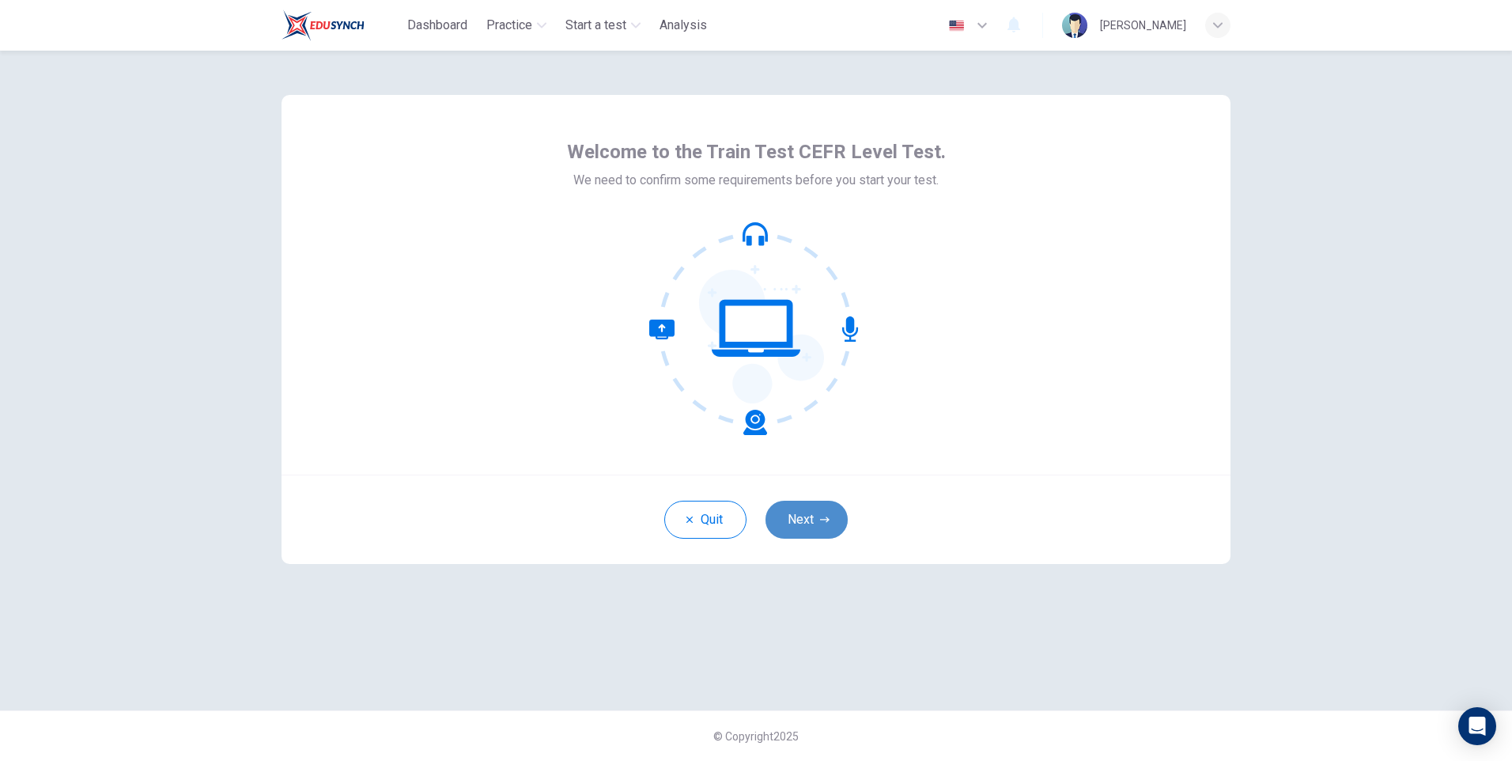
click at [820, 513] on button "Next" at bounding box center [806, 520] width 82 height 38
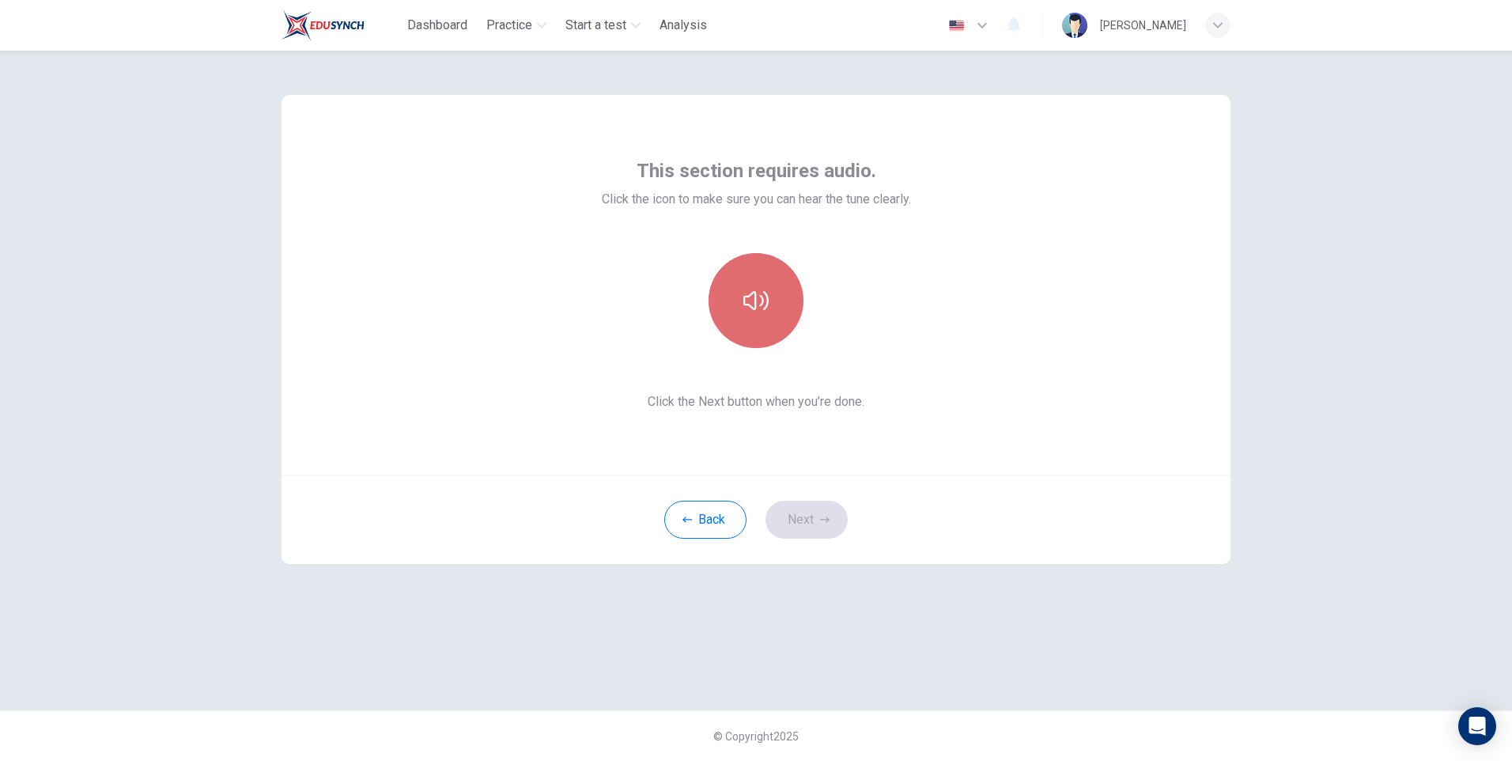
click at [760, 286] on button "button" at bounding box center [755, 300] width 95 height 95
click at [764, 301] on icon "button" at bounding box center [755, 300] width 25 height 19
click at [790, 518] on button "Next" at bounding box center [806, 520] width 82 height 38
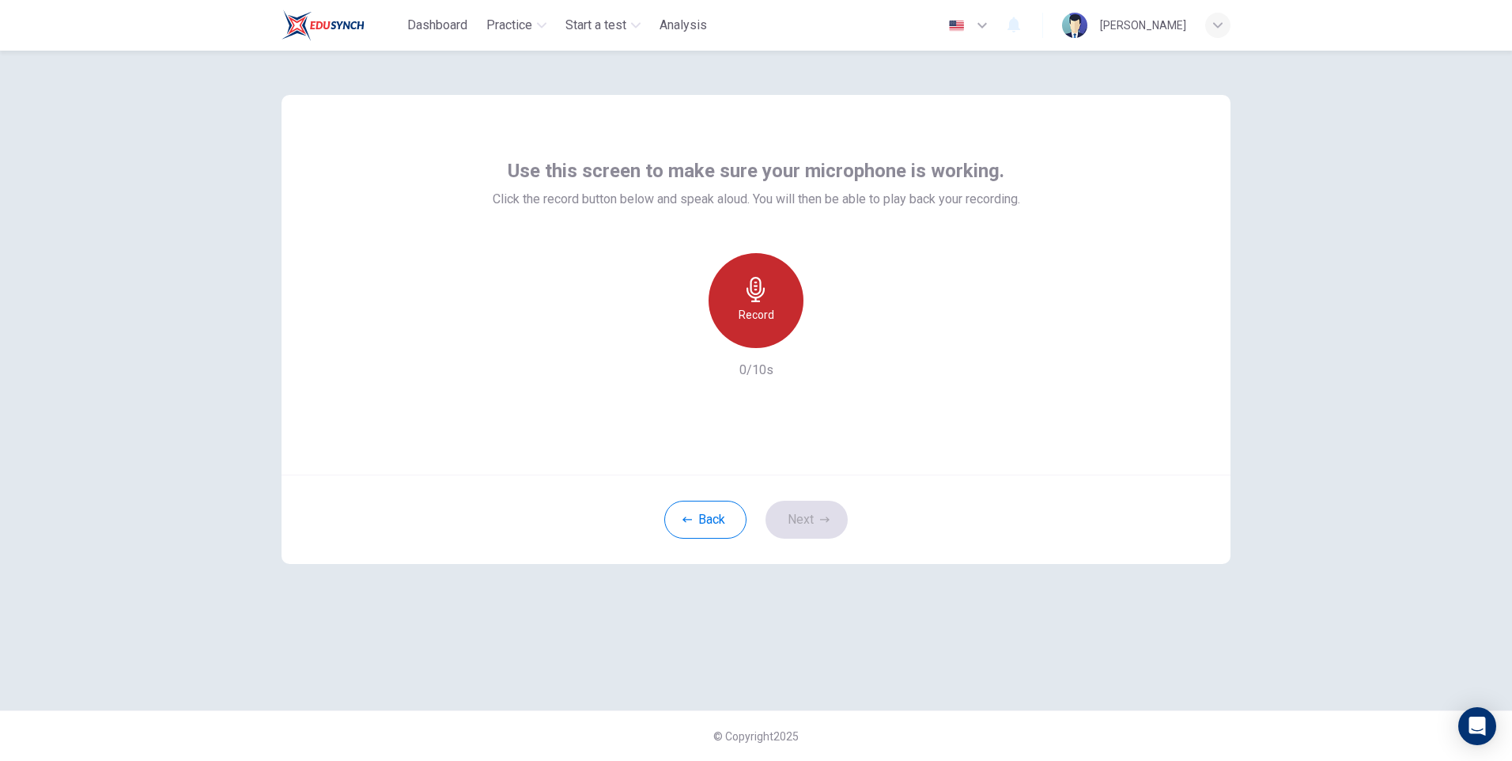
click at [776, 315] on div "Record" at bounding box center [755, 300] width 95 height 95
click at [769, 305] on div "Stop" at bounding box center [755, 300] width 95 height 95
click at [835, 325] on div "button" at bounding box center [828, 335] width 25 height 25
click at [809, 512] on button "Next" at bounding box center [806, 520] width 82 height 38
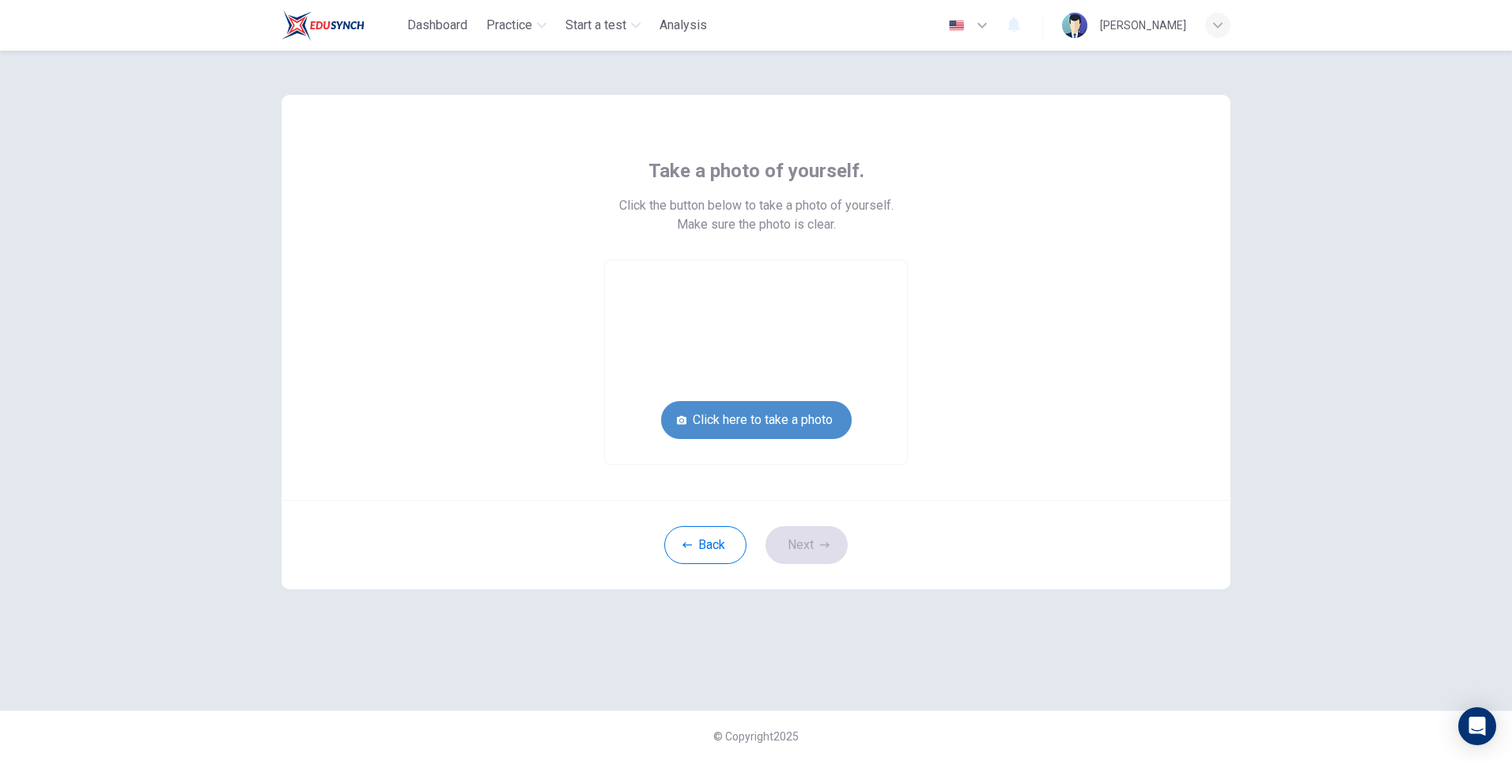
click at [766, 413] on button "Click here to take a photo" at bounding box center [756, 420] width 191 height 38
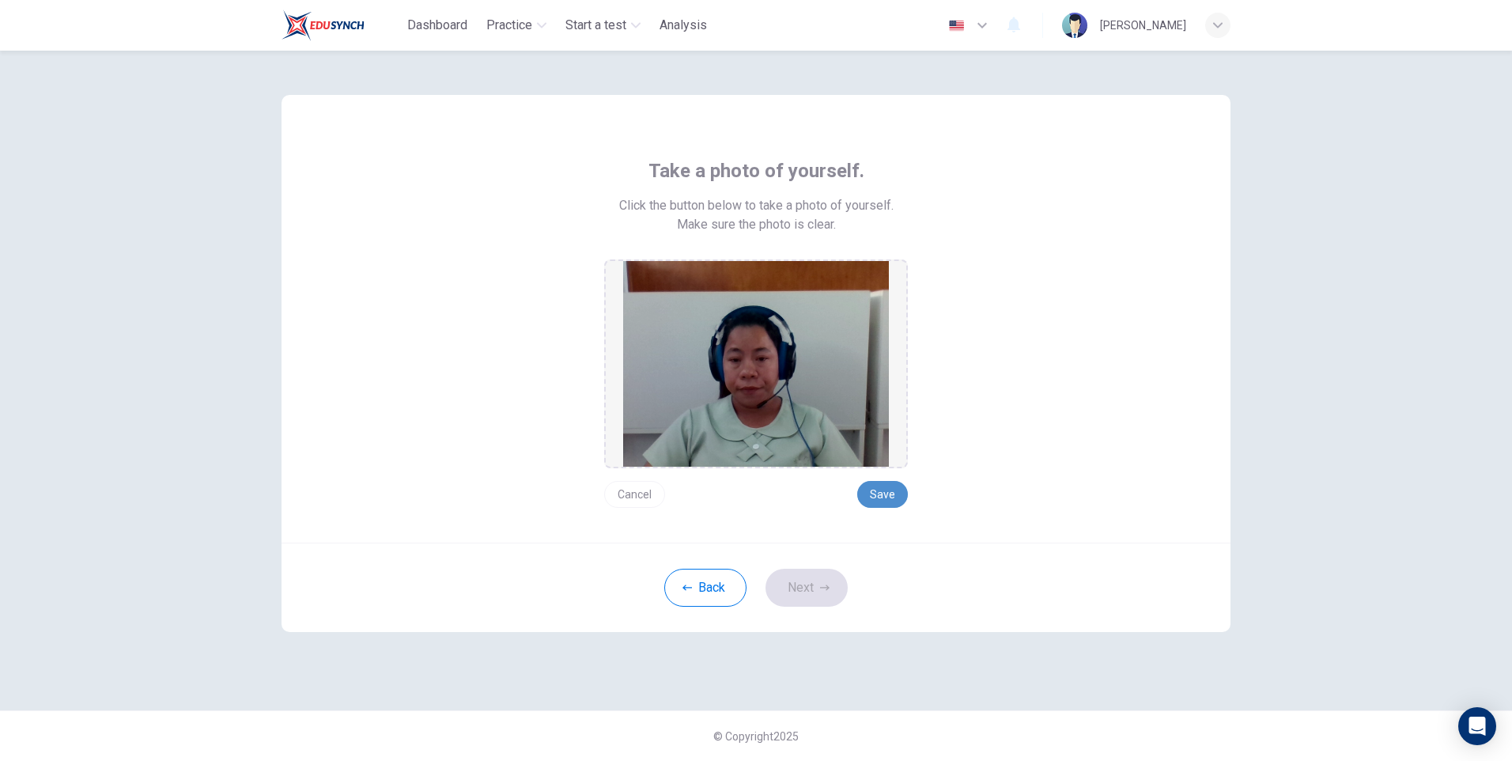
click at [886, 485] on button "Save" at bounding box center [882, 494] width 51 height 27
click at [789, 585] on button "Next" at bounding box center [806, 588] width 82 height 38
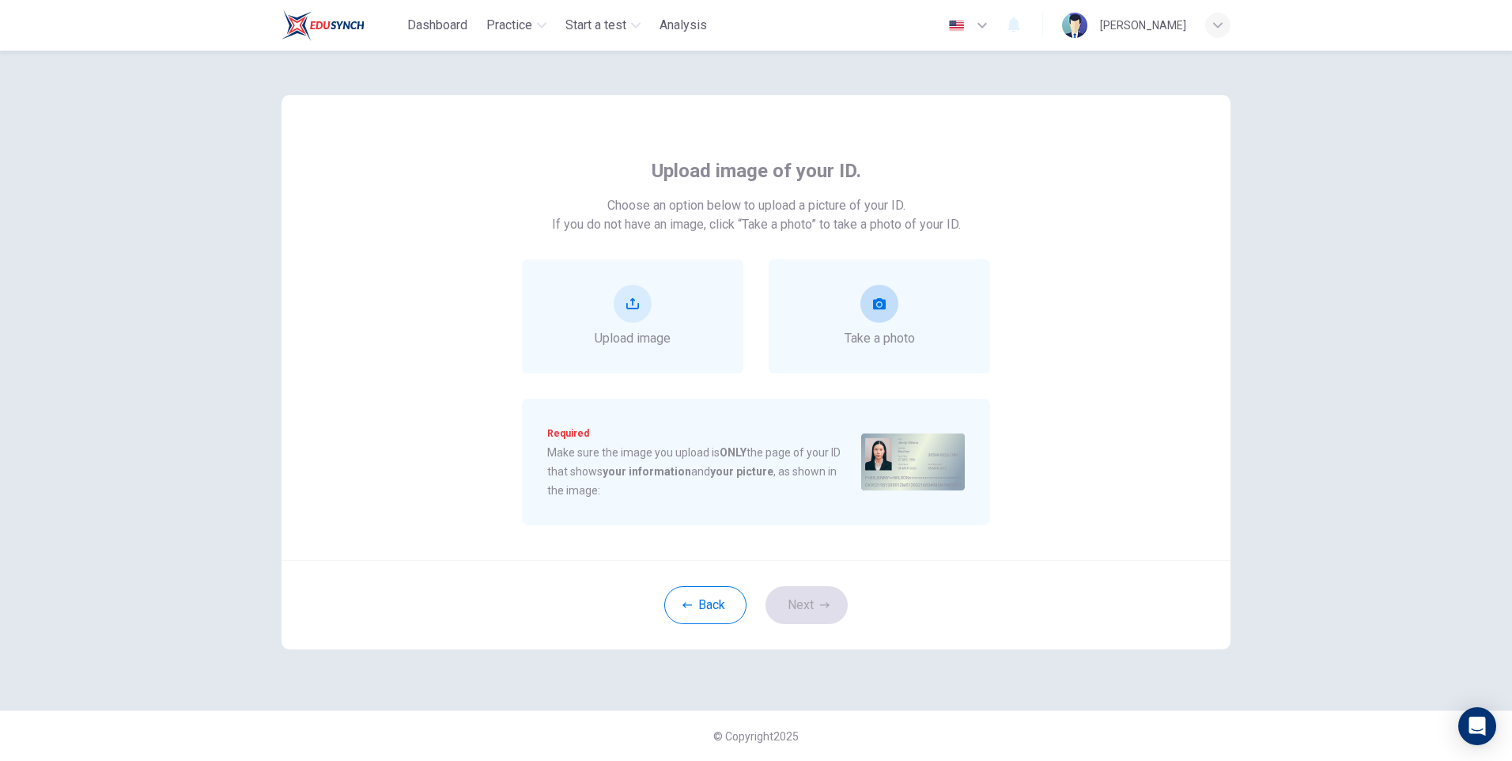
click at [871, 294] on button "take photo" at bounding box center [879, 304] width 38 height 38
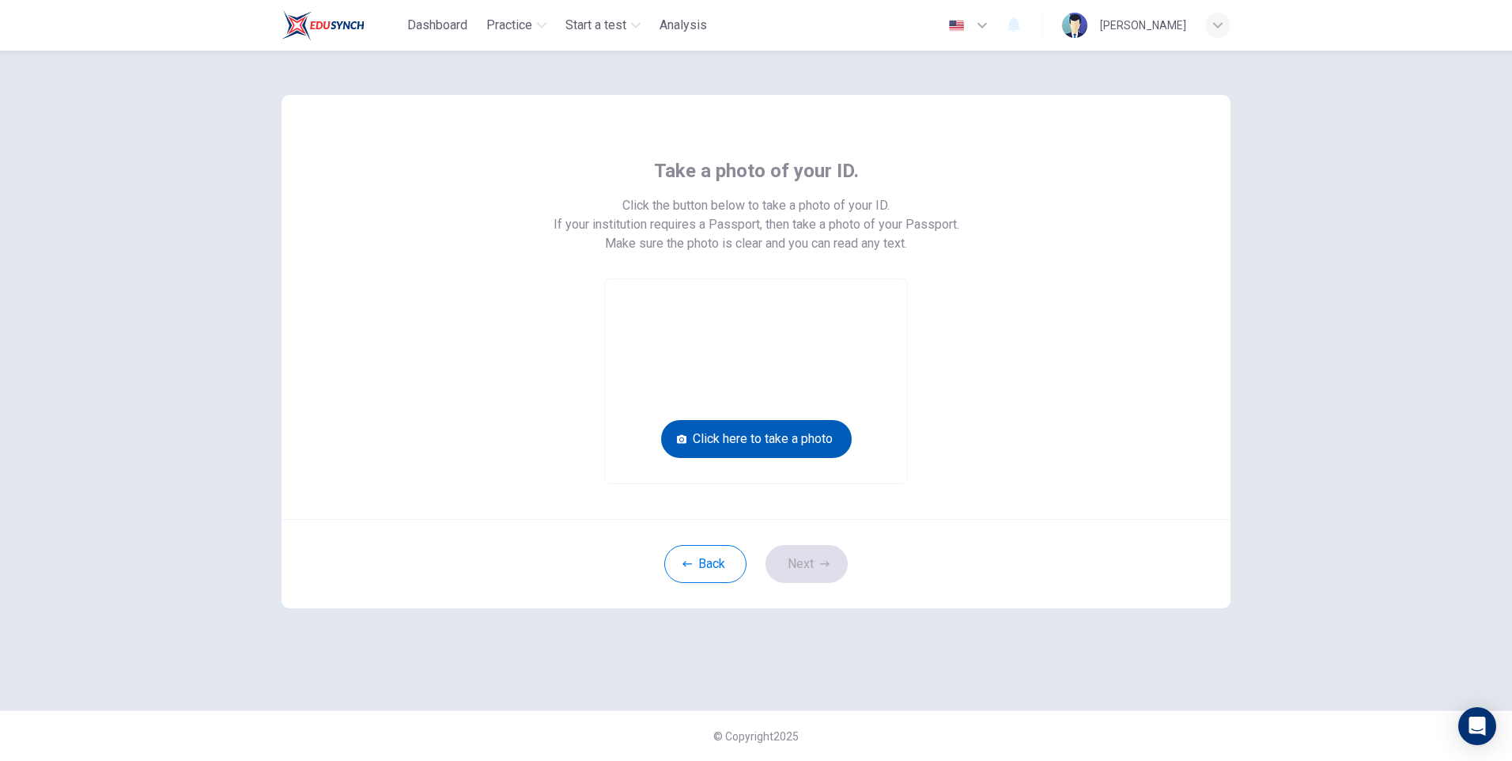
click at [805, 440] on button "Click here to take a photo" at bounding box center [756, 439] width 191 height 38
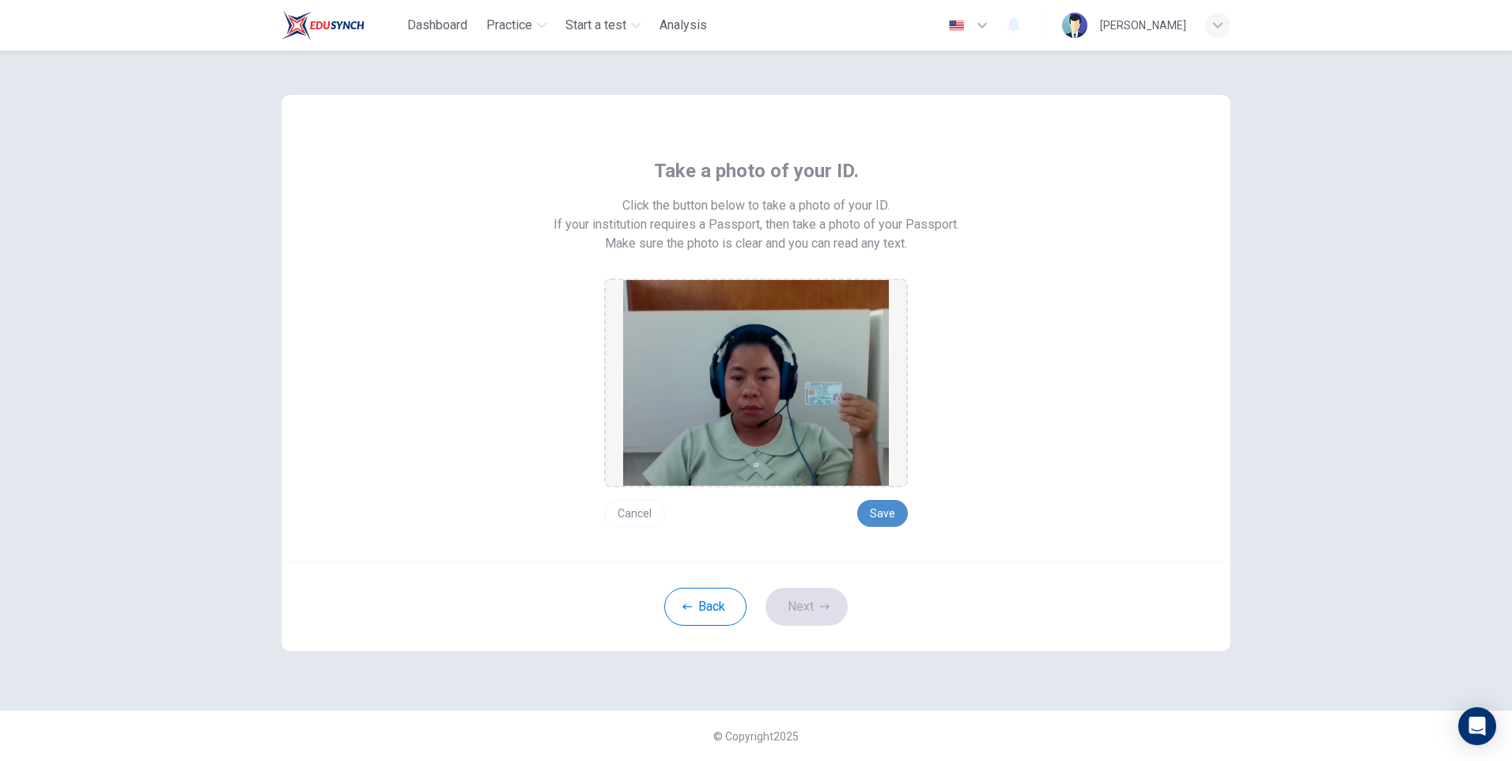
click at [882, 505] on button "Save" at bounding box center [882, 513] width 51 height 27
click at [783, 606] on button "Next" at bounding box center [806, 606] width 82 height 38
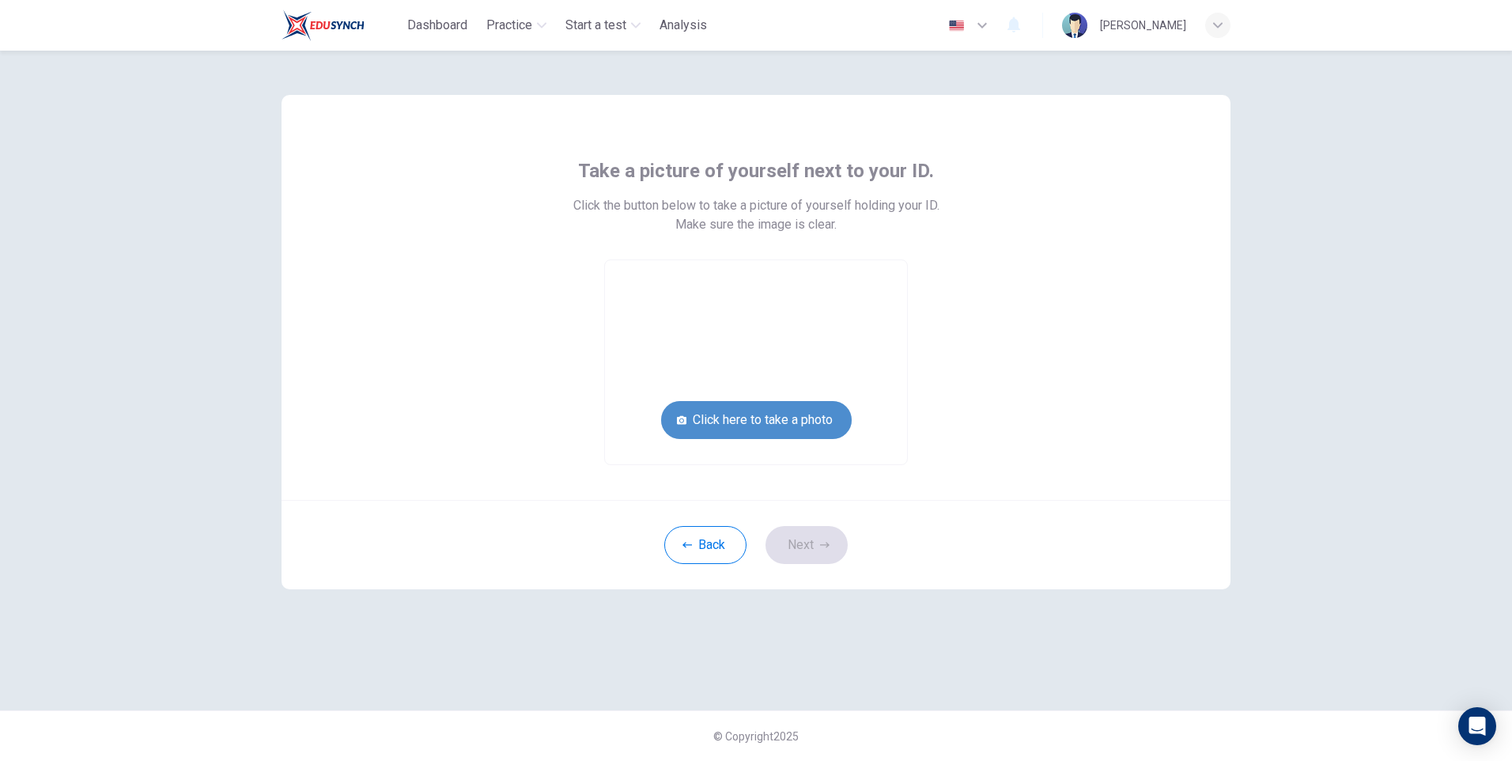
click at [807, 417] on button "Click here to take a photo" at bounding box center [756, 420] width 191 height 38
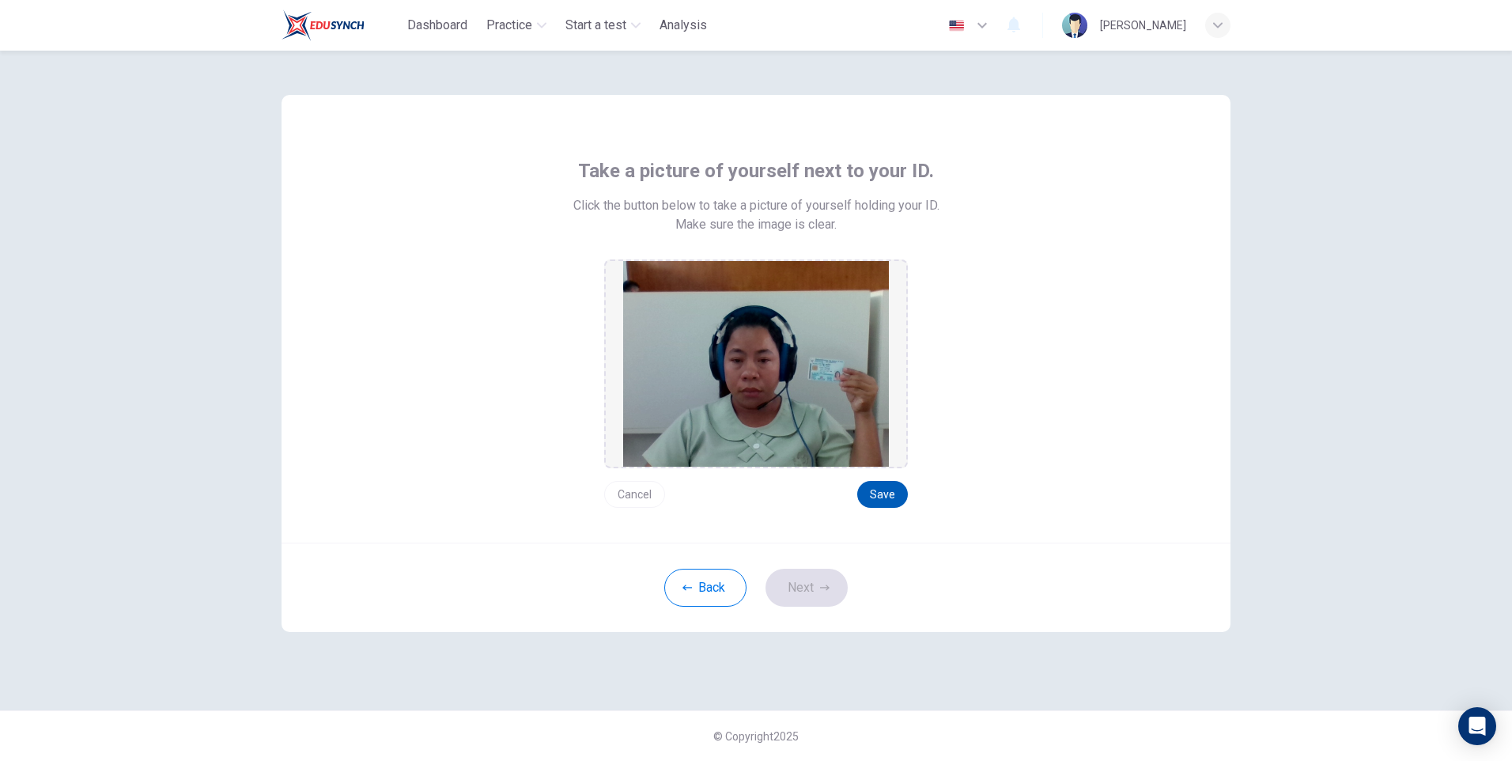
click at [882, 490] on button "Save" at bounding box center [882, 494] width 51 height 27
click at [810, 593] on button "Next" at bounding box center [806, 588] width 82 height 38
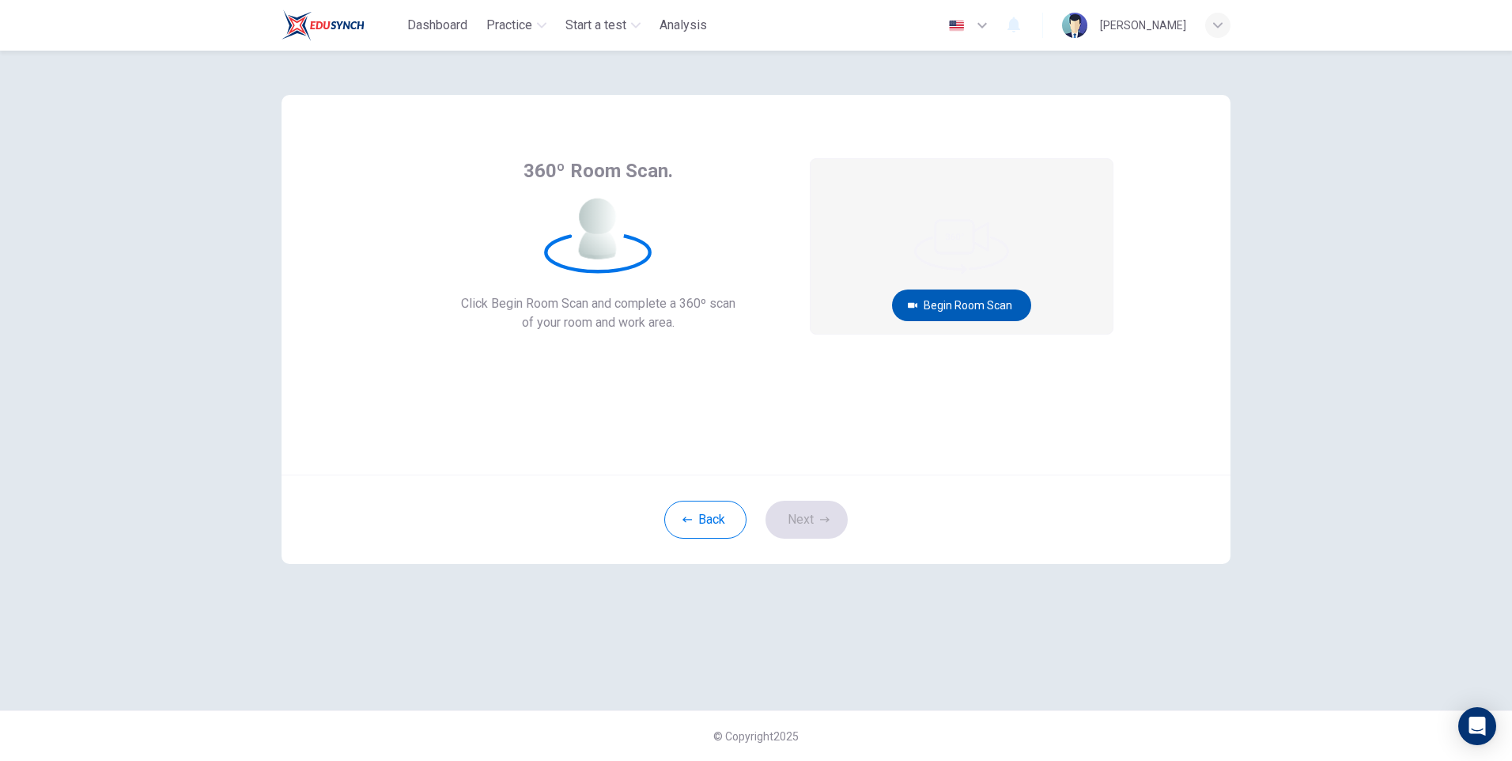
click at [965, 299] on button "Begin Room Scan" at bounding box center [961, 305] width 139 height 32
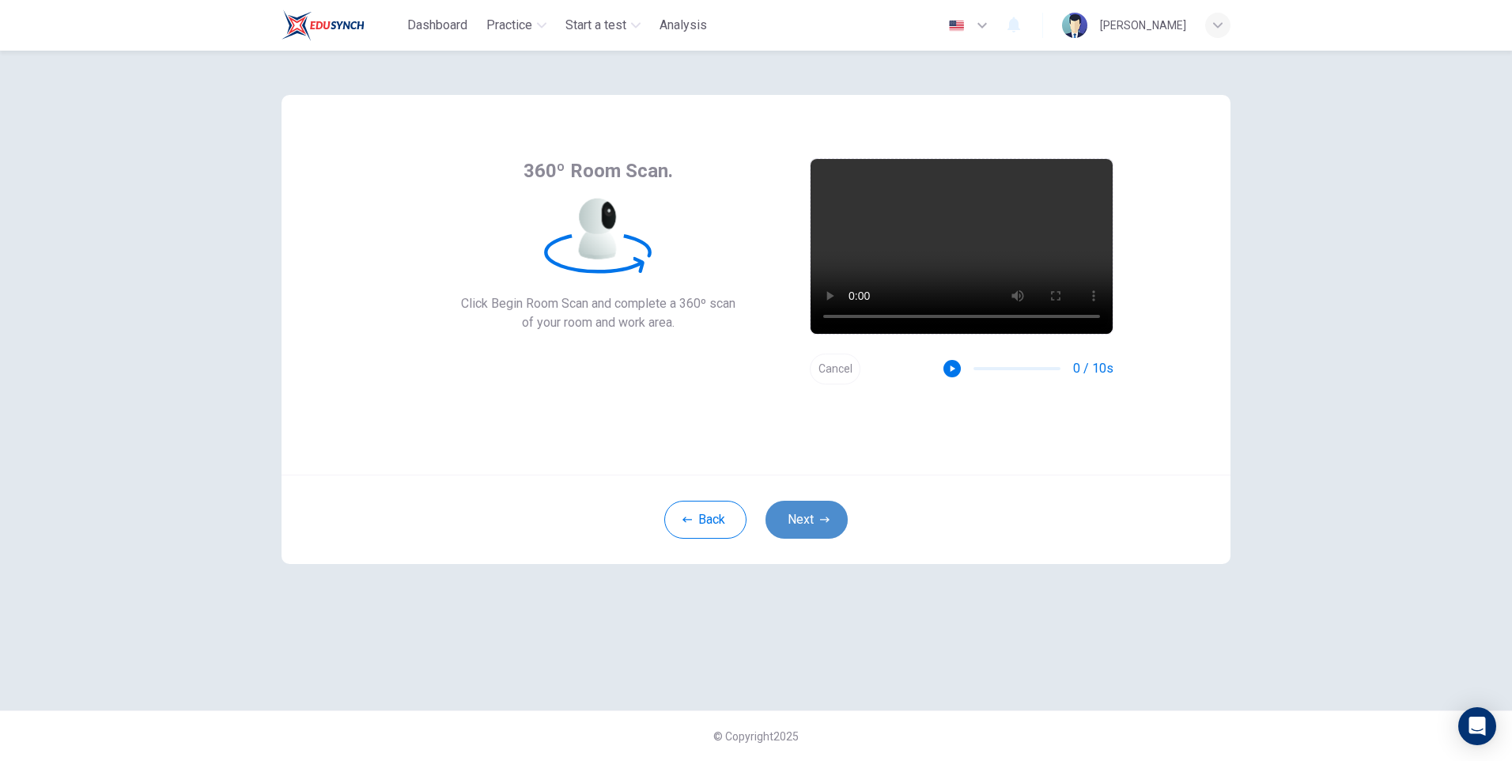
click at [813, 519] on button "Next" at bounding box center [806, 520] width 82 height 38
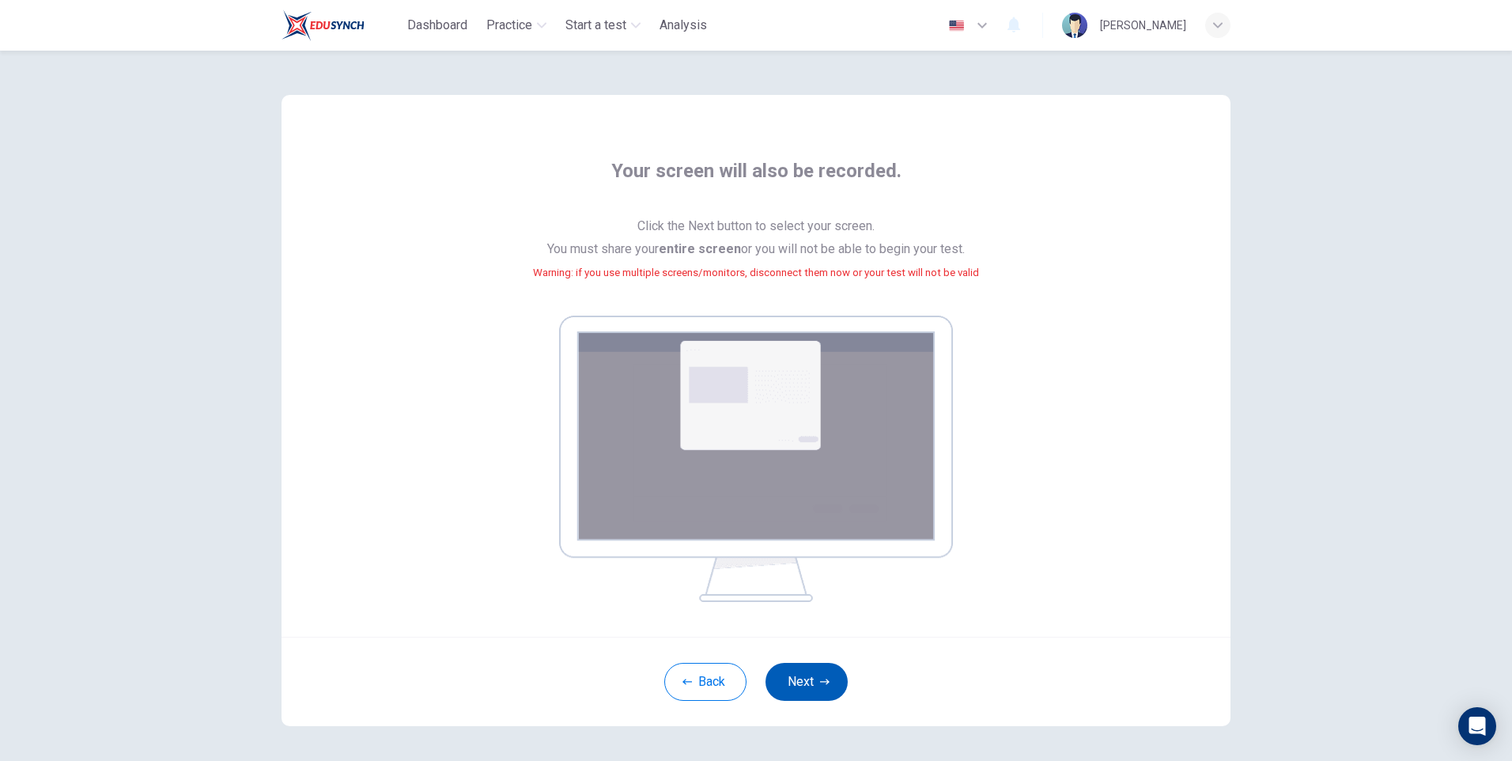
click at [795, 685] on button "Next" at bounding box center [806, 682] width 82 height 38
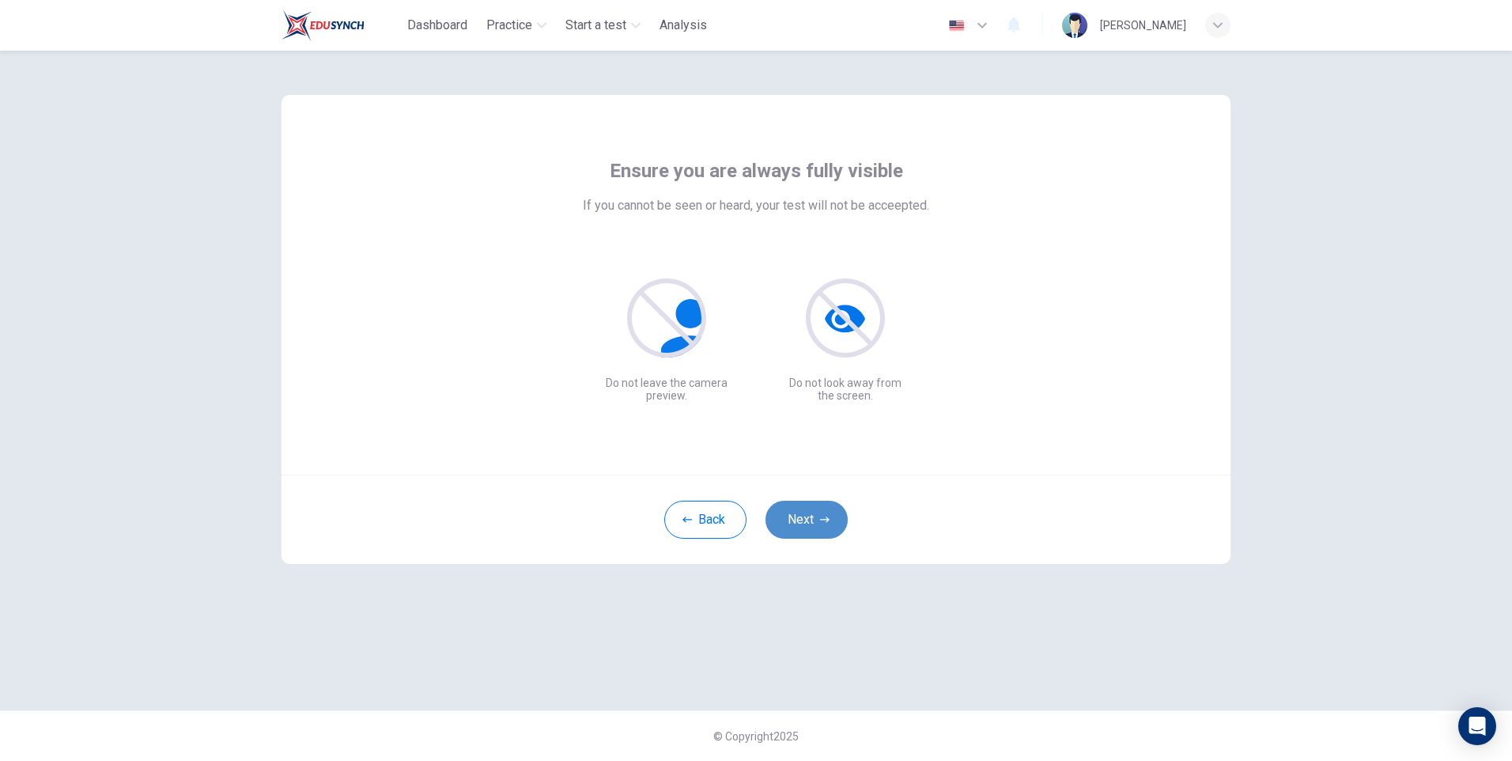
click at [795, 520] on button "Next" at bounding box center [806, 520] width 82 height 38
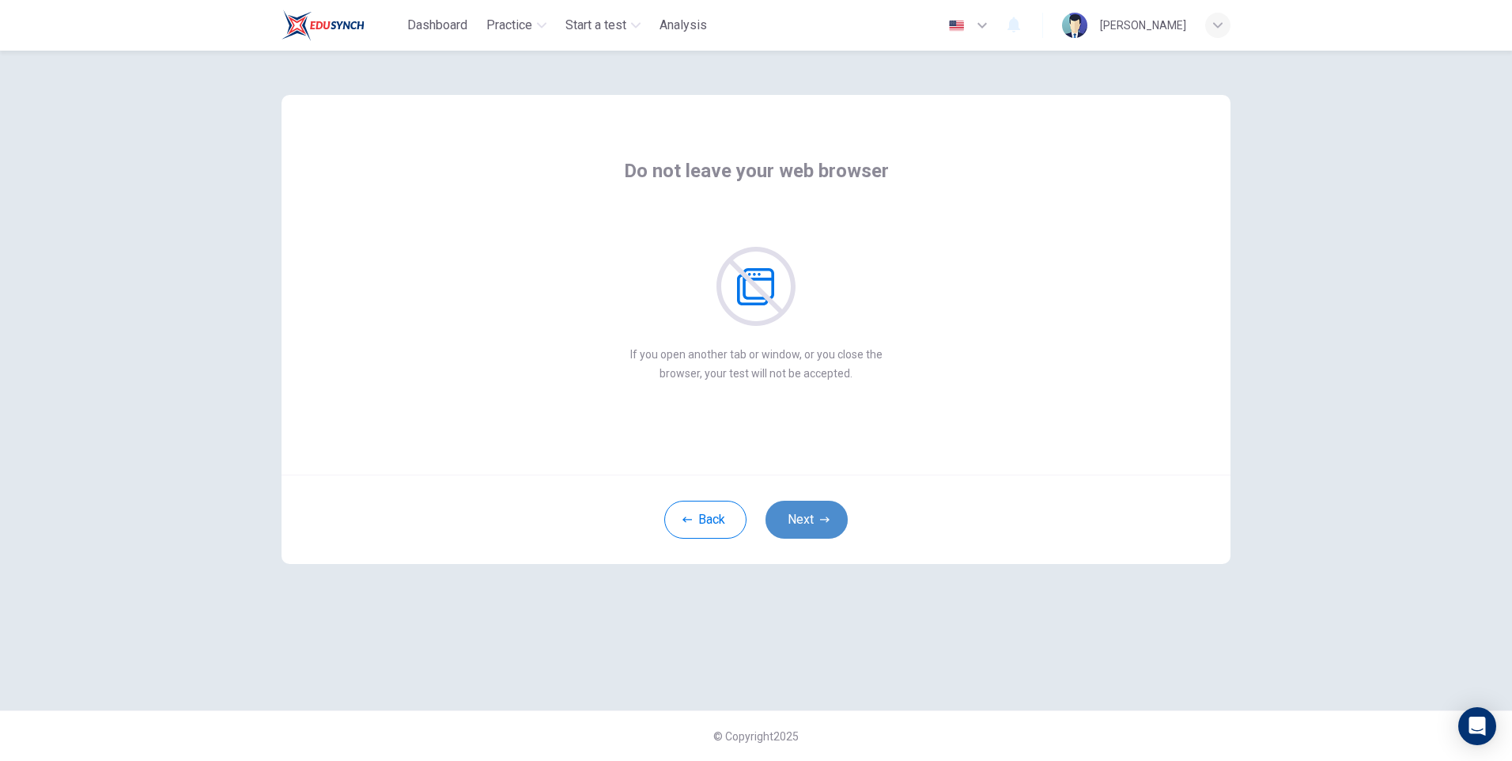
click at [801, 525] on button "Next" at bounding box center [806, 520] width 82 height 38
click at [804, 519] on button "Next" at bounding box center [806, 520] width 82 height 38
click at [812, 513] on button "Next" at bounding box center [806, 520] width 82 height 38
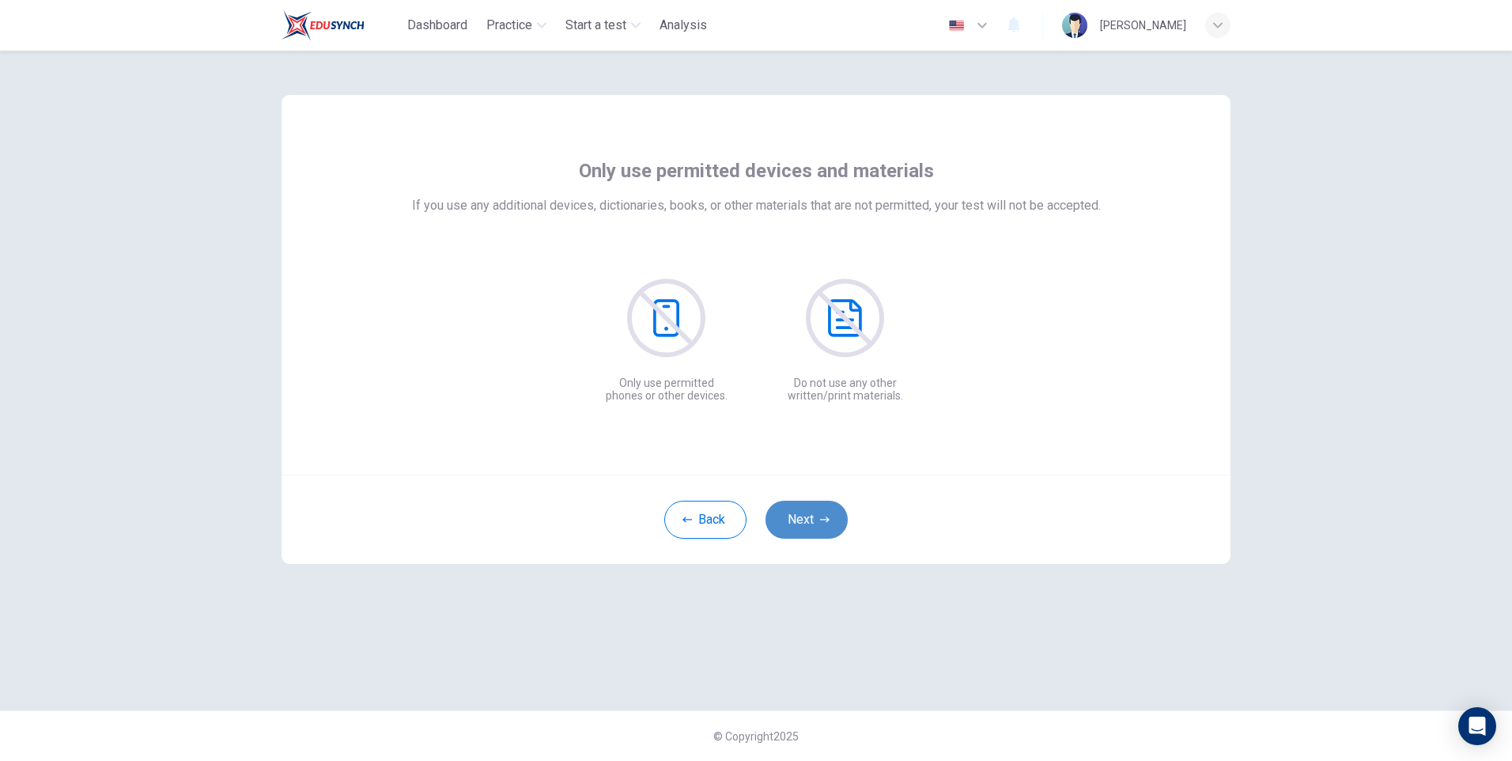
click at [803, 521] on button "Next" at bounding box center [806, 520] width 82 height 38
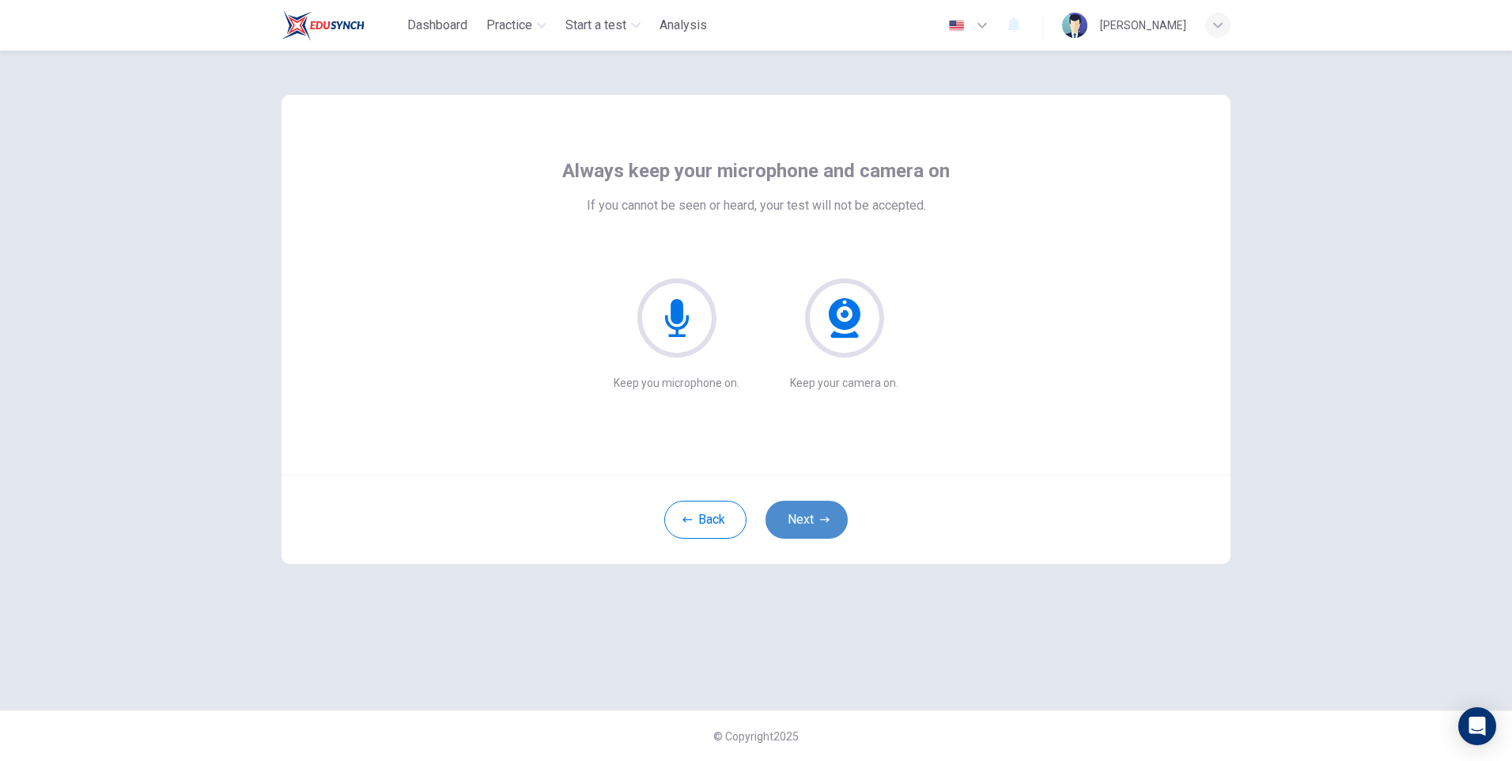
click at [801, 522] on button "Next" at bounding box center [806, 520] width 82 height 38
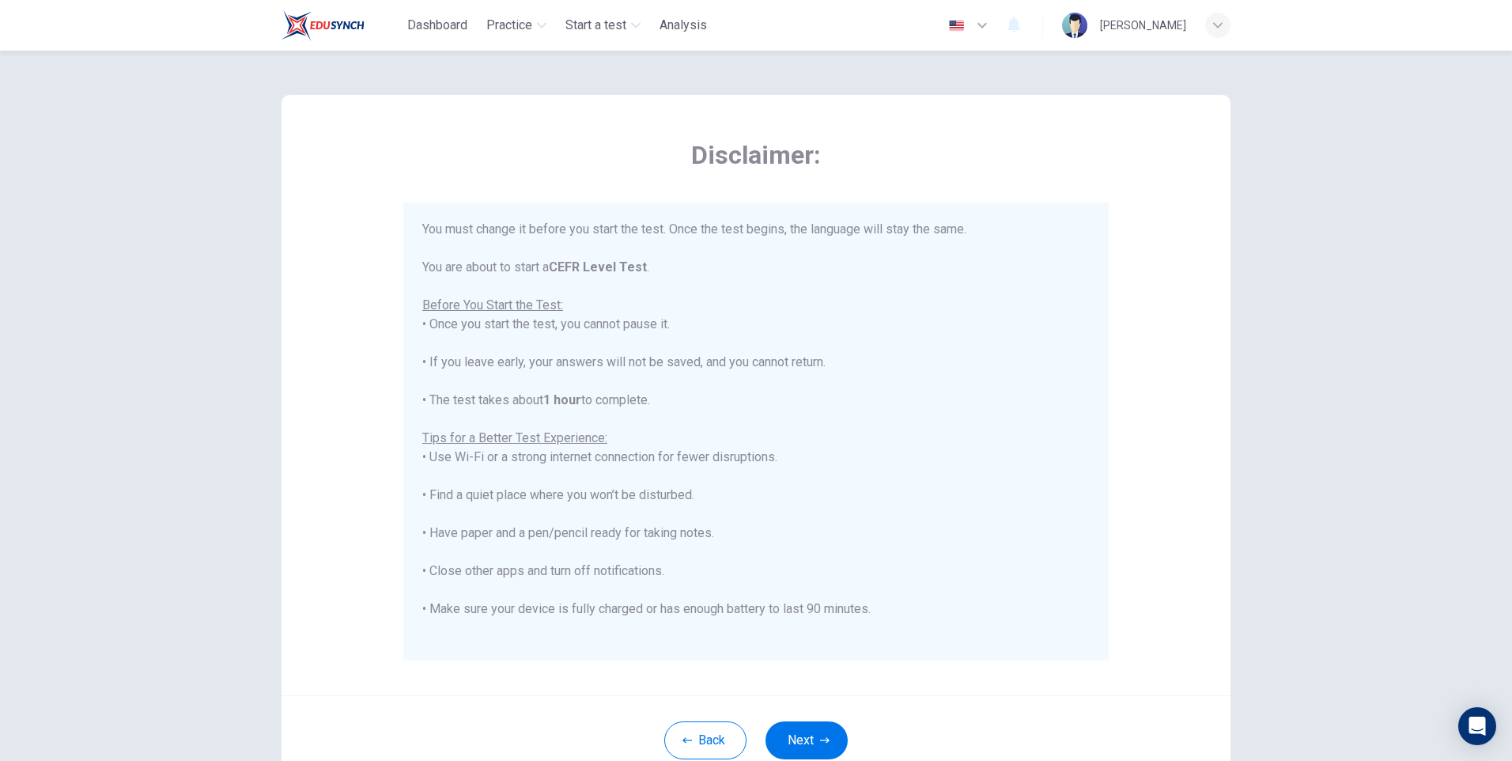
scroll to position [151, 0]
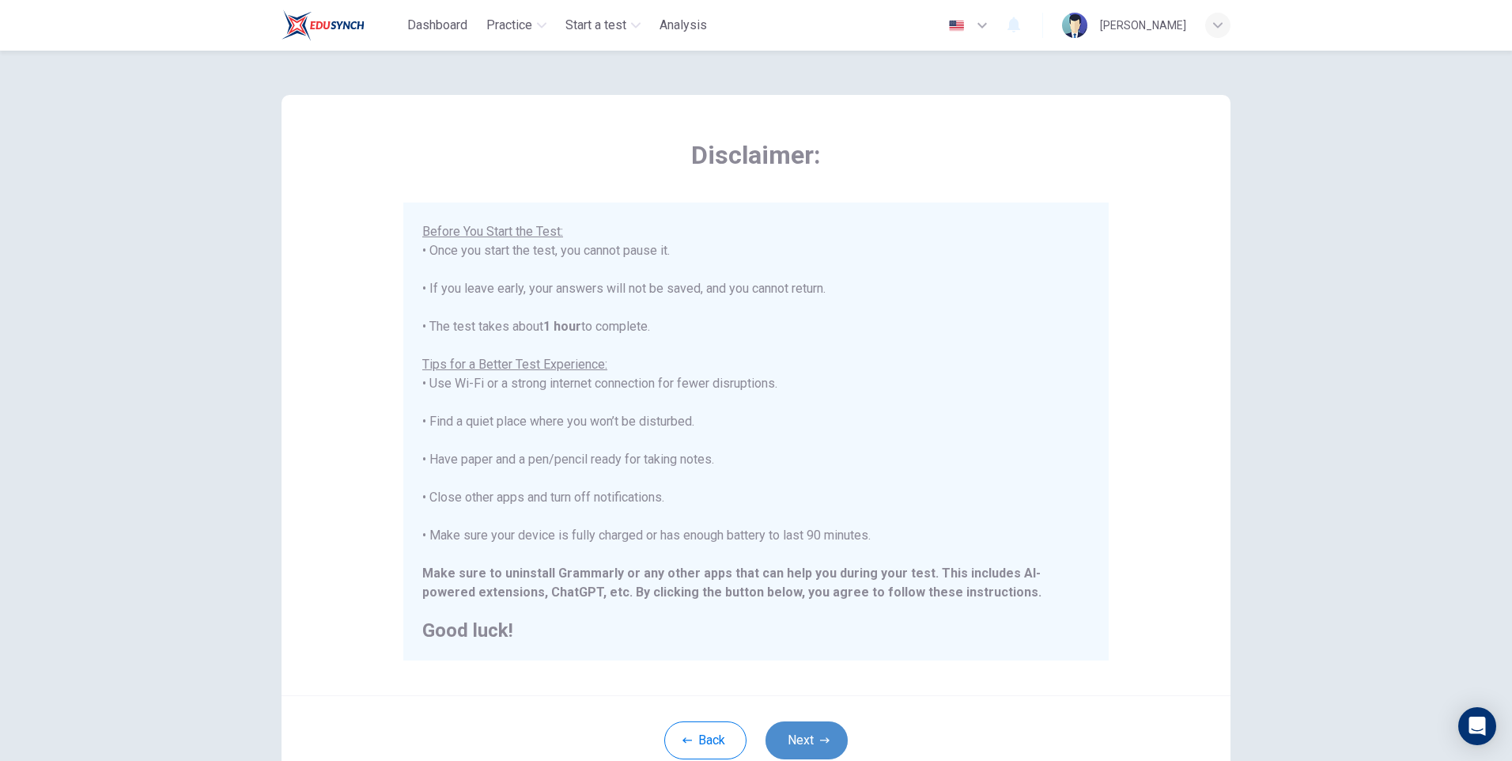
click at [796, 741] on button "Next" at bounding box center [806, 740] width 82 height 38
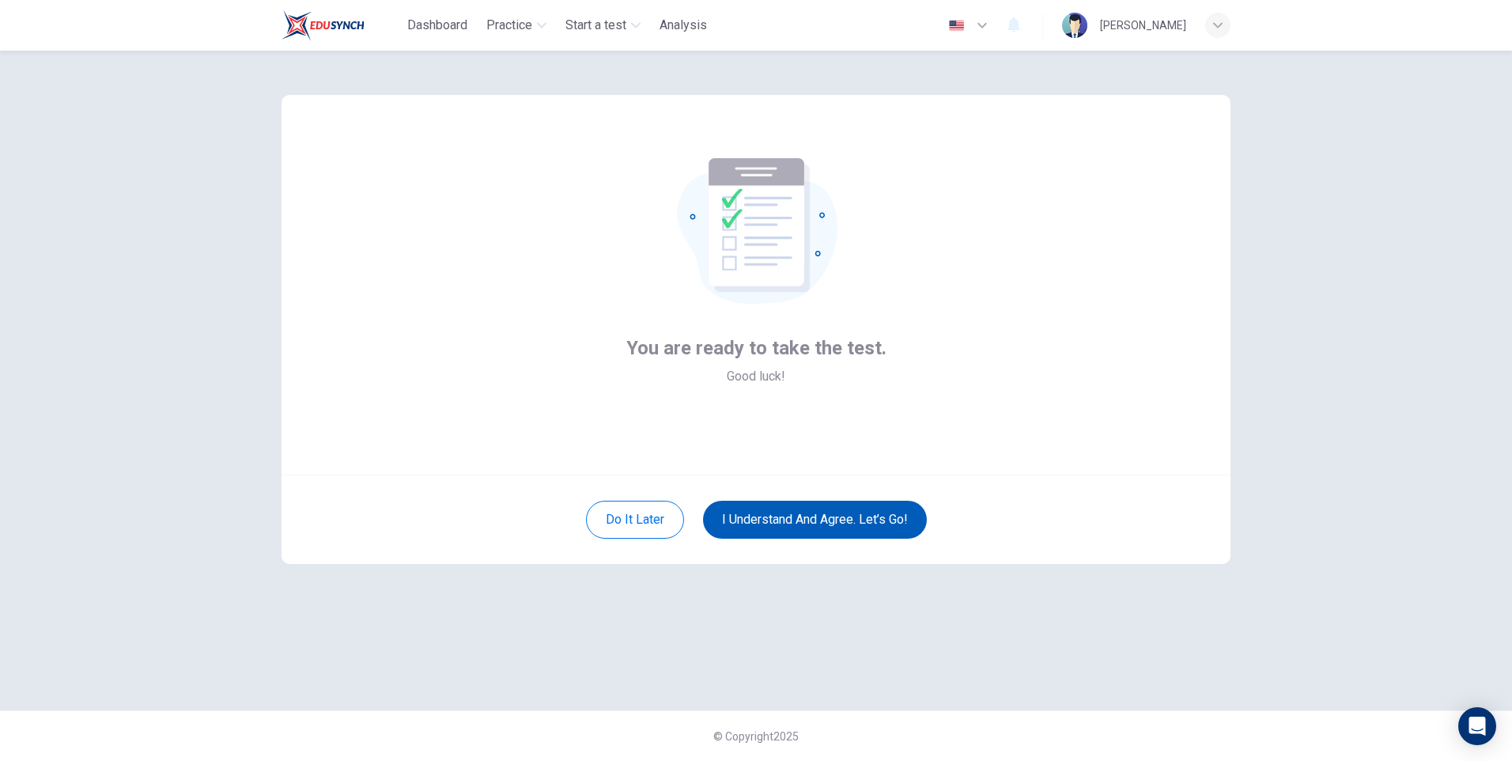
click at [800, 514] on button "I understand and agree. Let’s go!" at bounding box center [815, 520] width 224 height 38
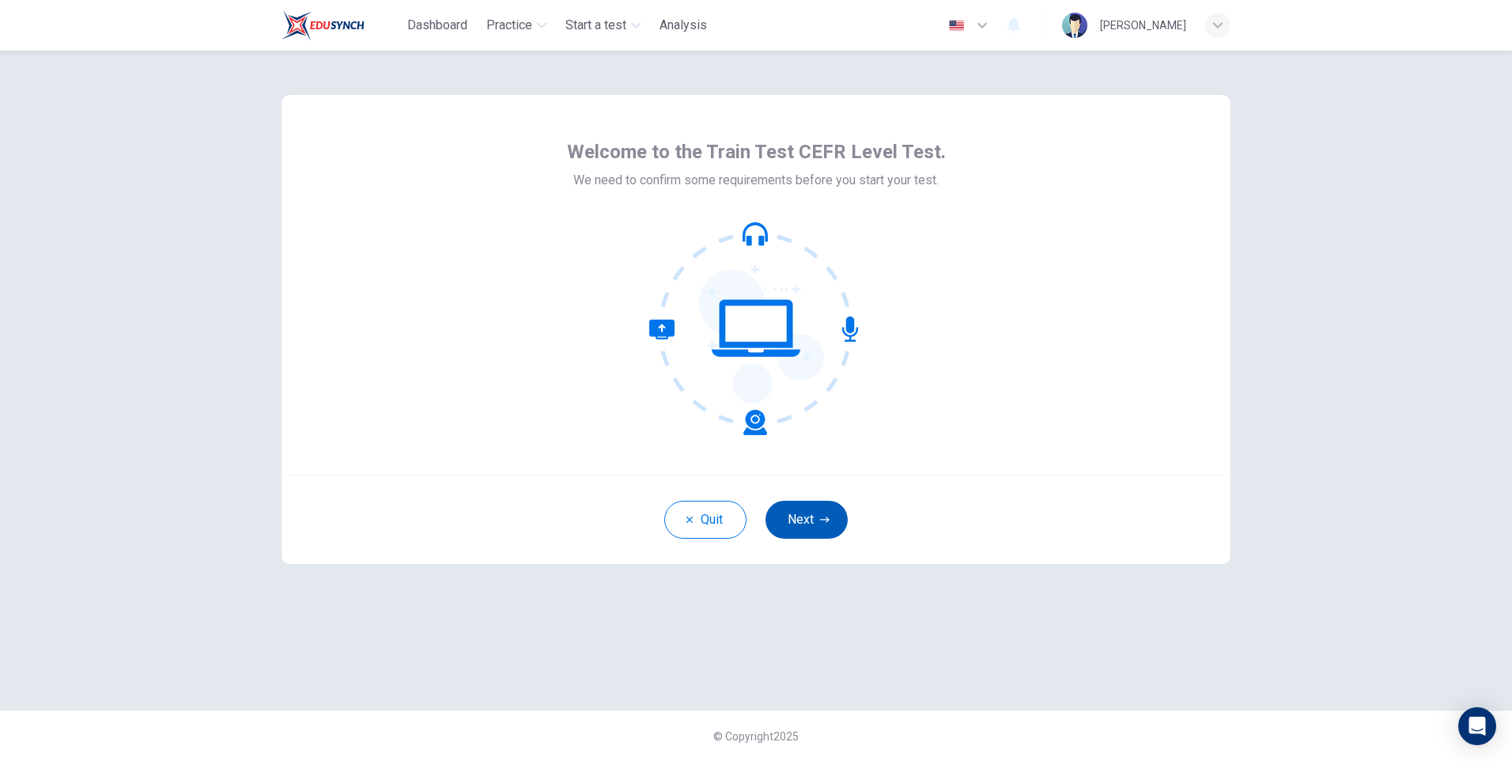
click at [802, 511] on button "Next" at bounding box center [806, 520] width 82 height 38
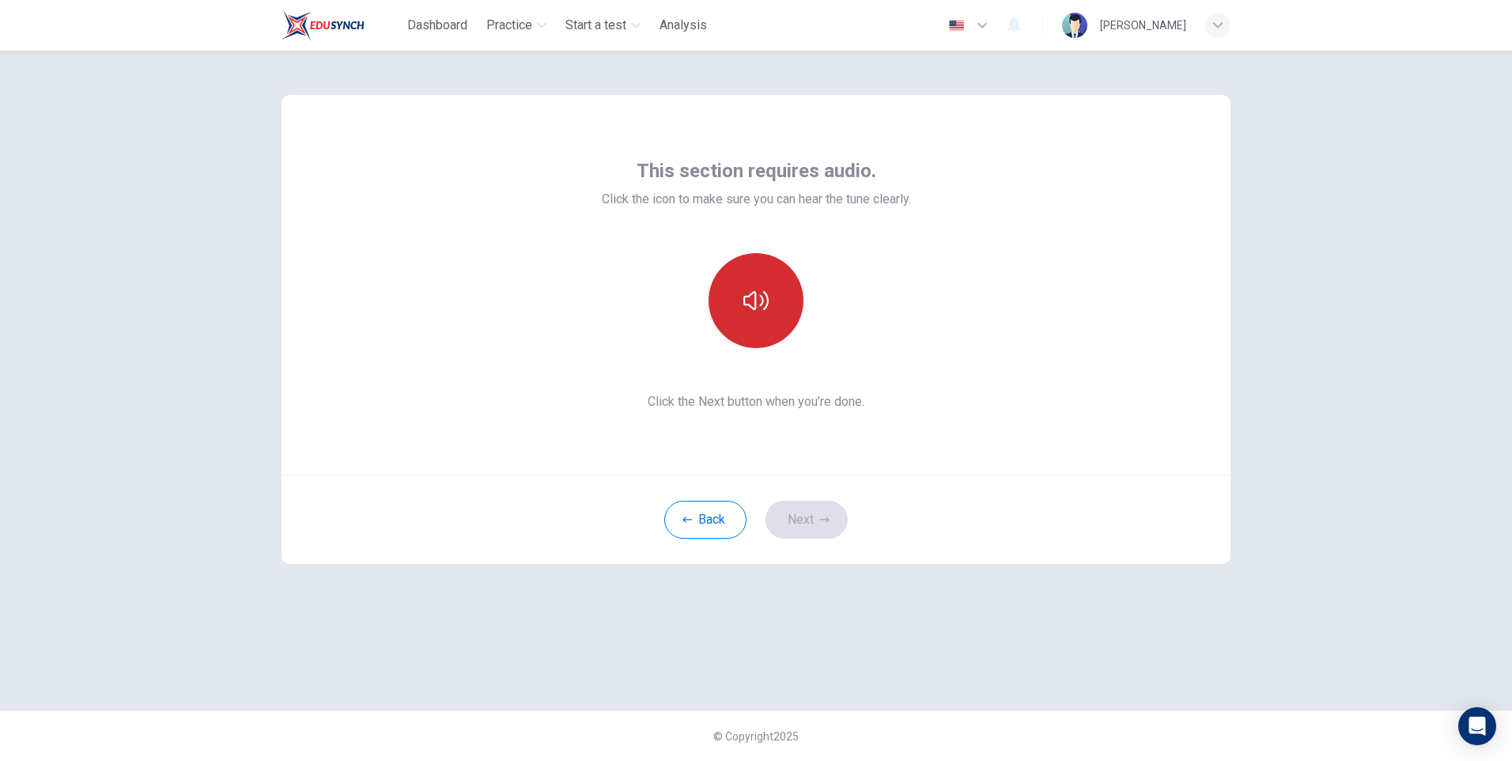
click at [800, 297] on button "button" at bounding box center [755, 300] width 95 height 95
click at [775, 304] on button "button" at bounding box center [755, 300] width 95 height 95
click at [804, 519] on button "Next" at bounding box center [806, 520] width 82 height 38
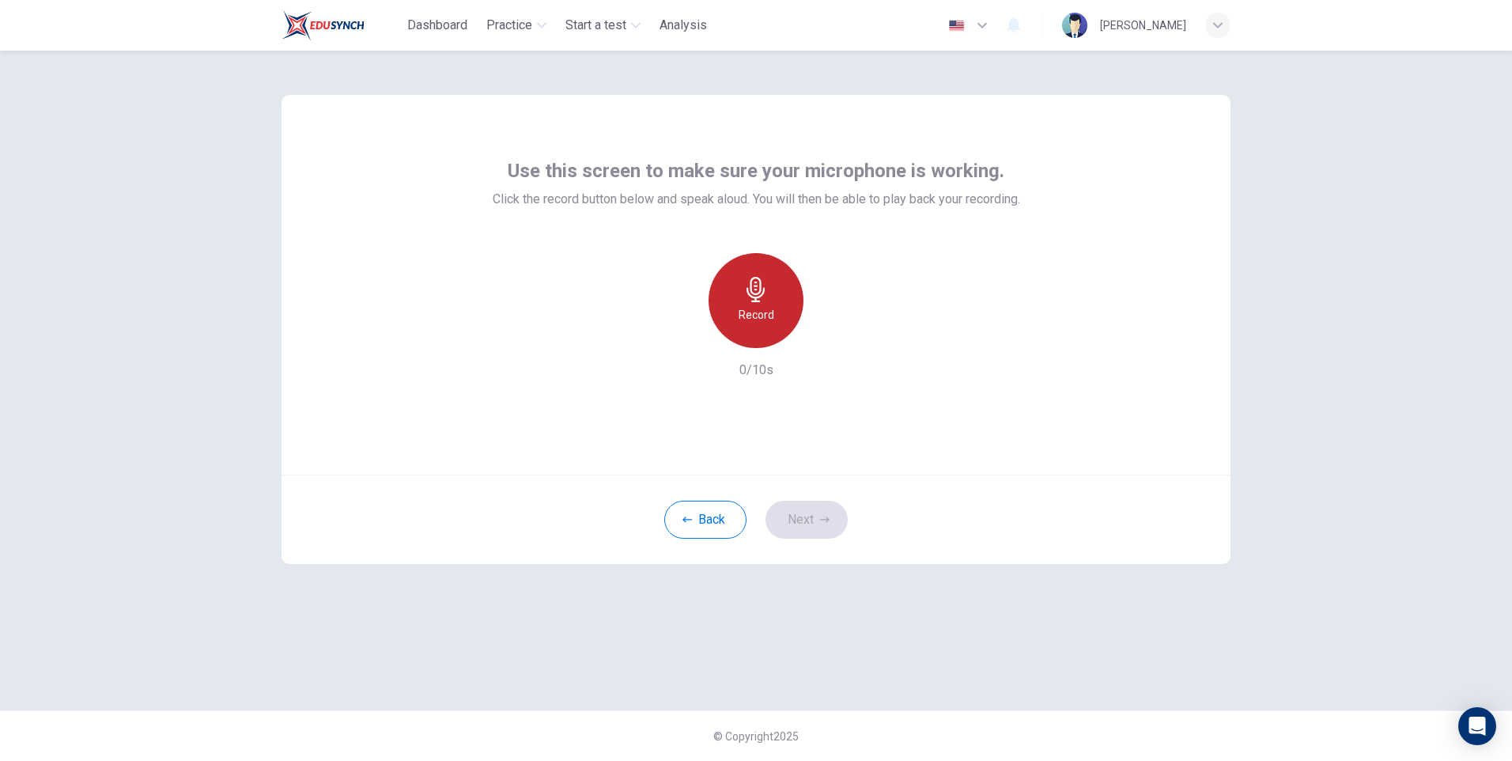
click at [751, 319] on h6 "Record" at bounding box center [757, 314] width 36 height 19
click at [759, 310] on h6 "Stop" at bounding box center [756, 314] width 24 height 19
click at [833, 324] on div "button" at bounding box center [828, 335] width 25 height 25
click at [808, 518] on button "Next" at bounding box center [806, 520] width 82 height 38
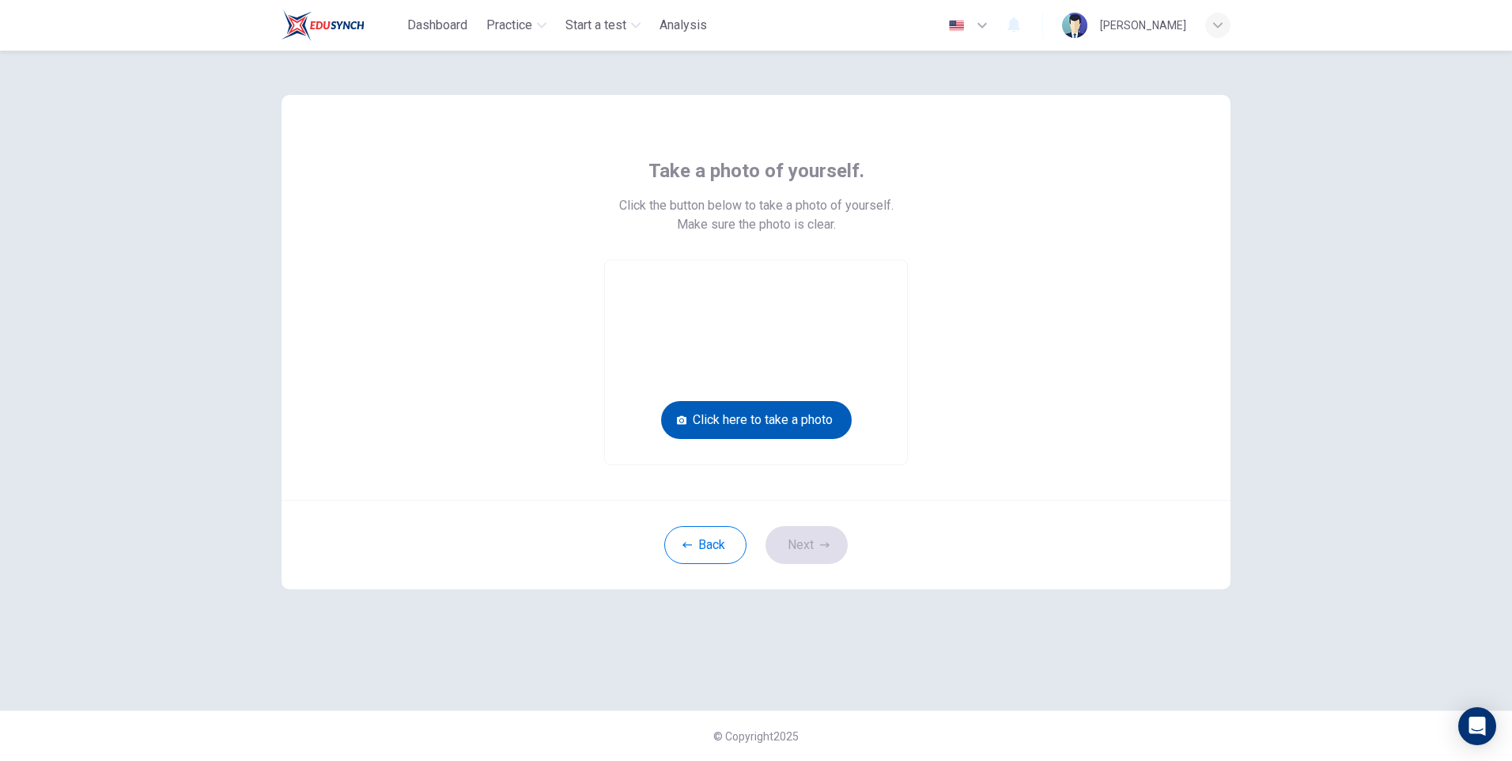
click at [779, 413] on button "Click here to take a photo" at bounding box center [756, 420] width 191 height 38
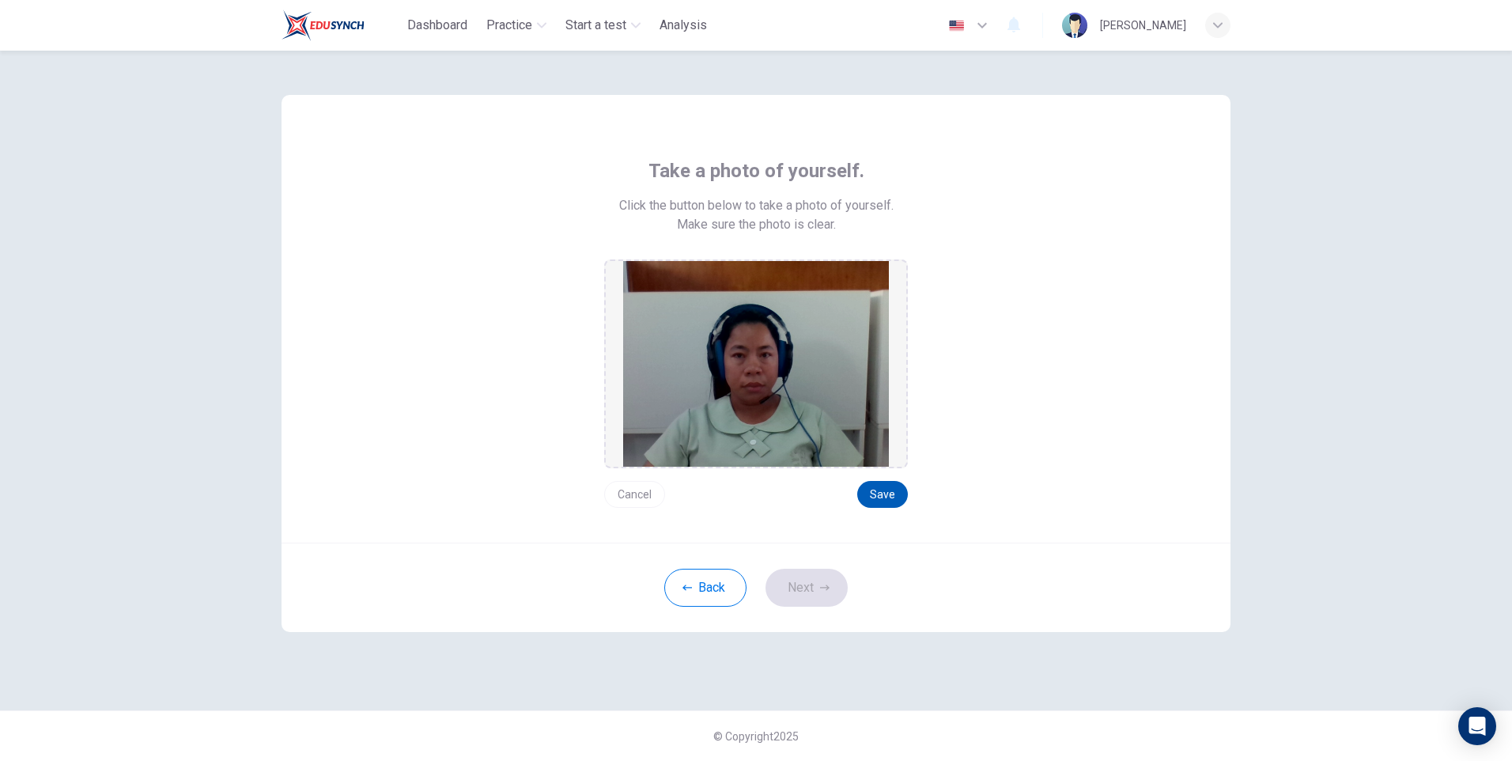
click at [890, 491] on button "Save" at bounding box center [882, 494] width 51 height 27
click at [874, 487] on button "Save" at bounding box center [882, 494] width 51 height 27
click at [803, 586] on button "Next" at bounding box center [806, 588] width 82 height 38
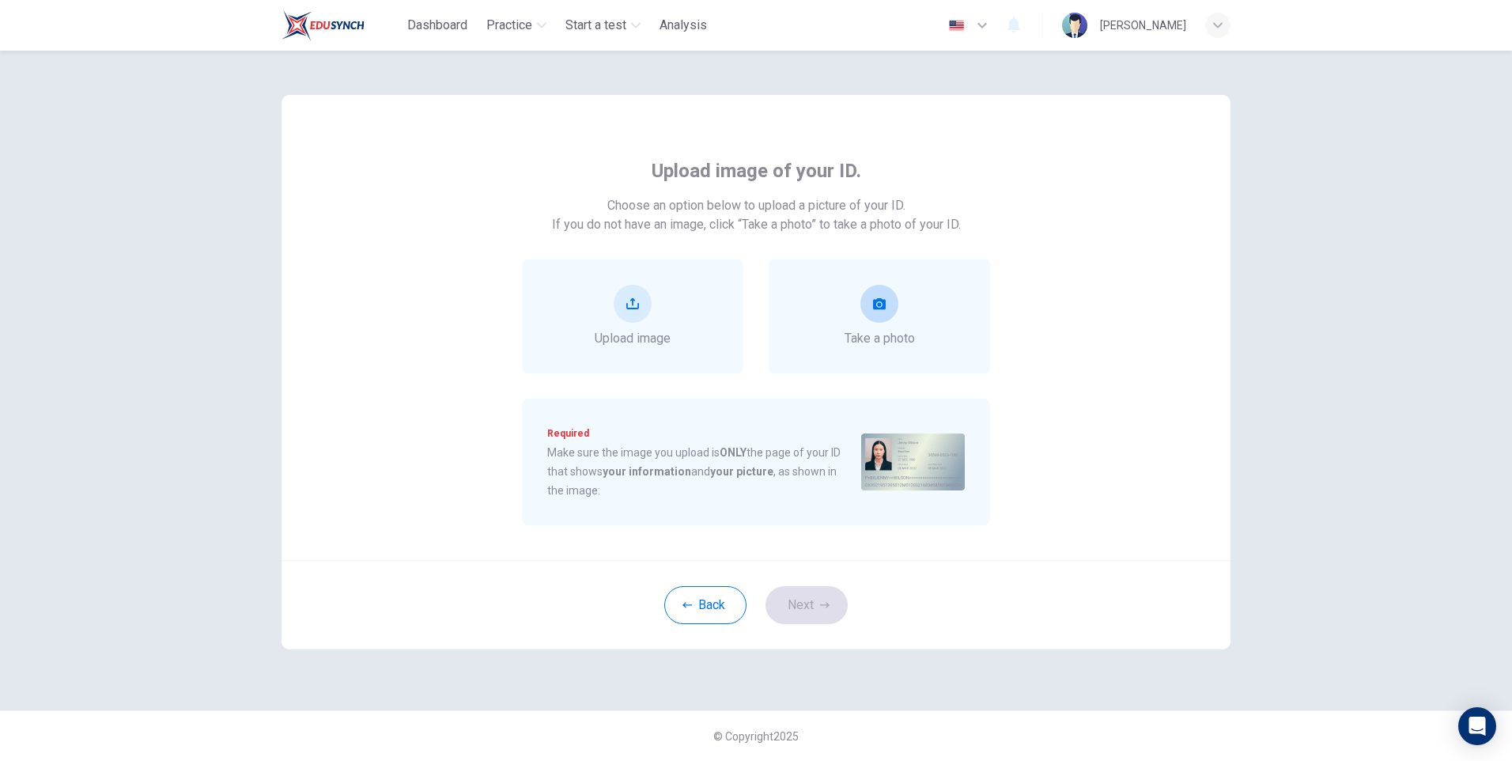
click at [910, 342] on span "Take a photo" at bounding box center [879, 338] width 70 height 19
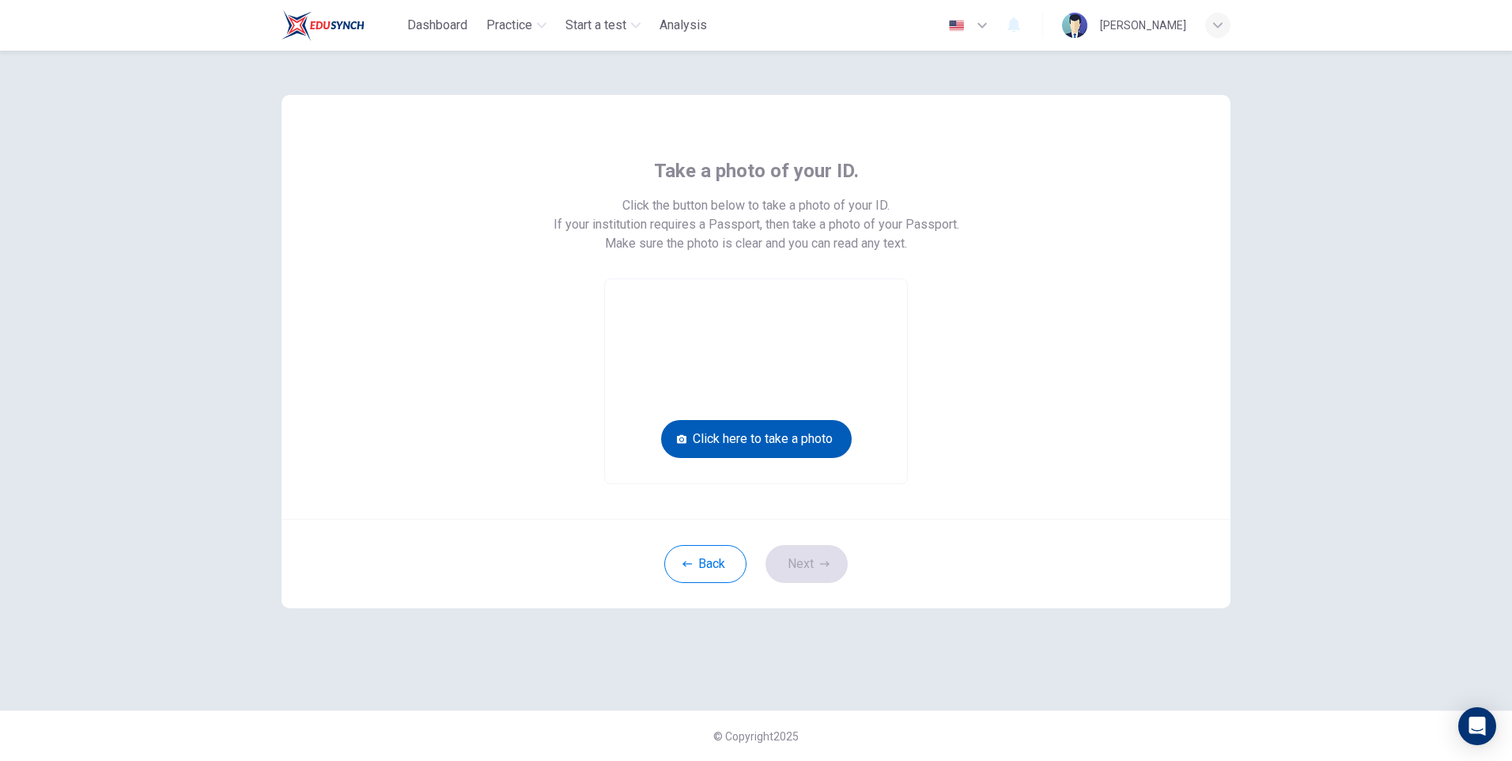
click at [803, 439] on button "Click here to take a photo" at bounding box center [756, 439] width 191 height 38
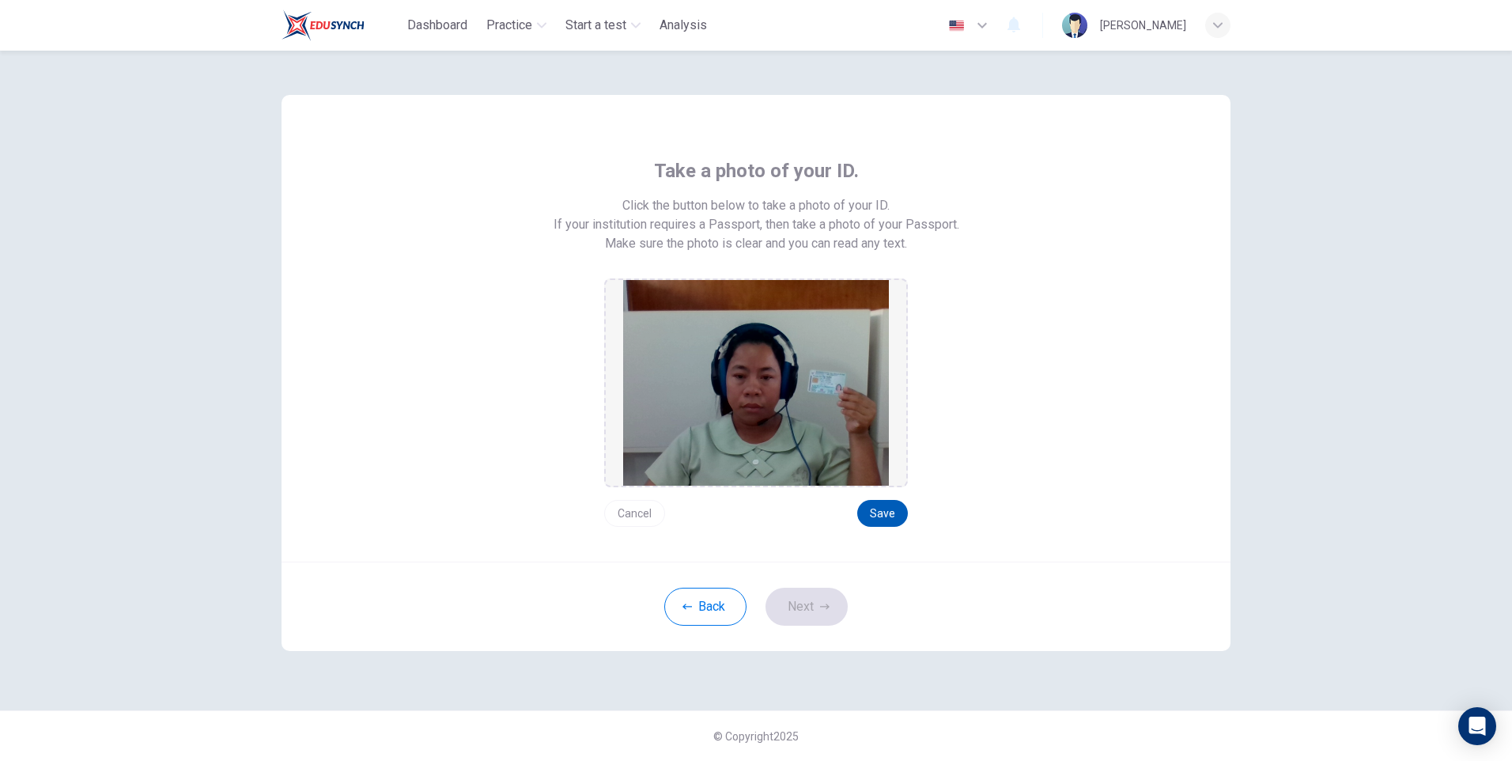
click at [889, 512] on button "Save" at bounding box center [882, 513] width 51 height 27
click at [790, 595] on button "Next" at bounding box center [806, 606] width 82 height 38
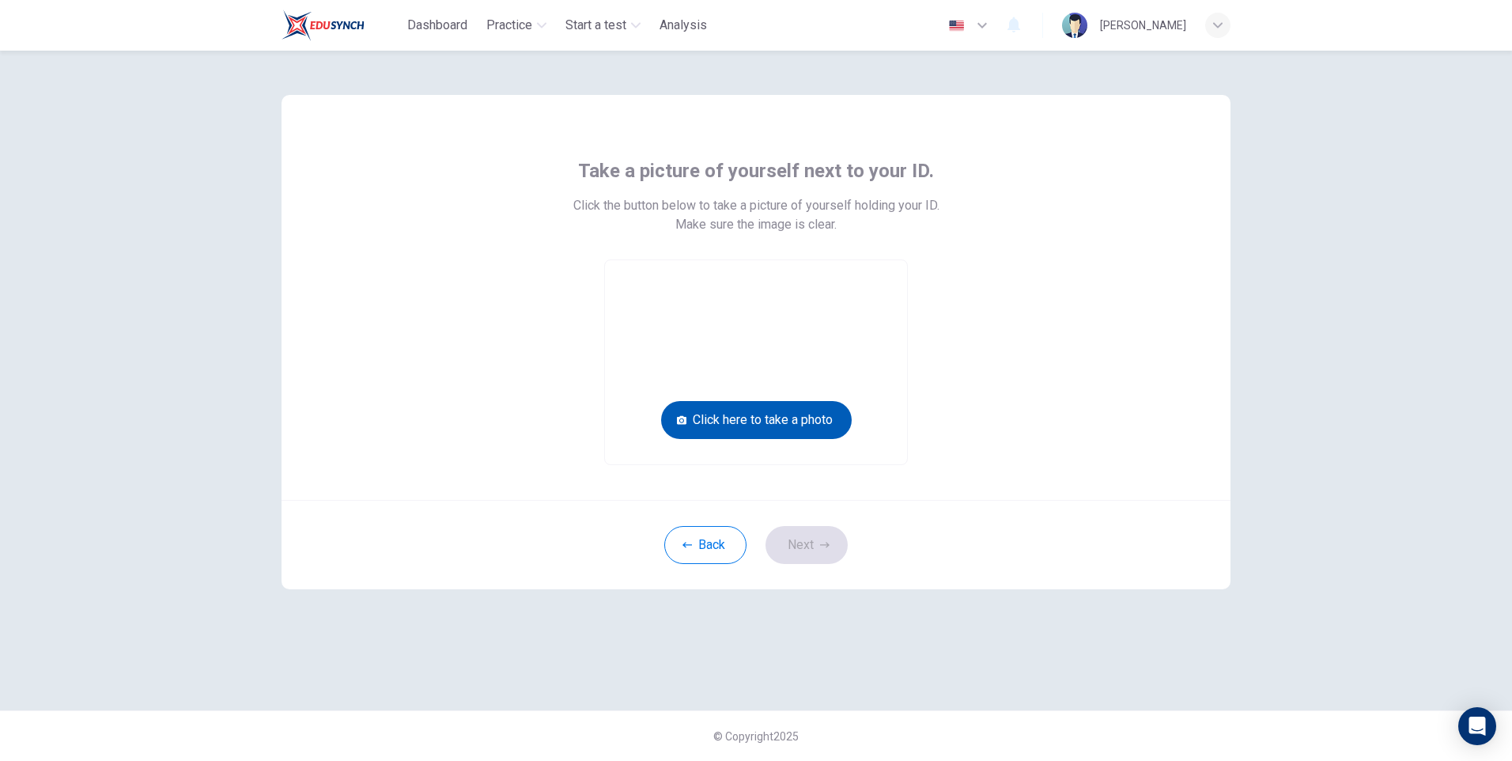
click at [800, 417] on button "Click here to take a photo" at bounding box center [756, 420] width 191 height 38
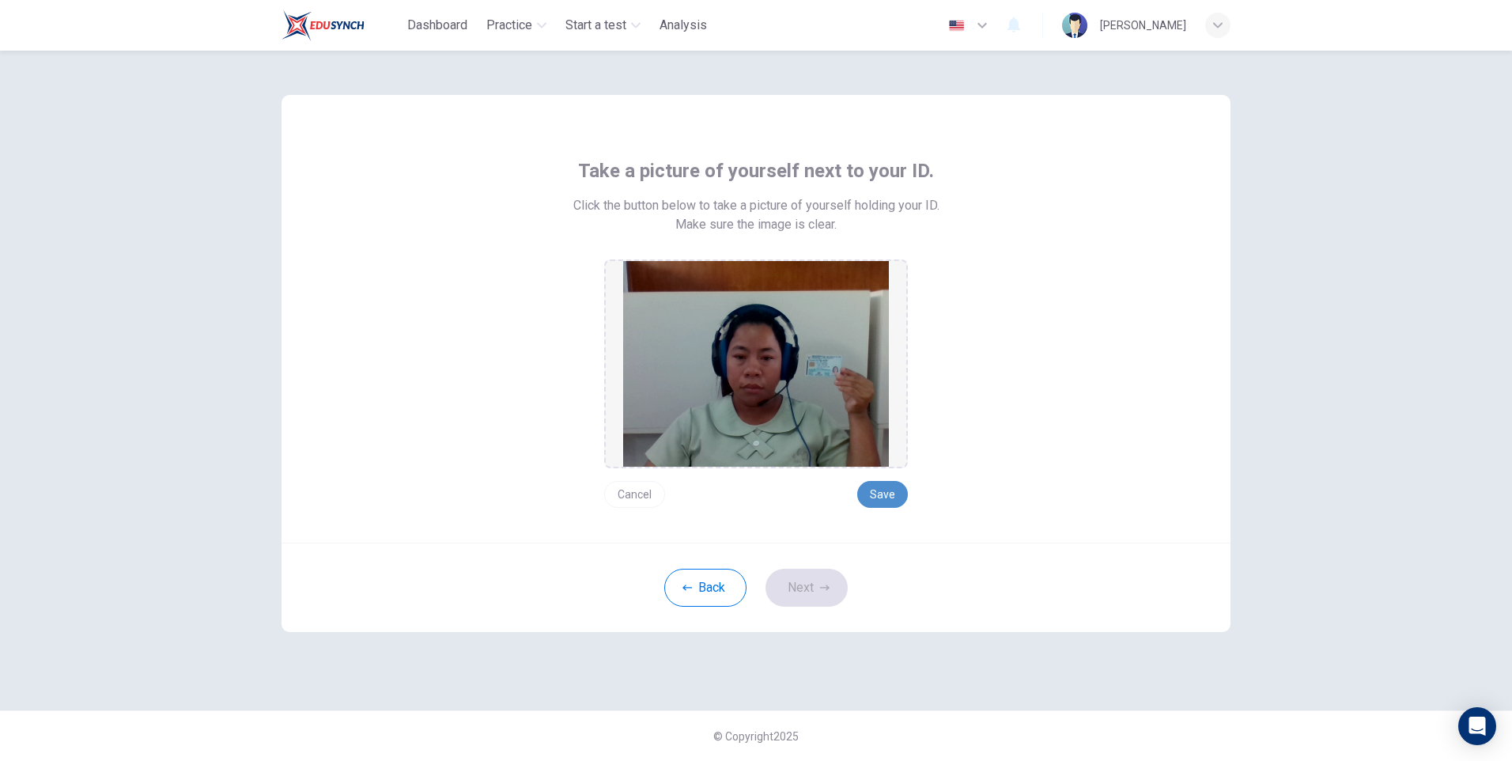
click at [893, 494] on button "Save" at bounding box center [882, 494] width 51 height 27
click at [803, 581] on button "Next" at bounding box center [806, 588] width 82 height 38
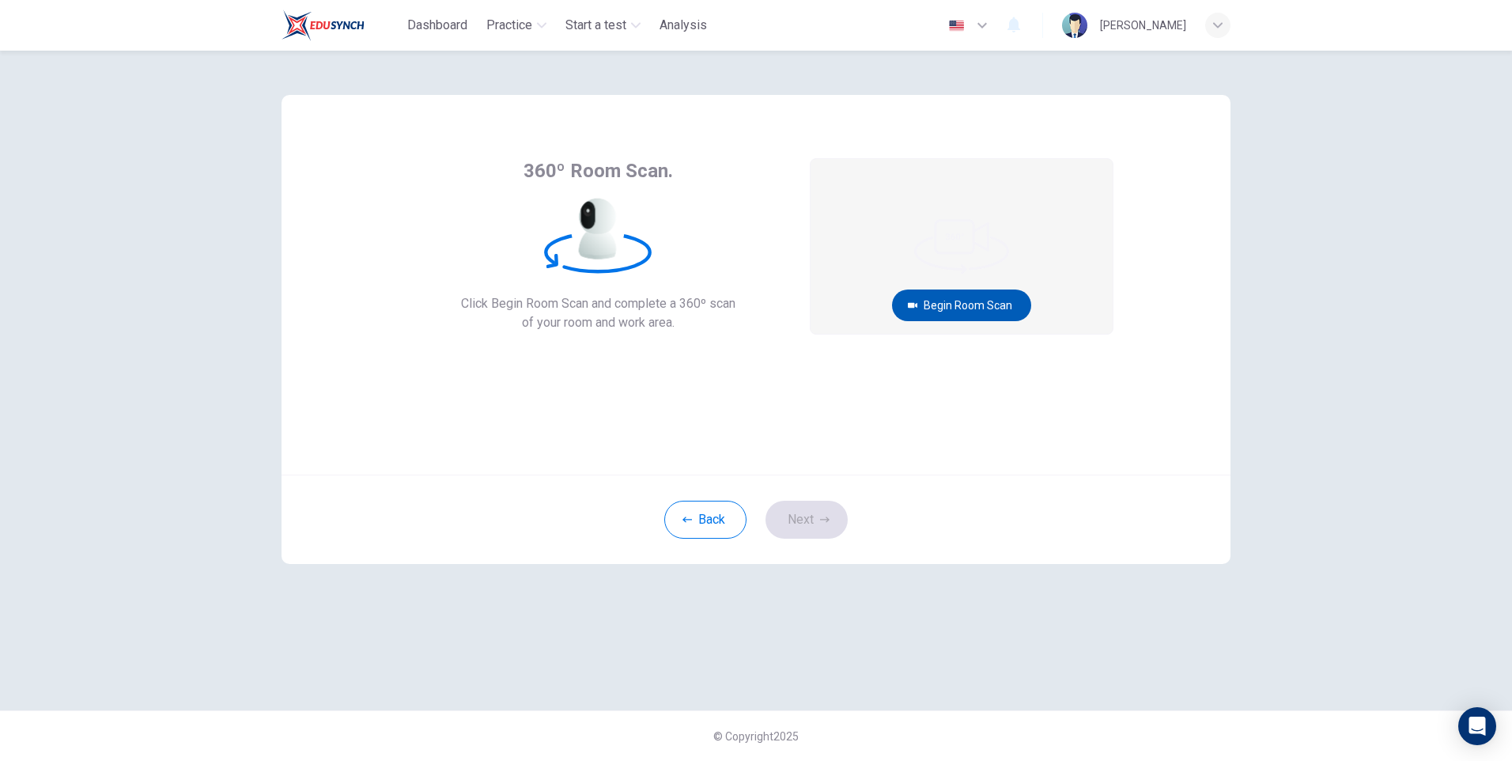
click at [972, 312] on button "Begin Room Scan" at bounding box center [961, 305] width 139 height 32
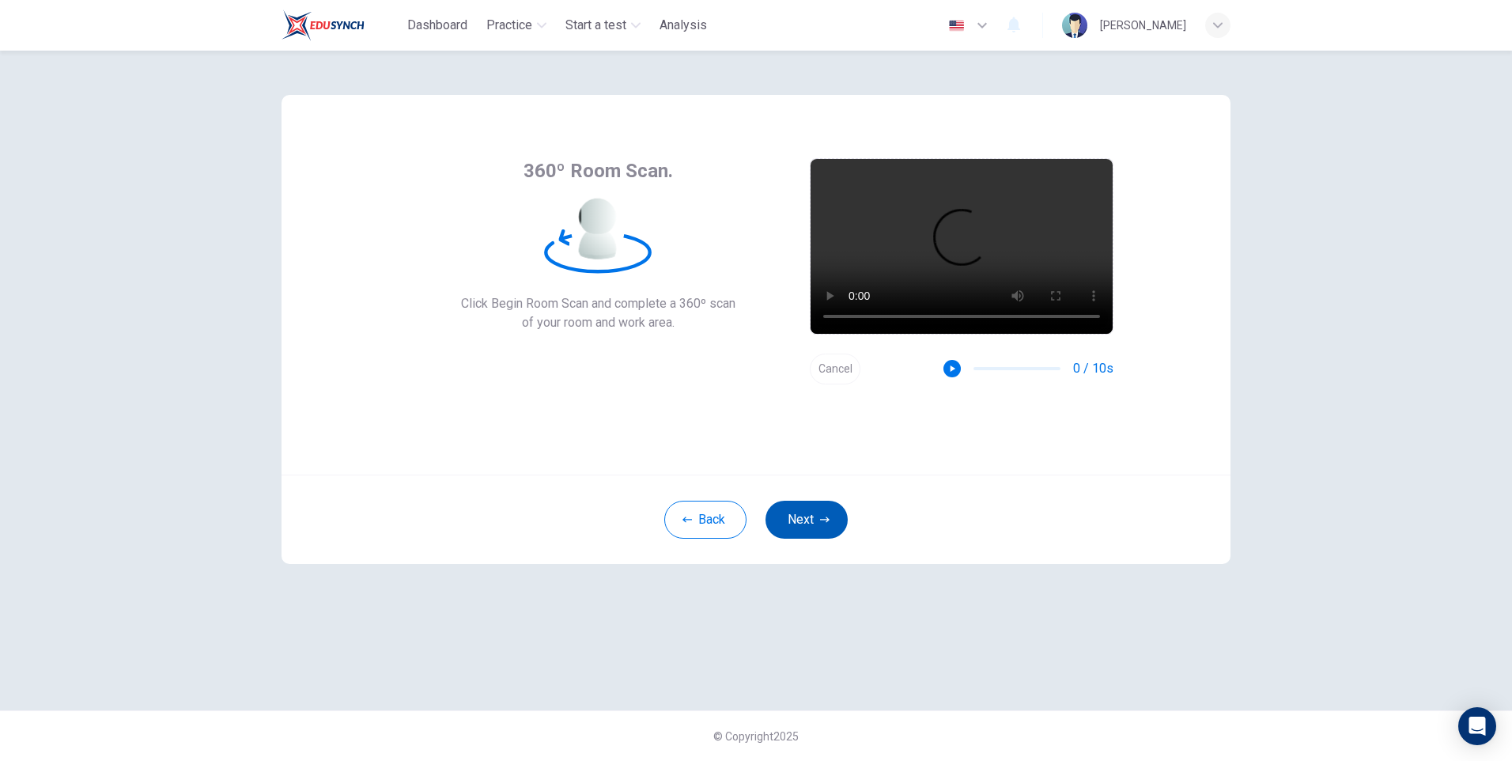
click at [803, 507] on button "Next" at bounding box center [806, 520] width 82 height 38
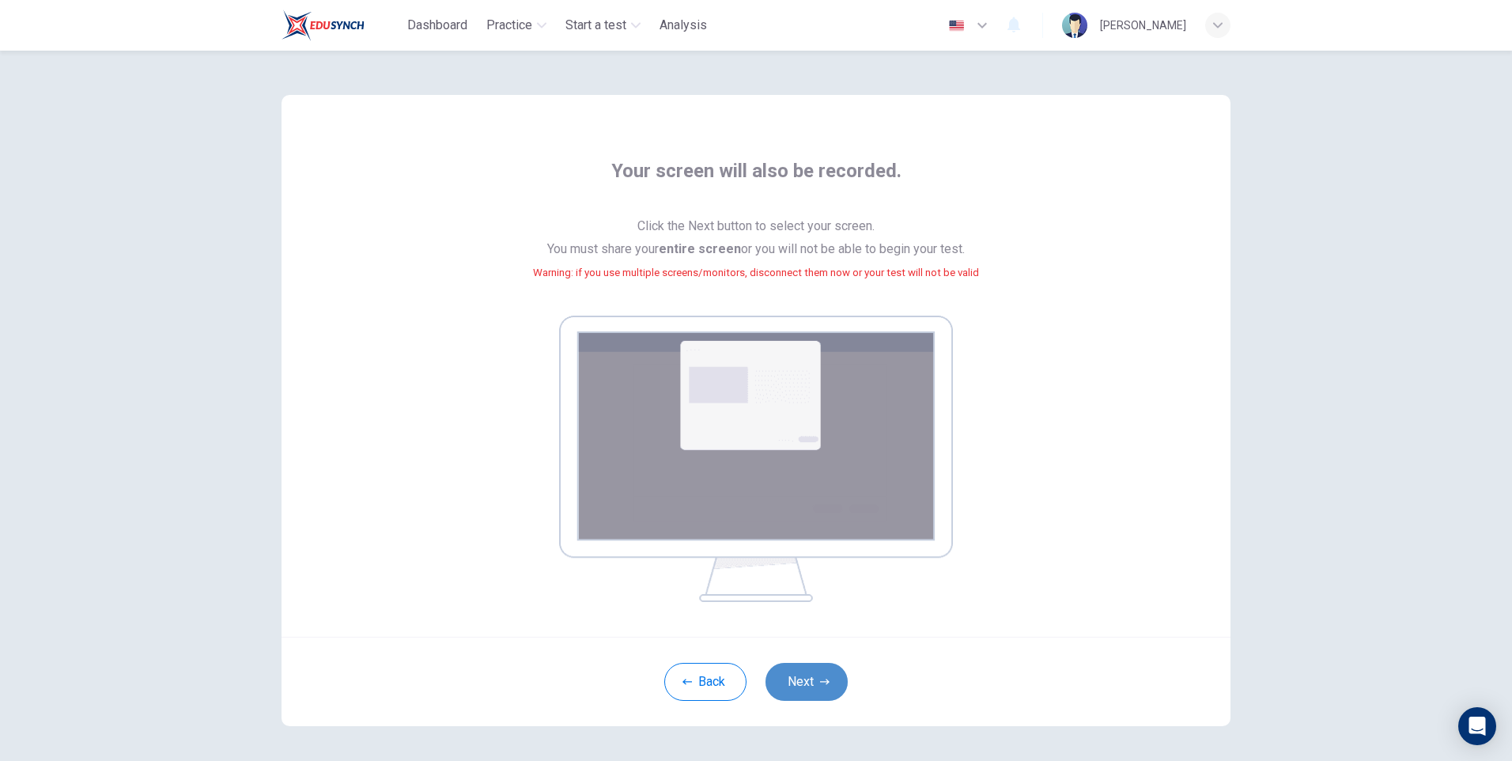
click at [803, 673] on button "Next" at bounding box center [806, 682] width 82 height 38
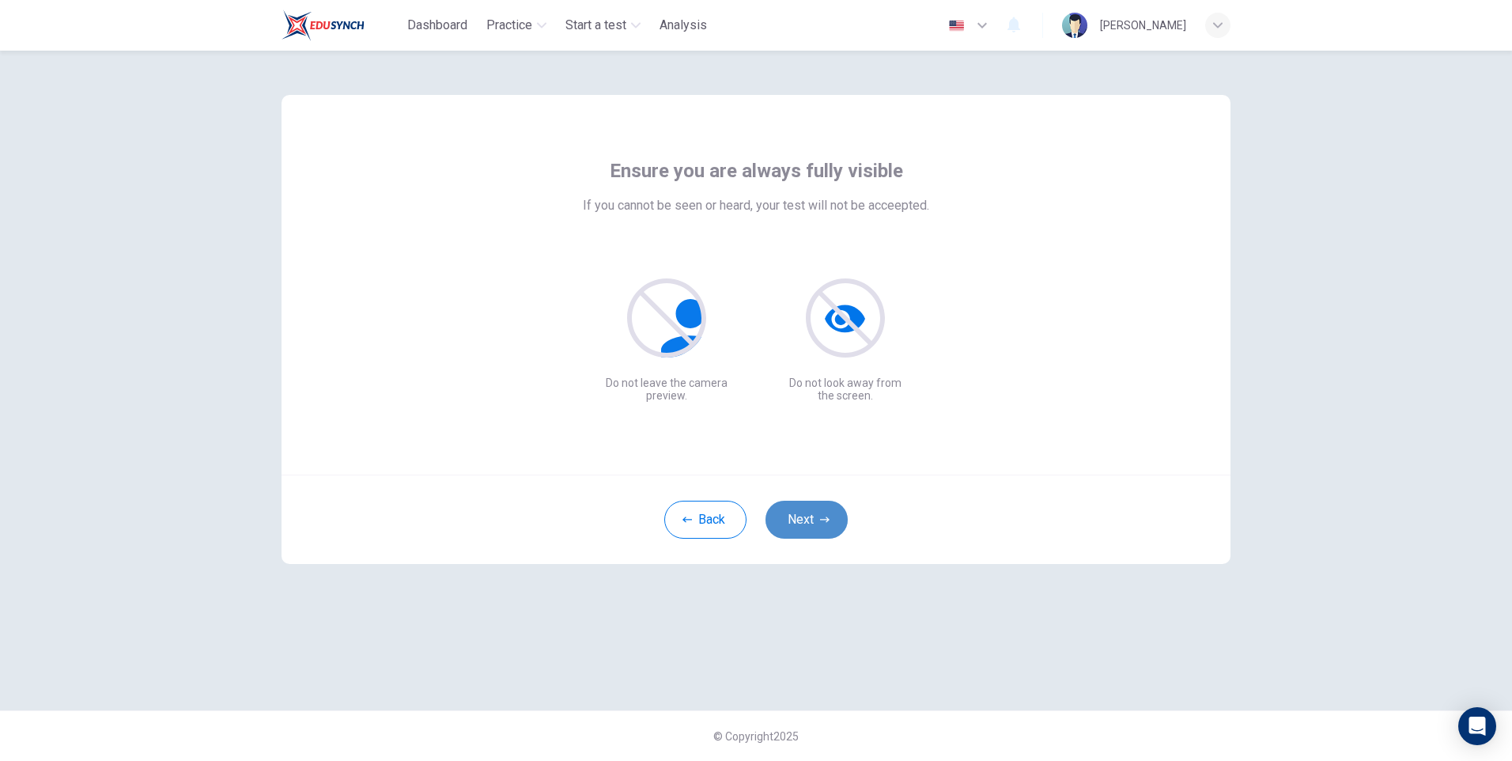
click at [799, 528] on button "Next" at bounding box center [806, 520] width 82 height 38
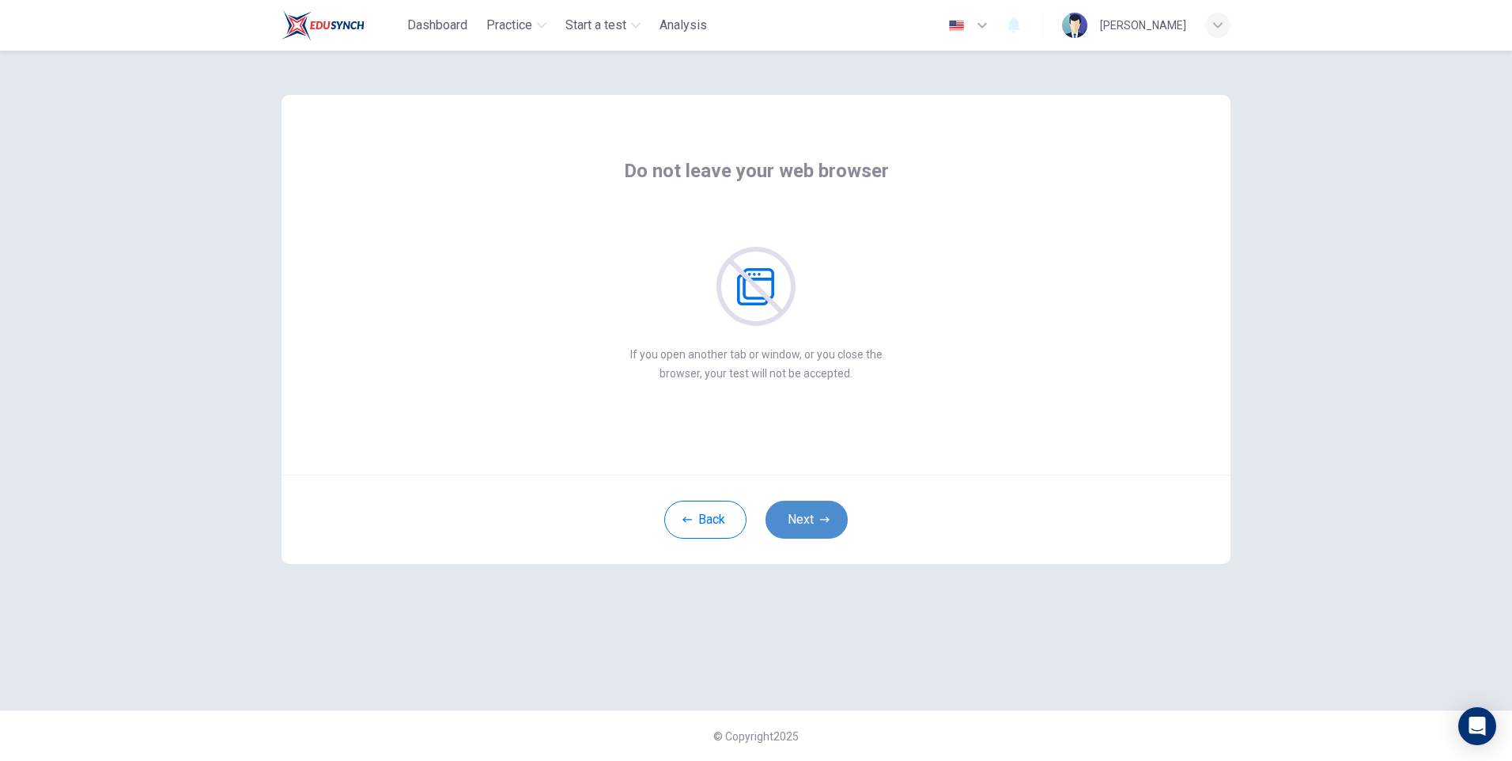
click at [816, 516] on button "Next" at bounding box center [806, 520] width 82 height 38
click at [810, 516] on button "Next" at bounding box center [806, 520] width 82 height 38
click at [815, 518] on button "Next" at bounding box center [806, 520] width 82 height 38
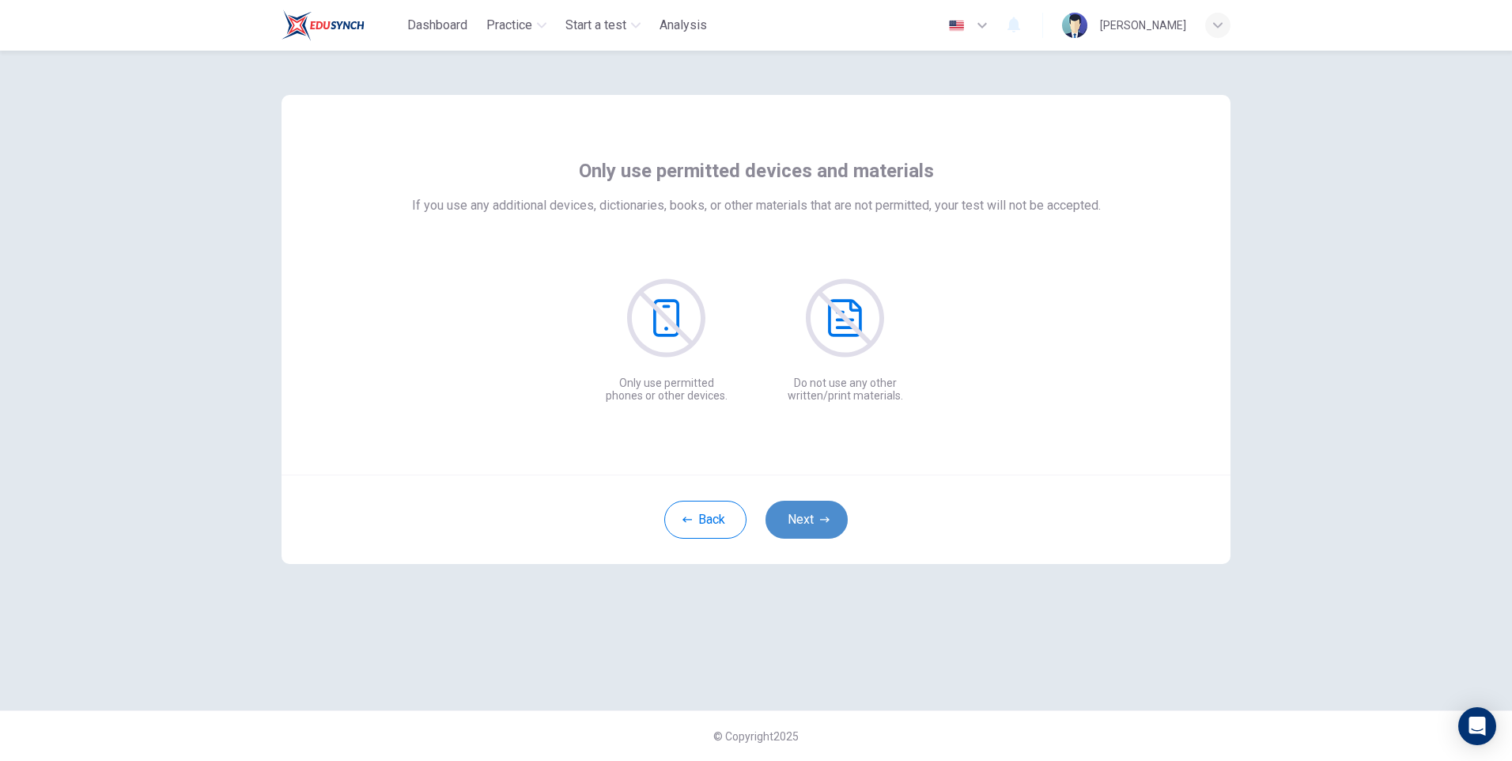
click at [811, 525] on button "Next" at bounding box center [806, 520] width 82 height 38
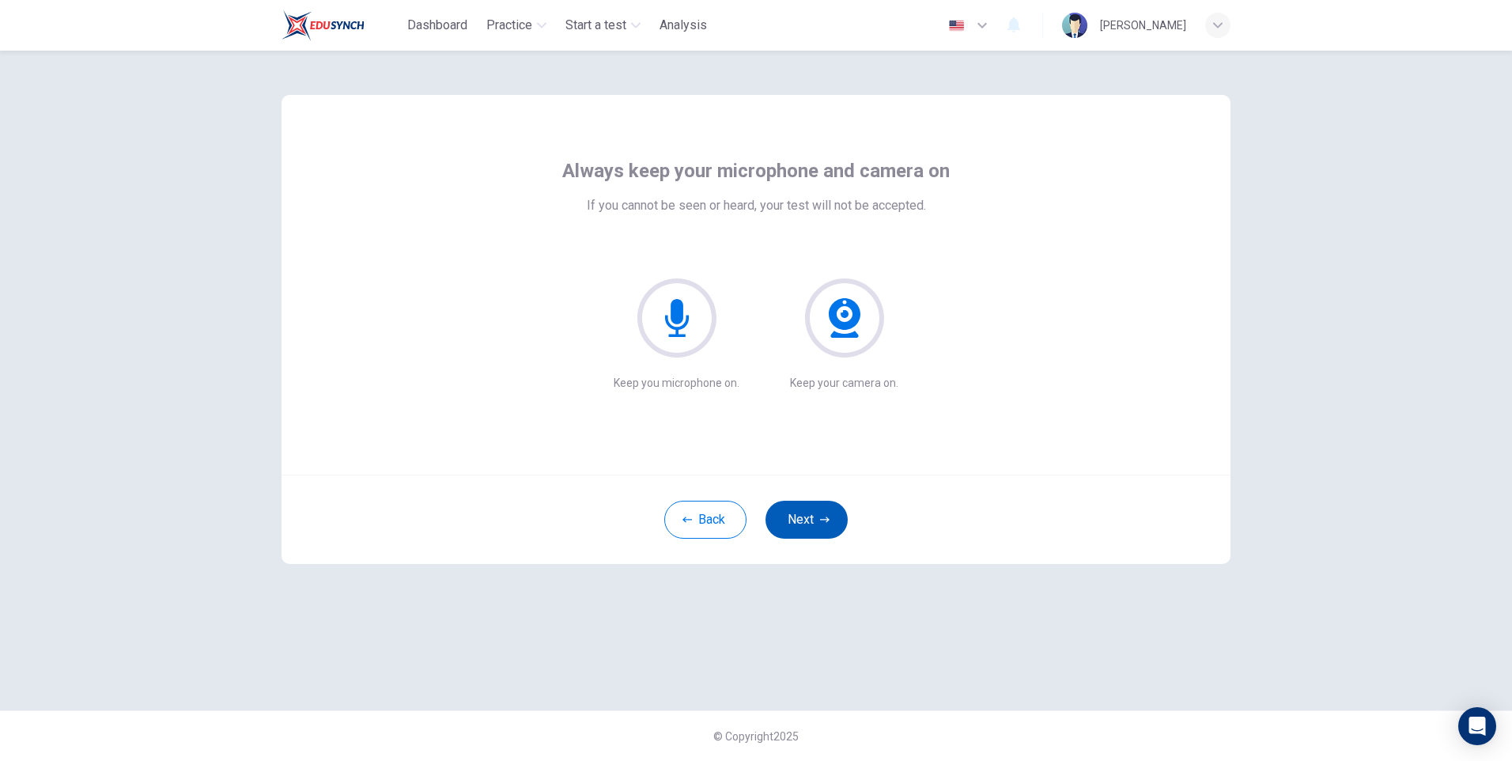
click at [801, 518] on button "Next" at bounding box center [806, 520] width 82 height 38
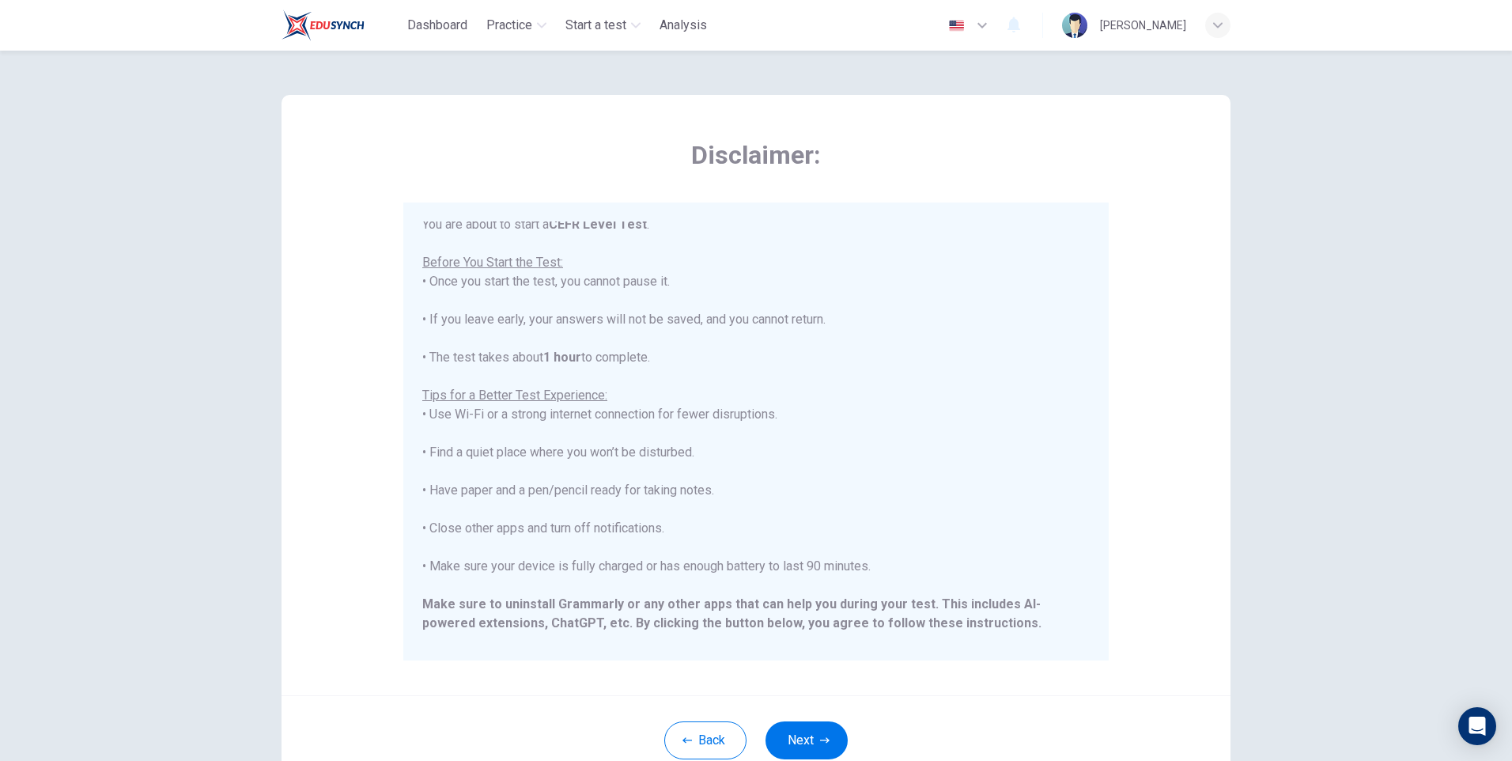
scroll to position [151, 0]
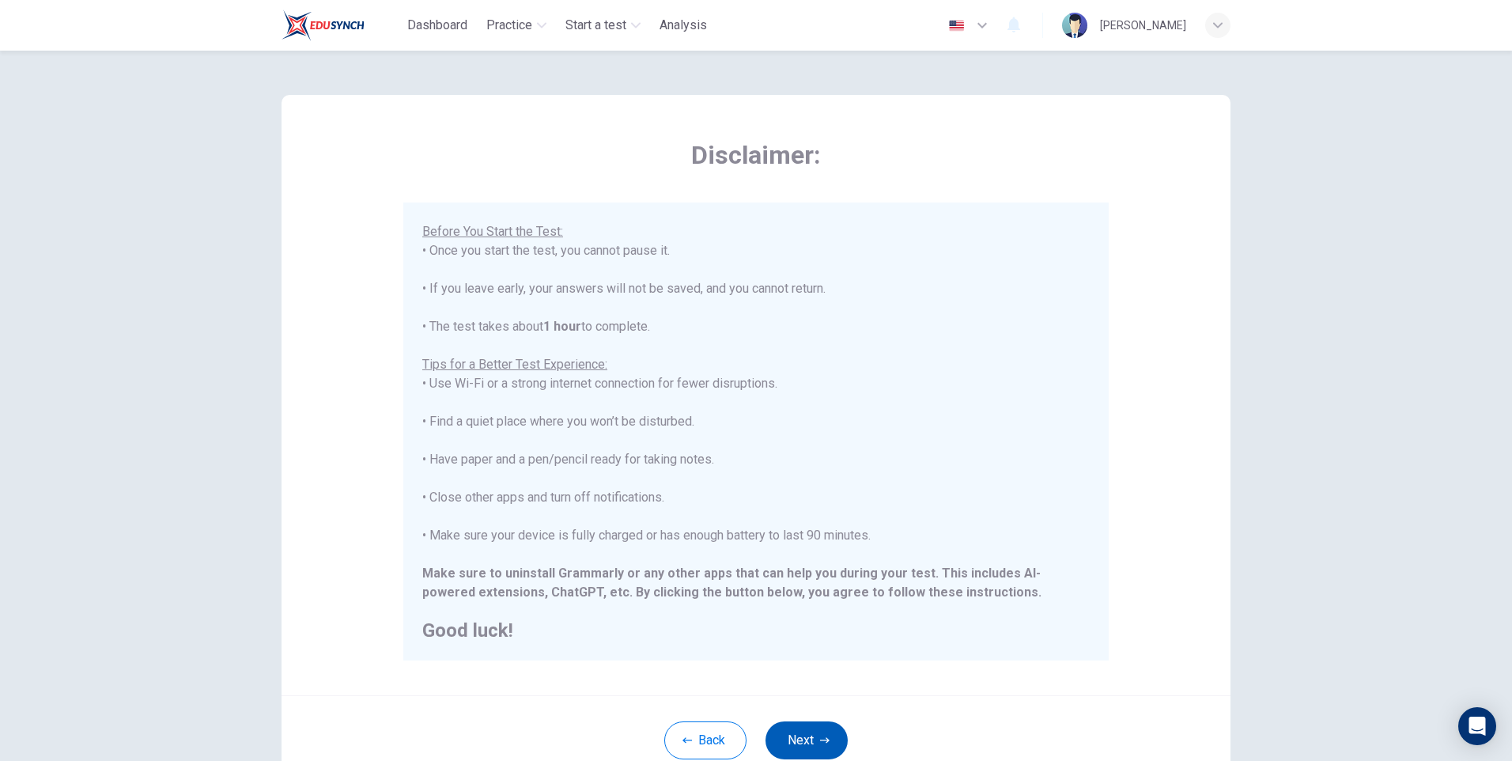
click at [787, 743] on button "Next" at bounding box center [806, 740] width 82 height 38
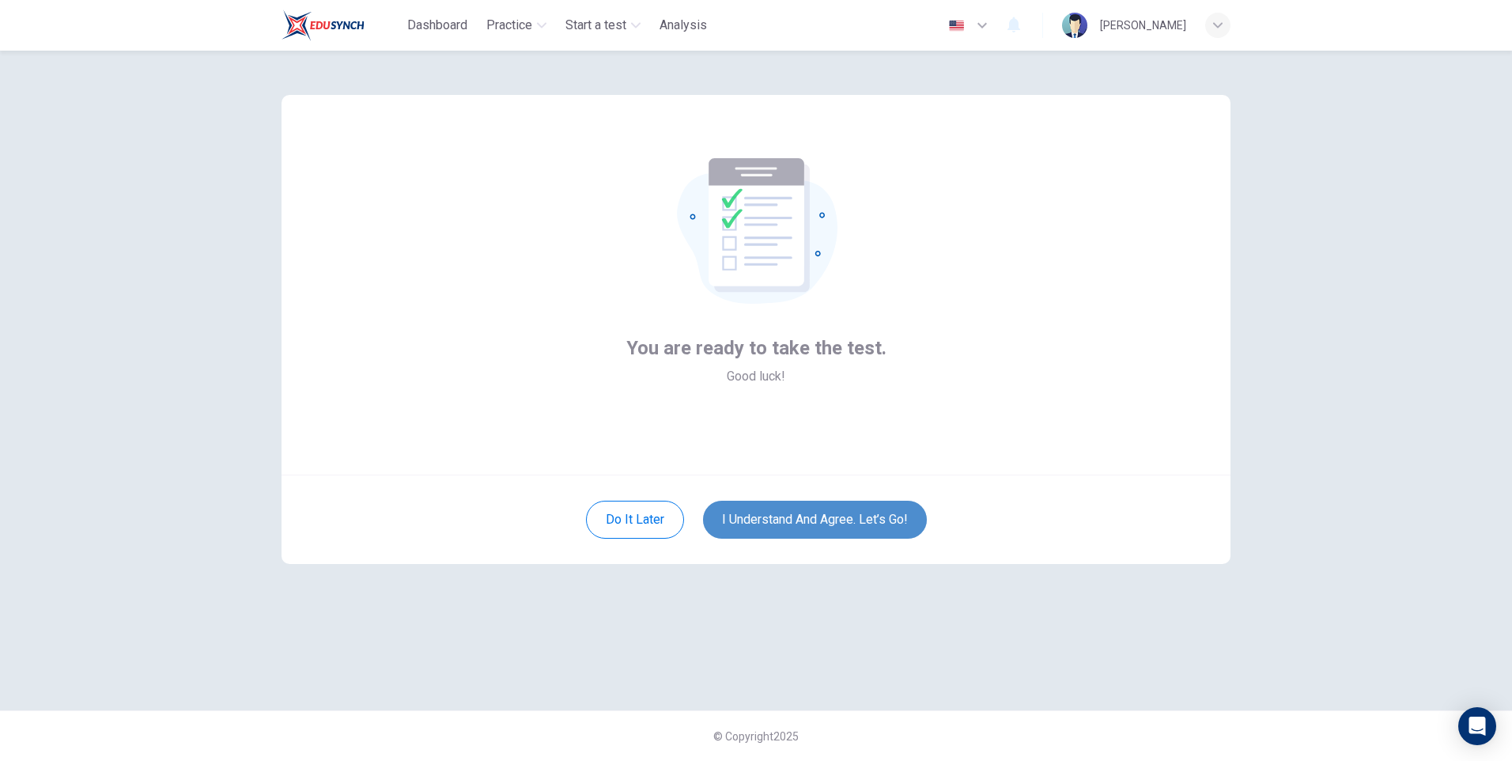
click at [793, 521] on button "I understand and agree. Let’s go!" at bounding box center [815, 520] width 224 height 38
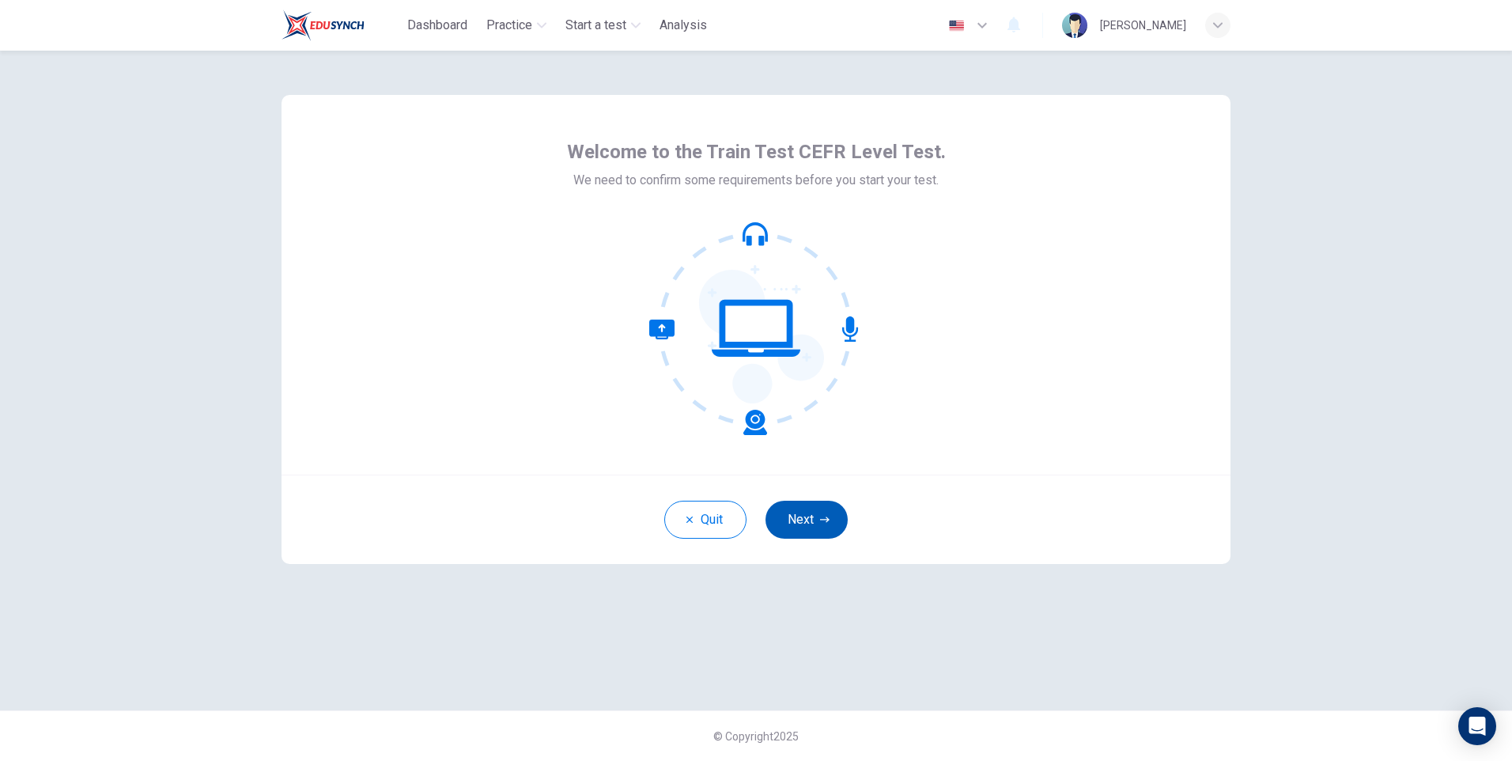
click at [794, 518] on button "Next" at bounding box center [806, 520] width 82 height 38
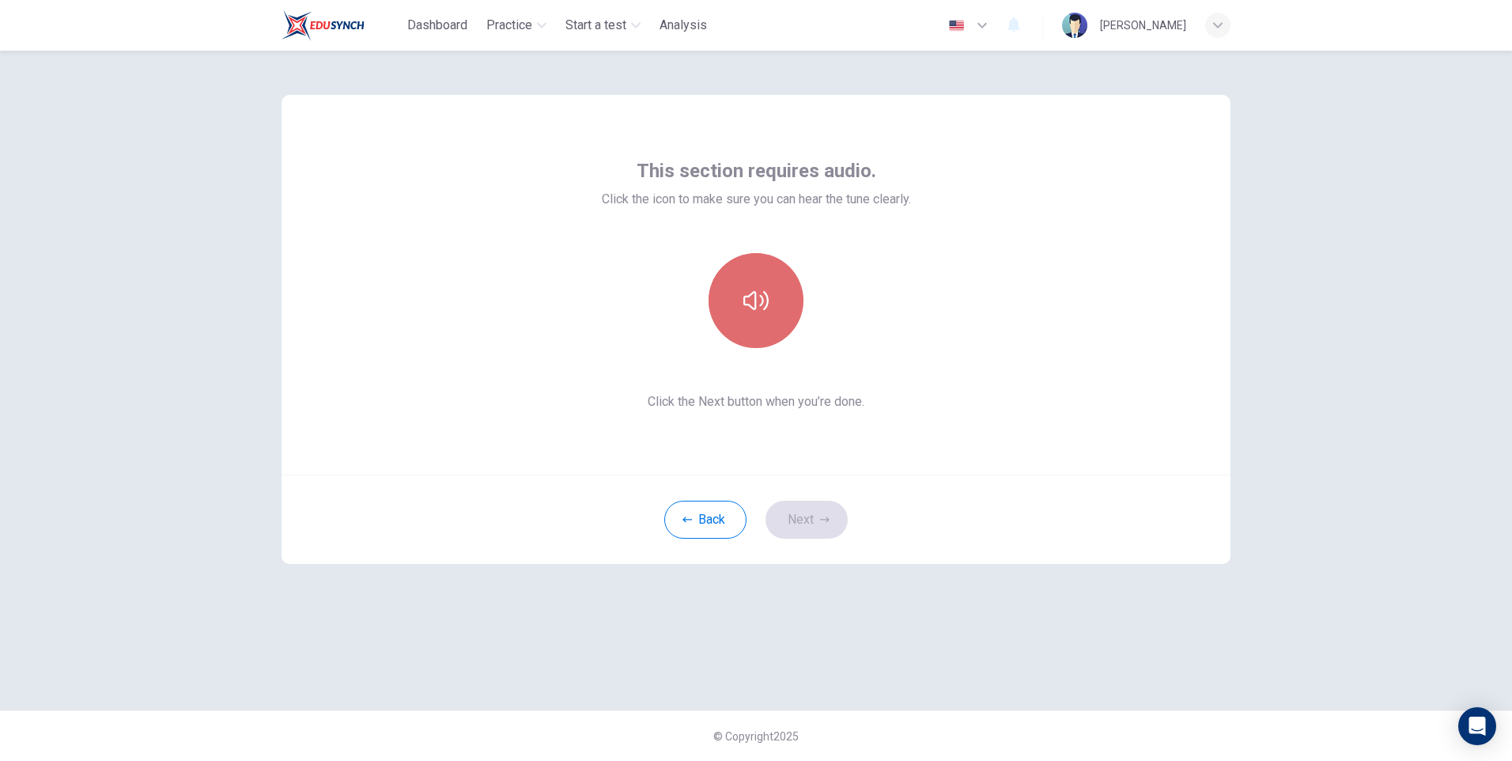
click at [771, 306] on button "button" at bounding box center [755, 300] width 95 height 95
click at [756, 317] on button "button" at bounding box center [755, 300] width 95 height 95
click at [796, 509] on button "Next" at bounding box center [806, 520] width 82 height 38
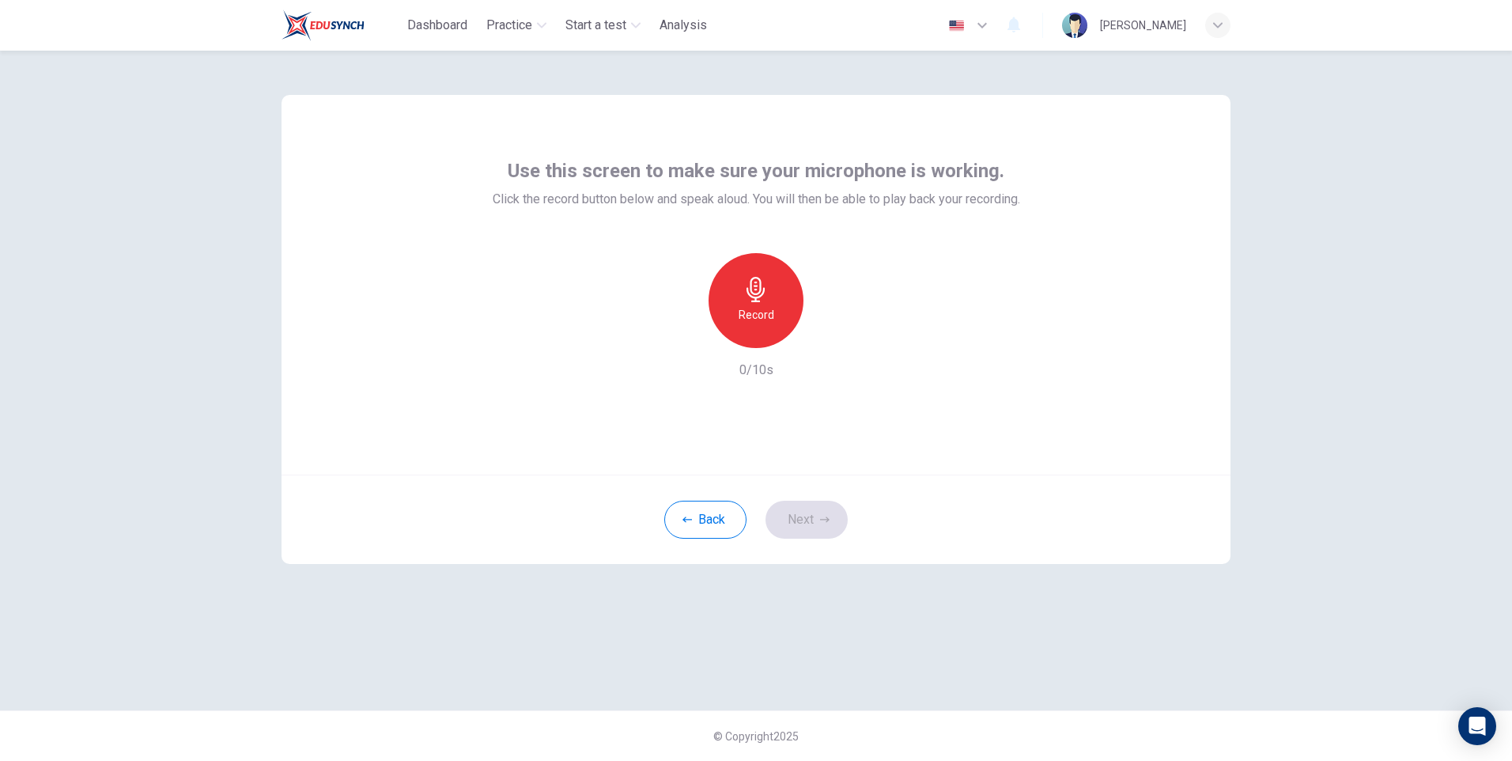
click at [766, 320] on h6 "Record" at bounding box center [757, 314] width 36 height 19
click at [769, 311] on div "Stop" at bounding box center [755, 300] width 95 height 95
click at [836, 334] on icon "button" at bounding box center [829, 335] width 16 height 16
click at [807, 527] on button "Next" at bounding box center [806, 520] width 82 height 38
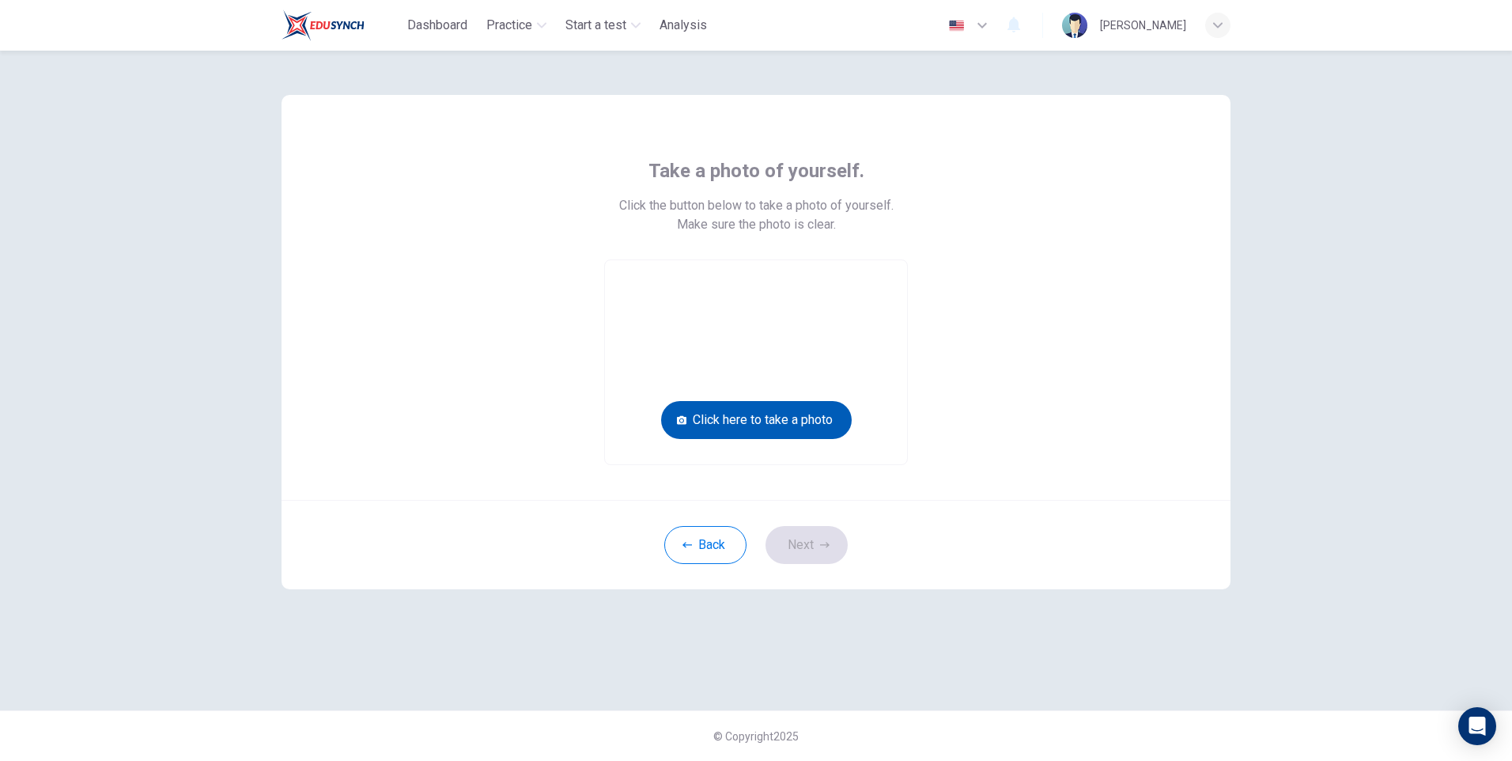
click at [756, 412] on button "Click here to take a photo" at bounding box center [756, 420] width 191 height 38
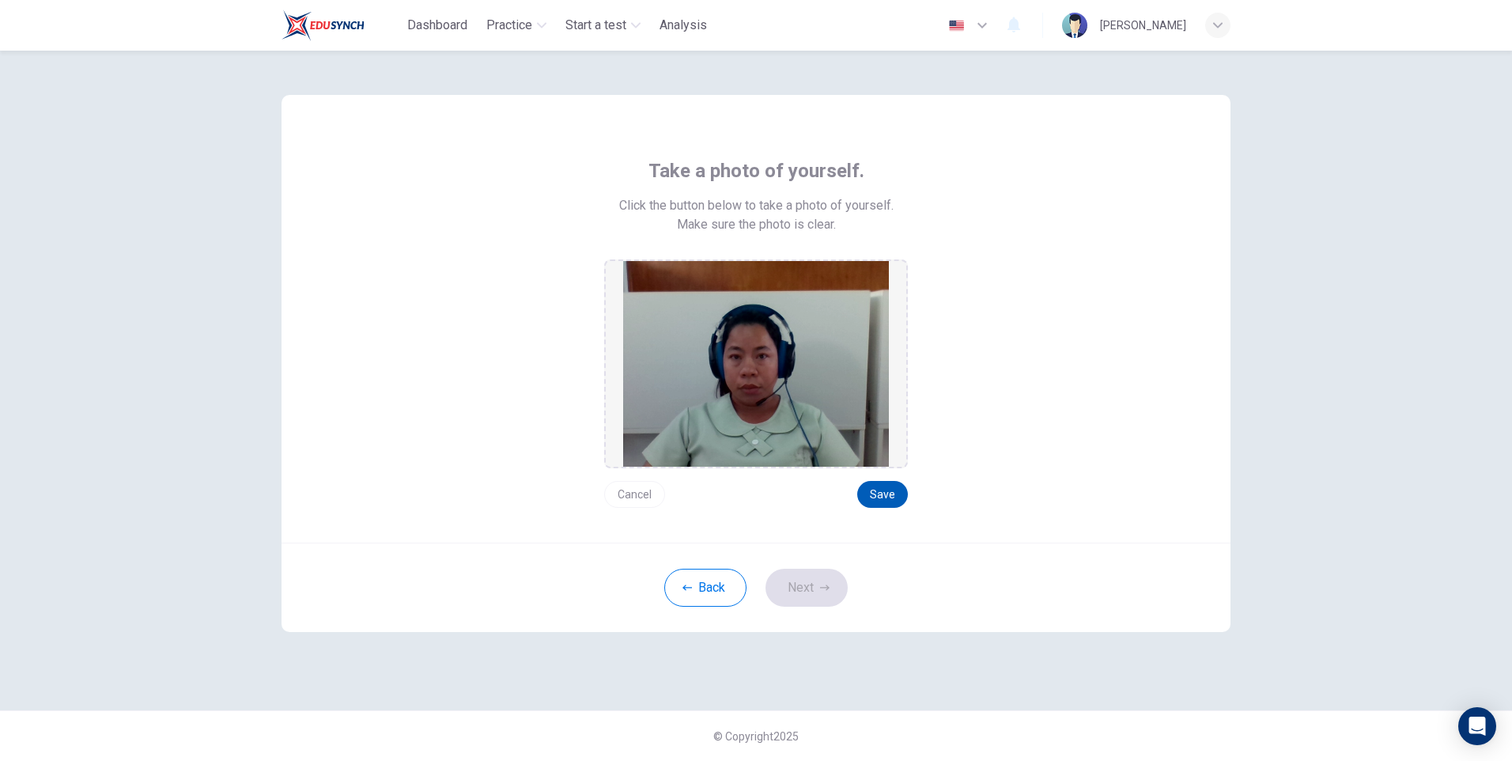
click at [881, 493] on button "Save" at bounding box center [882, 494] width 51 height 27
click at [806, 583] on button "Next" at bounding box center [806, 588] width 82 height 38
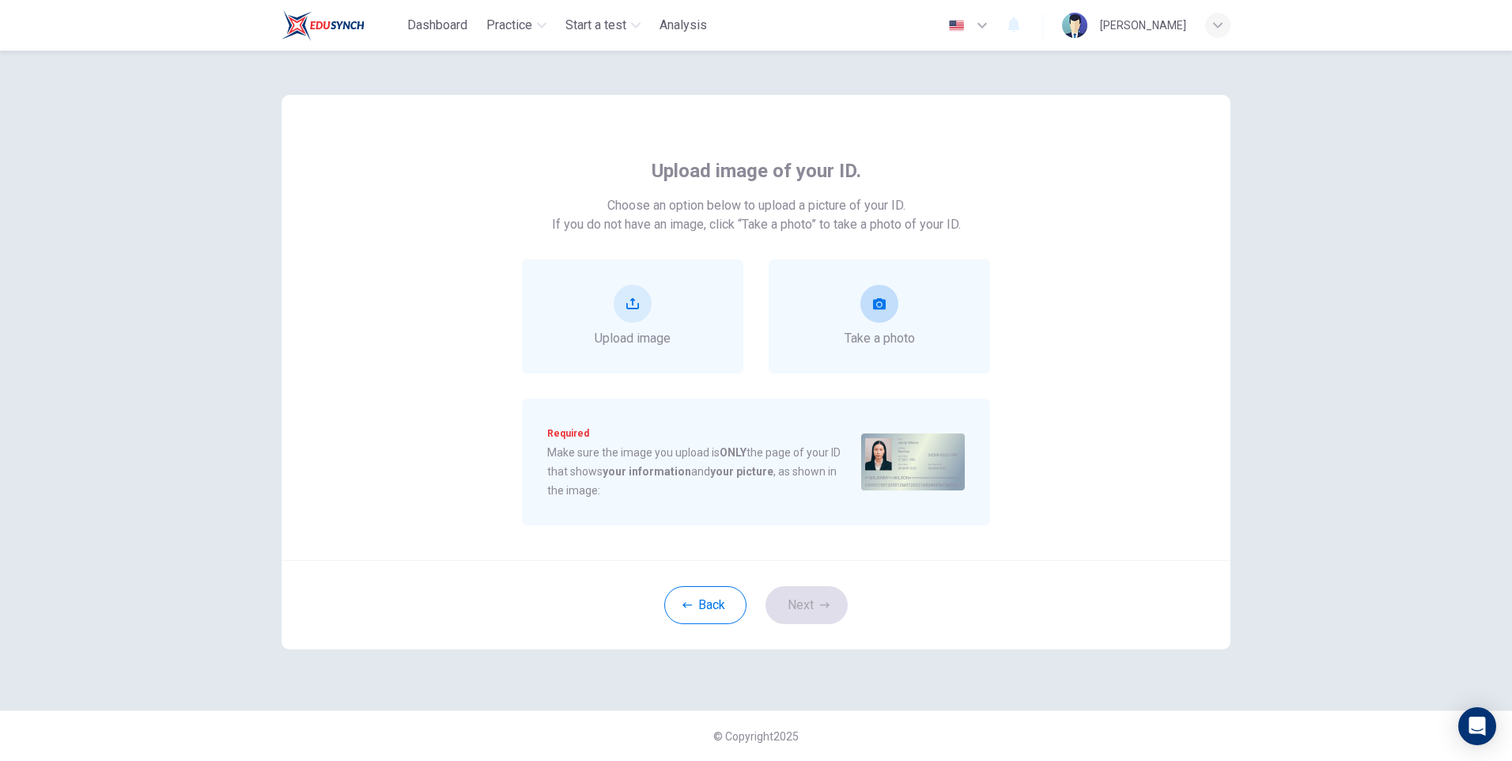
click at [882, 327] on div "Take a photo" at bounding box center [879, 316] width 70 height 63
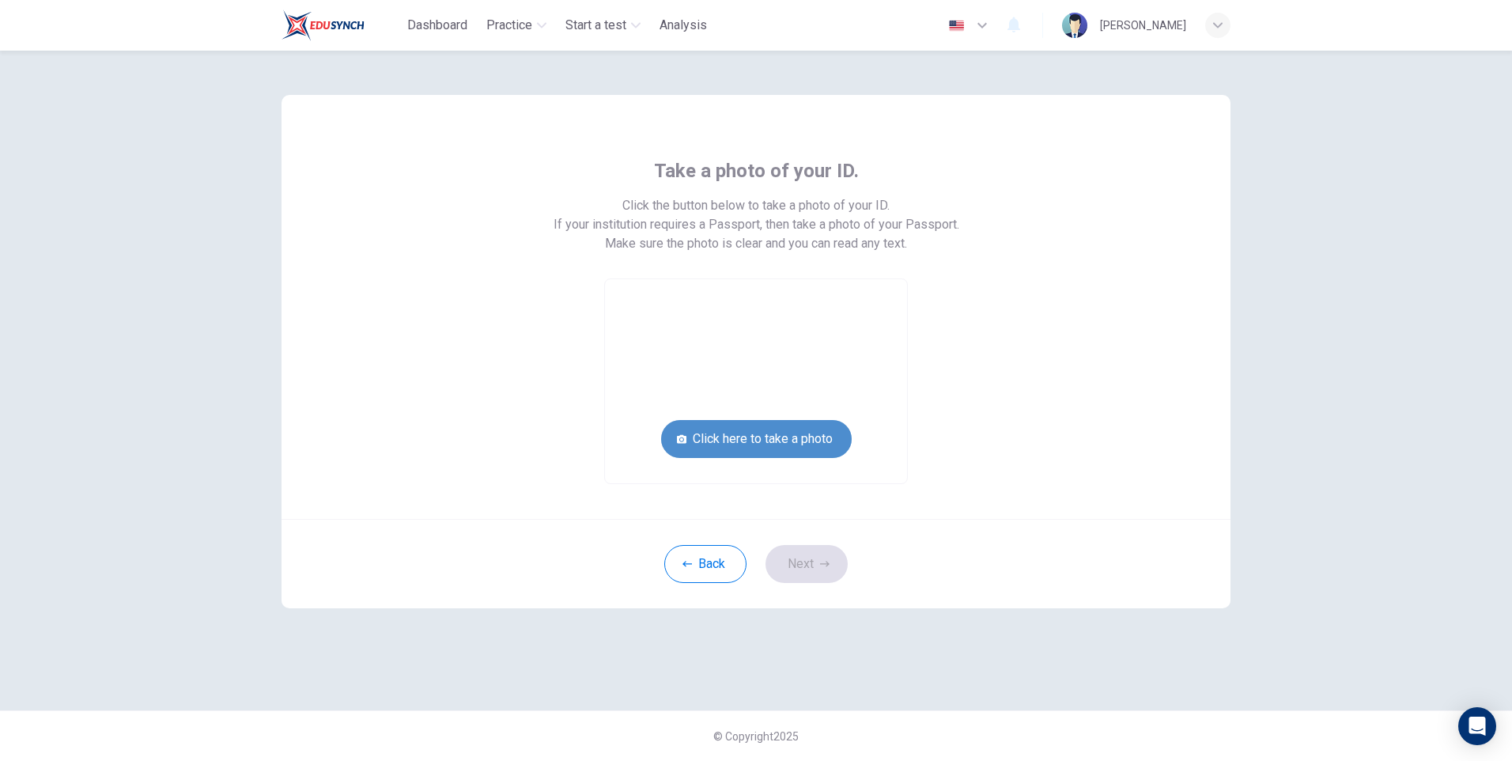
click at [807, 436] on button "Click here to take a photo" at bounding box center [756, 439] width 191 height 38
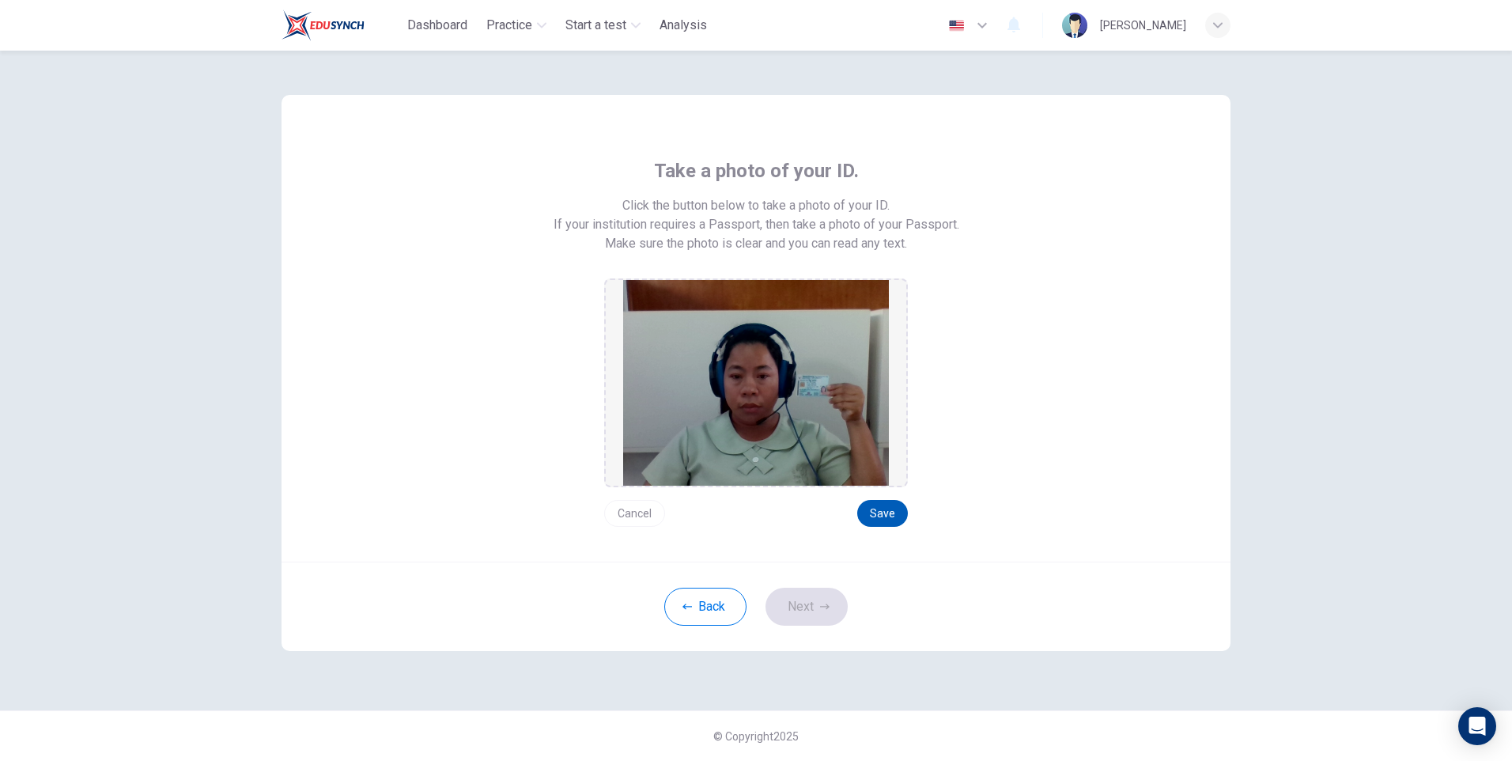
click at [884, 511] on button "Save" at bounding box center [882, 513] width 51 height 27
click at [807, 603] on button "Next" at bounding box center [806, 606] width 82 height 38
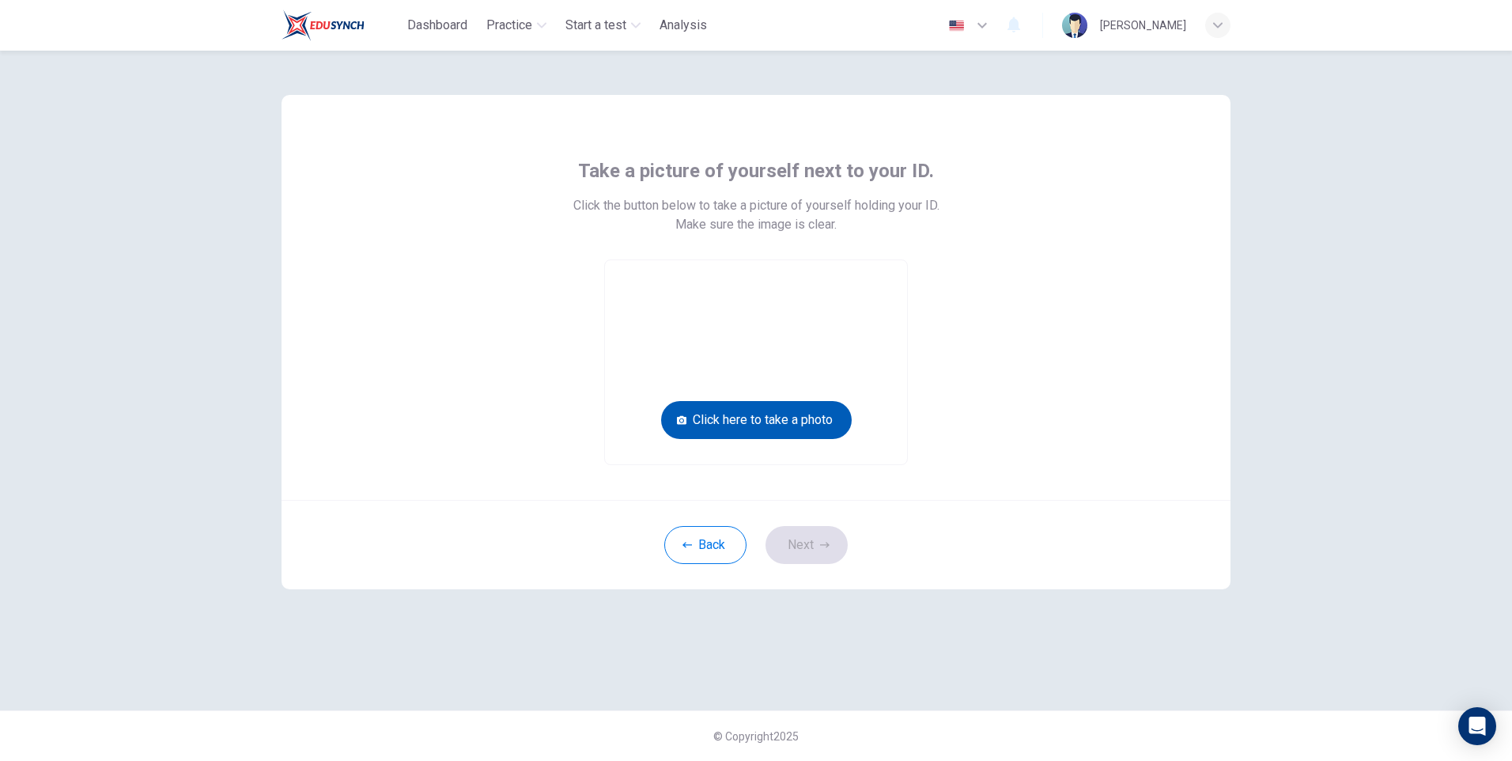
click at [805, 424] on button "Click here to take a photo" at bounding box center [756, 420] width 191 height 38
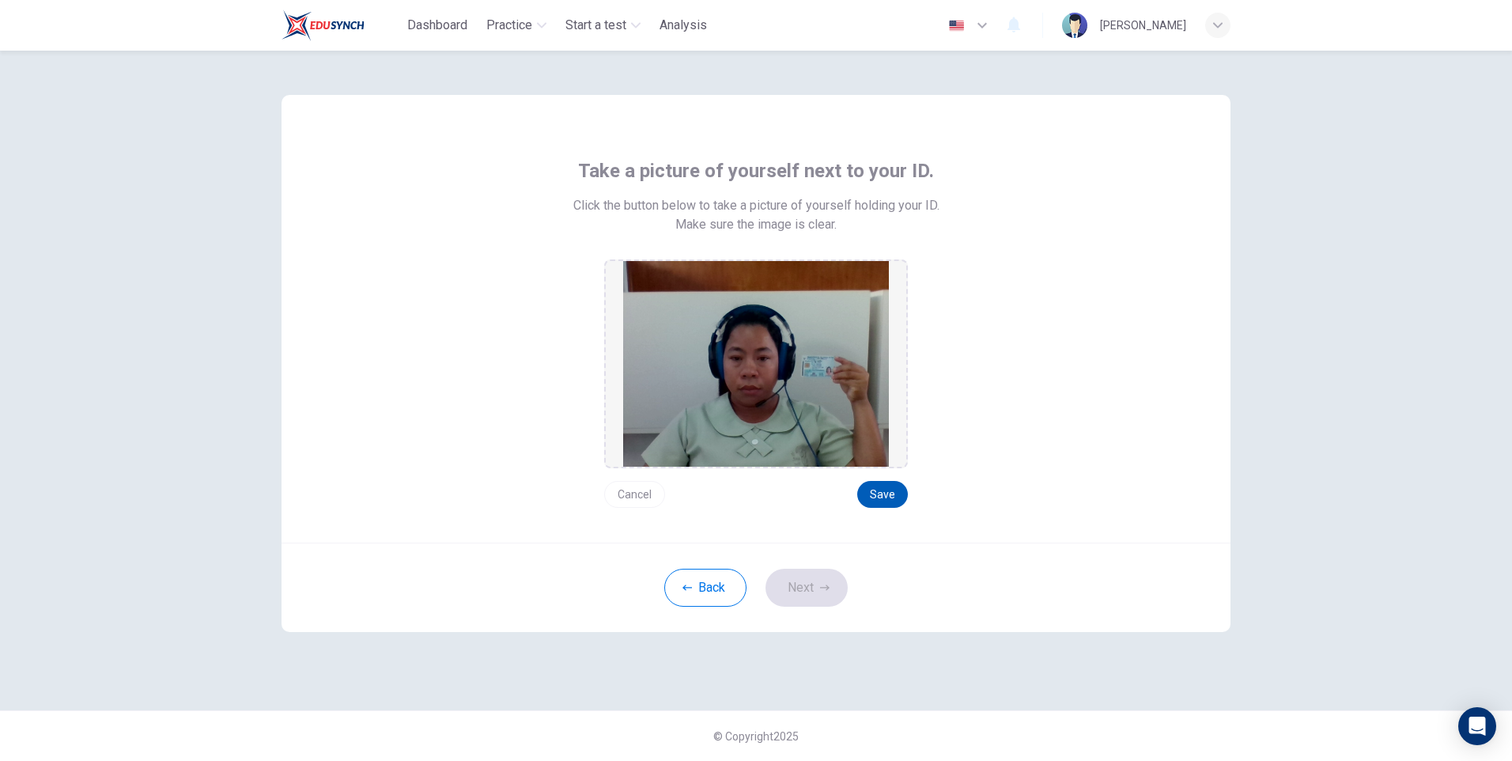
click at [890, 495] on button "Save" at bounding box center [882, 494] width 51 height 27
click at [822, 583] on icon "button" at bounding box center [824, 587] width 9 height 9
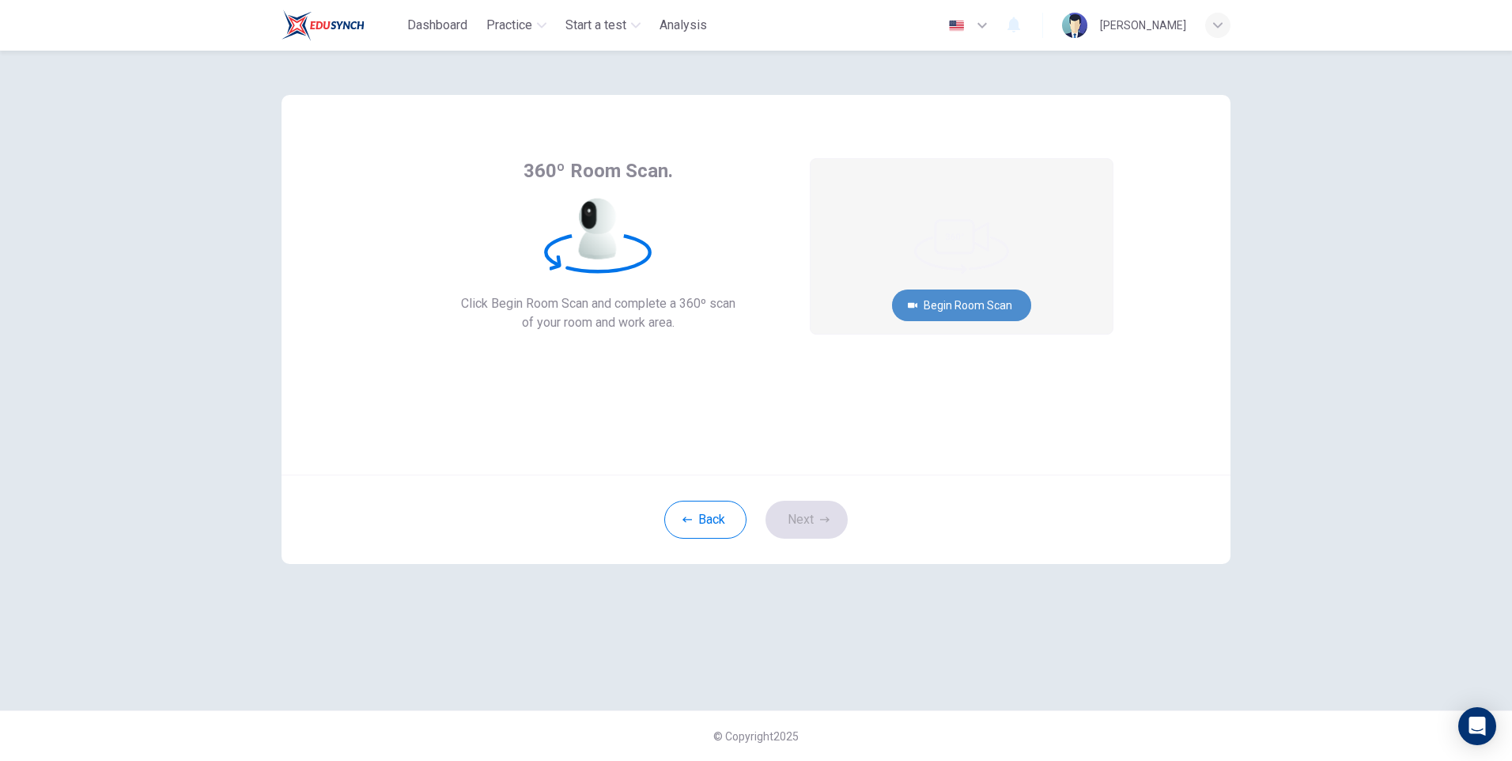
click at [961, 294] on button "Begin Room Scan" at bounding box center [961, 305] width 139 height 32
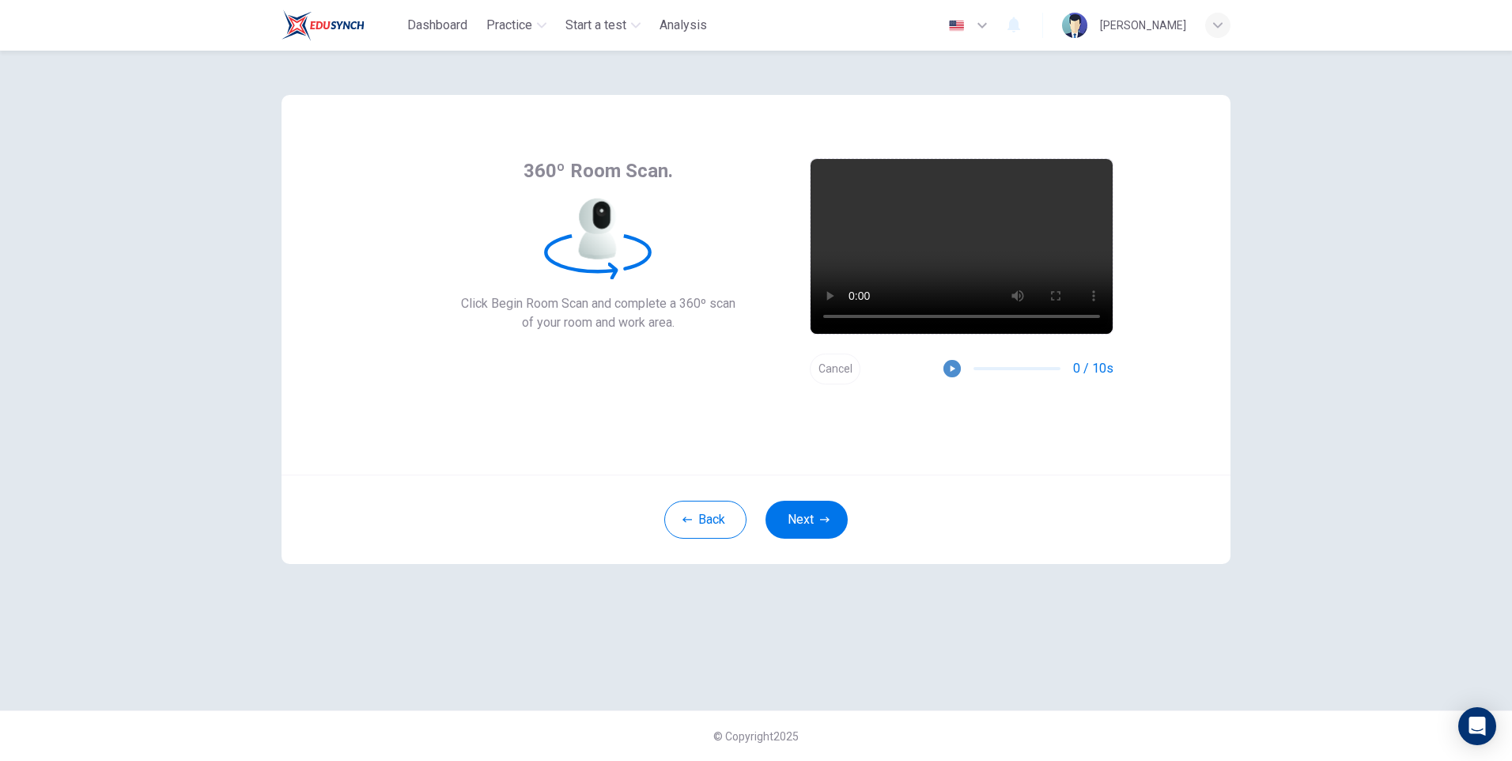
click at [953, 368] on icon "button" at bounding box center [952, 368] width 5 height 6
click at [956, 368] on icon "button" at bounding box center [951, 368] width 11 height 11
click at [806, 514] on button "Next" at bounding box center [806, 520] width 82 height 38
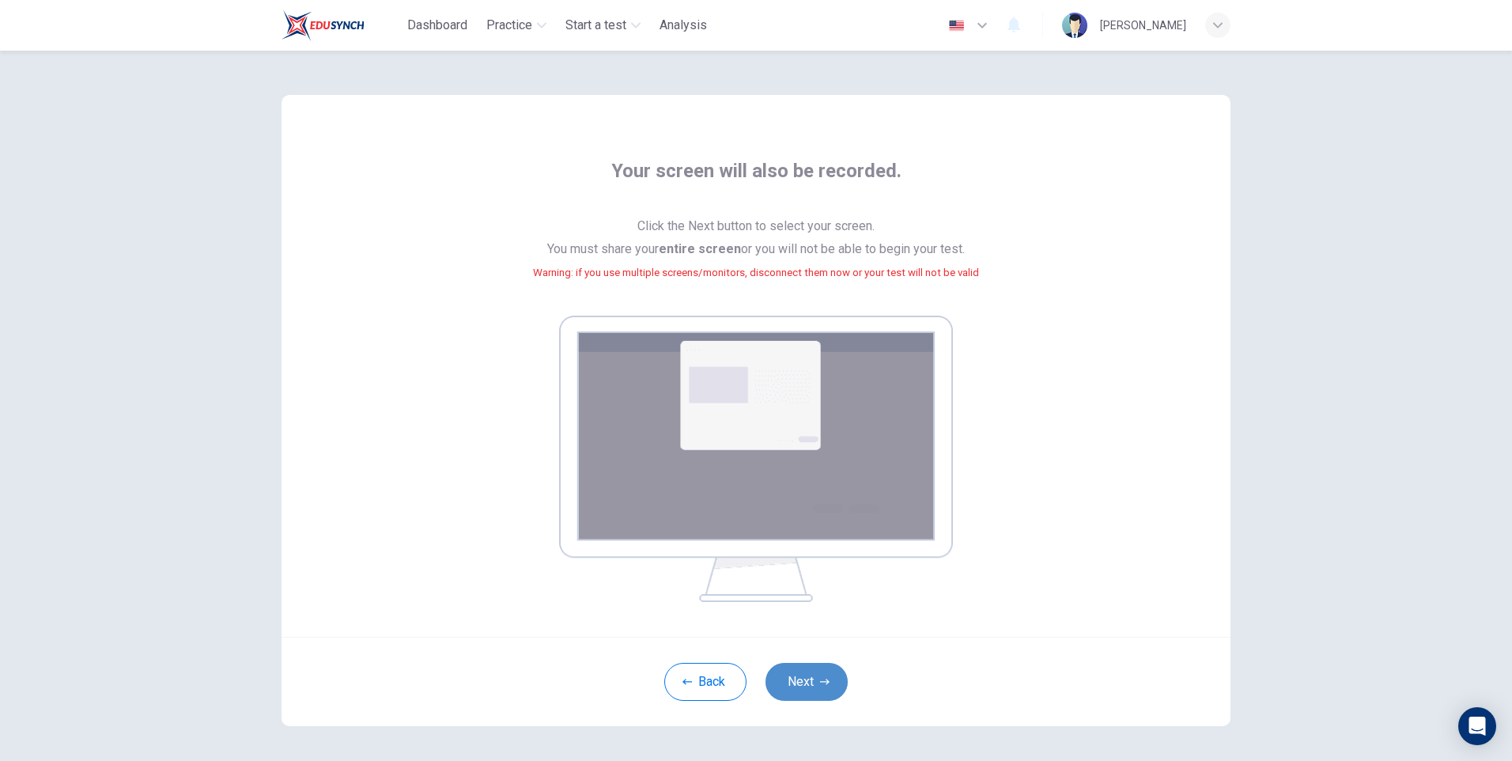
click at [803, 675] on button "Next" at bounding box center [806, 682] width 82 height 38
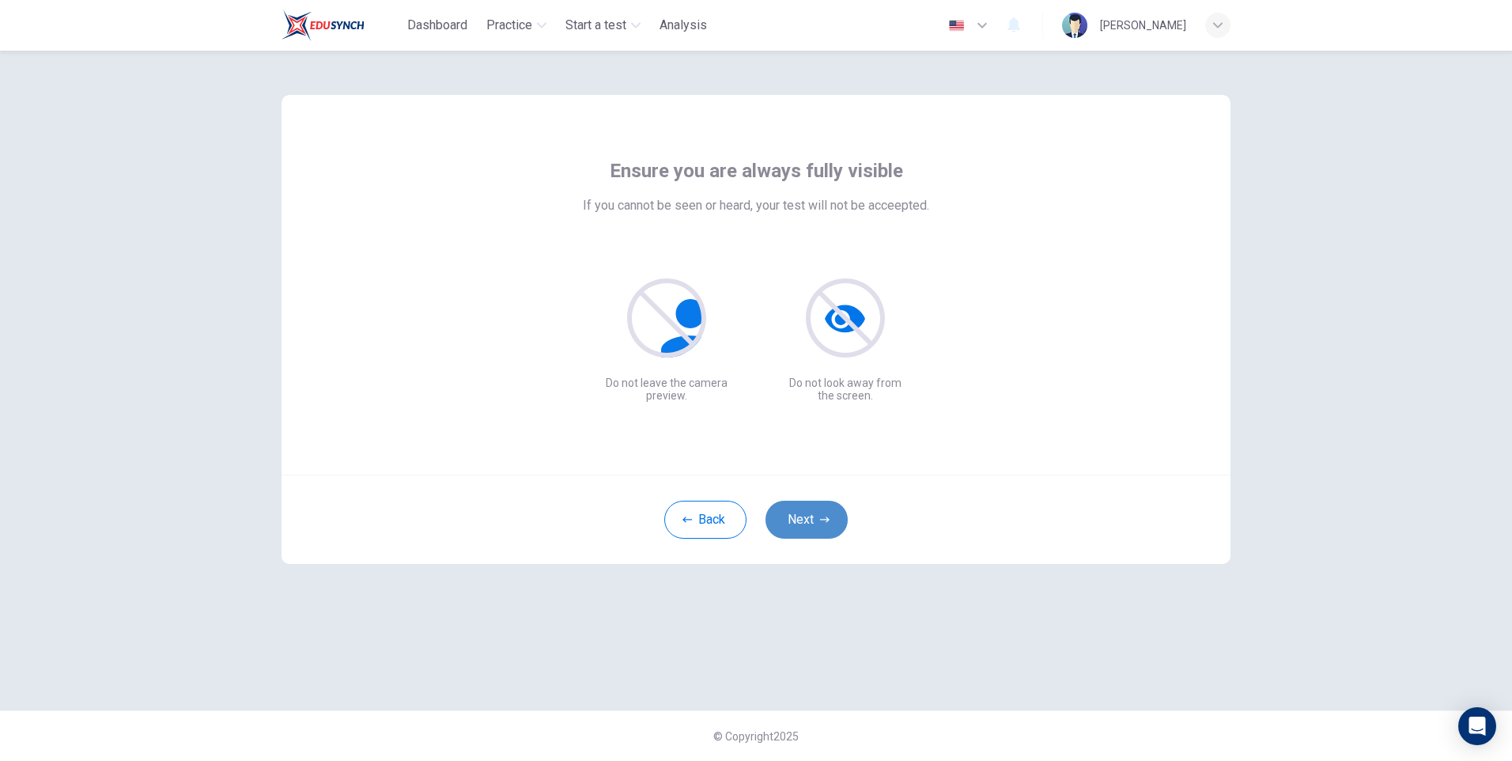
click at [796, 519] on button "Next" at bounding box center [806, 520] width 82 height 38
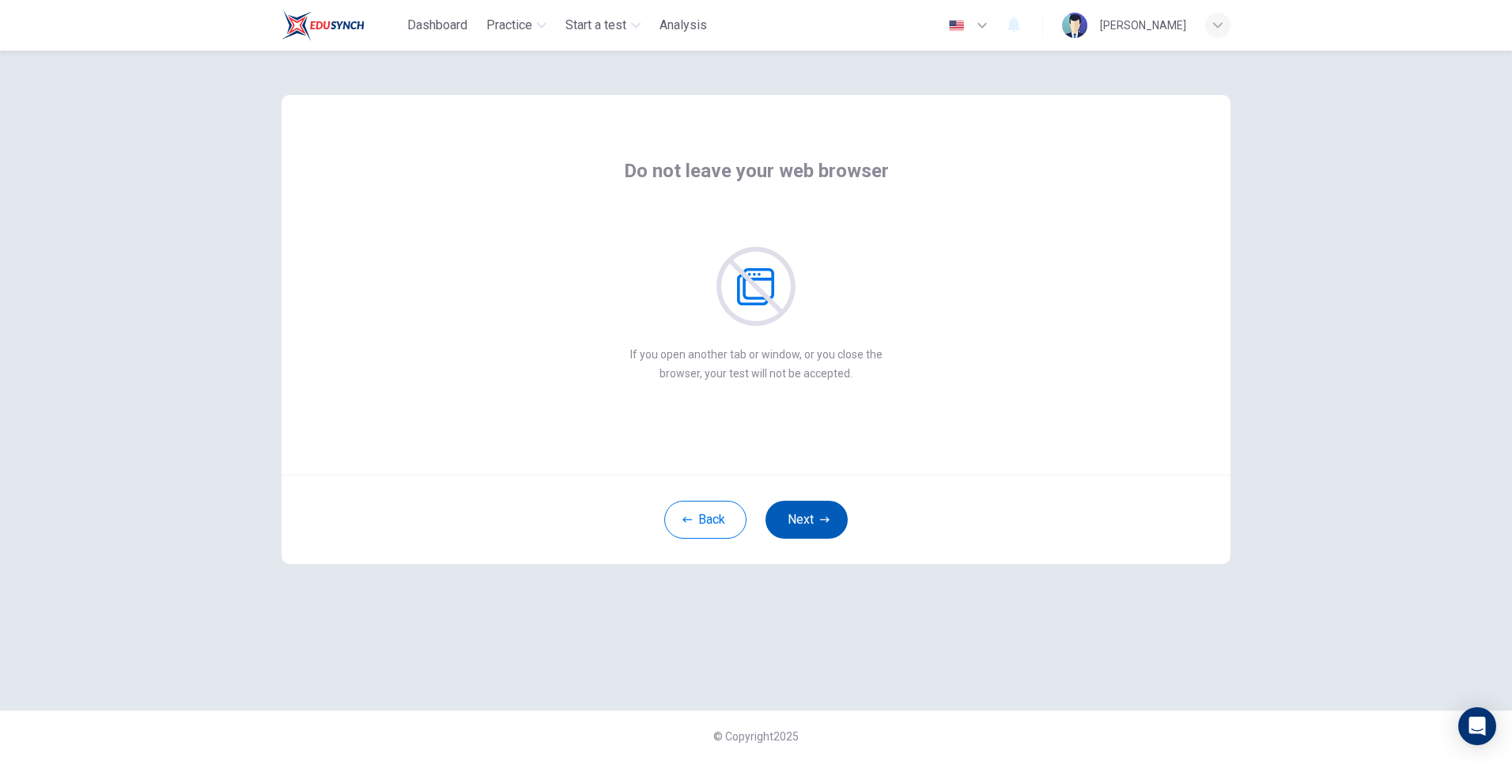
click at [801, 517] on button "Next" at bounding box center [806, 520] width 82 height 38
click at [820, 524] on button "Next" at bounding box center [806, 520] width 82 height 38
click at [804, 520] on button "Next" at bounding box center [806, 520] width 82 height 38
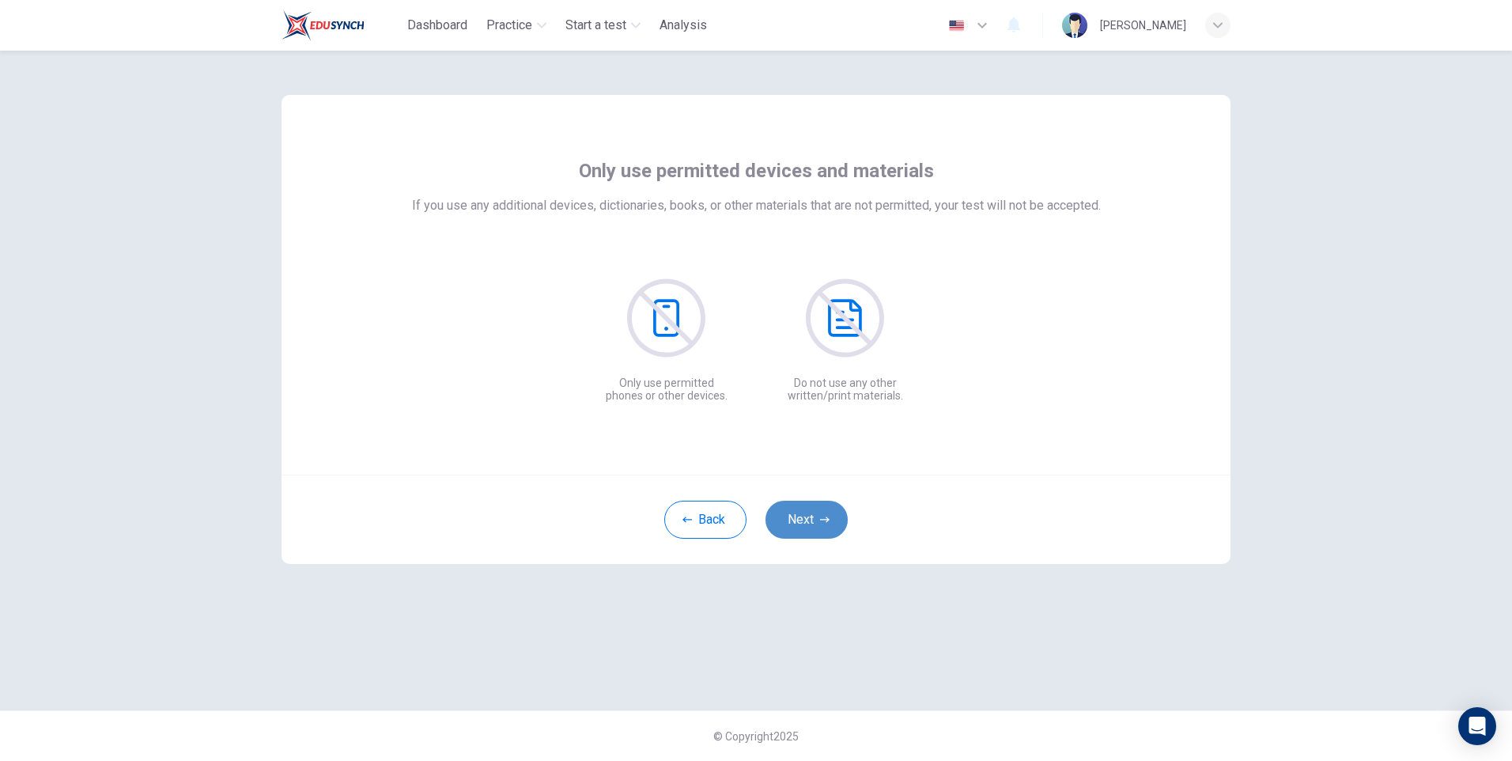
click at [802, 518] on button "Next" at bounding box center [806, 520] width 82 height 38
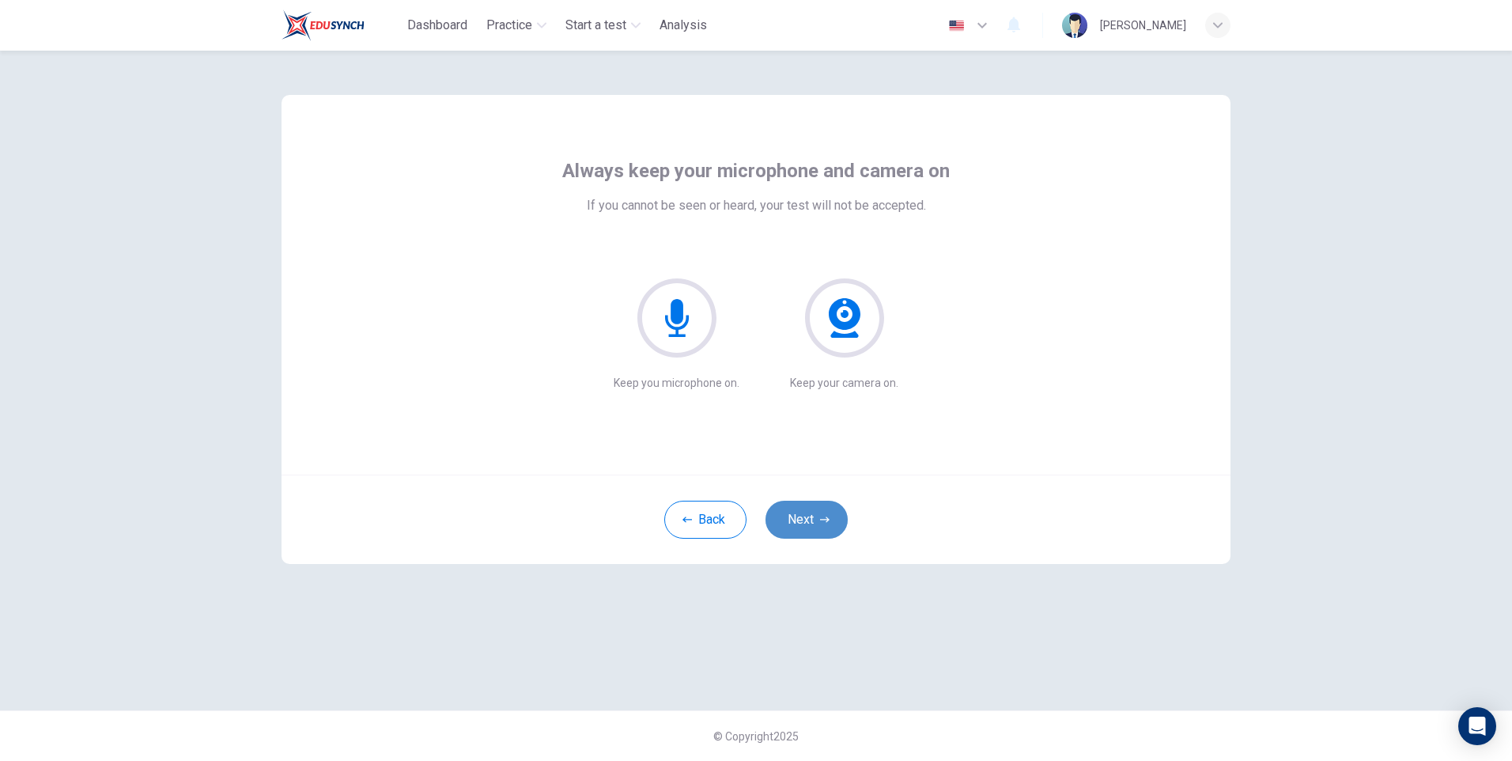
click at [809, 513] on button "Next" at bounding box center [806, 520] width 82 height 38
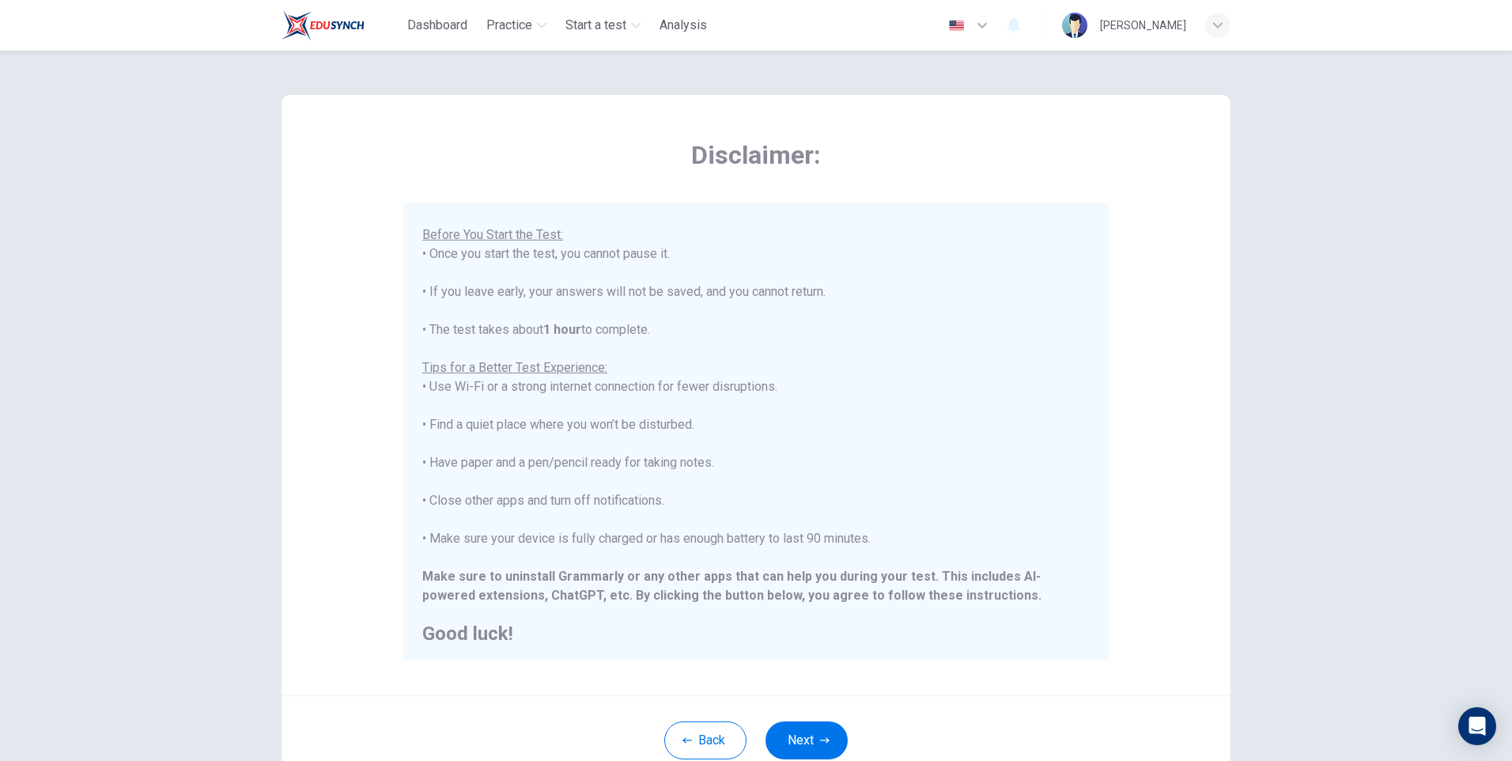
scroll to position [151, 0]
click at [788, 740] on button "Next" at bounding box center [806, 740] width 82 height 38
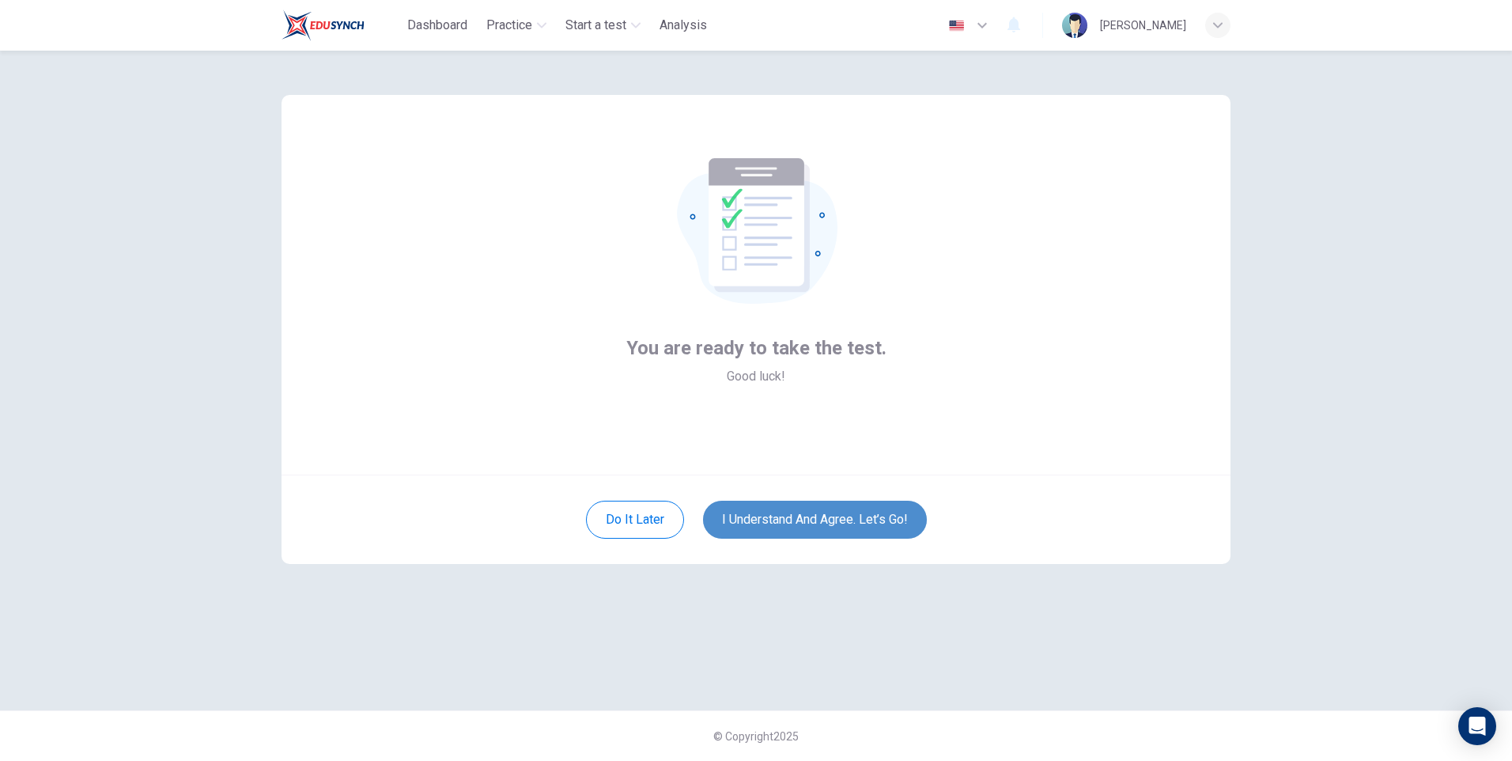
click at [772, 516] on button "I understand and agree. Let’s go!" at bounding box center [815, 520] width 224 height 38
